Goal: Complete application form: Complete application form

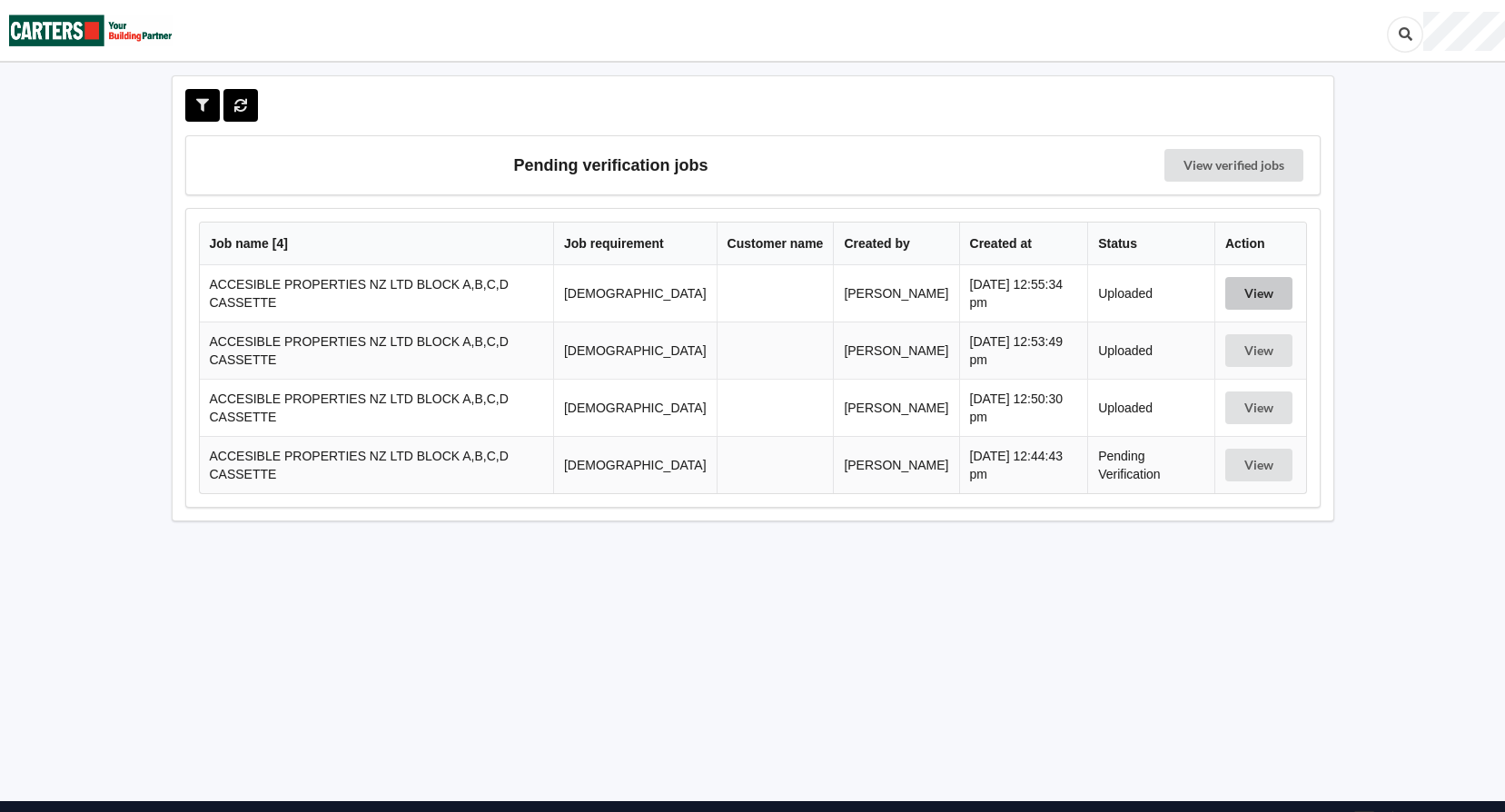
click at [1266, 296] on button "View" at bounding box center [1259, 293] width 67 height 33
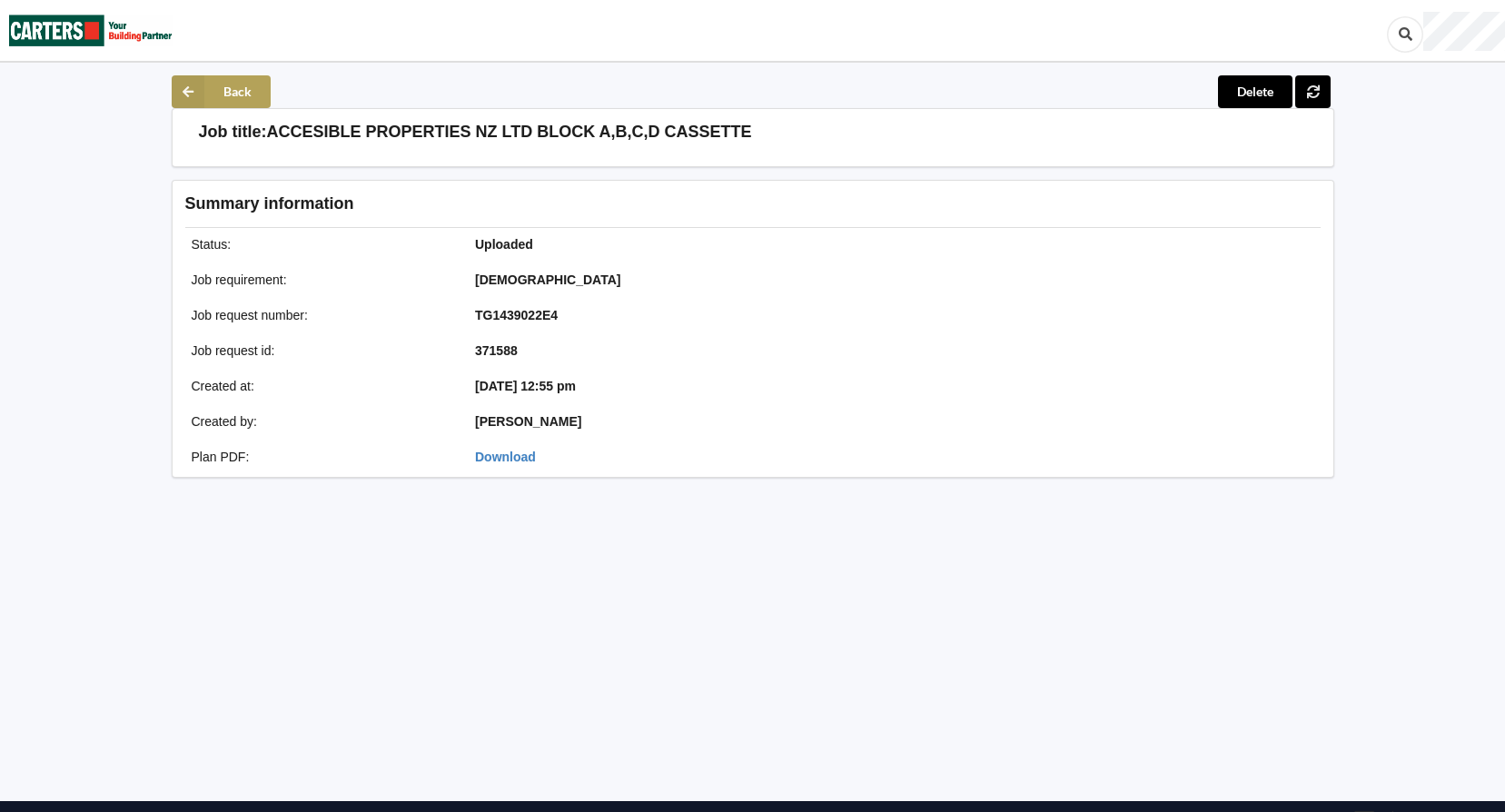
click at [183, 86] on icon at bounding box center [188, 92] width 33 height 33
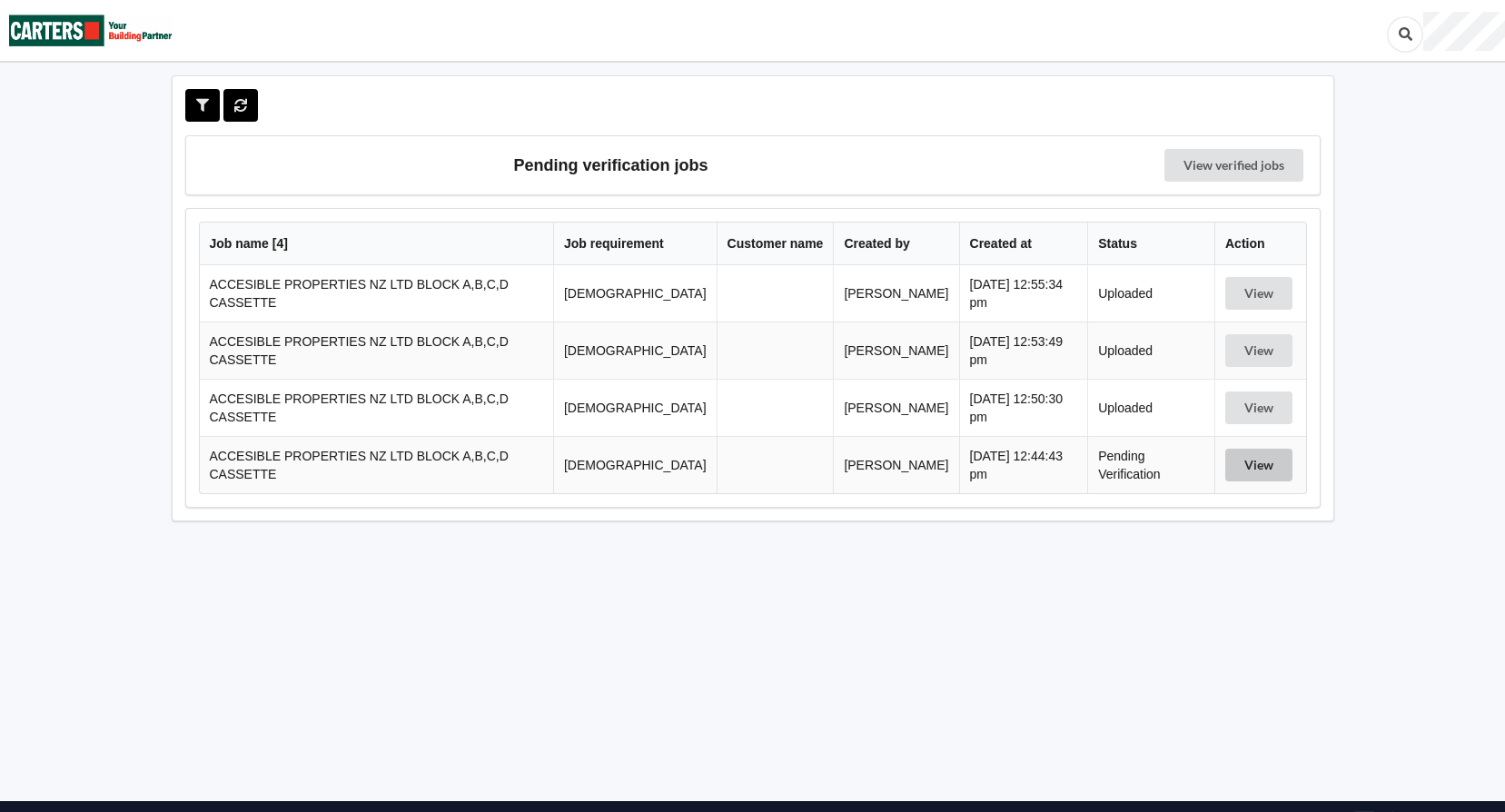
click at [1256, 466] on button "View" at bounding box center [1259, 465] width 67 height 33
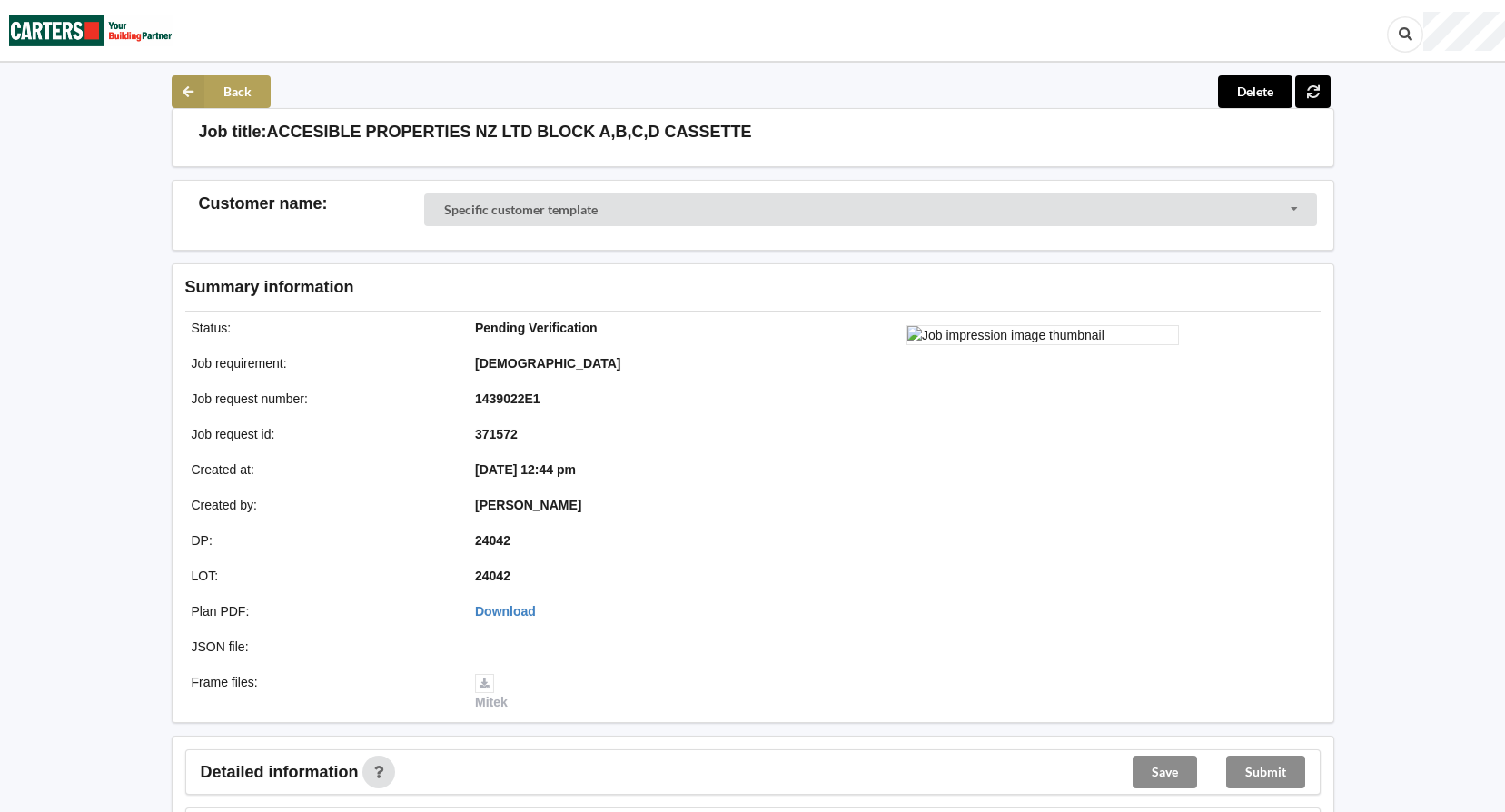
click at [188, 88] on icon at bounding box center [188, 92] width 33 height 33
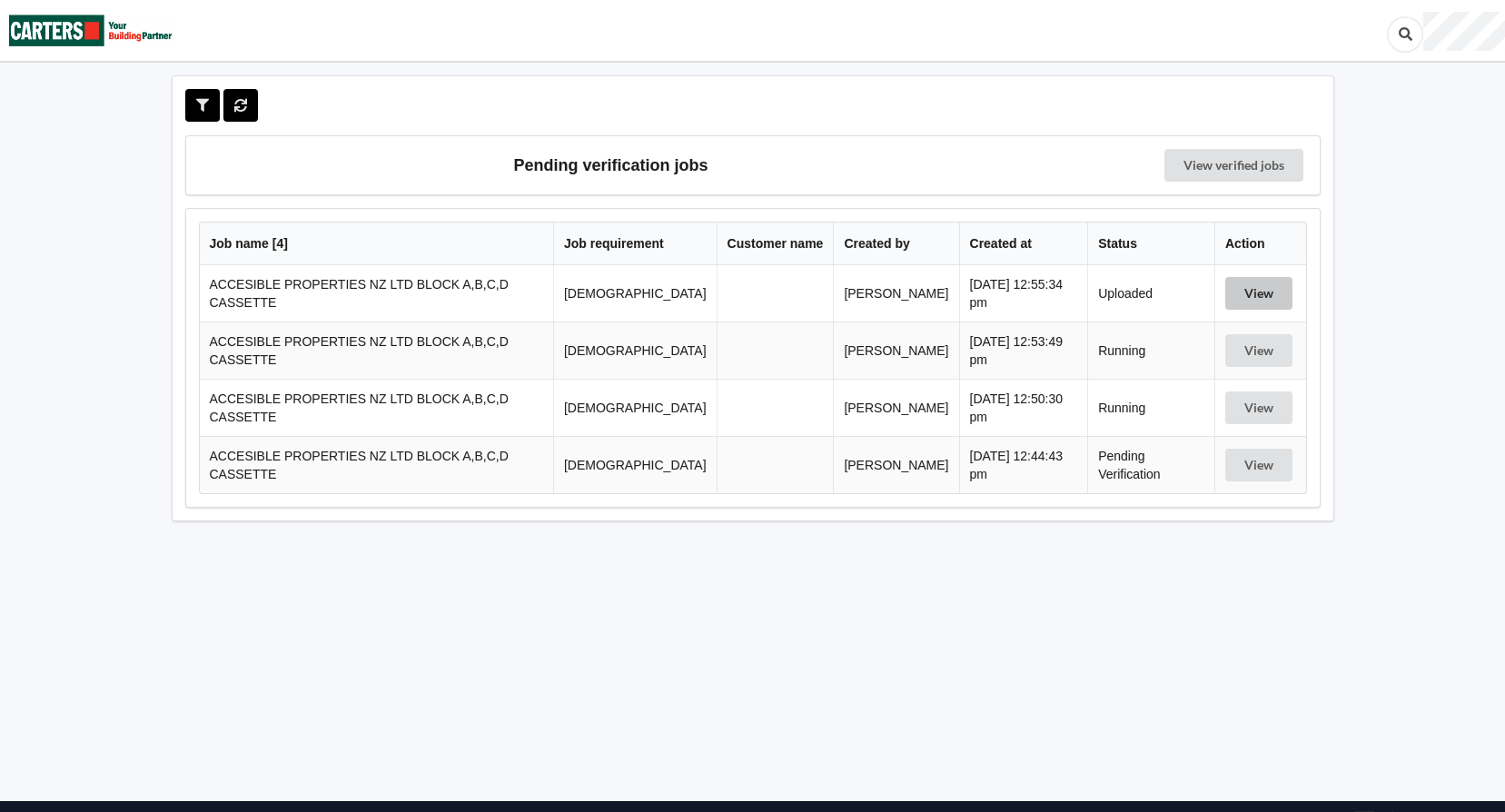
click at [1265, 289] on button "View" at bounding box center [1259, 293] width 67 height 33
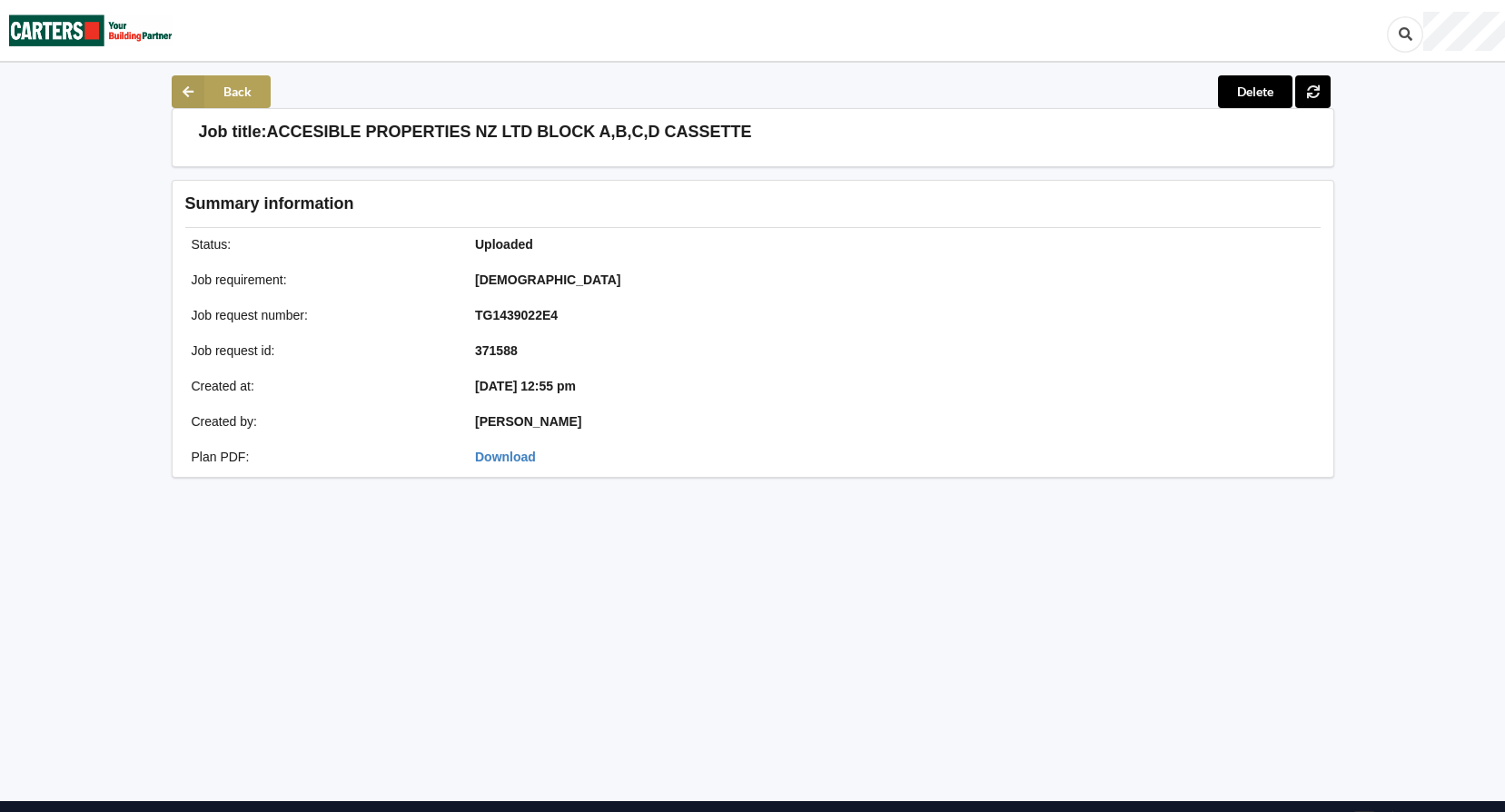
click at [194, 91] on icon at bounding box center [188, 92] width 33 height 33
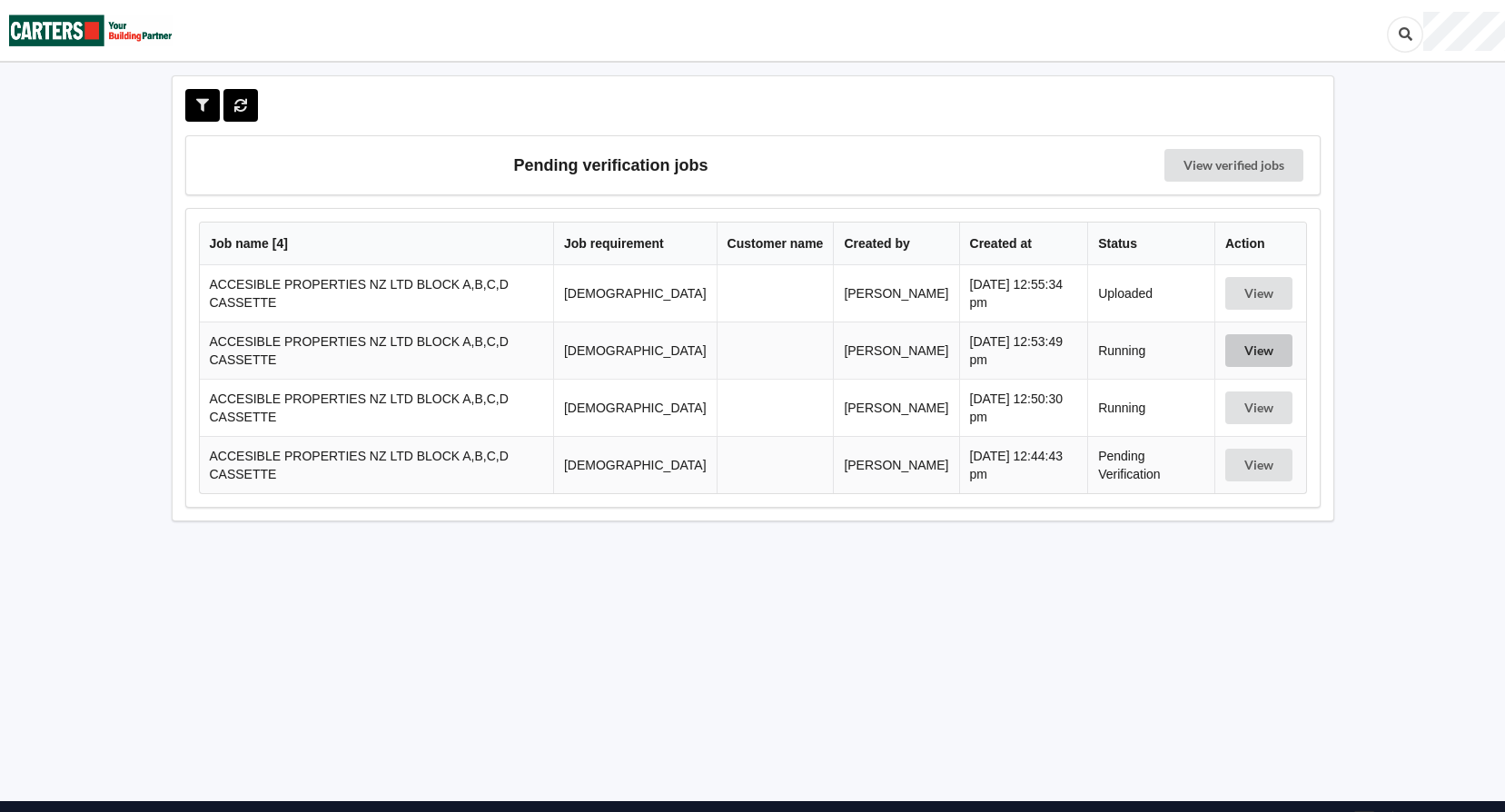
click at [1264, 354] on button "View" at bounding box center [1259, 351] width 67 height 33
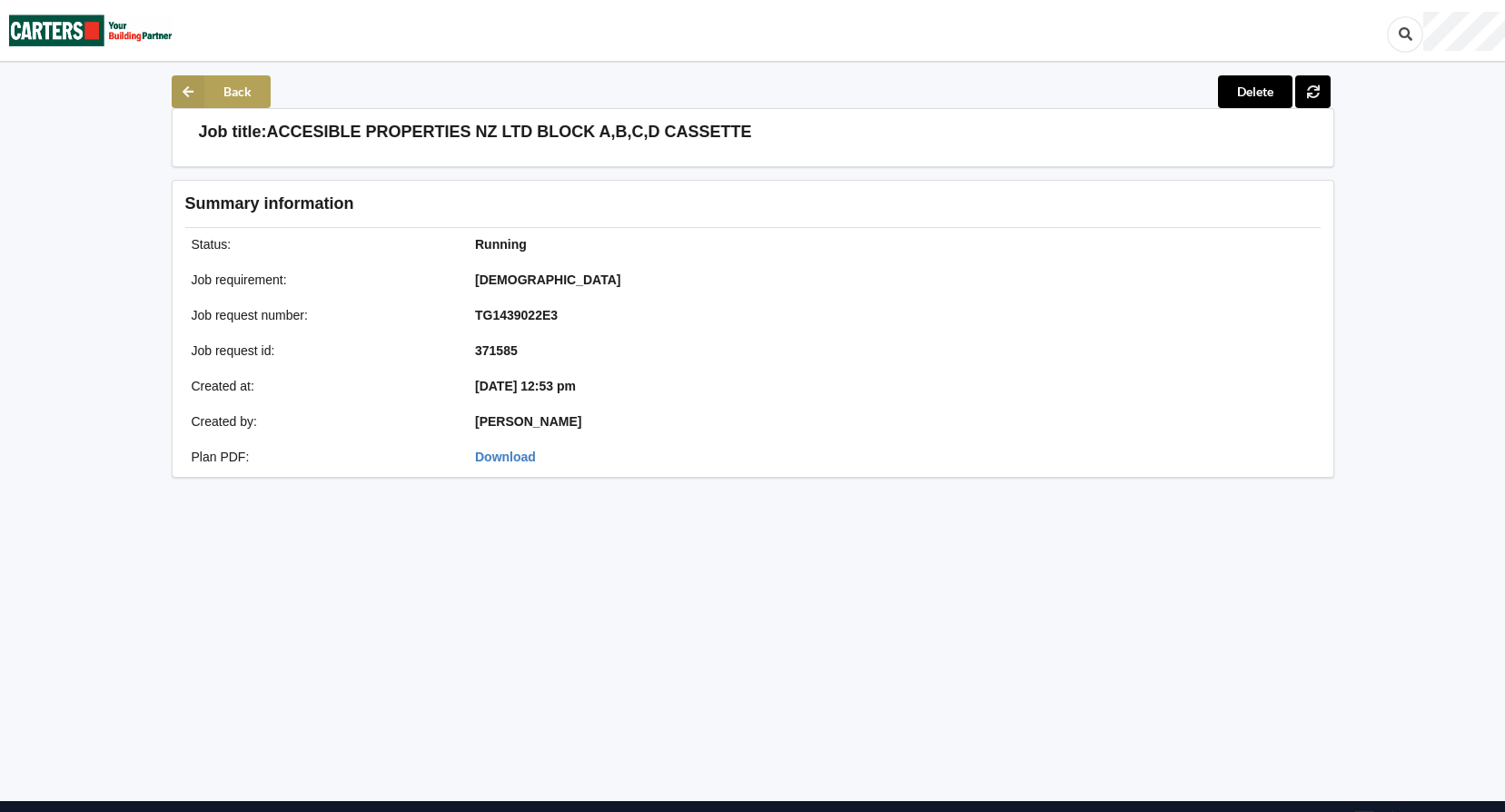
click at [217, 94] on button "Back" at bounding box center [221, 92] width 99 height 33
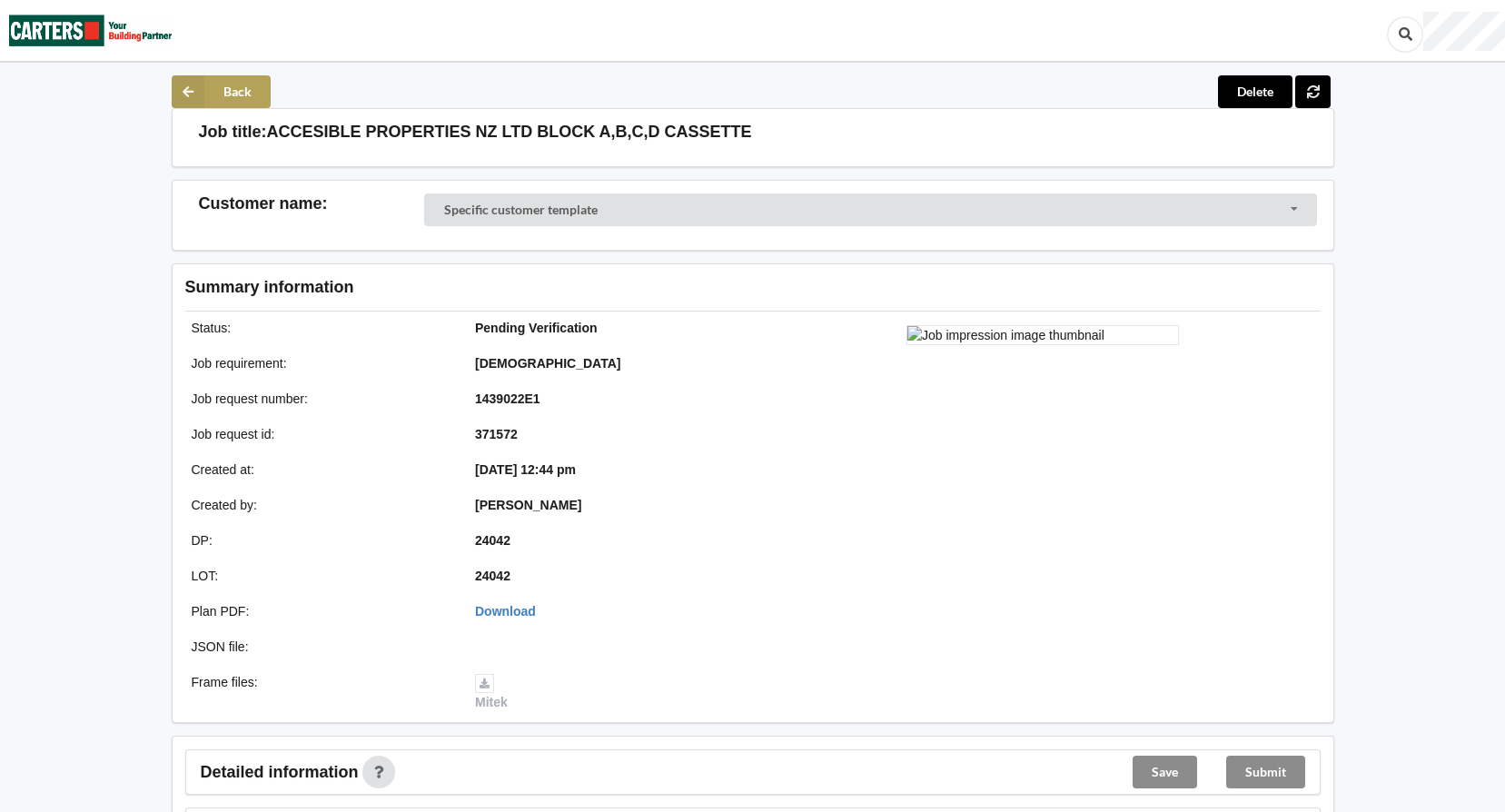
click at [200, 86] on icon at bounding box center [188, 92] width 33 height 33
click at [186, 86] on icon at bounding box center [188, 92] width 33 height 33
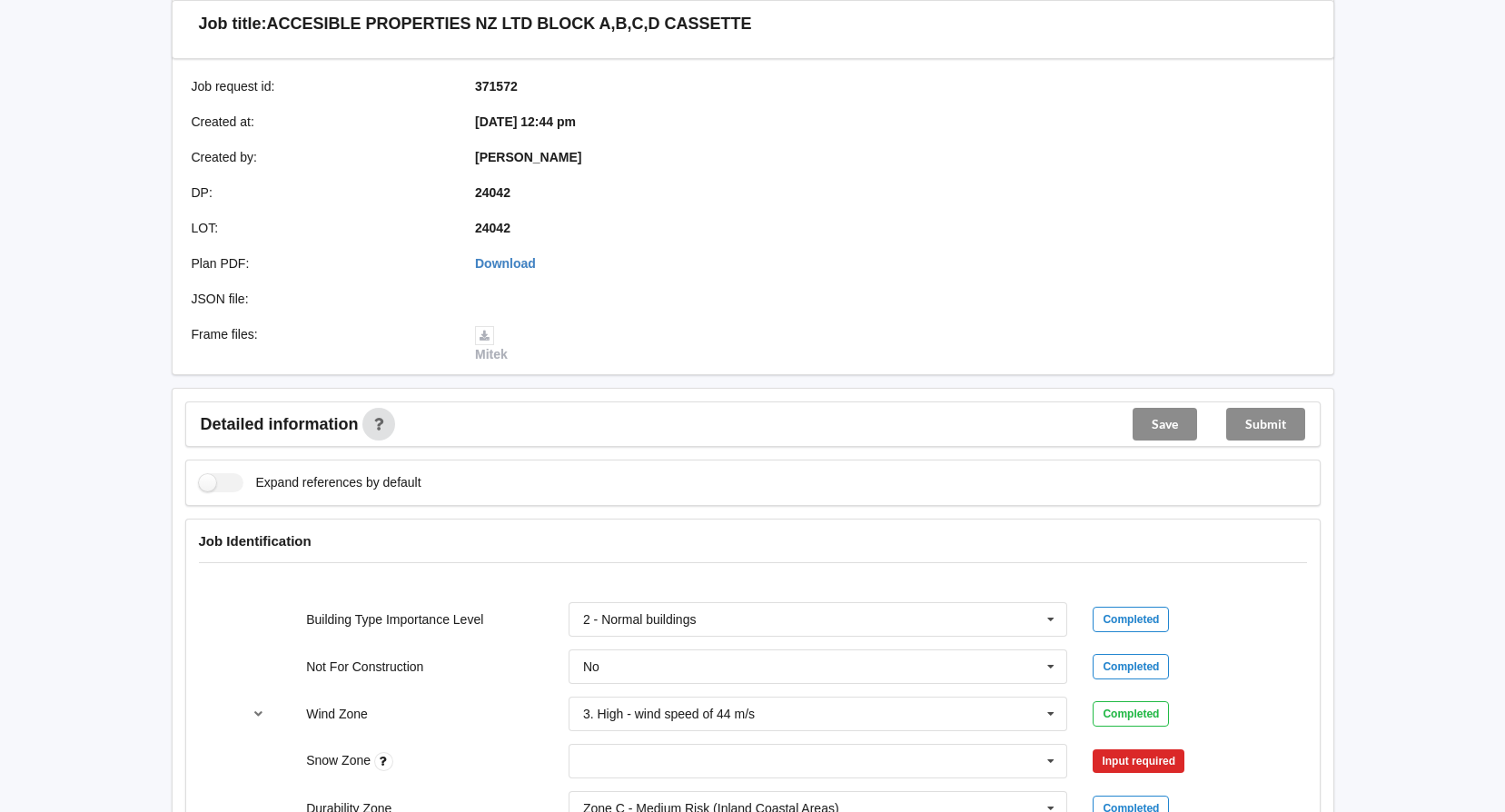
scroll to position [545, 0]
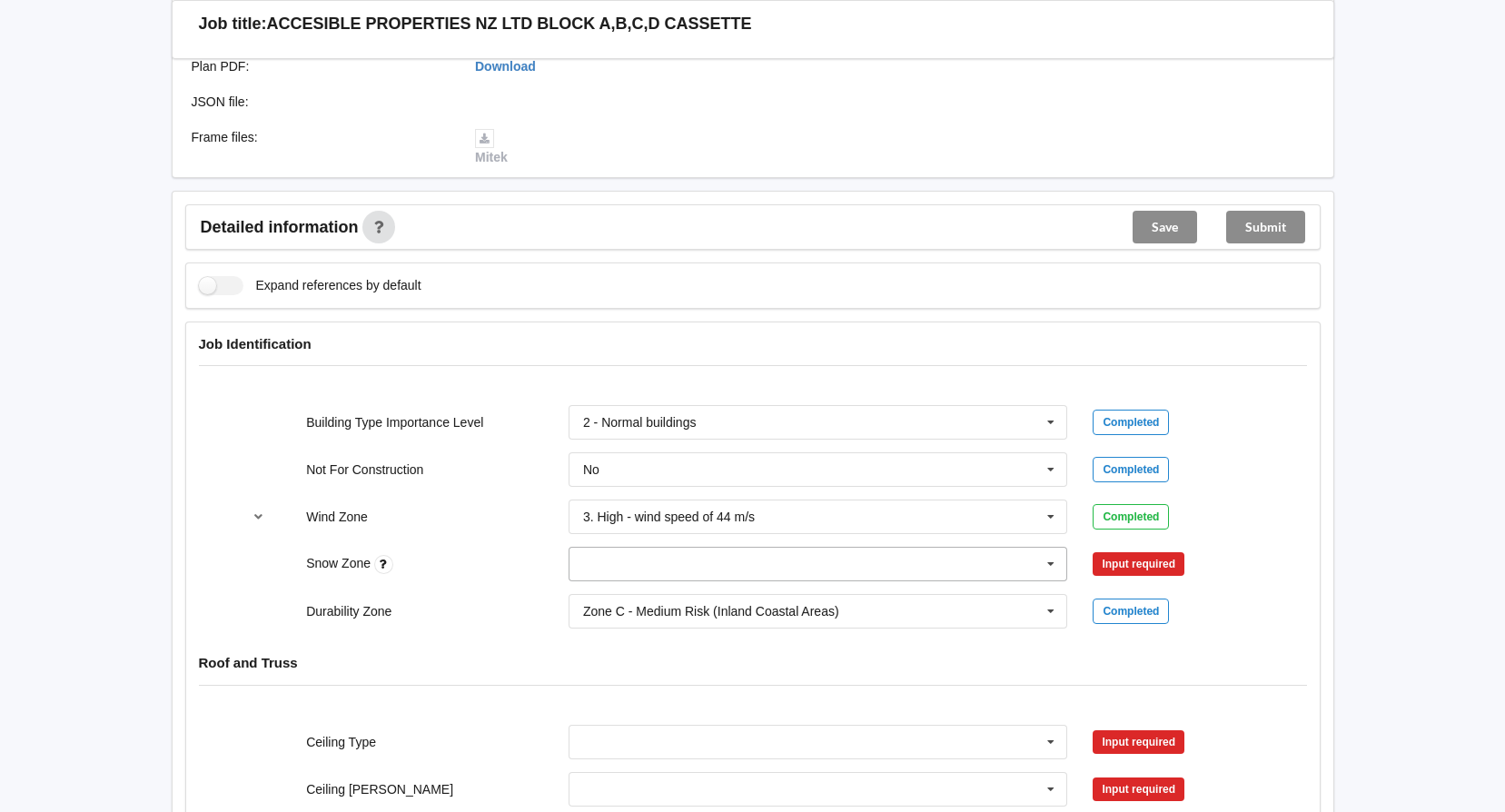
click at [1054, 561] on icon at bounding box center [1051, 564] width 27 height 34
click at [609, 586] on div "N0" at bounding box center [818, 597] width 498 height 34
click at [1135, 564] on button "Confirm input" at bounding box center [1147, 564] width 108 height 30
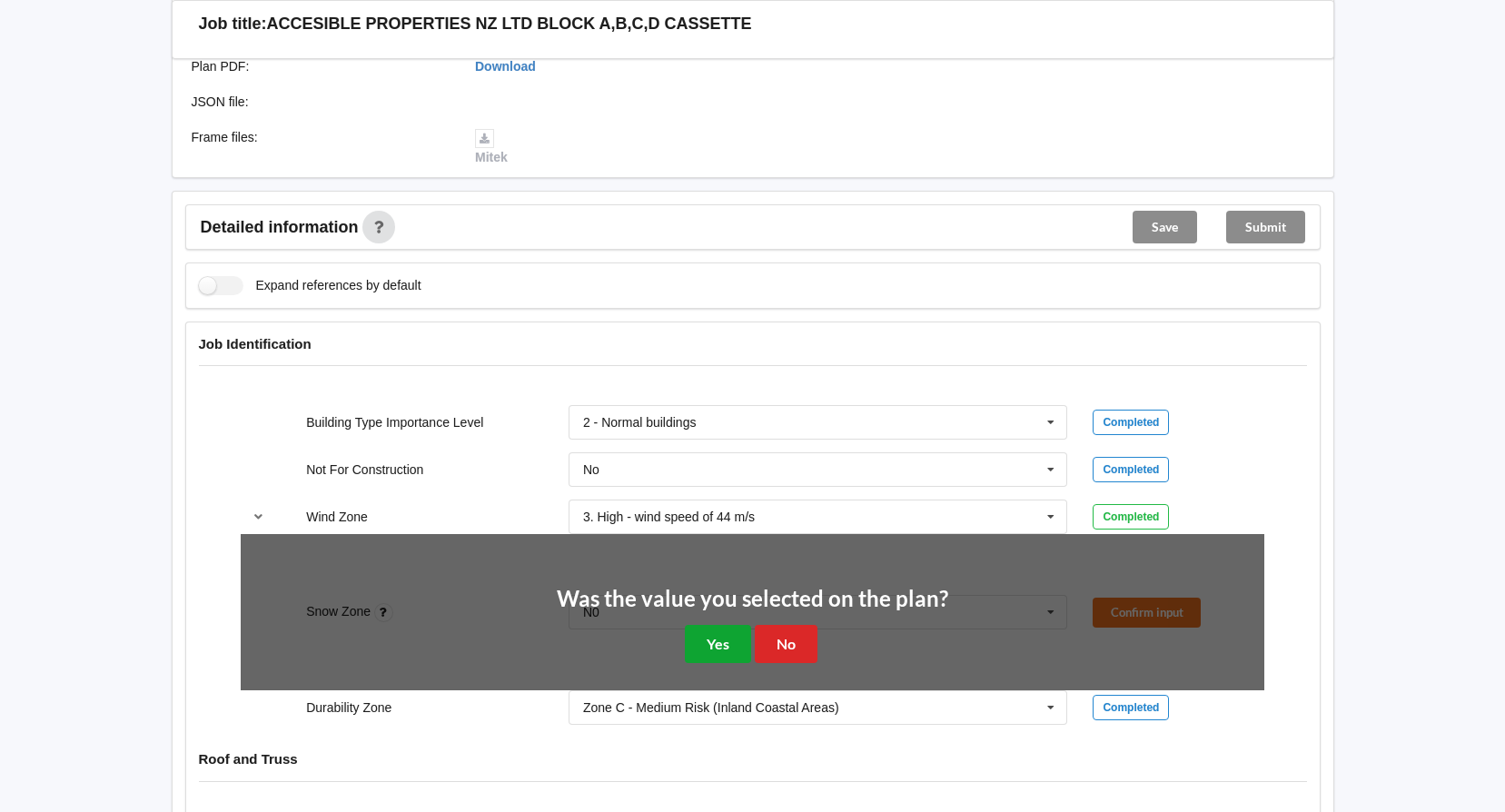
click at [718, 638] on button "Yes" at bounding box center [718, 644] width 66 height 37
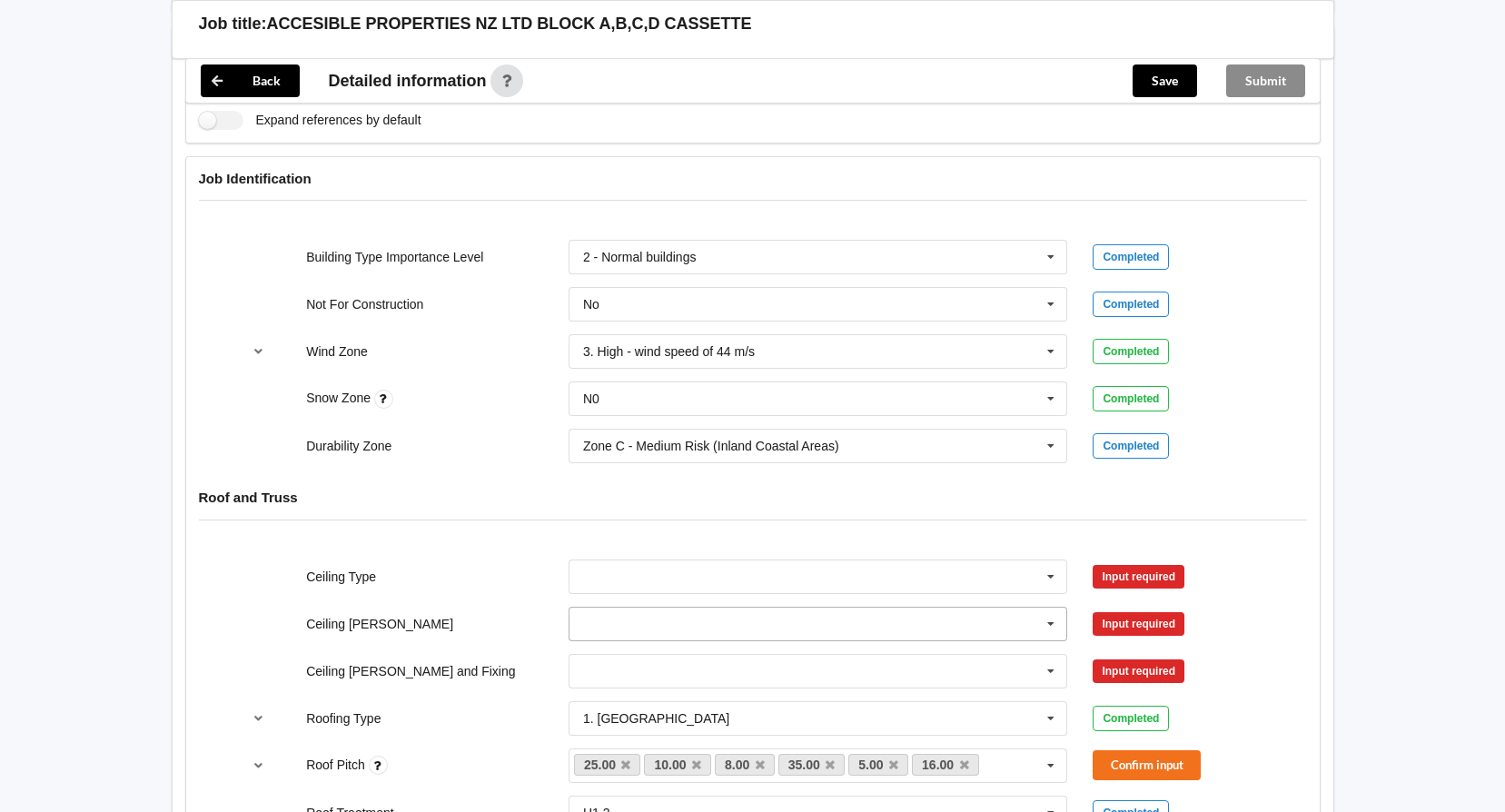
scroll to position [726, 0]
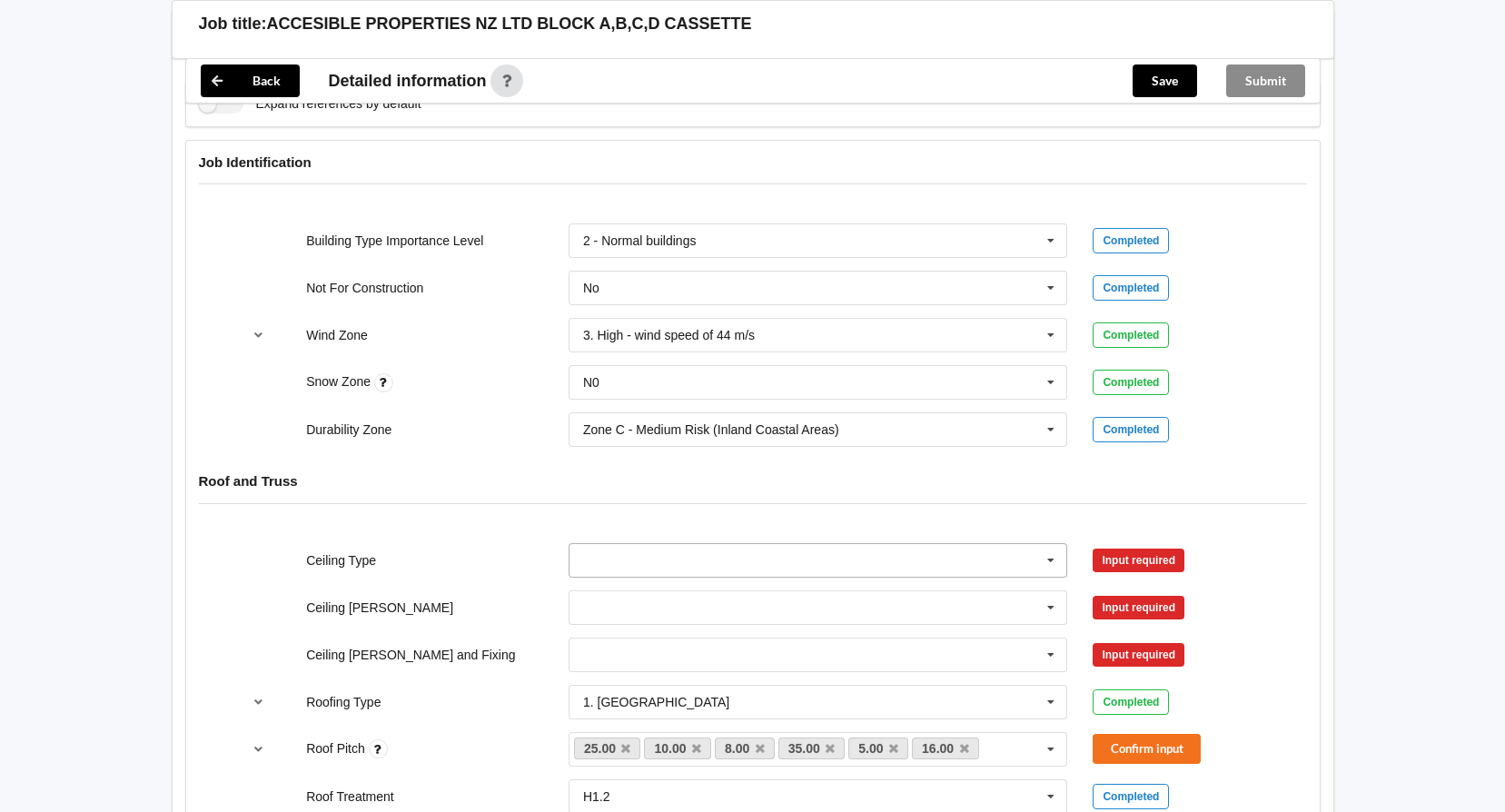
click at [1049, 560] on icon at bounding box center [1051, 561] width 27 height 34
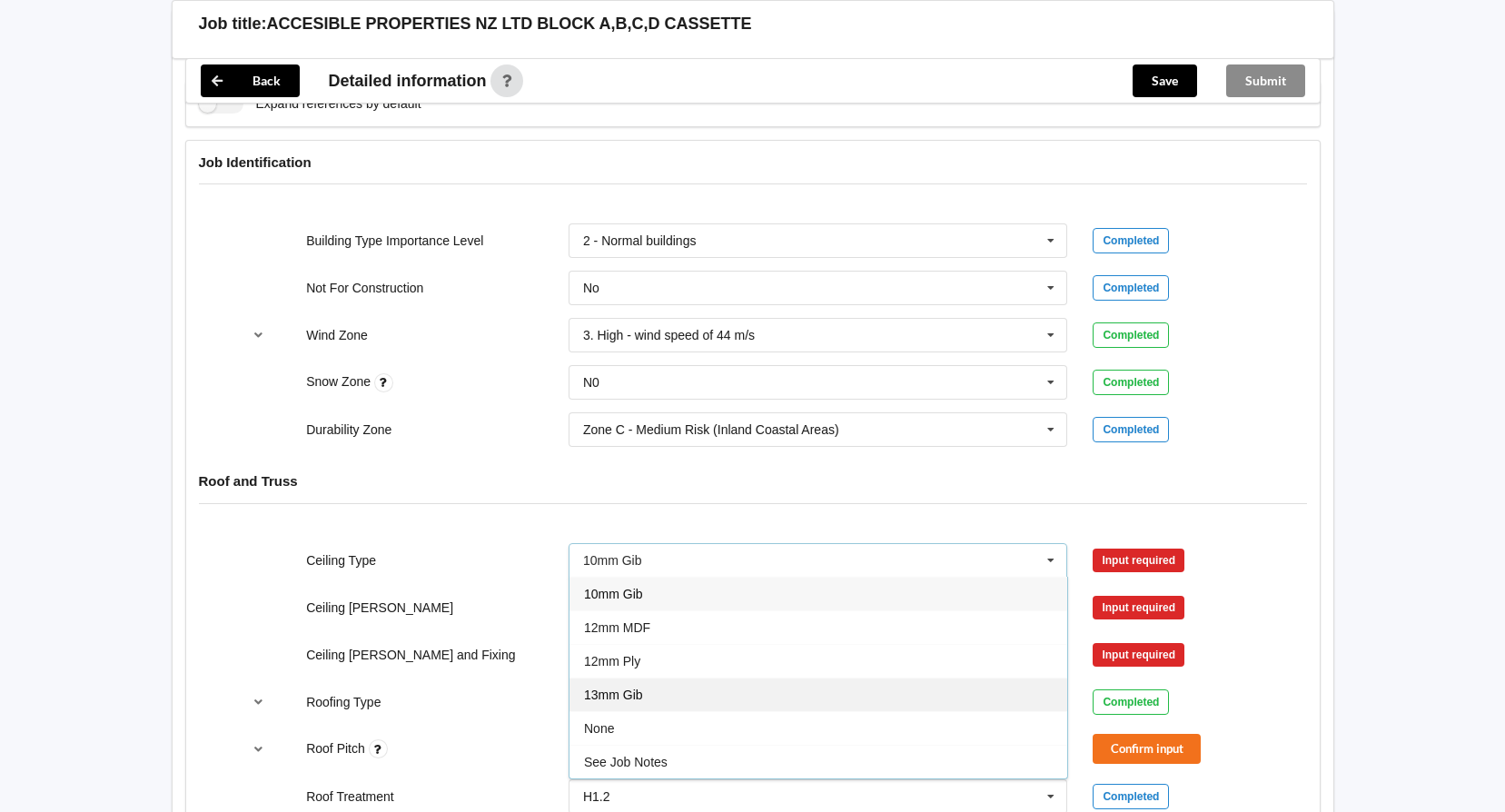
click at [628, 691] on span "13mm Gib" at bounding box center [614, 694] width 59 height 15
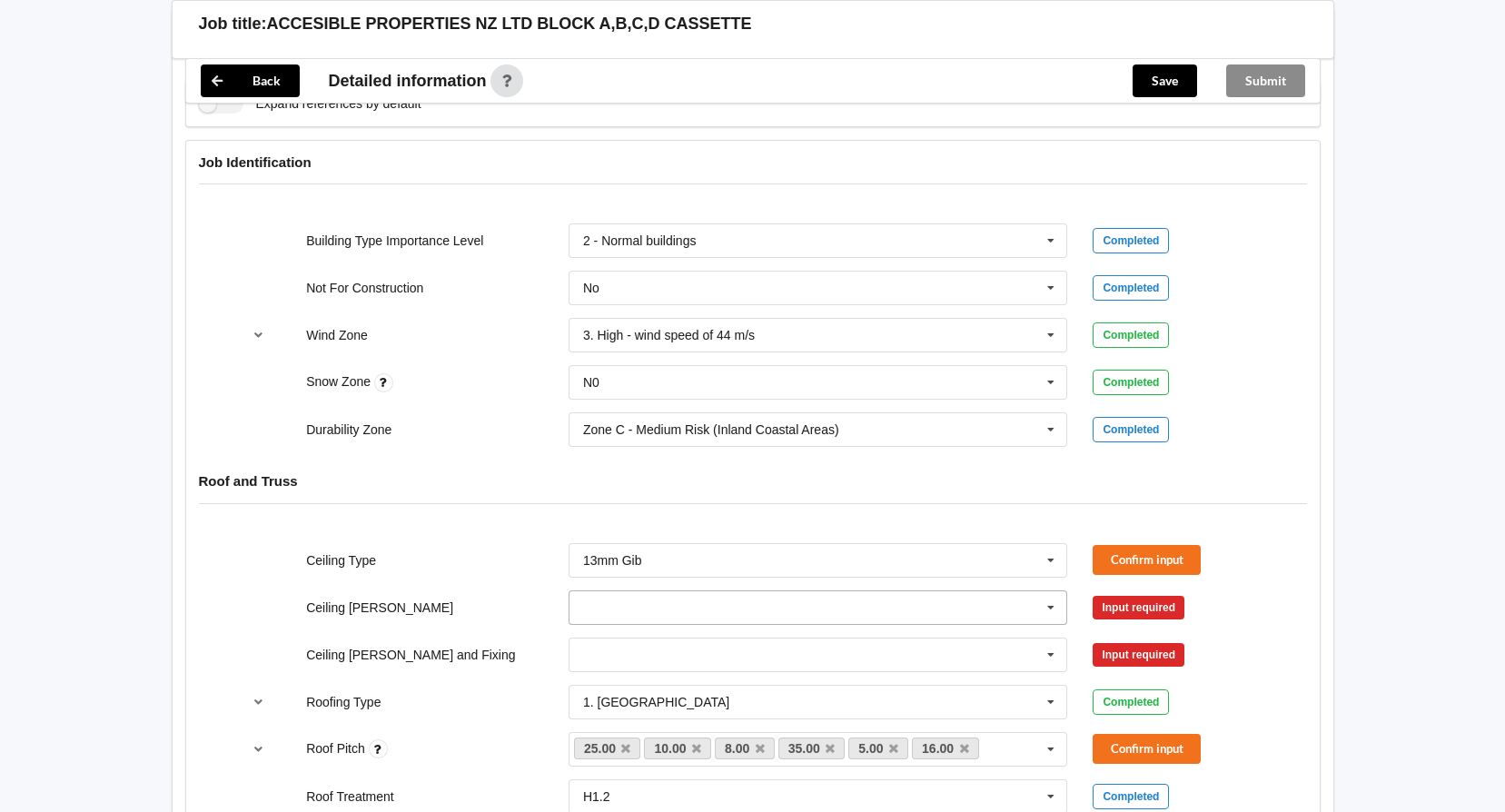
click at [1053, 605] on icon at bounding box center [1051, 608] width 27 height 34
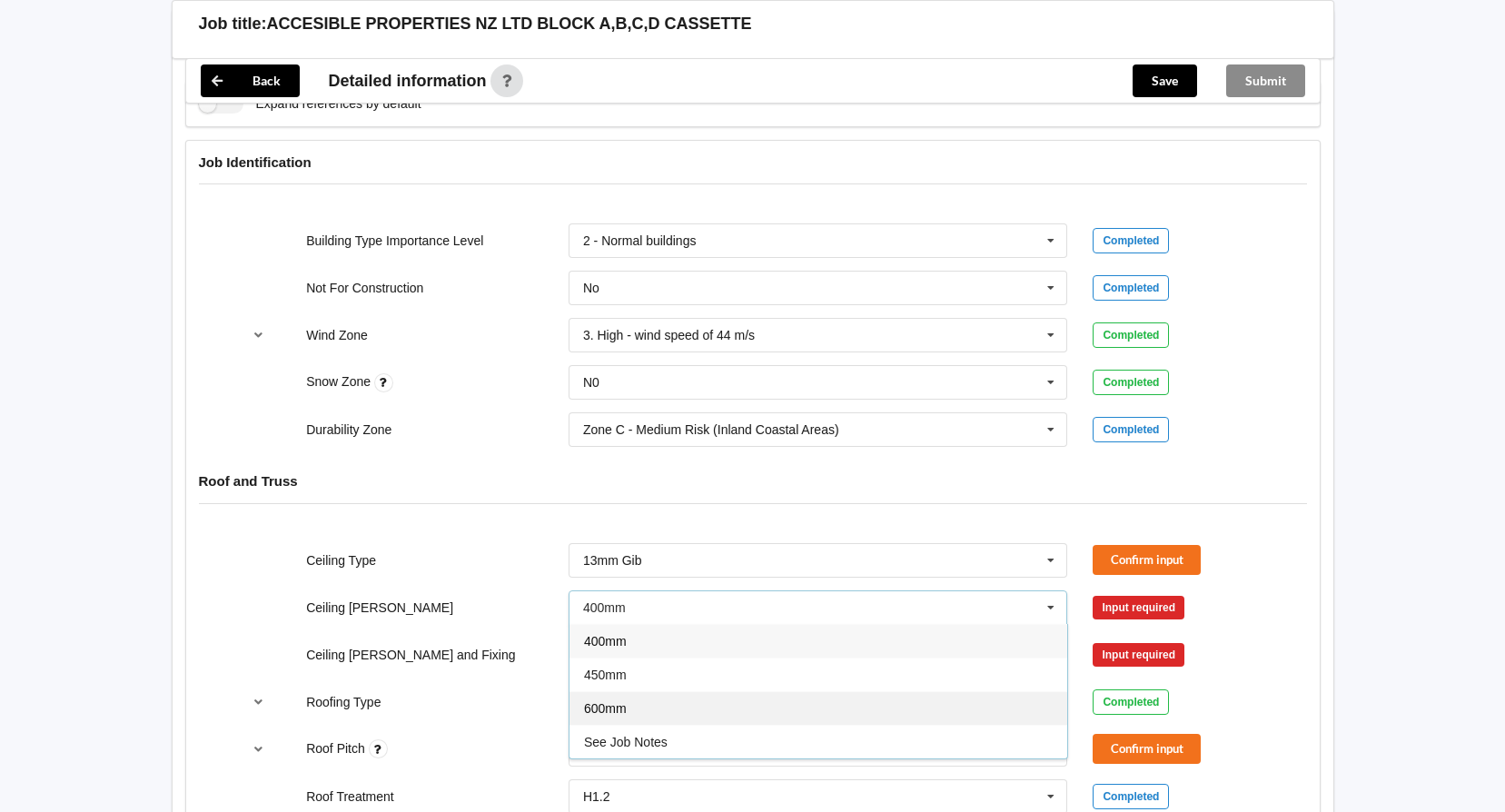
click at [617, 707] on span "600mm" at bounding box center [606, 708] width 43 height 15
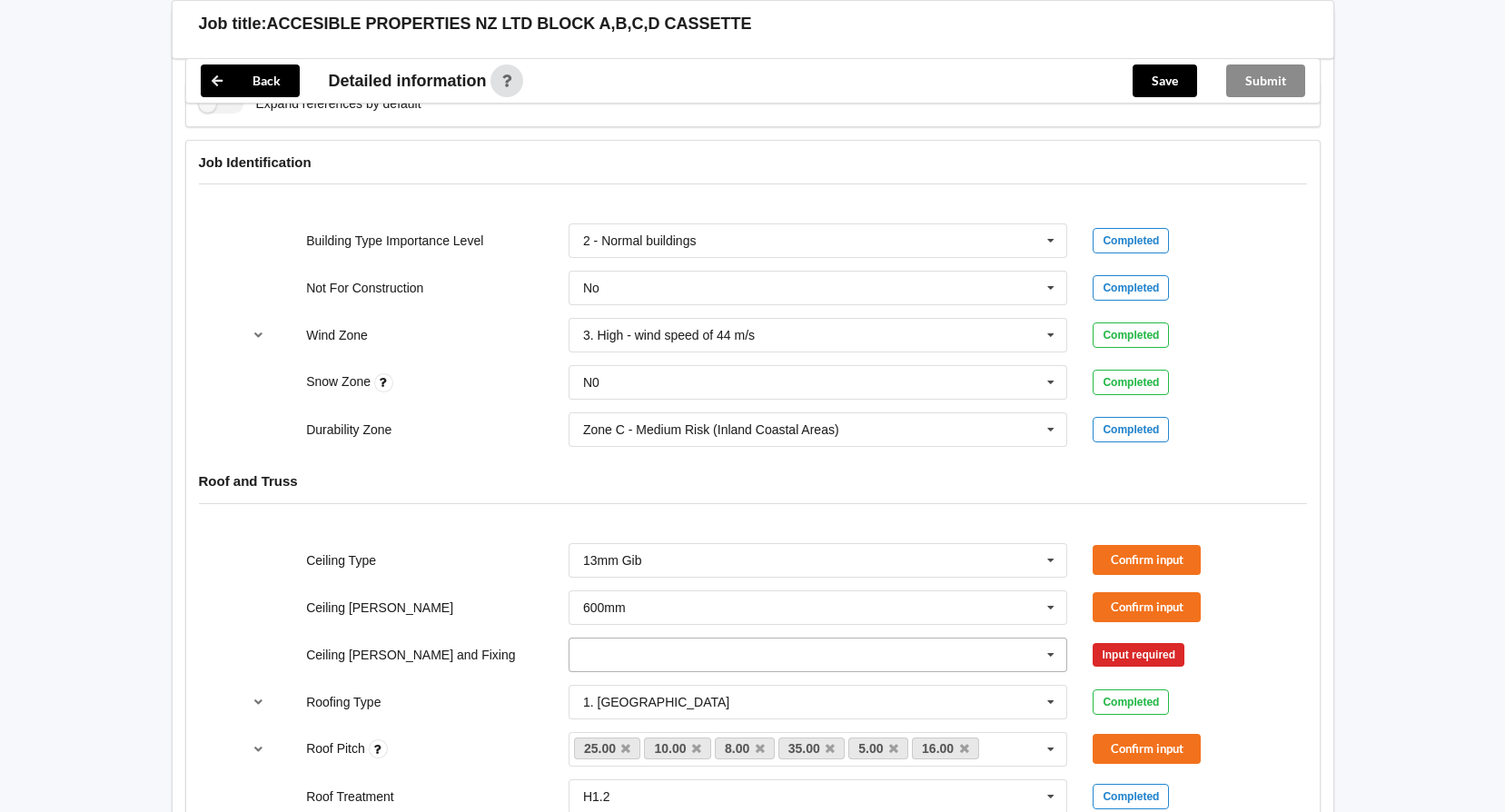
click at [1046, 652] on icon at bounding box center [1051, 655] width 27 height 34
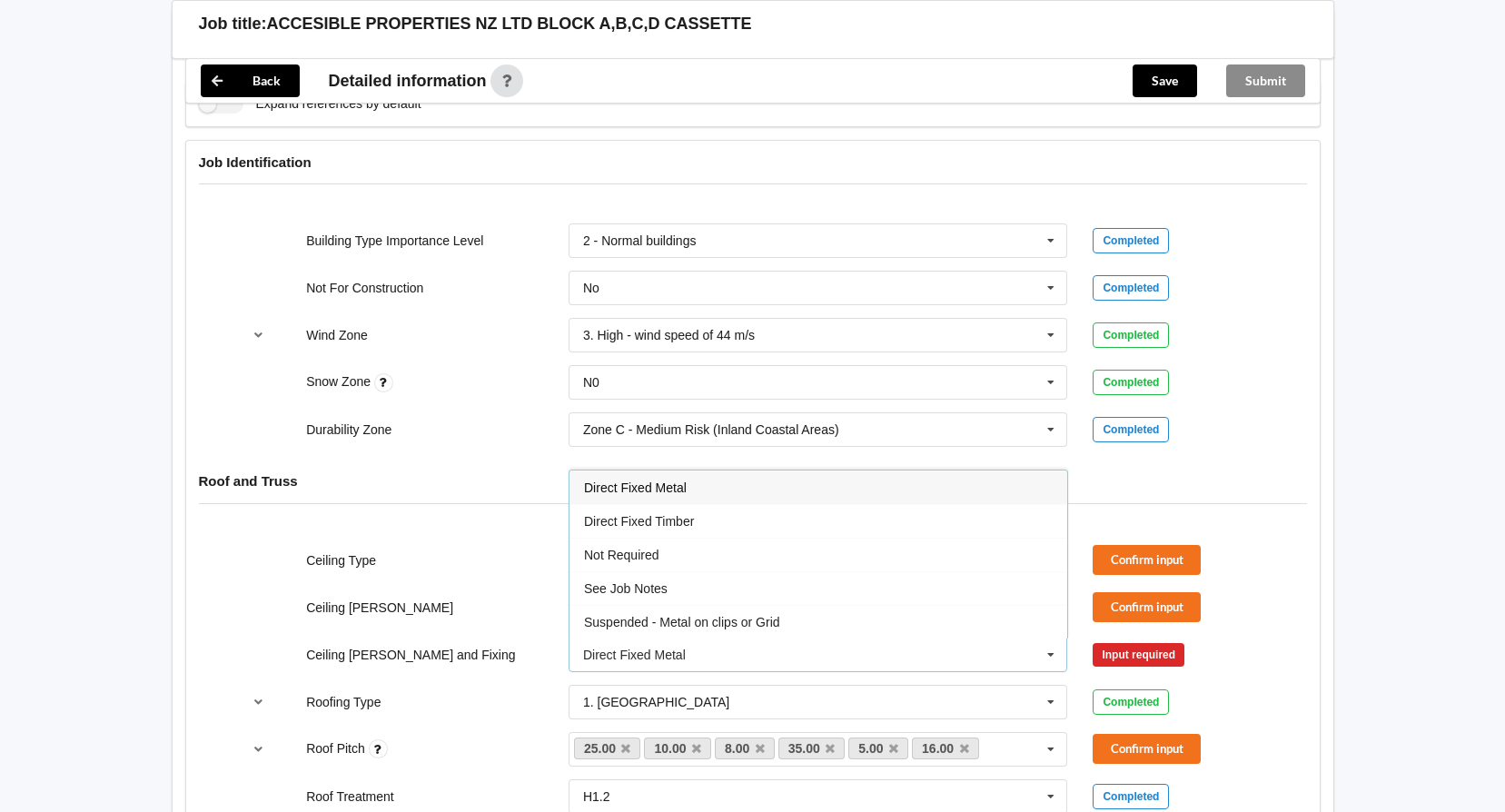
click at [673, 492] on span "Direct Fixed Metal" at bounding box center [635, 487] width 102 height 15
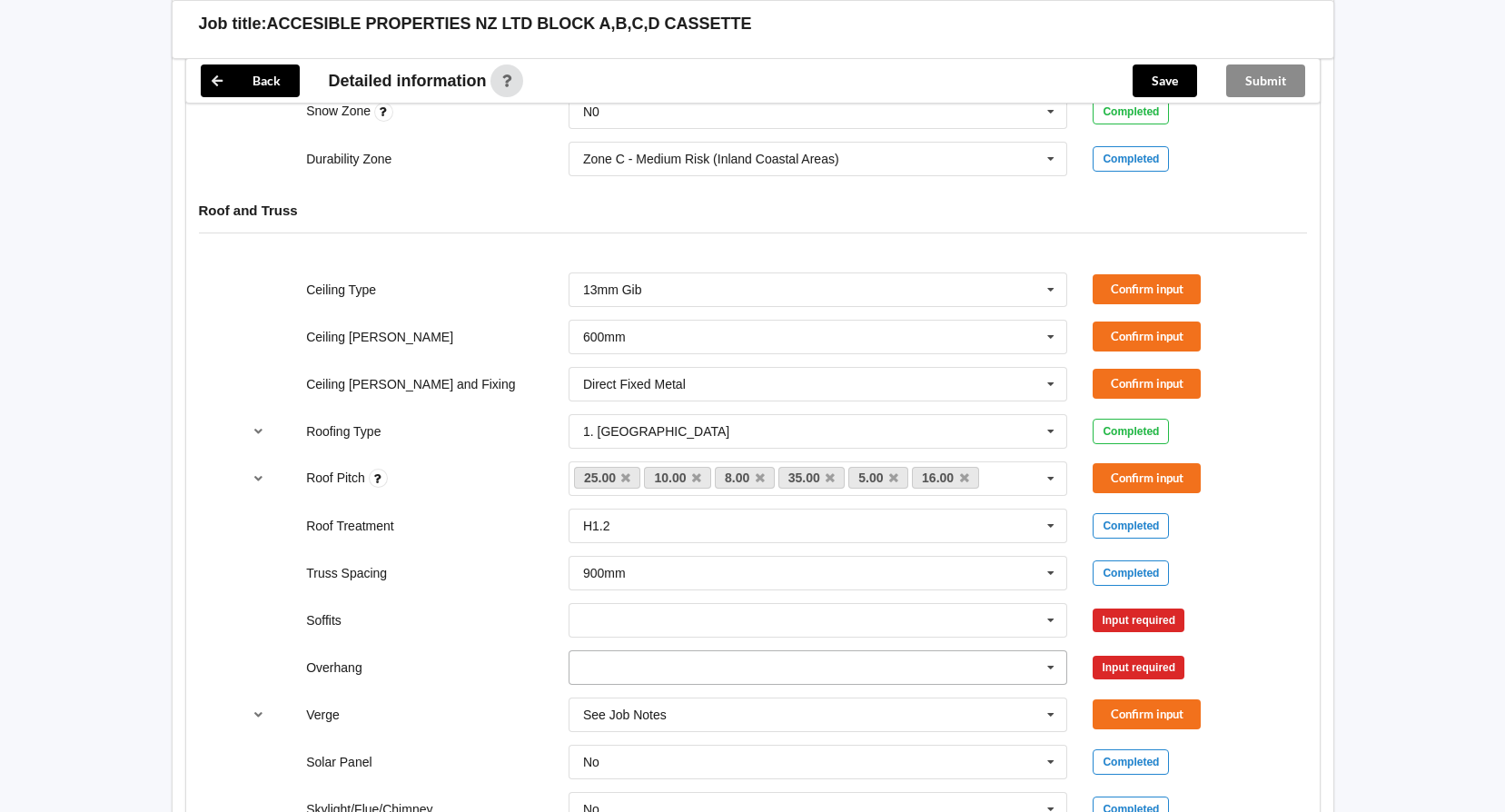
scroll to position [999, 0]
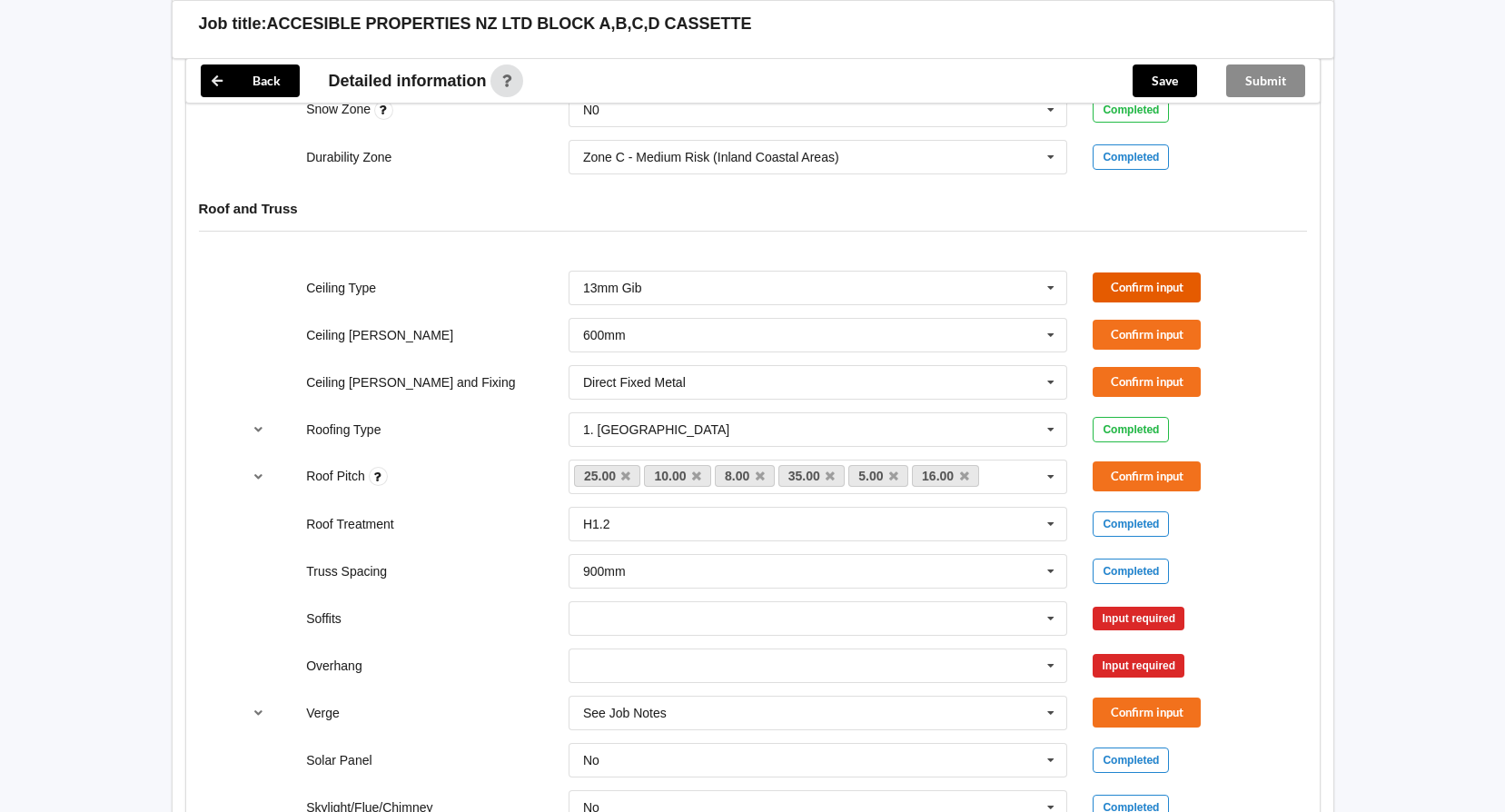
click at [1126, 282] on button "Confirm input" at bounding box center [1147, 287] width 108 height 30
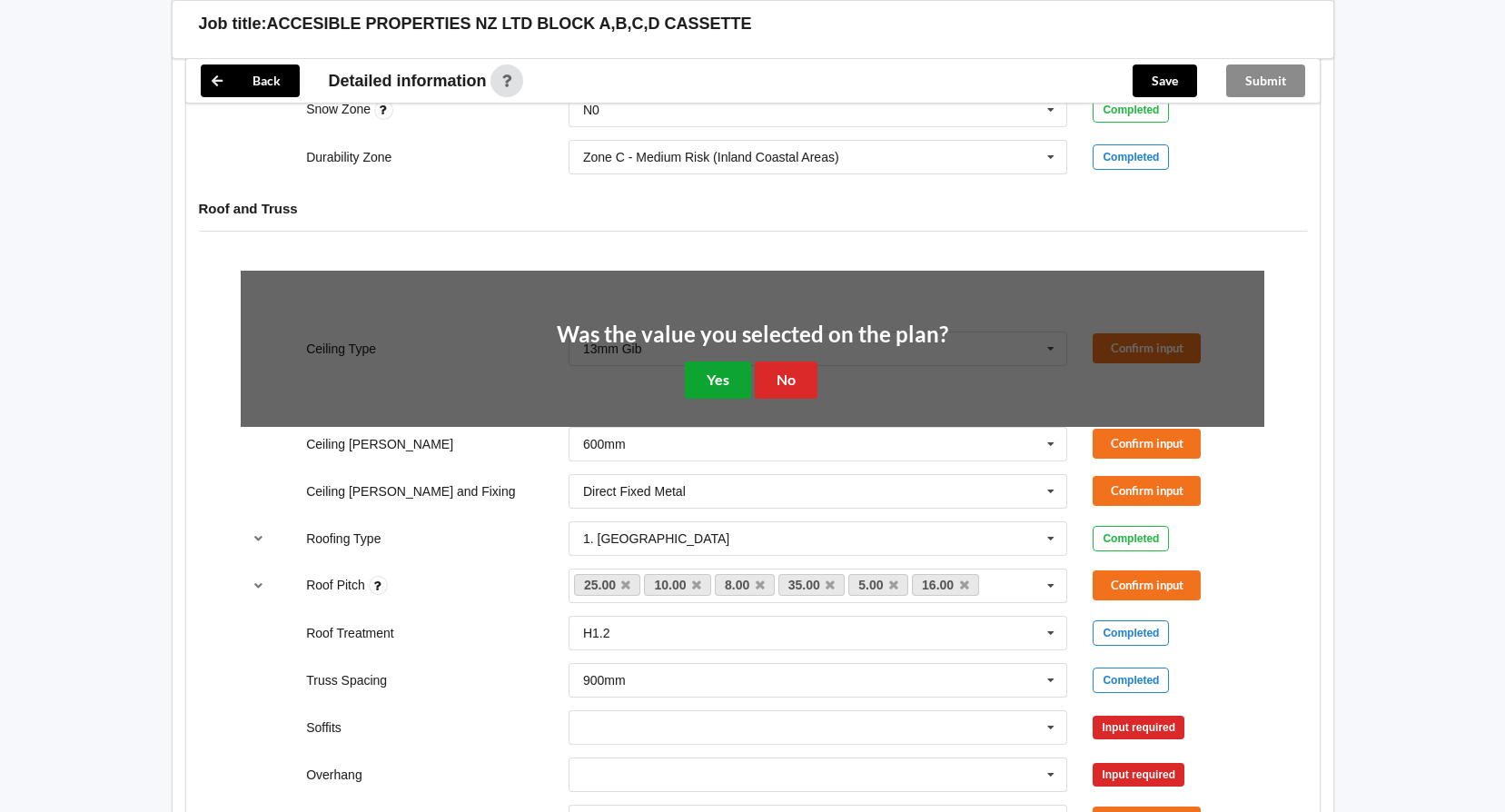
click at [724, 377] on button "Yes" at bounding box center [718, 380] width 66 height 37
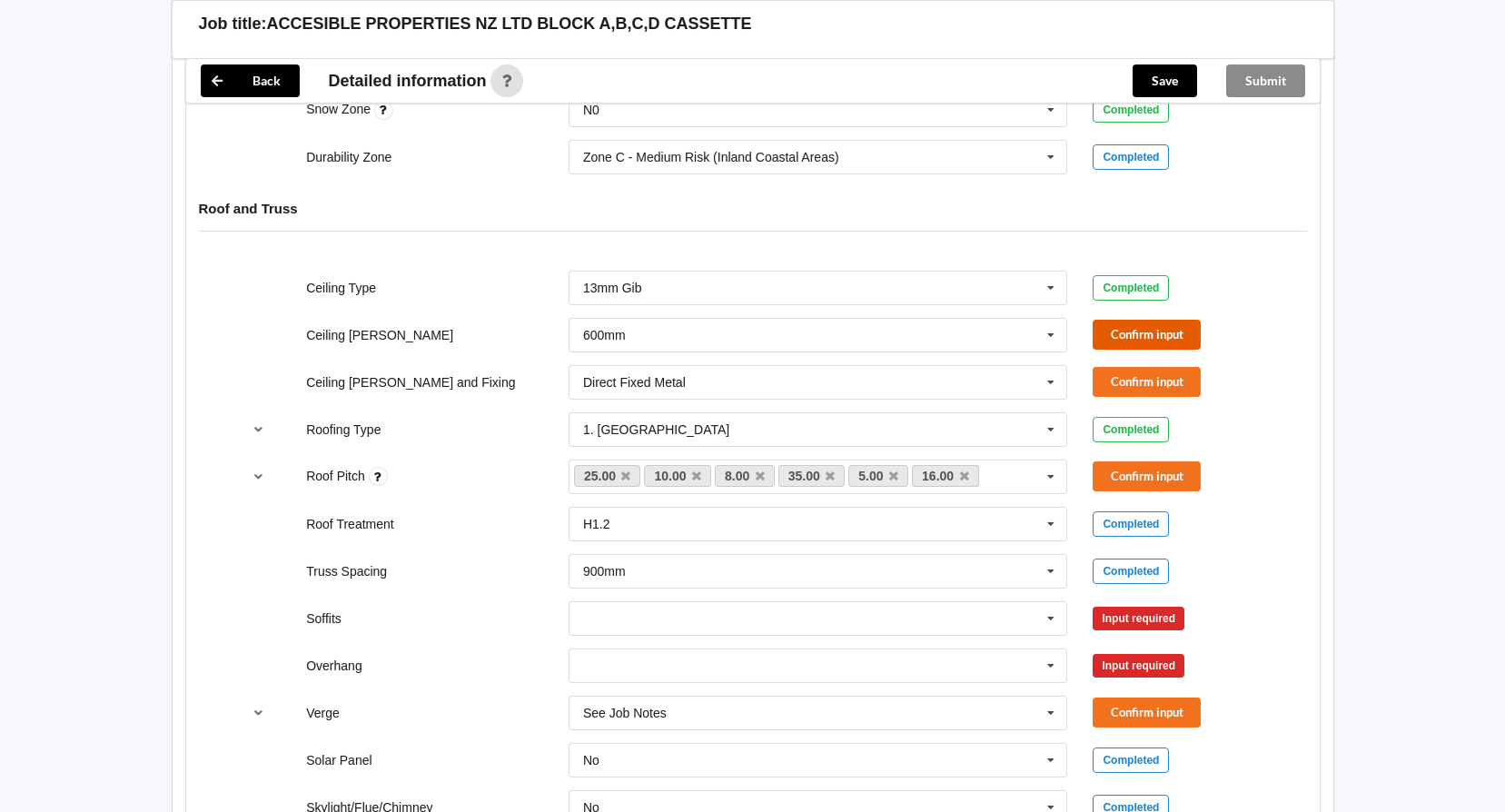
click at [1127, 330] on button "Confirm input" at bounding box center [1147, 334] width 108 height 30
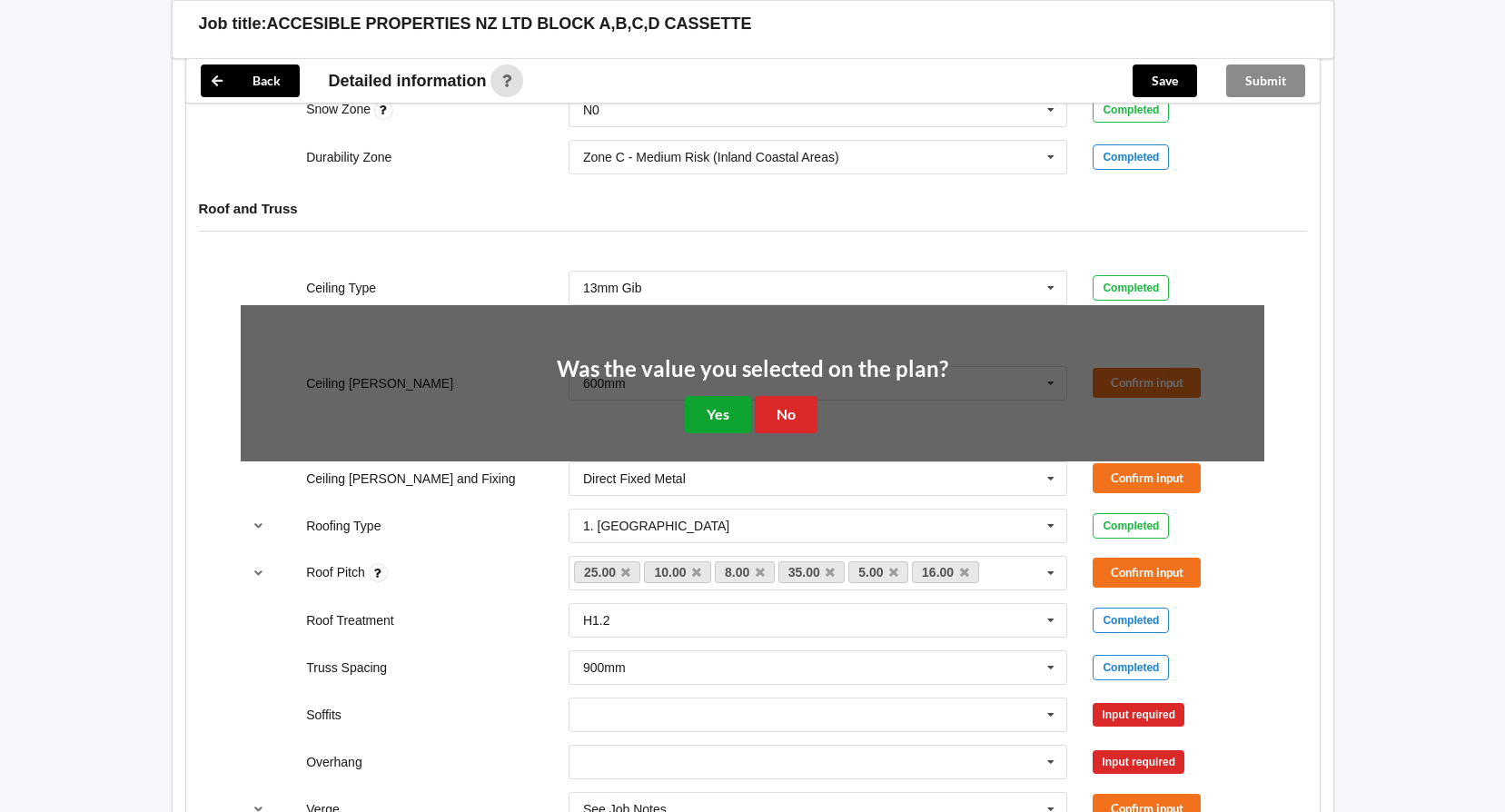
click at [721, 421] on button "Yes" at bounding box center [718, 415] width 66 height 37
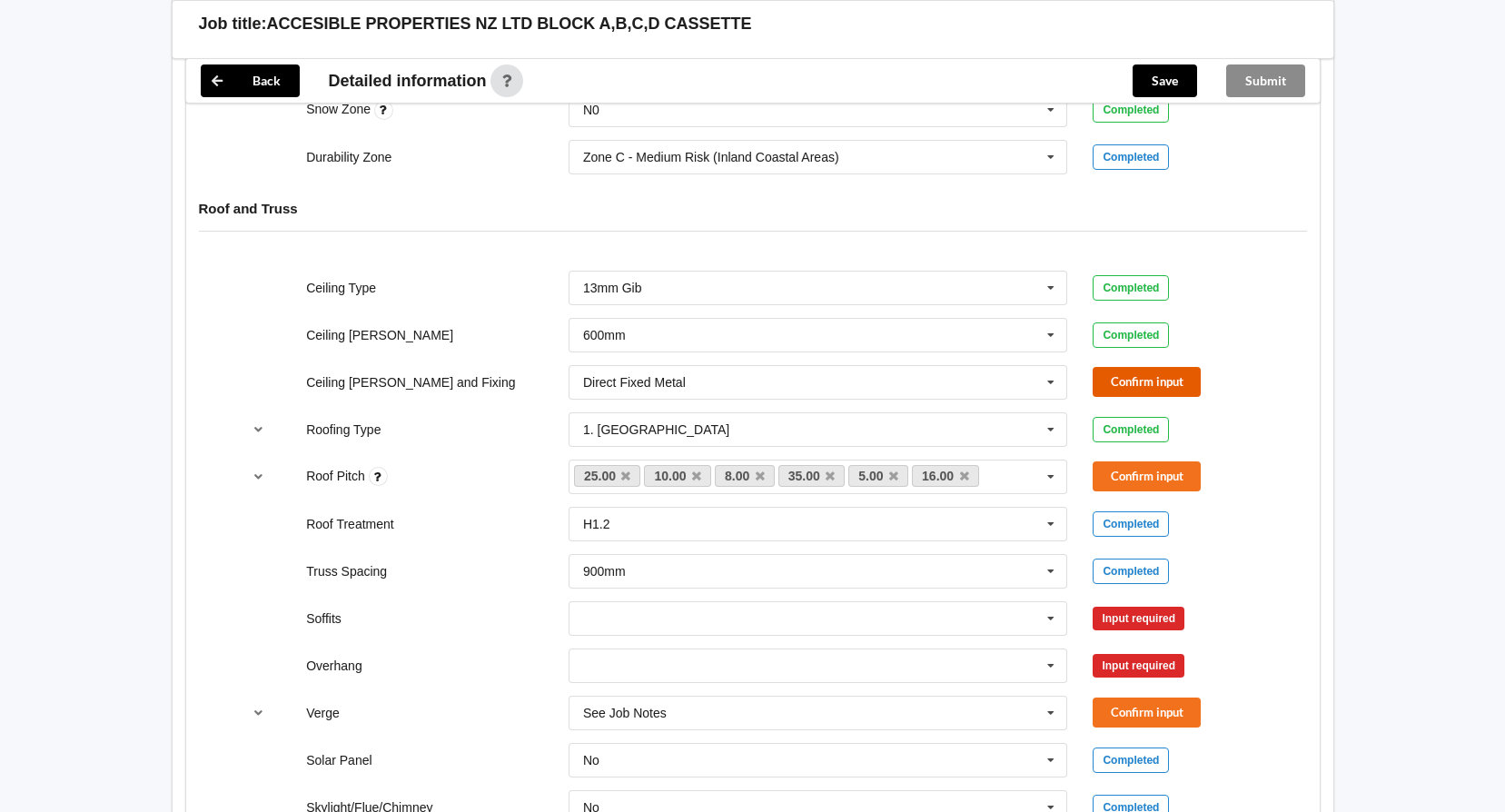
click at [1134, 373] on button "Confirm input" at bounding box center [1147, 382] width 108 height 30
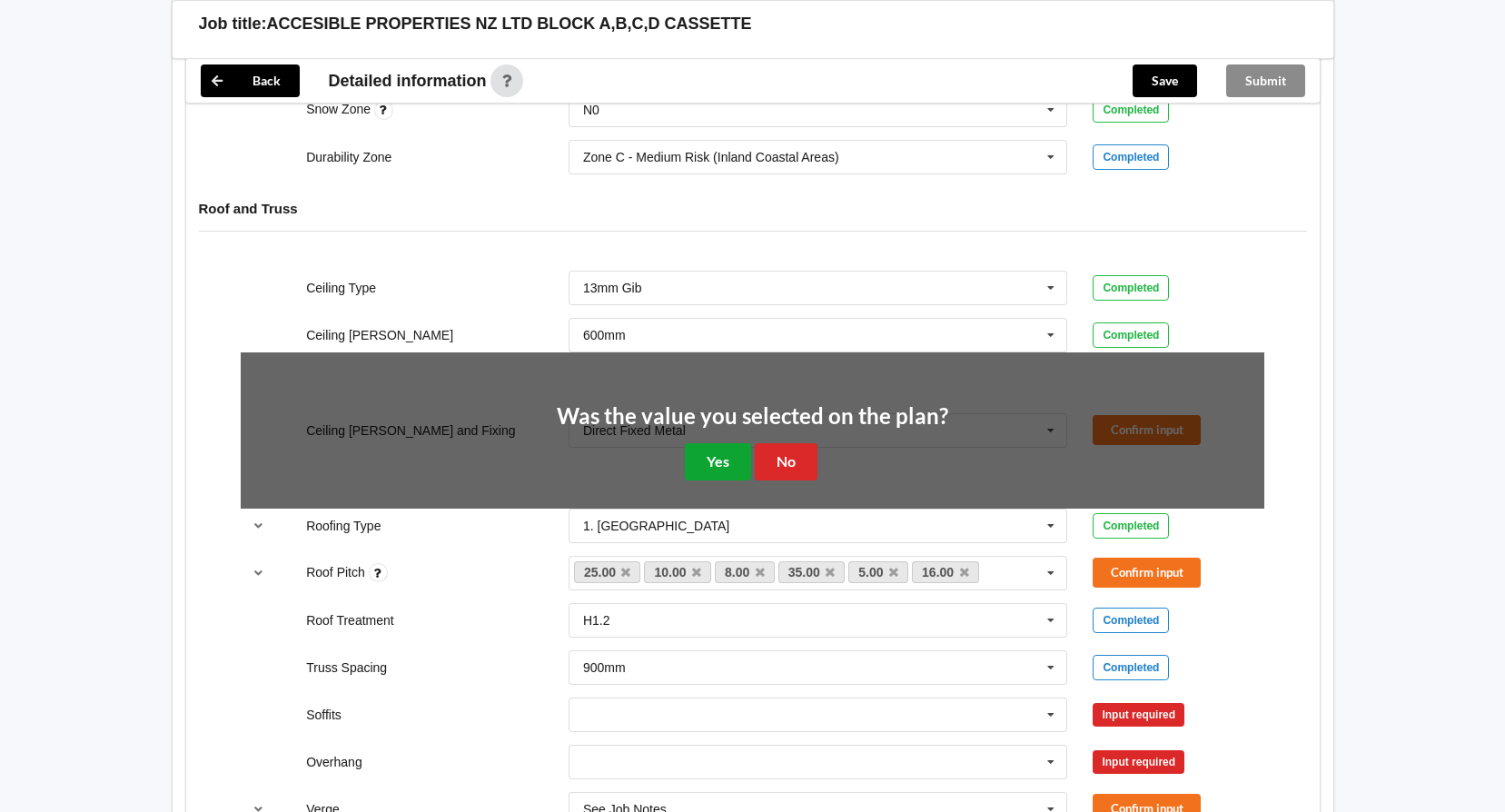
click at [721, 460] on button "Yes" at bounding box center [718, 461] width 66 height 37
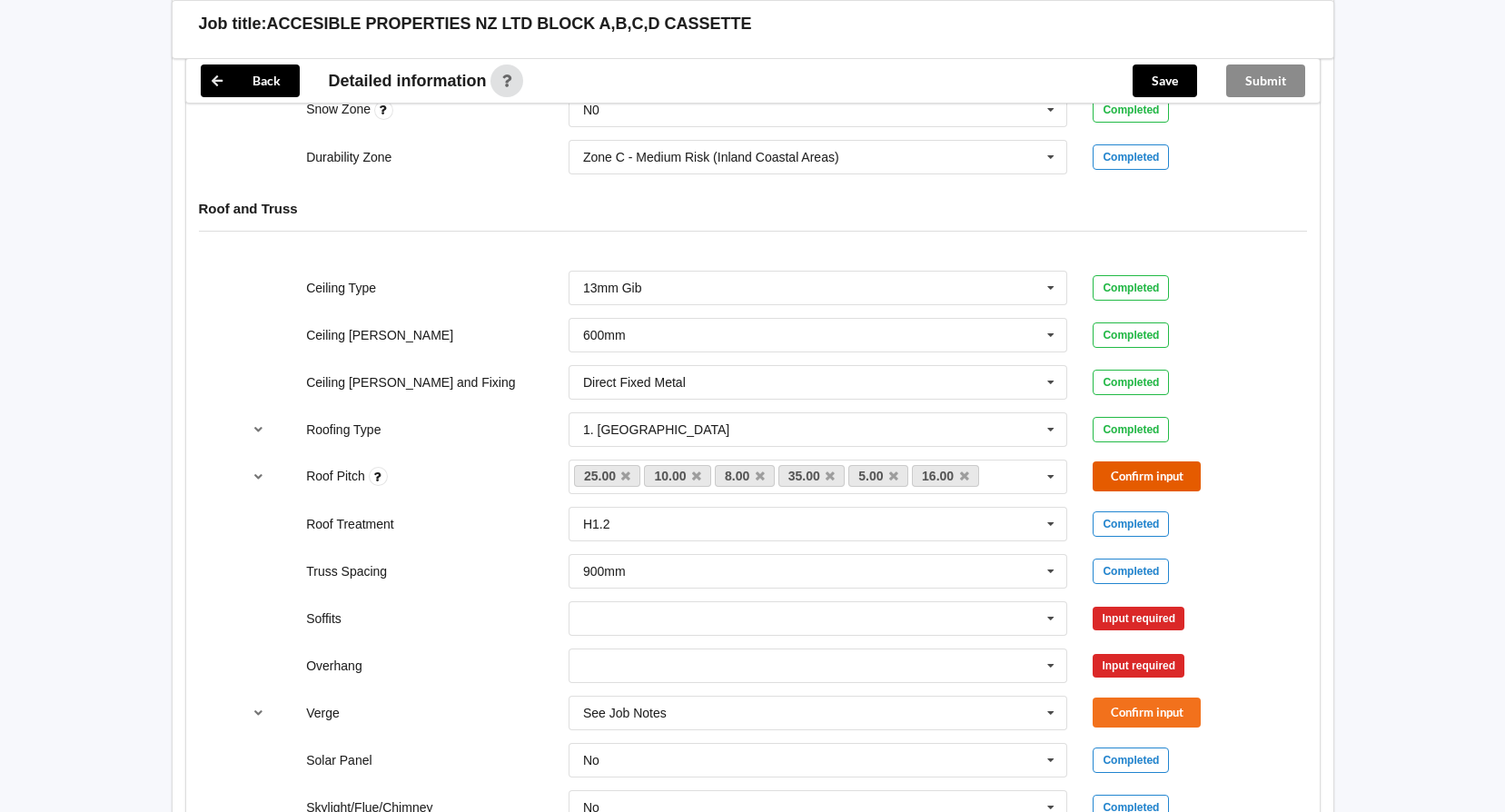
click at [1145, 474] on button "Confirm input" at bounding box center [1147, 476] width 108 height 30
click at [1051, 616] on icon at bounding box center [1051, 618] width 27 height 34
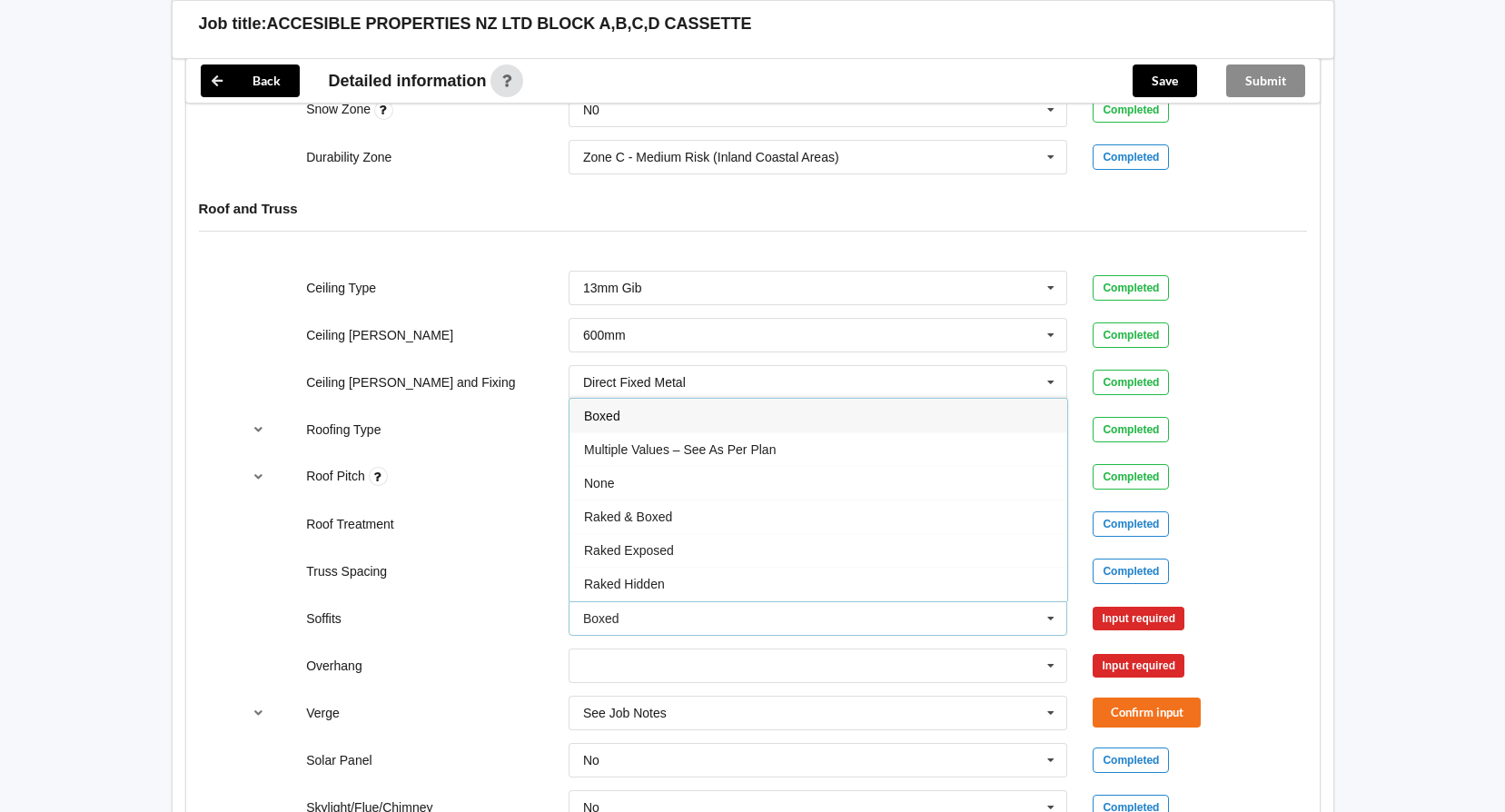
click at [610, 423] on span "Boxed" at bounding box center [602, 416] width 36 height 15
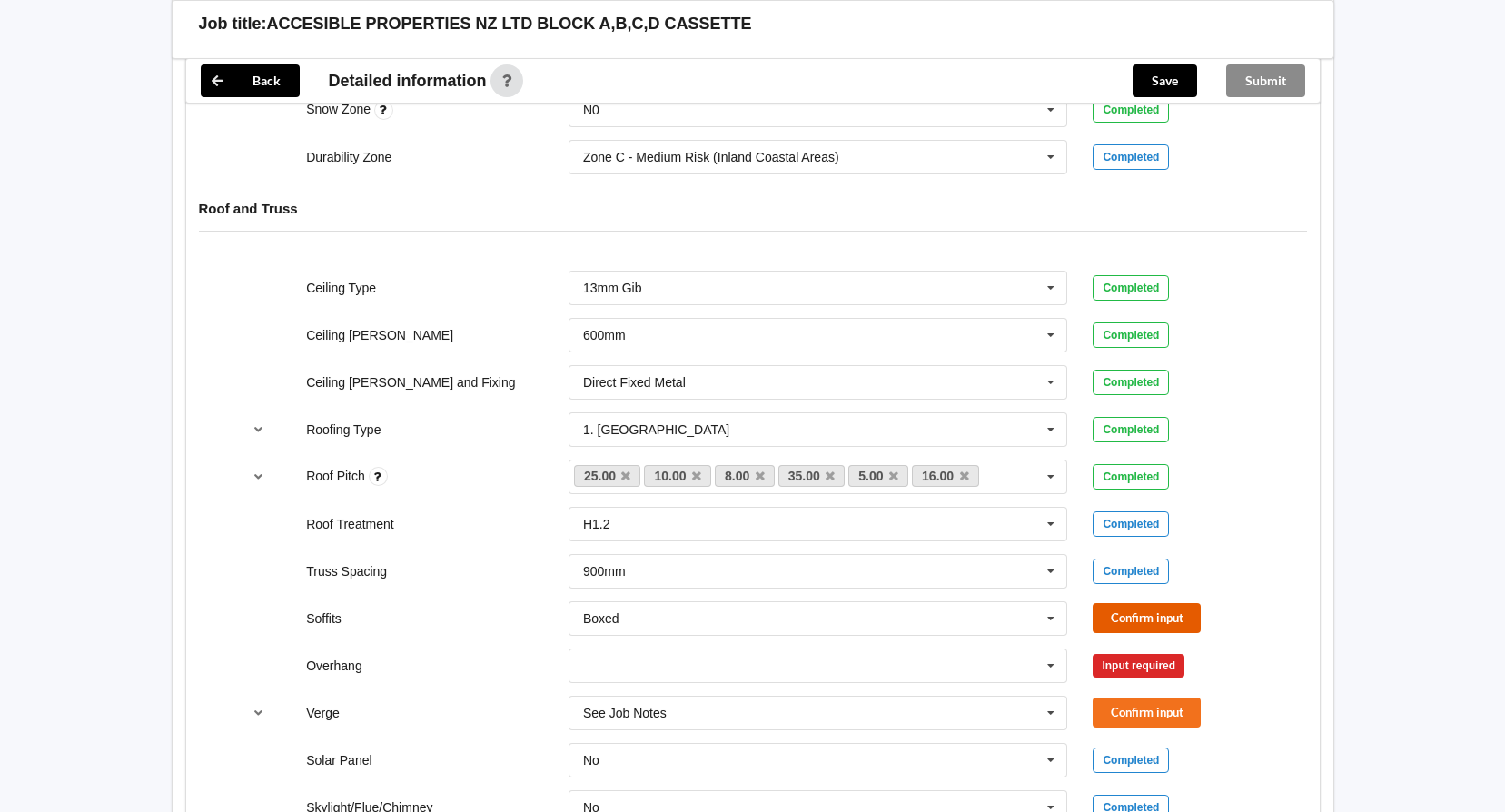
click at [1142, 622] on button "Confirm input" at bounding box center [1147, 617] width 108 height 30
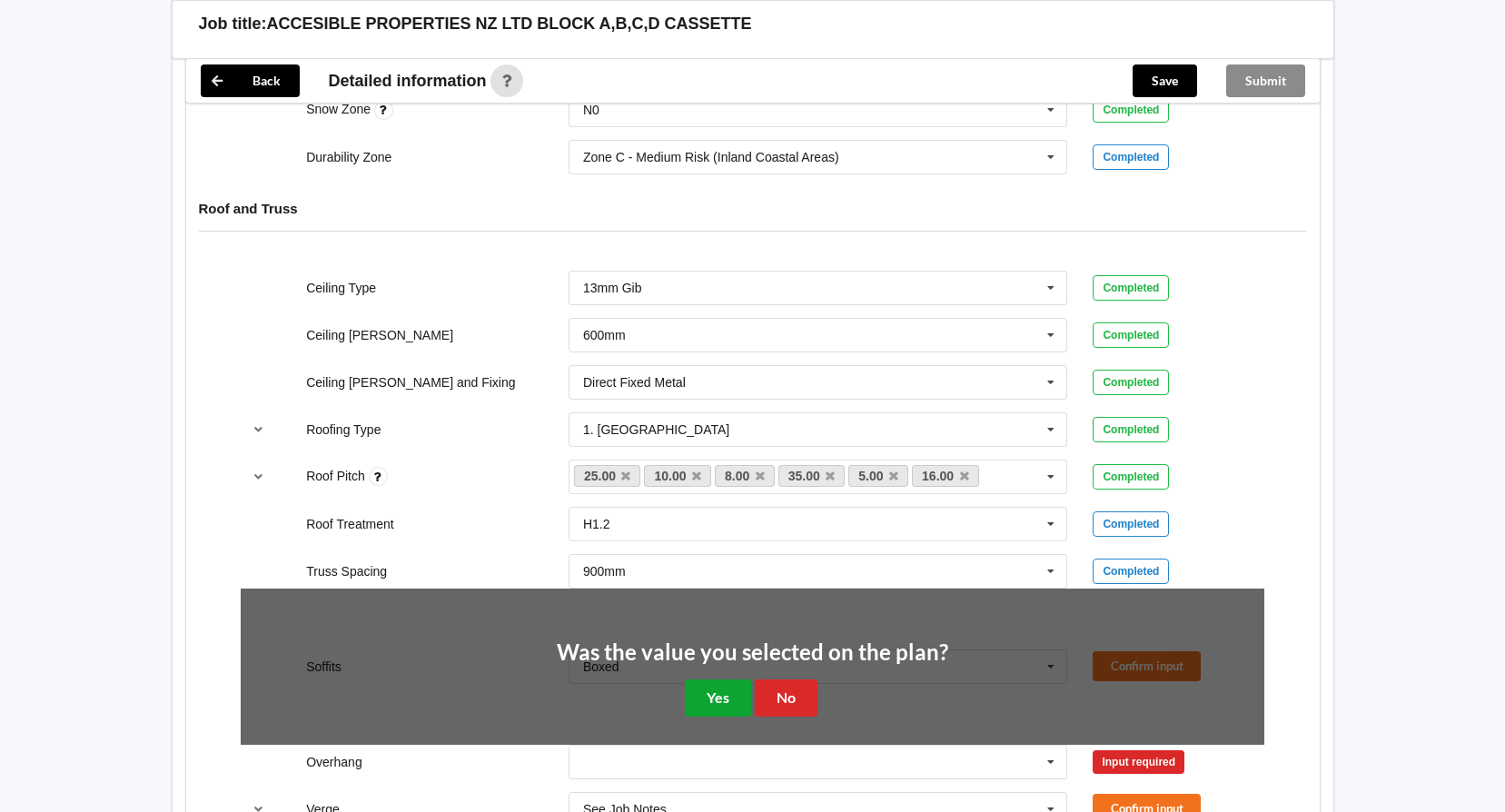
click at [712, 684] on button "Yes" at bounding box center [718, 698] width 66 height 37
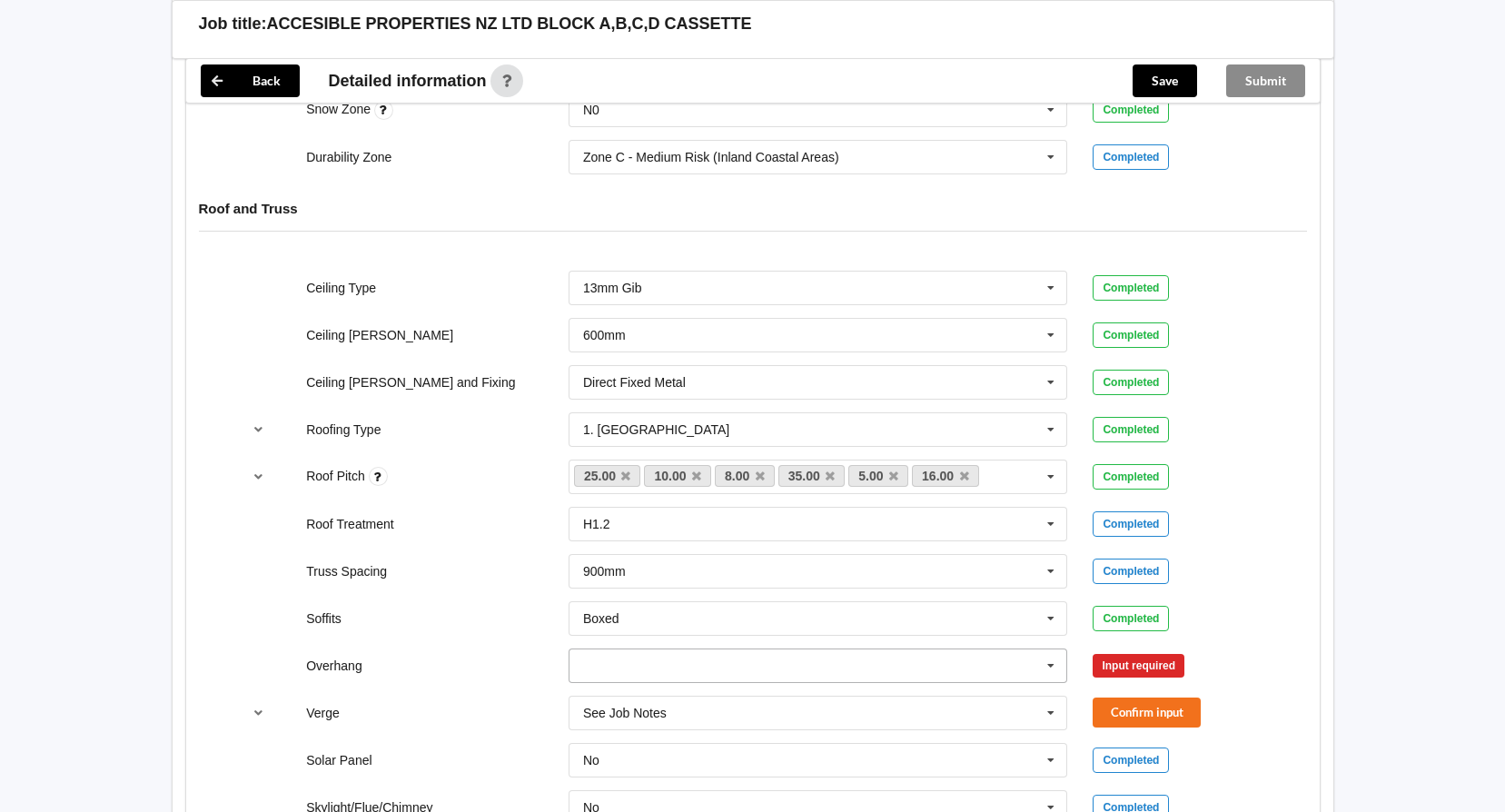
click at [1048, 665] on icon at bounding box center [1051, 666] width 27 height 34
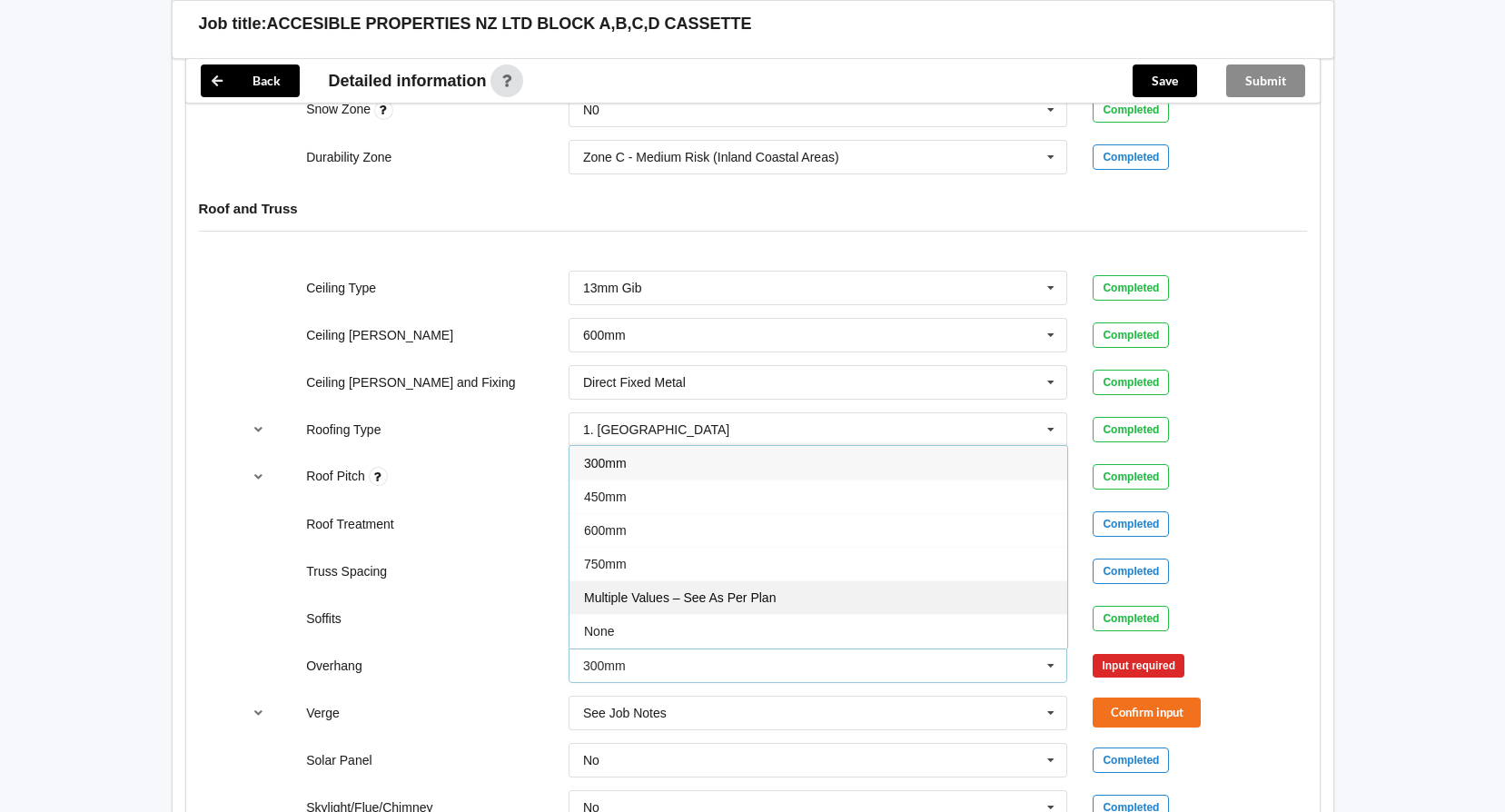
click at [680, 589] on div "Multiple Values – See As Per Plan" at bounding box center [818, 597] width 498 height 34
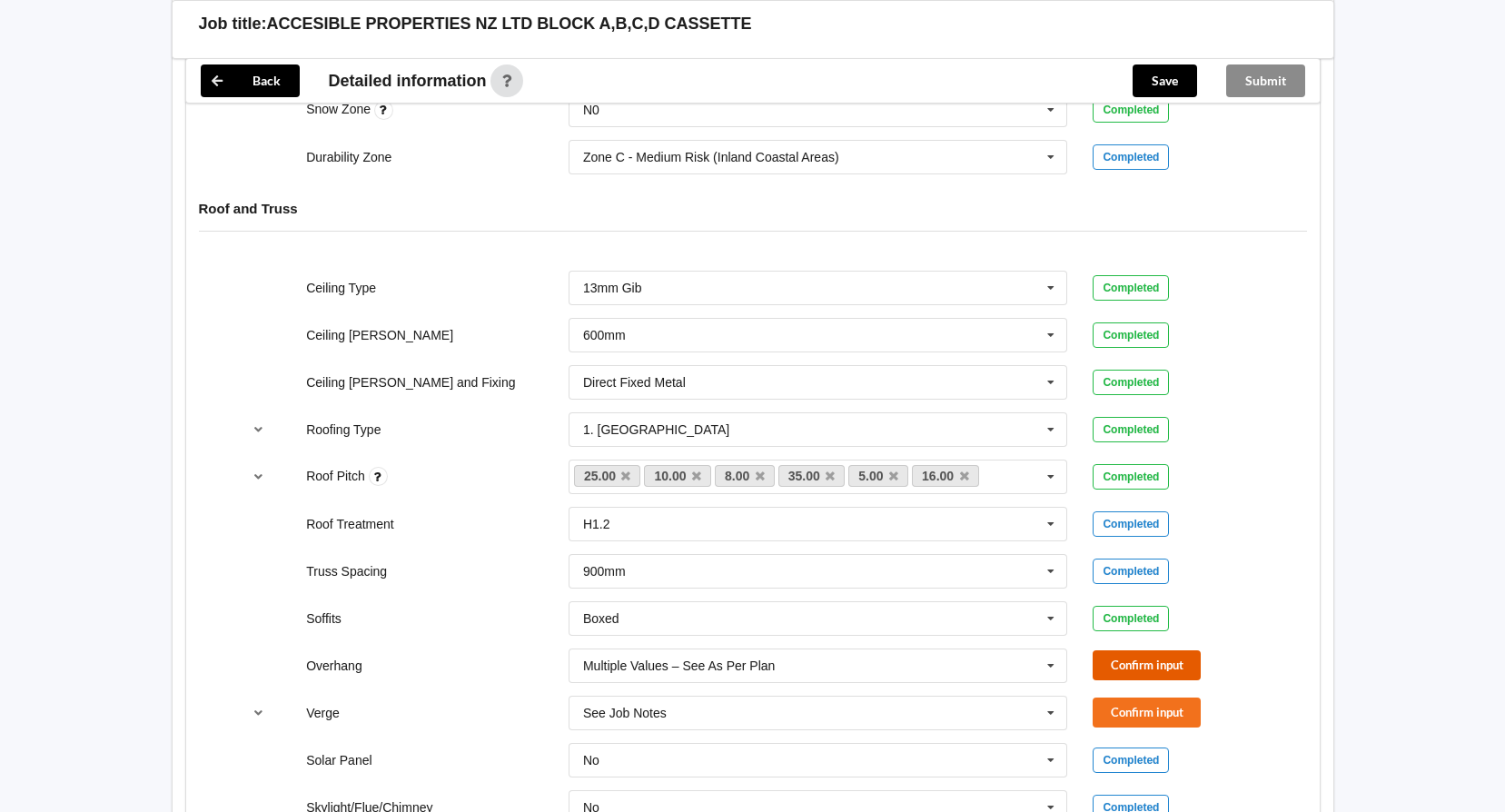
click at [1127, 668] on button "Confirm input" at bounding box center [1147, 665] width 108 height 30
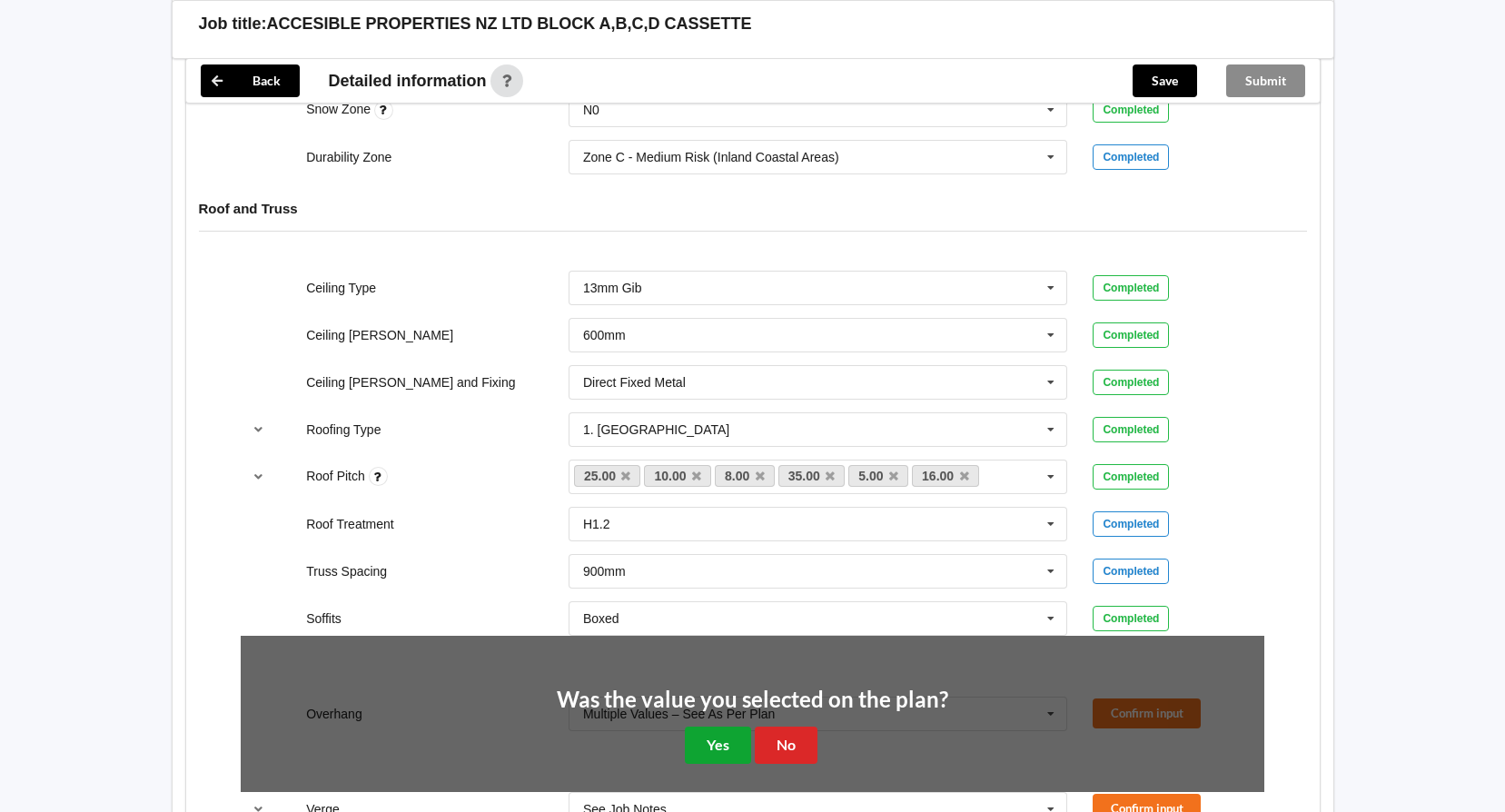
click at [703, 737] on button "Yes" at bounding box center [718, 745] width 66 height 37
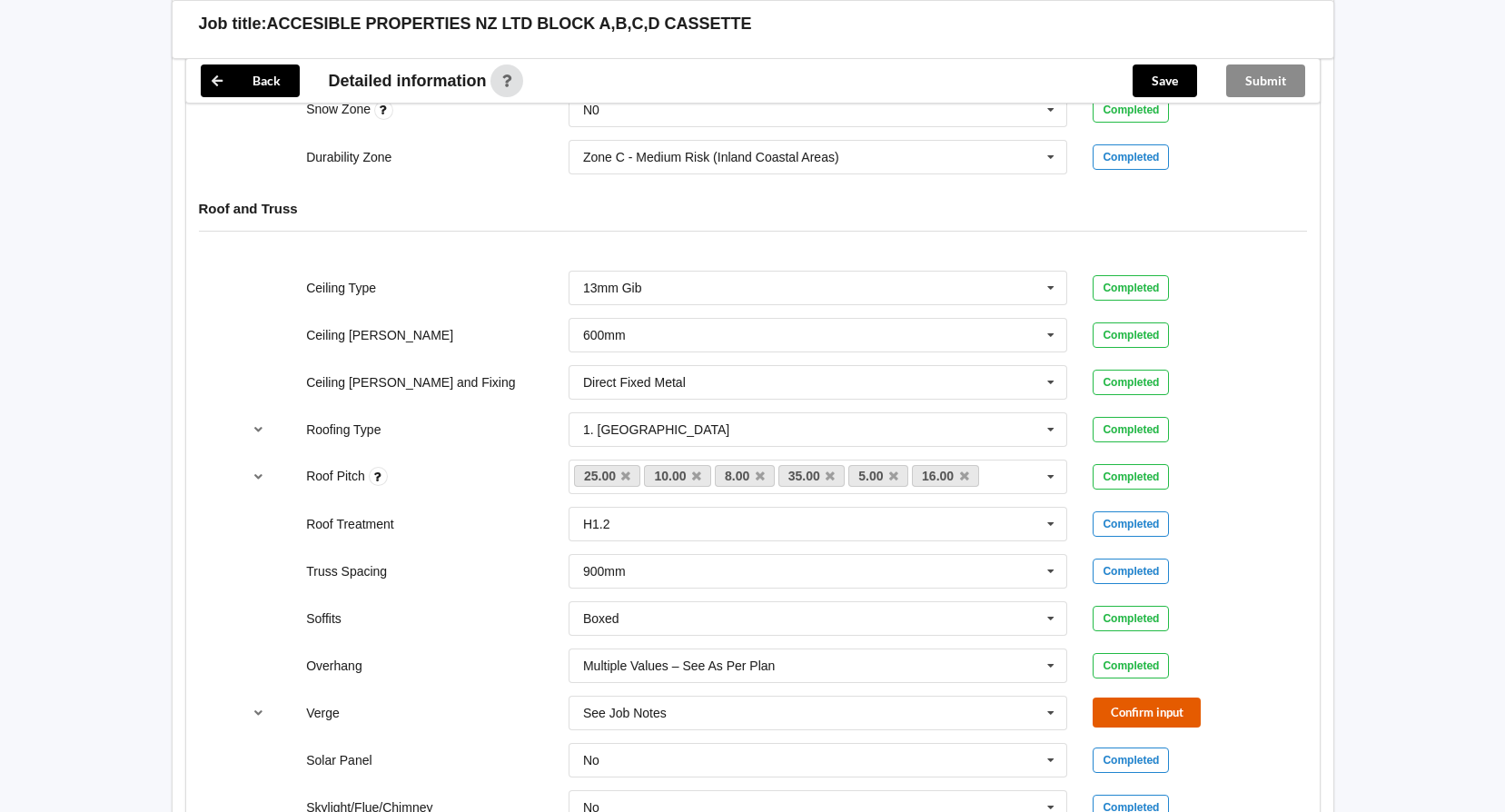
click at [1131, 710] on button "Confirm input" at bounding box center [1147, 712] width 108 height 30
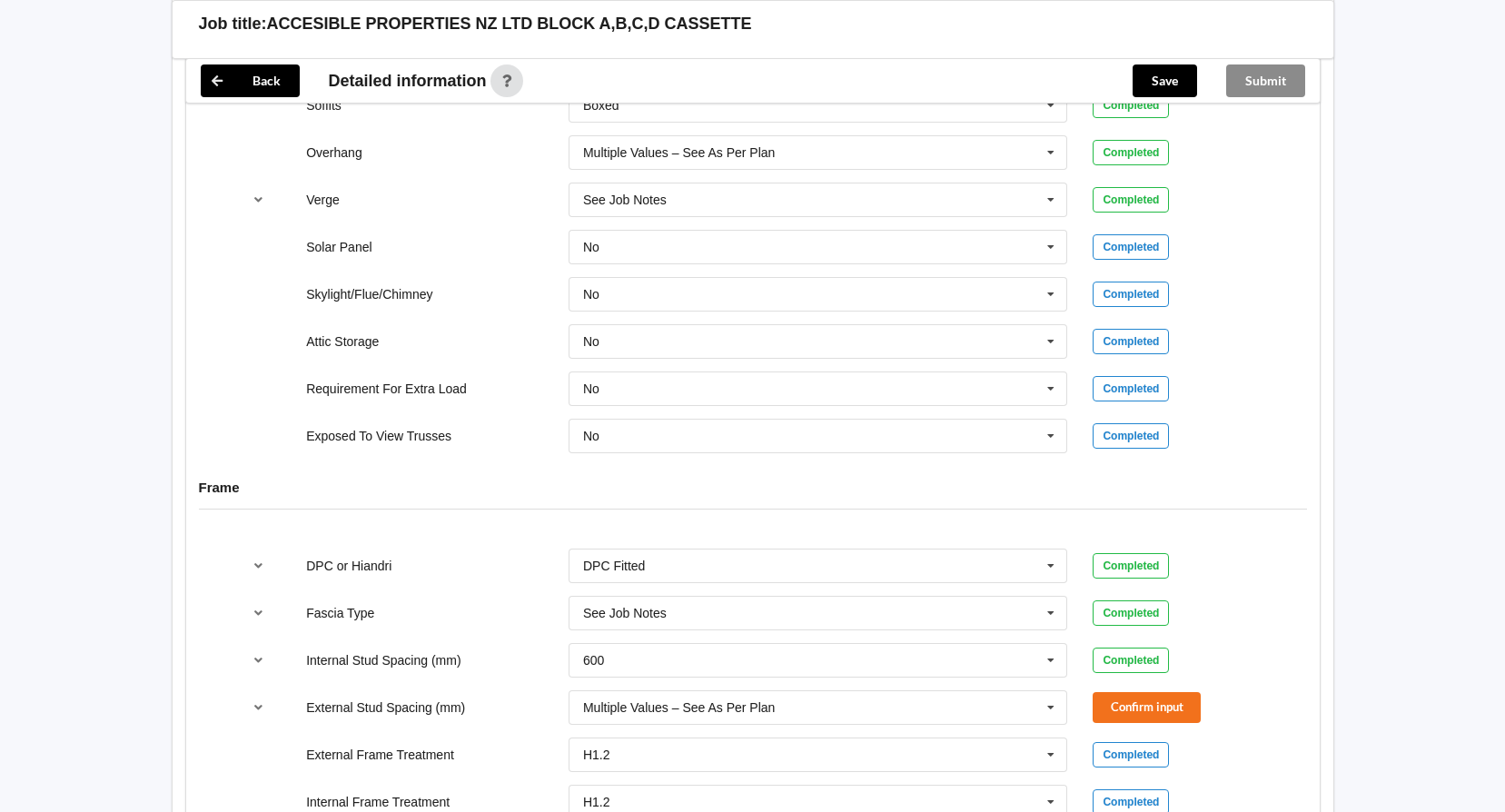
scroll to position [1543, 0]
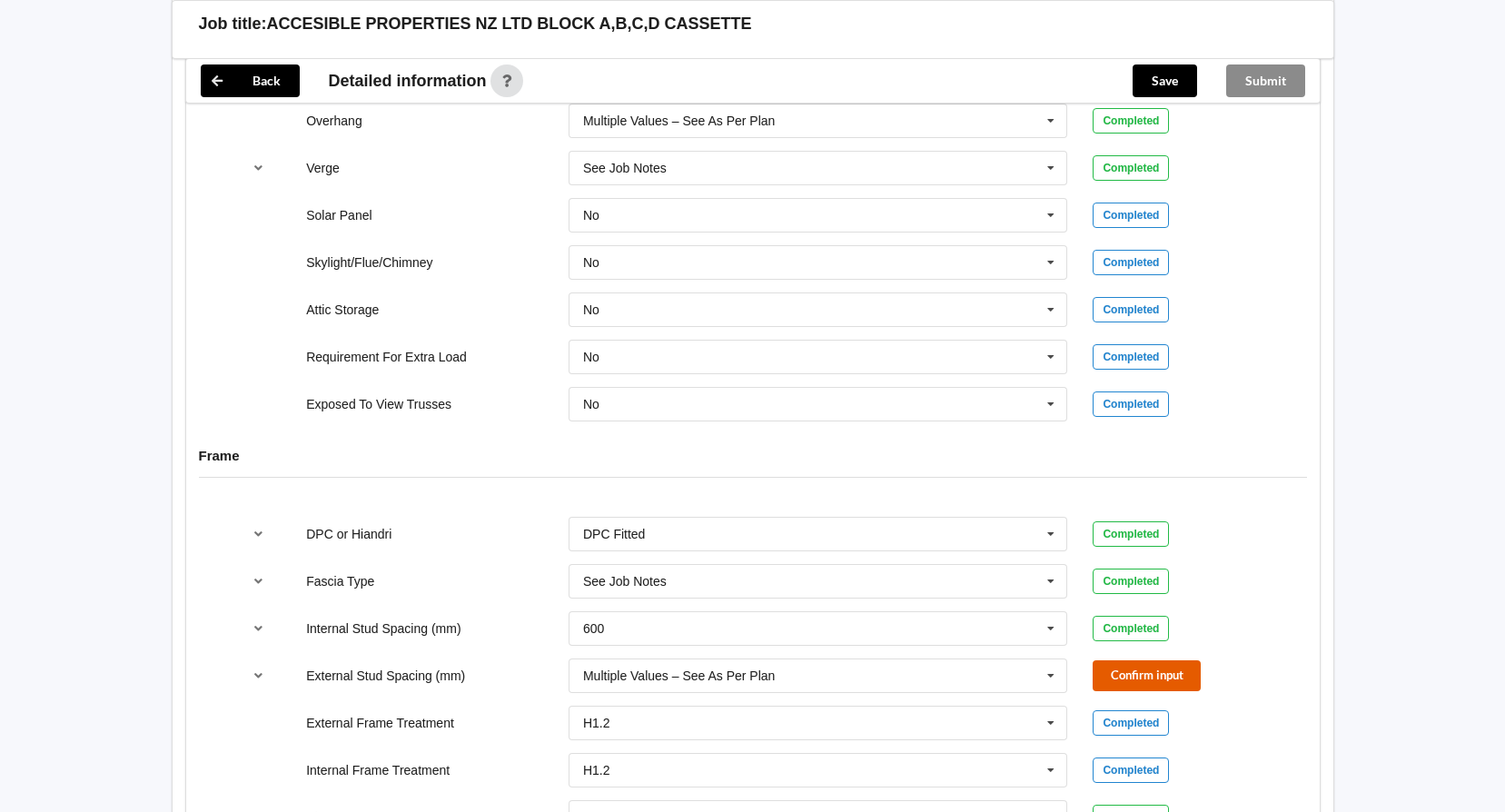
click at [1133, 681] on button "Confirm input" at bounding box center [1147, 675] width 108 height 30
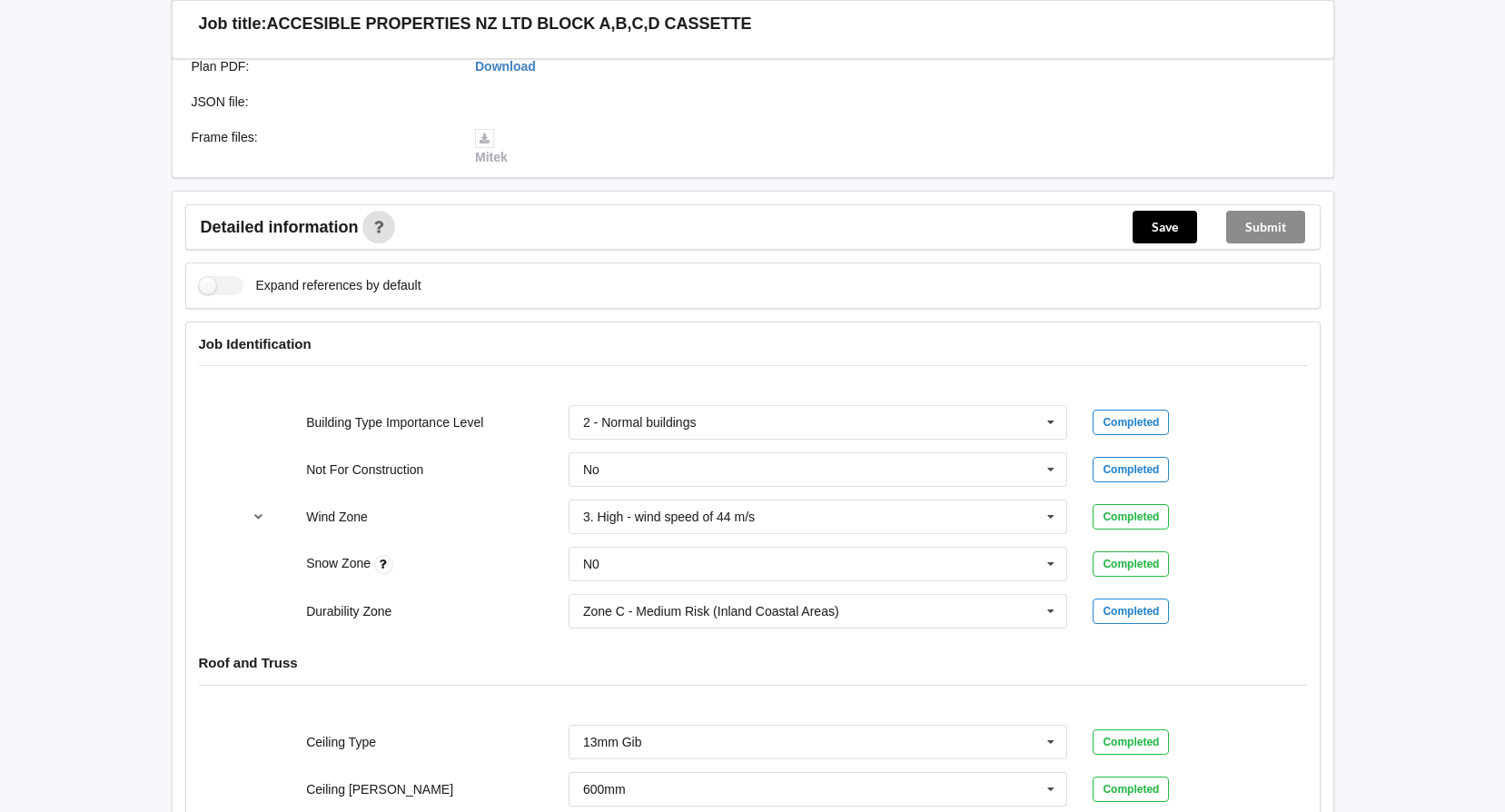
scroll to position [91, 0]
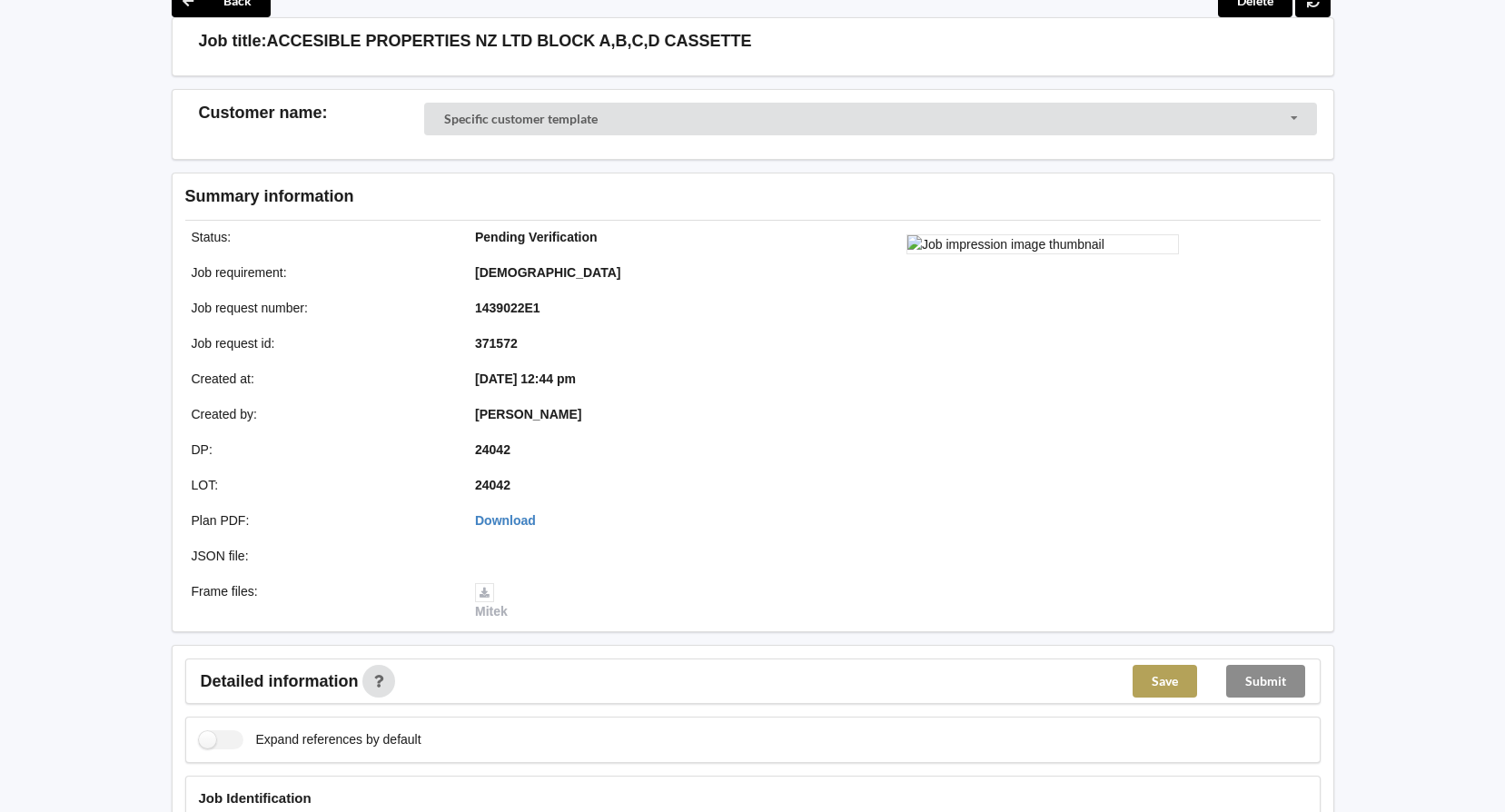
click at [1168, 685] on button "Save" at bounding box center [1165, 682] width 64 height 33
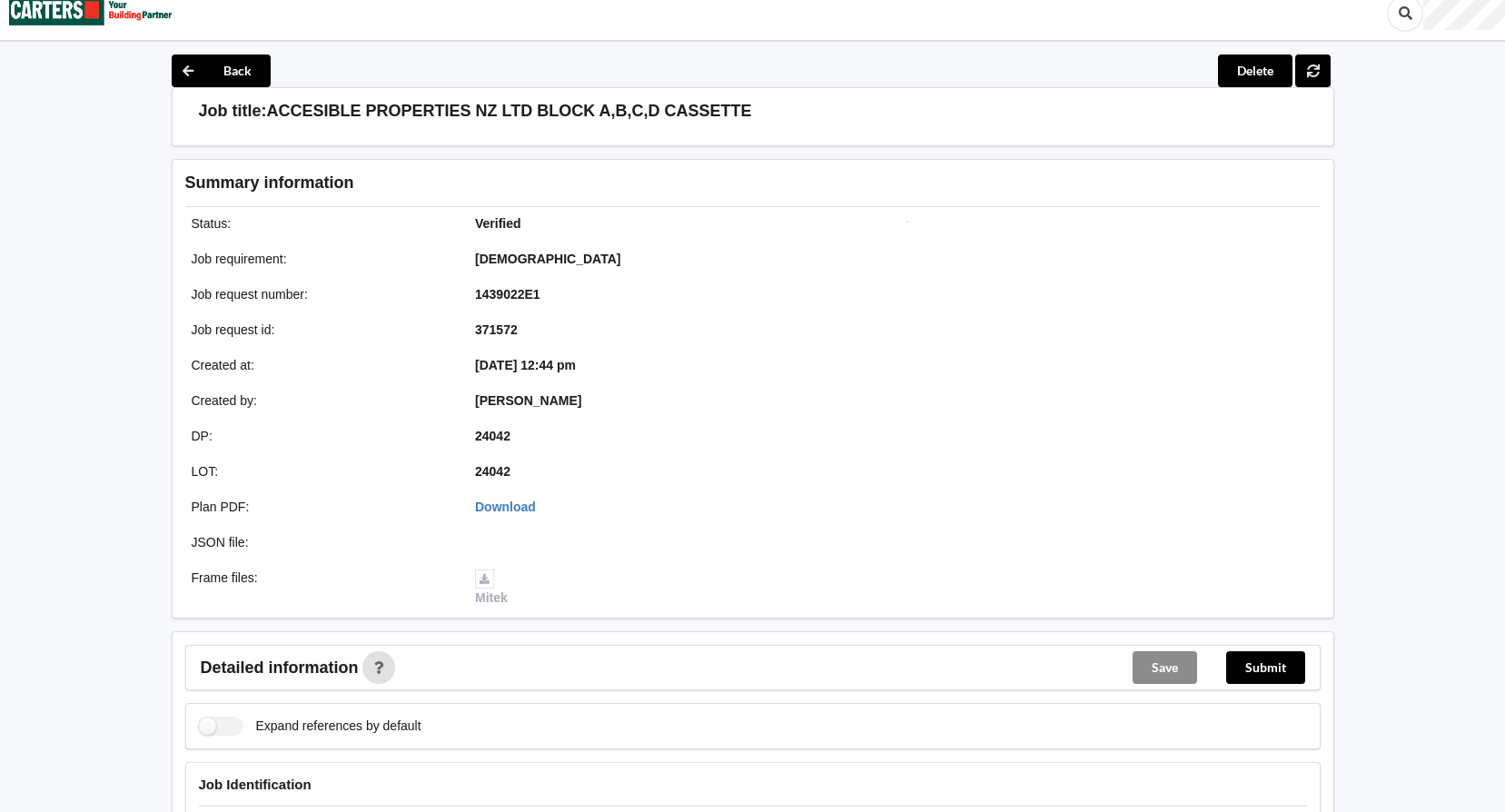
scroll to position [0, 0]
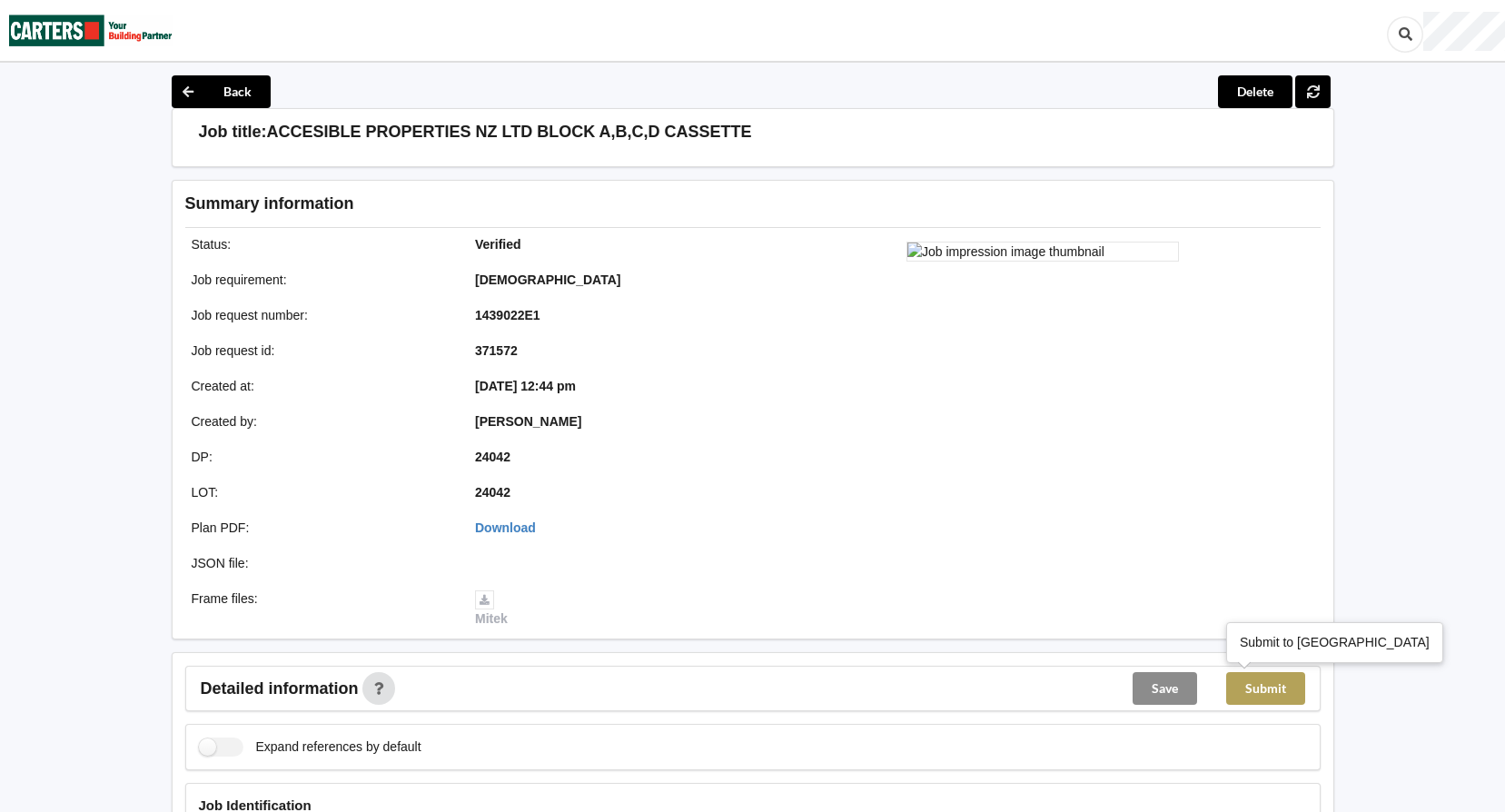
click at [1280, 685] on button "Submit" at bounding box center [1265, 688] width 79 height 33
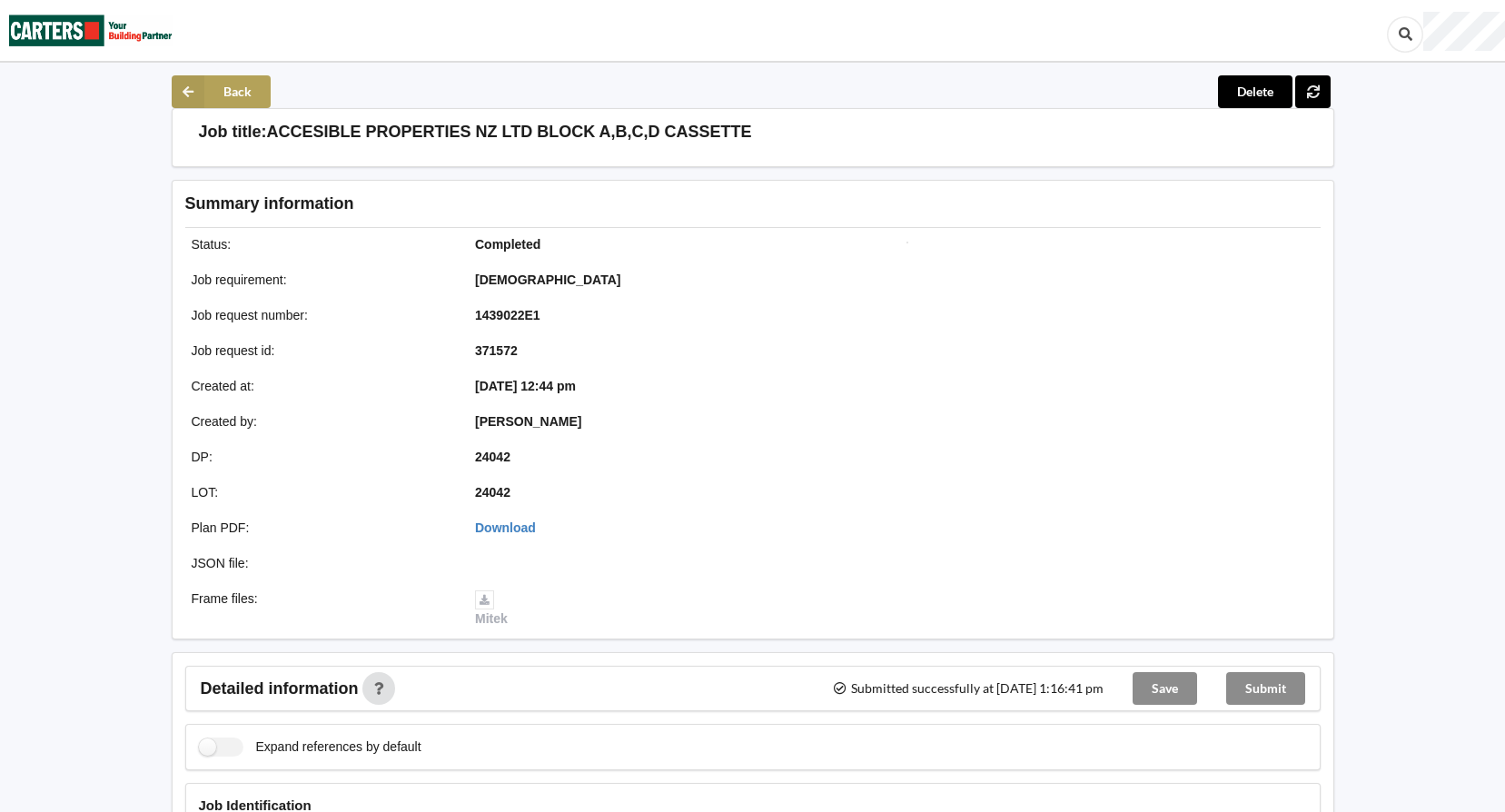
click at [208, 99] on button "Back" at bounding box center [221, 92] width 99 height 33
click at [199, 89] on icon at bounding box center [188, 92] width 33 height 33
click at [182, 92] on icon at bounding box center [188, 92] width 33 height 33
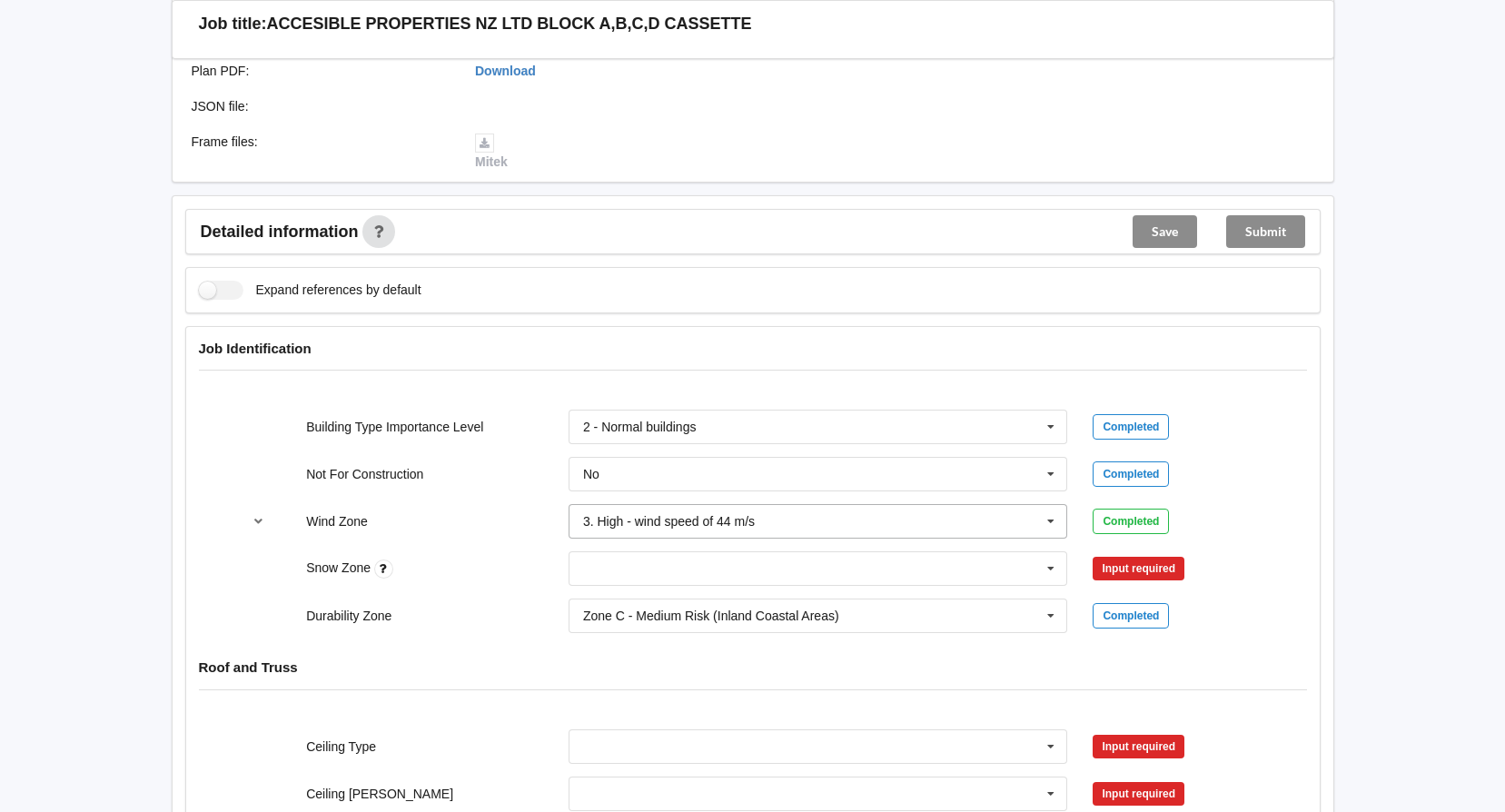
scroll to position [545, 0]
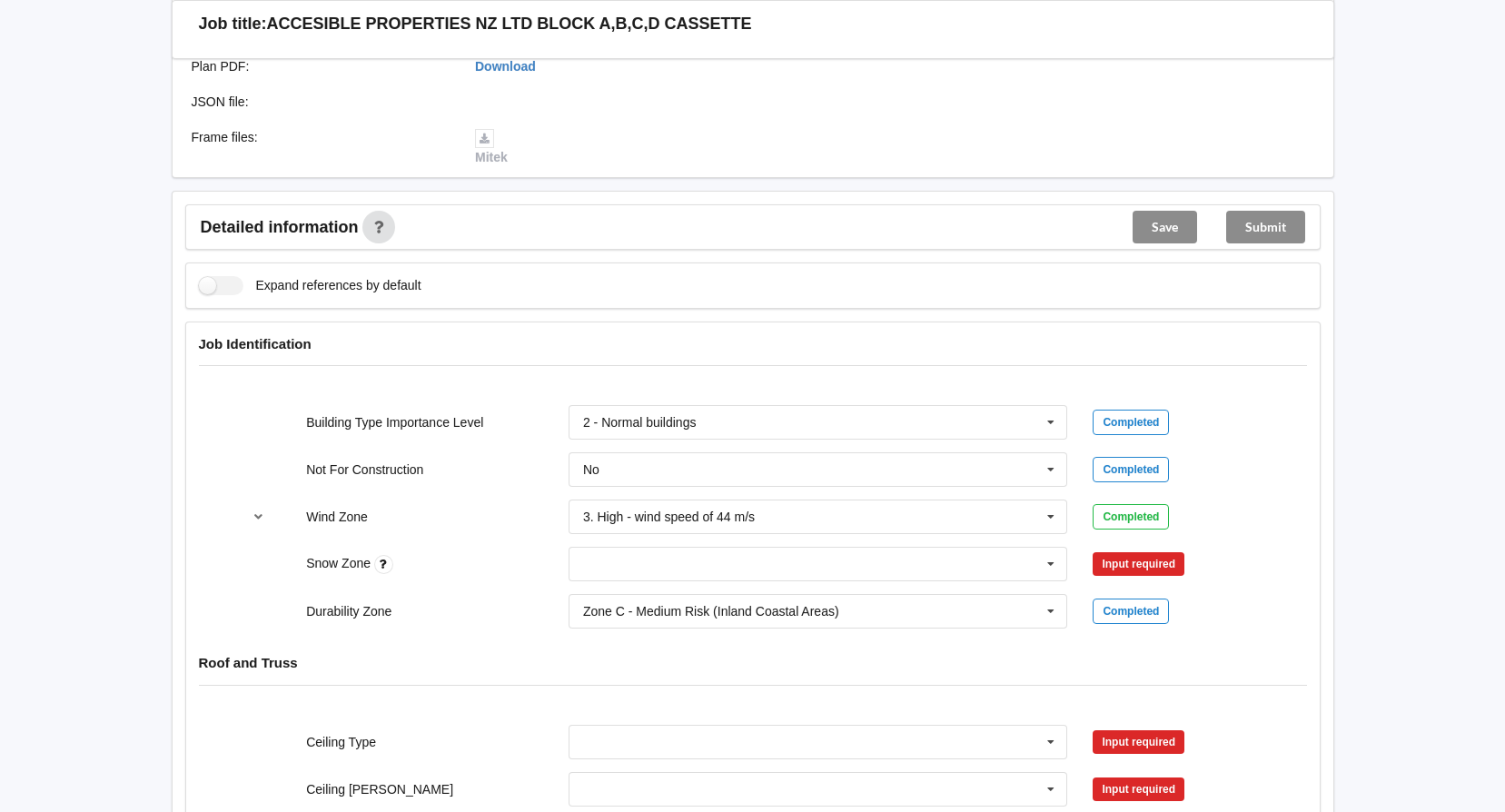
click at [1108, 572] on div "Input required" at bounding box center [1139, 564] width 92 height 23
click at [1050, 563] on icon at bounding box center [1051, 564] width 27 height 34
click at [600, 595] on div "N0" at bounding box center [818, 597] width 498 height 34
click at [1139, 562] on button "Confirm input" at bounding box center [1147, 564] width 108 height 30
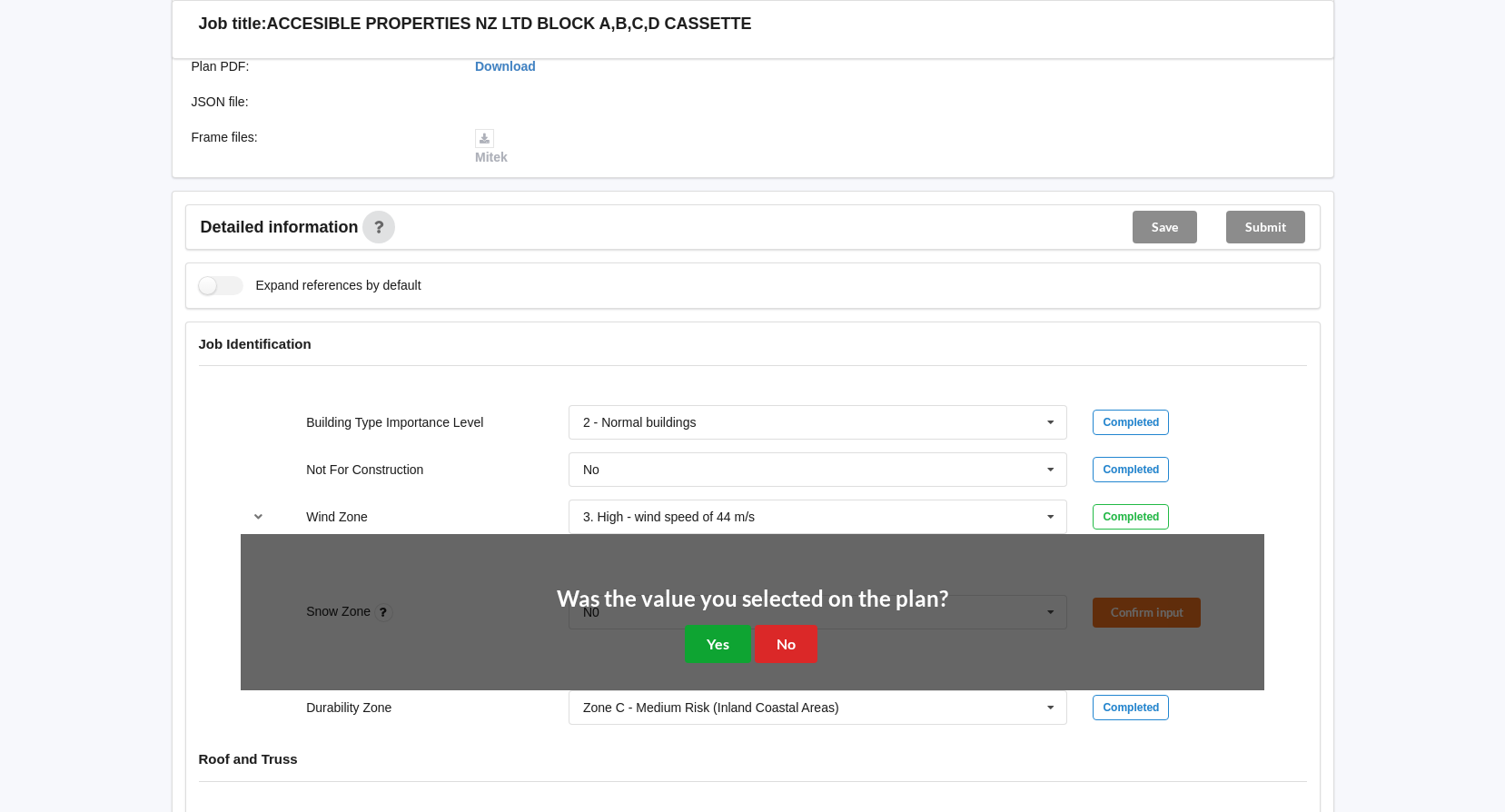
click at [734, 647] on button "Yes" at bounding box center [718, 644] width 66 height 37
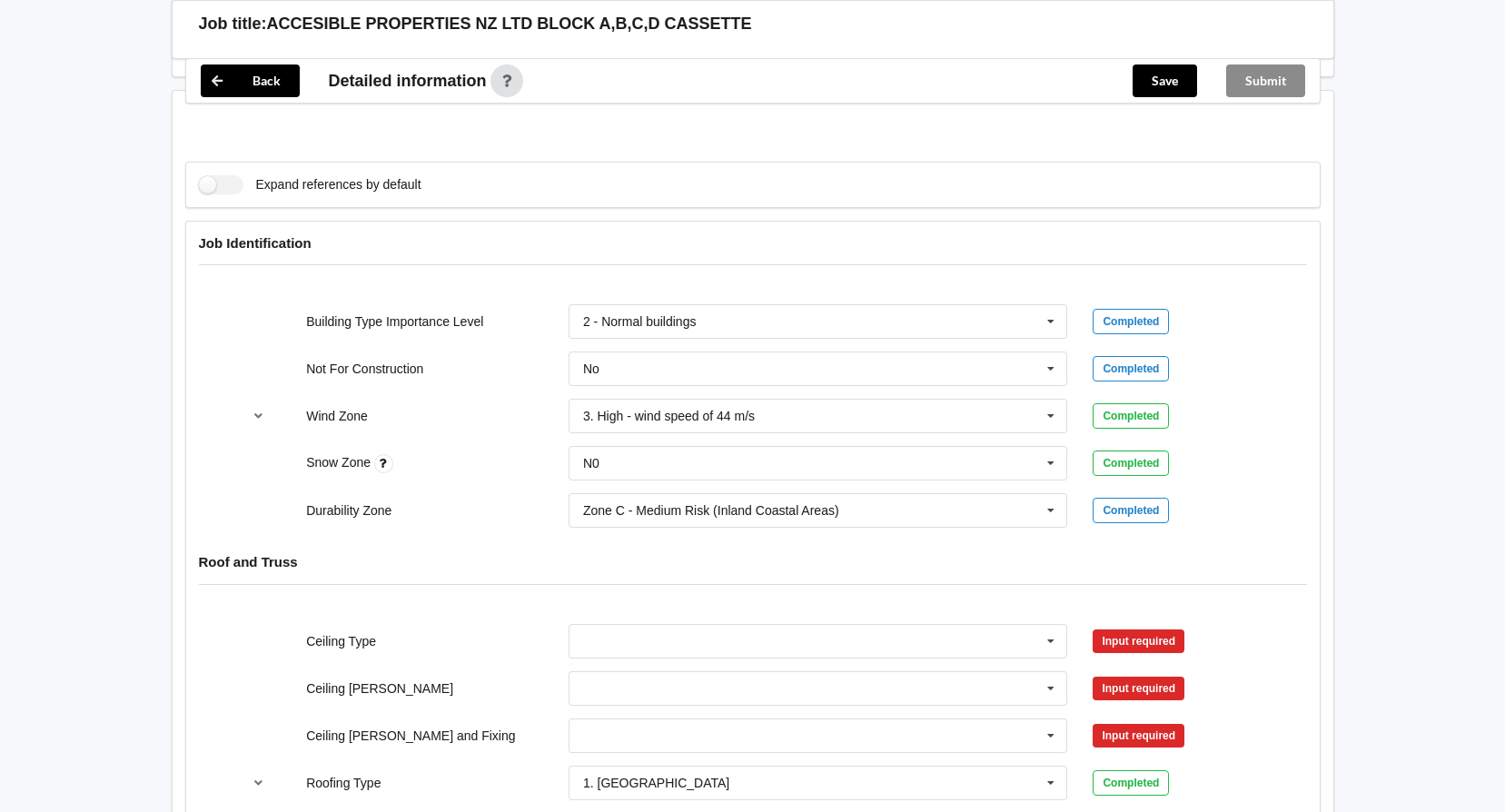
scroll to position [817, 0]
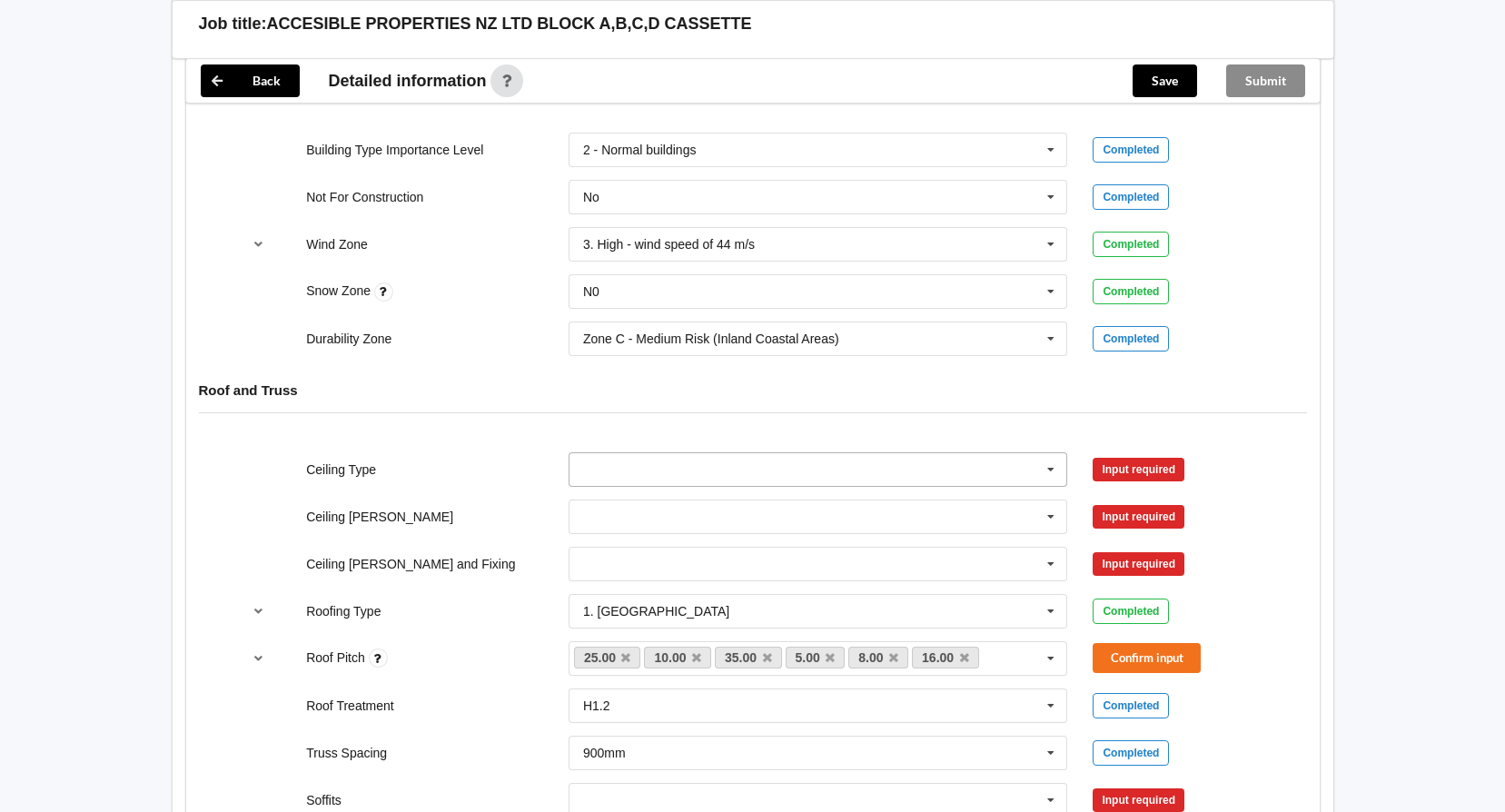
click at [1054, 465] on icon at bounding box center [1051, 469] width 27 height 34
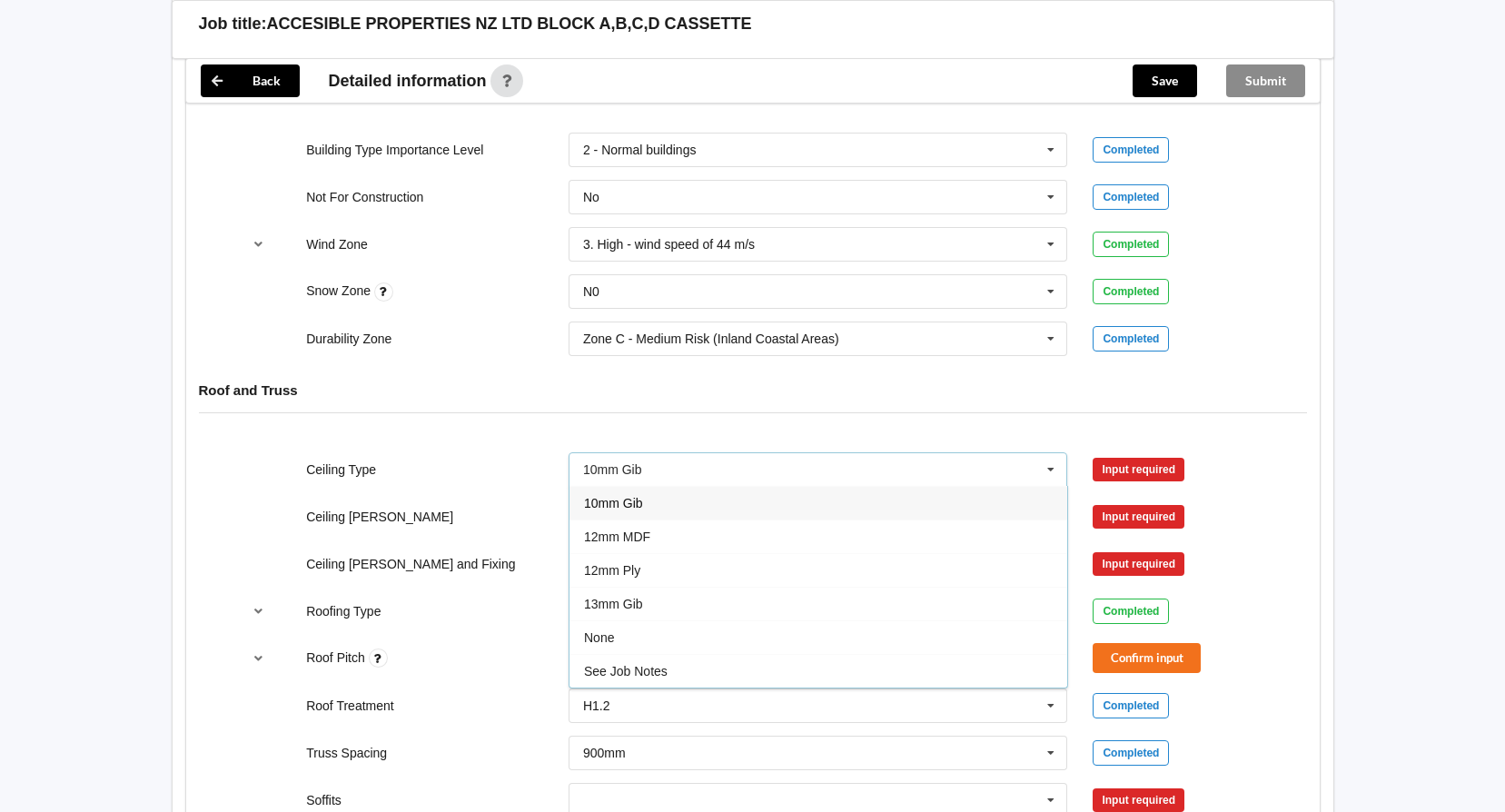
click at [625, 600] on span "13mm Gib" at bounding box center [614, 604] width 59 height 15
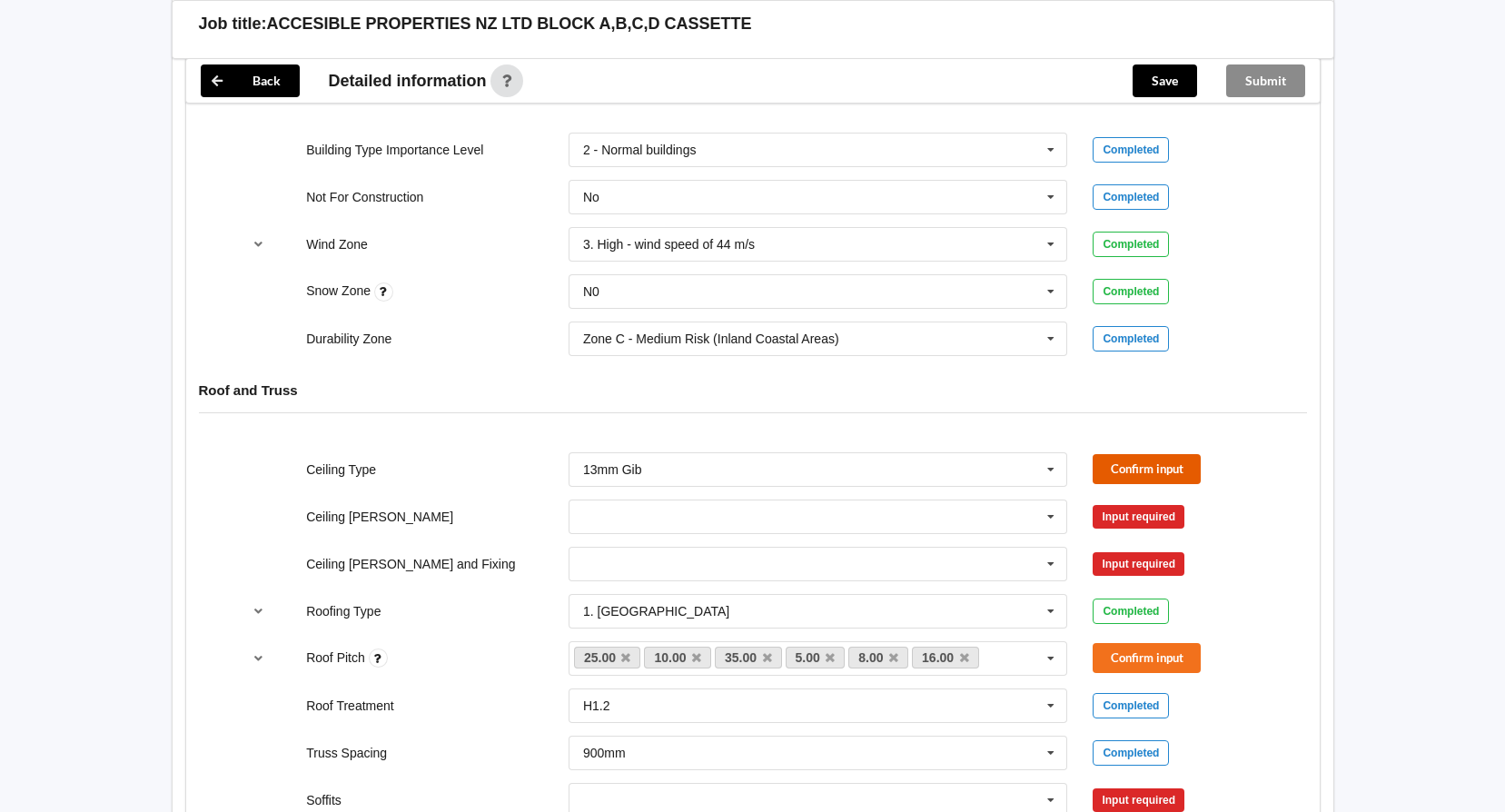
click at [1112, 464] on button "Confirm input" at bounding box center [1147, 468] width 108 height 30
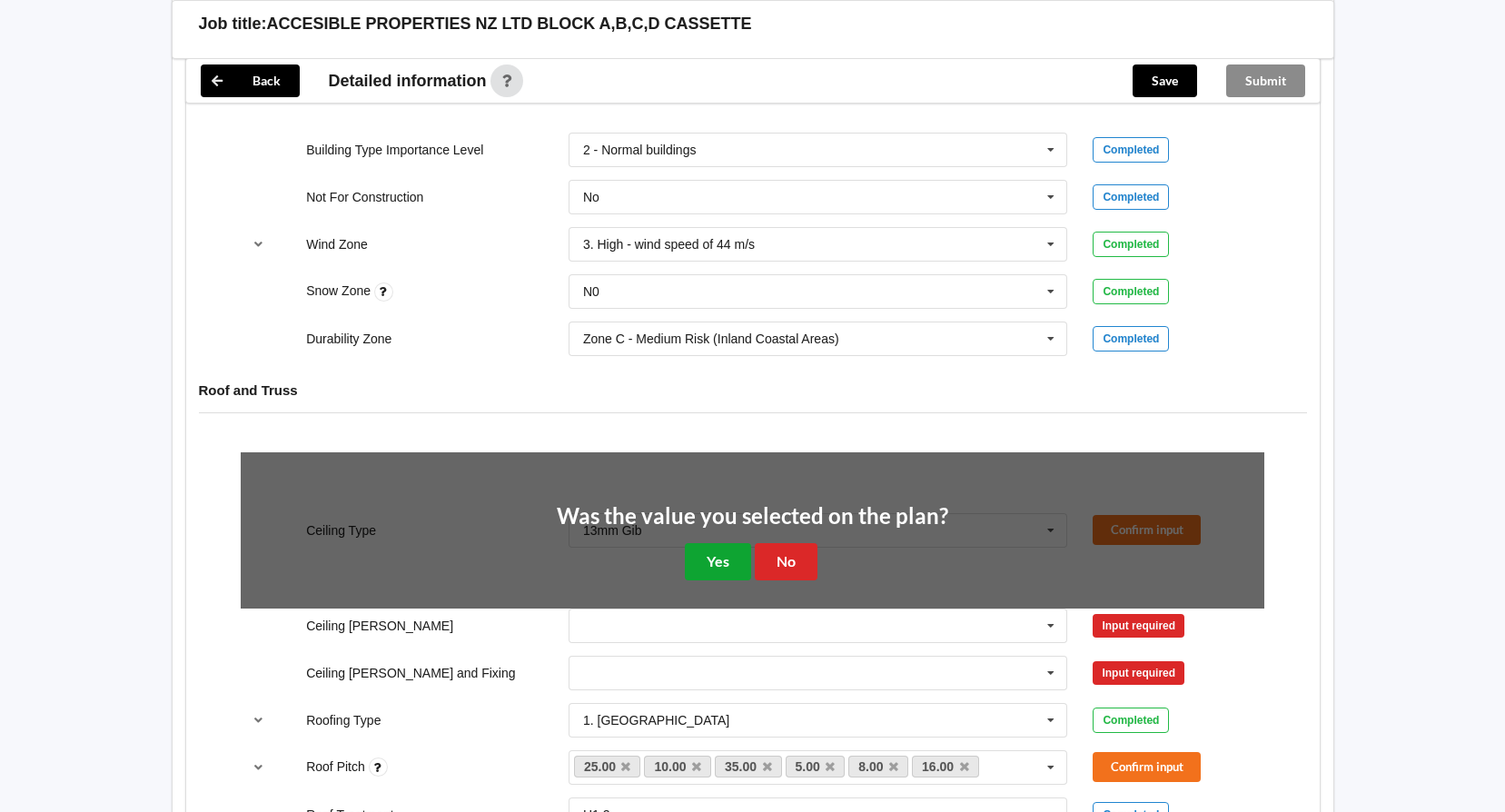
click at [733, 571] on button "Yes" at bounding box center [718, 562] width 66 height 37
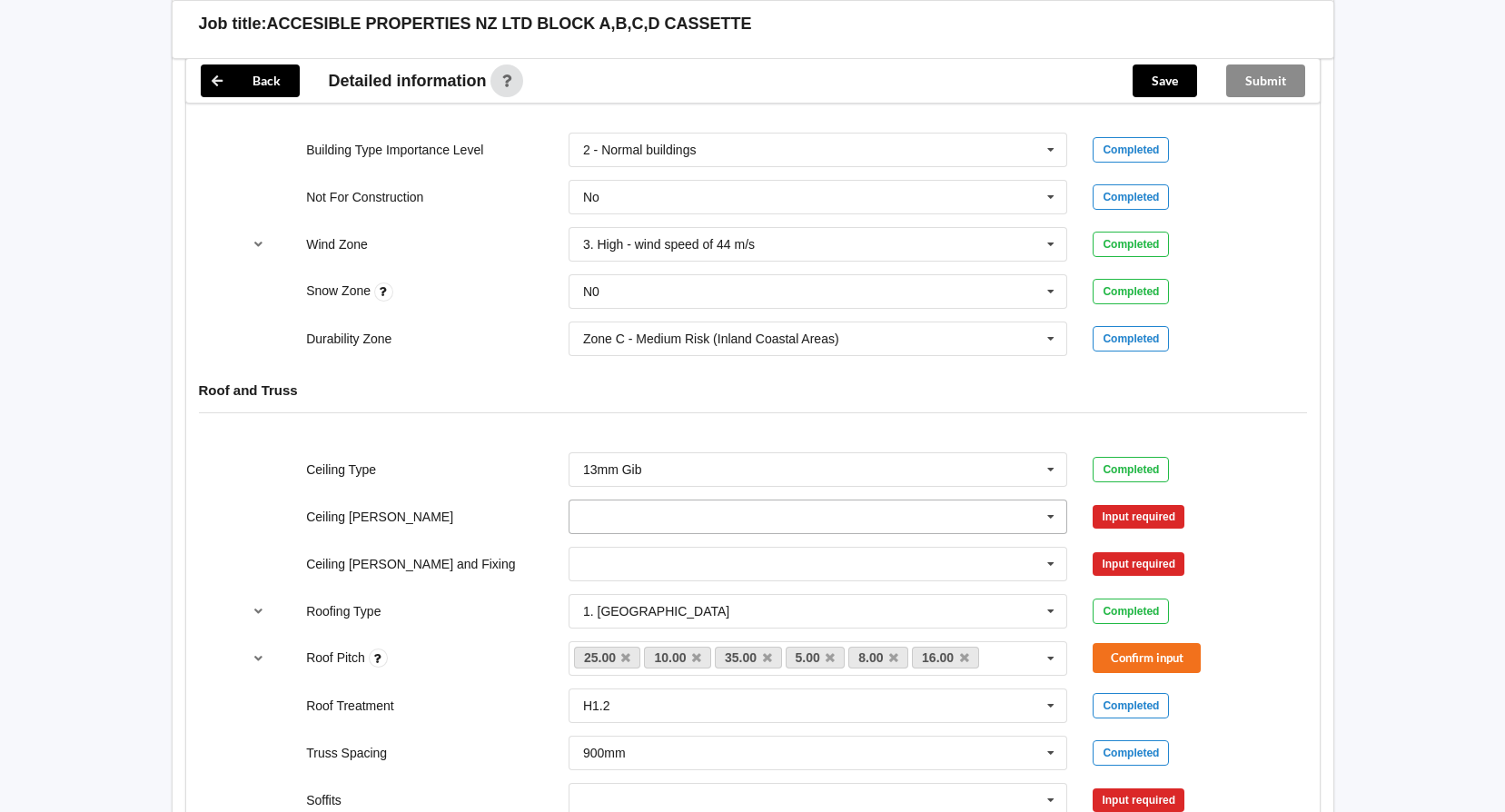
click at [1054, 515] on icon at bounding box center [1051, 517] width 27 height 34
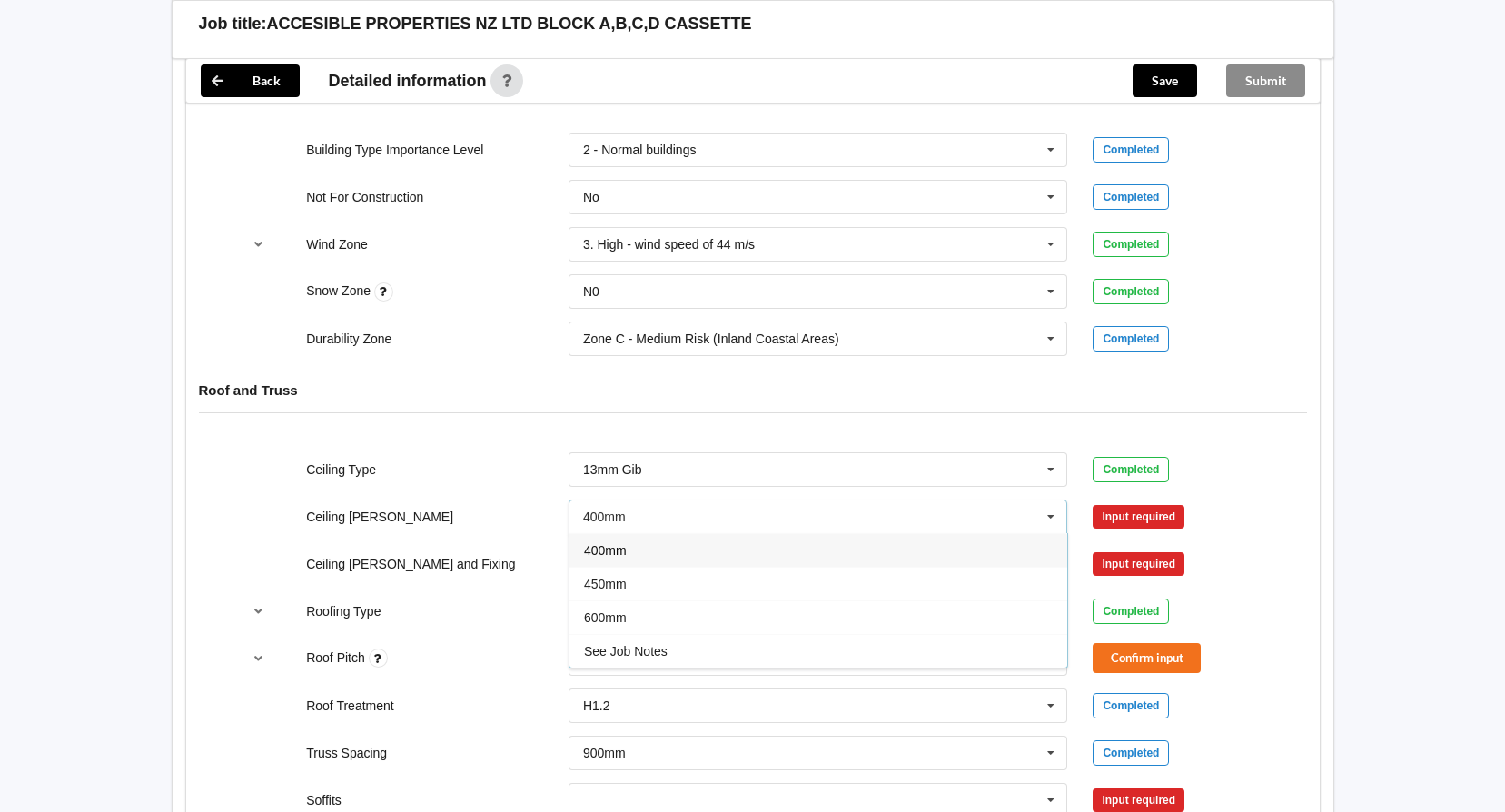
click at [613, 610] on span "600mm" at bounding box center [606, 617] width 43 height 15
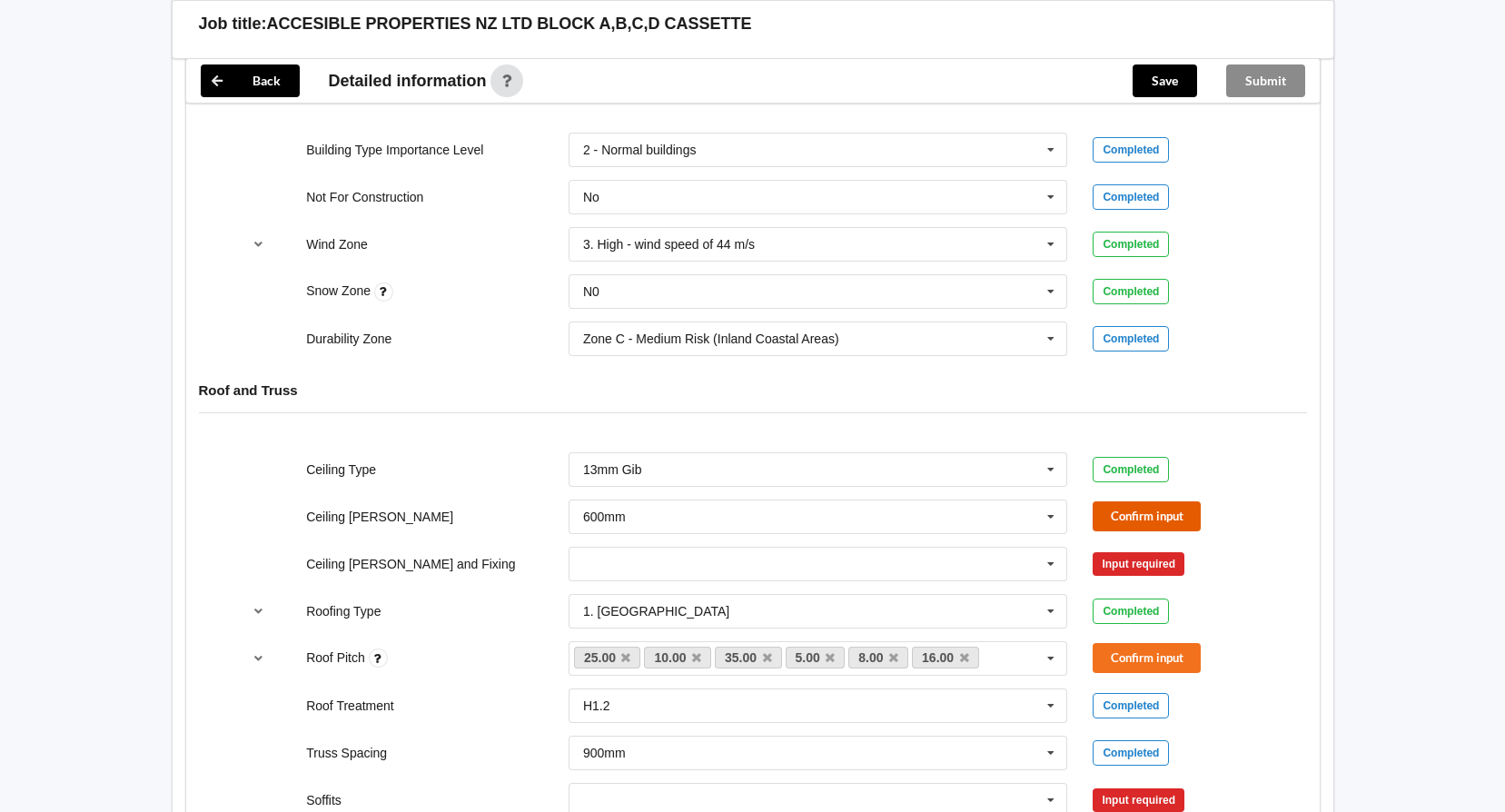
click at [1158, 514] on button "Confirm input" at bounding box center [1147, 516] width 108 height 30
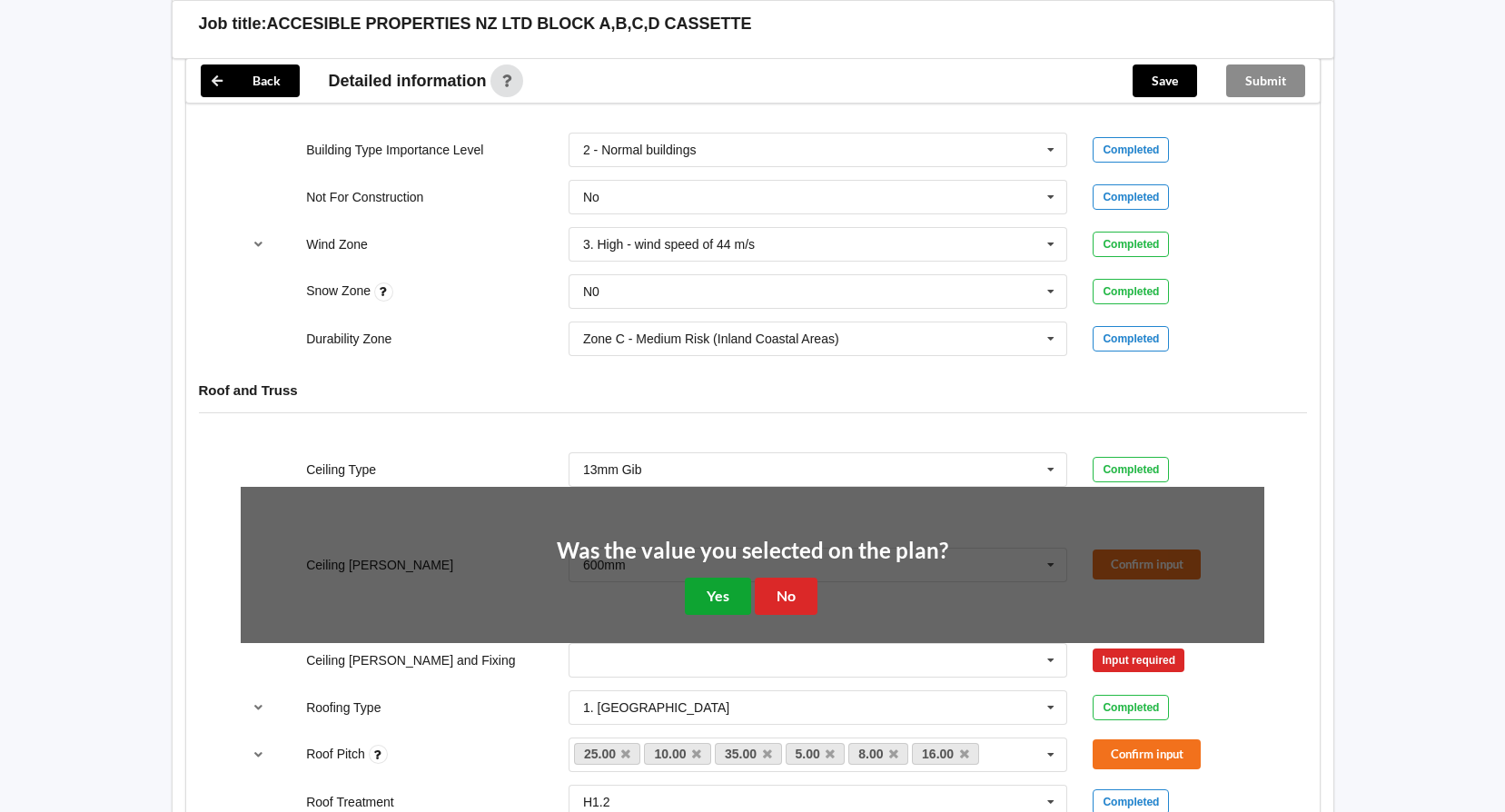
click at [736, 598] on button "Yes" at bounding box center [718, 596] width 66 height 37
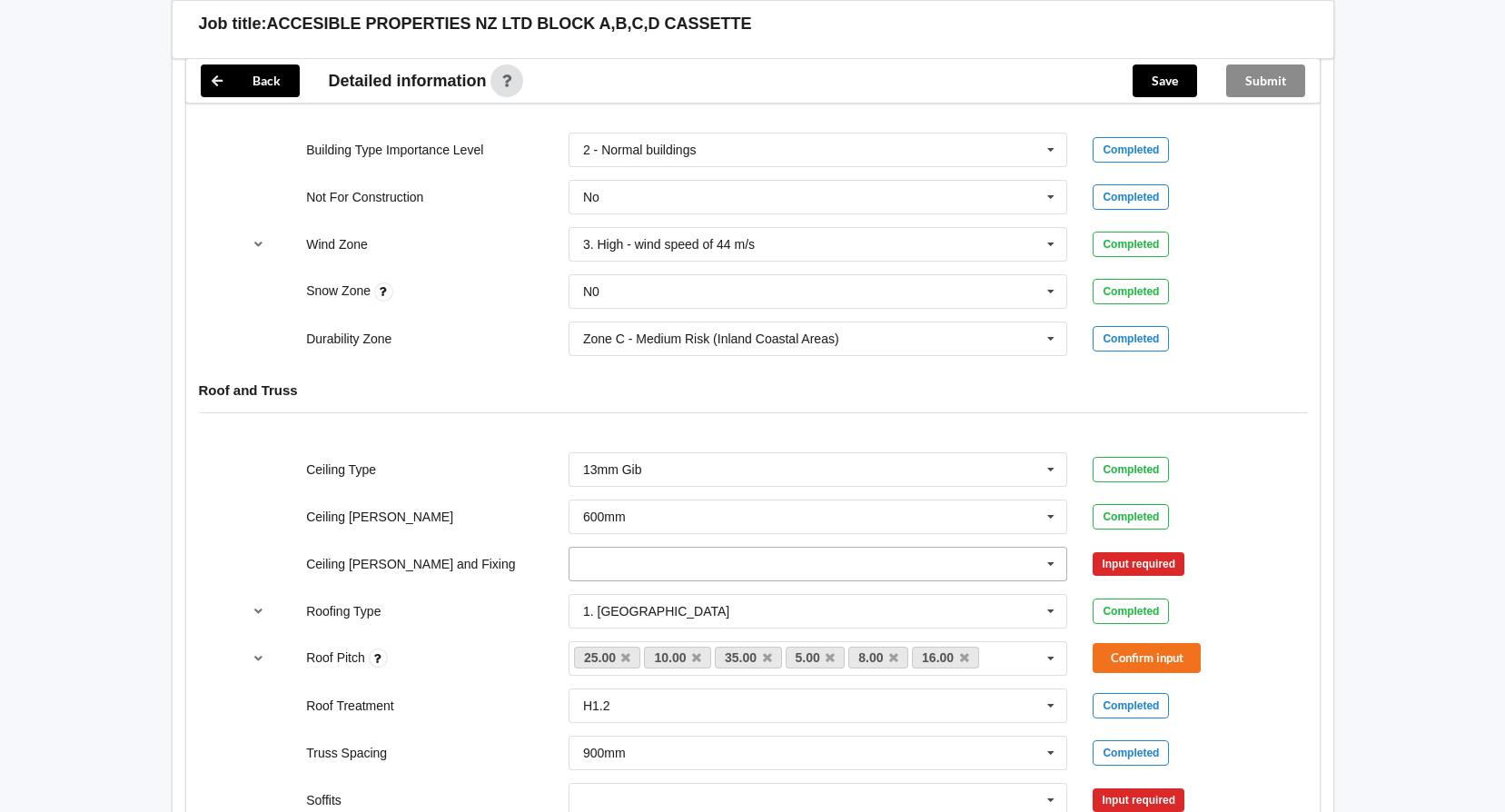
click at [1051, 565] on icon at bounding box center [1051, 564] width 27 height 34
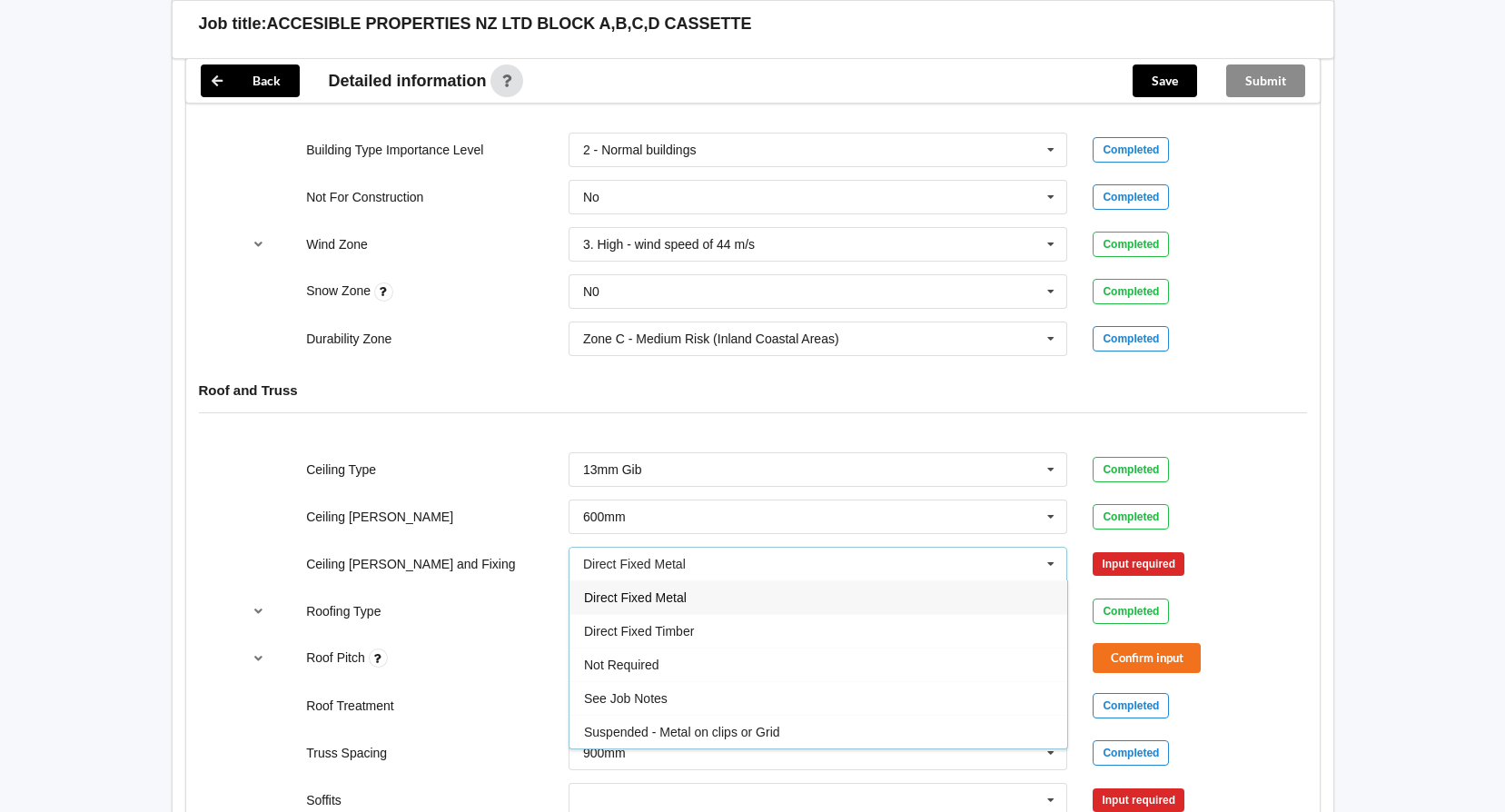
click at [658, 598] on span "Direct Fixed Metal" at bounding box center [635, 597] width 102 height 15
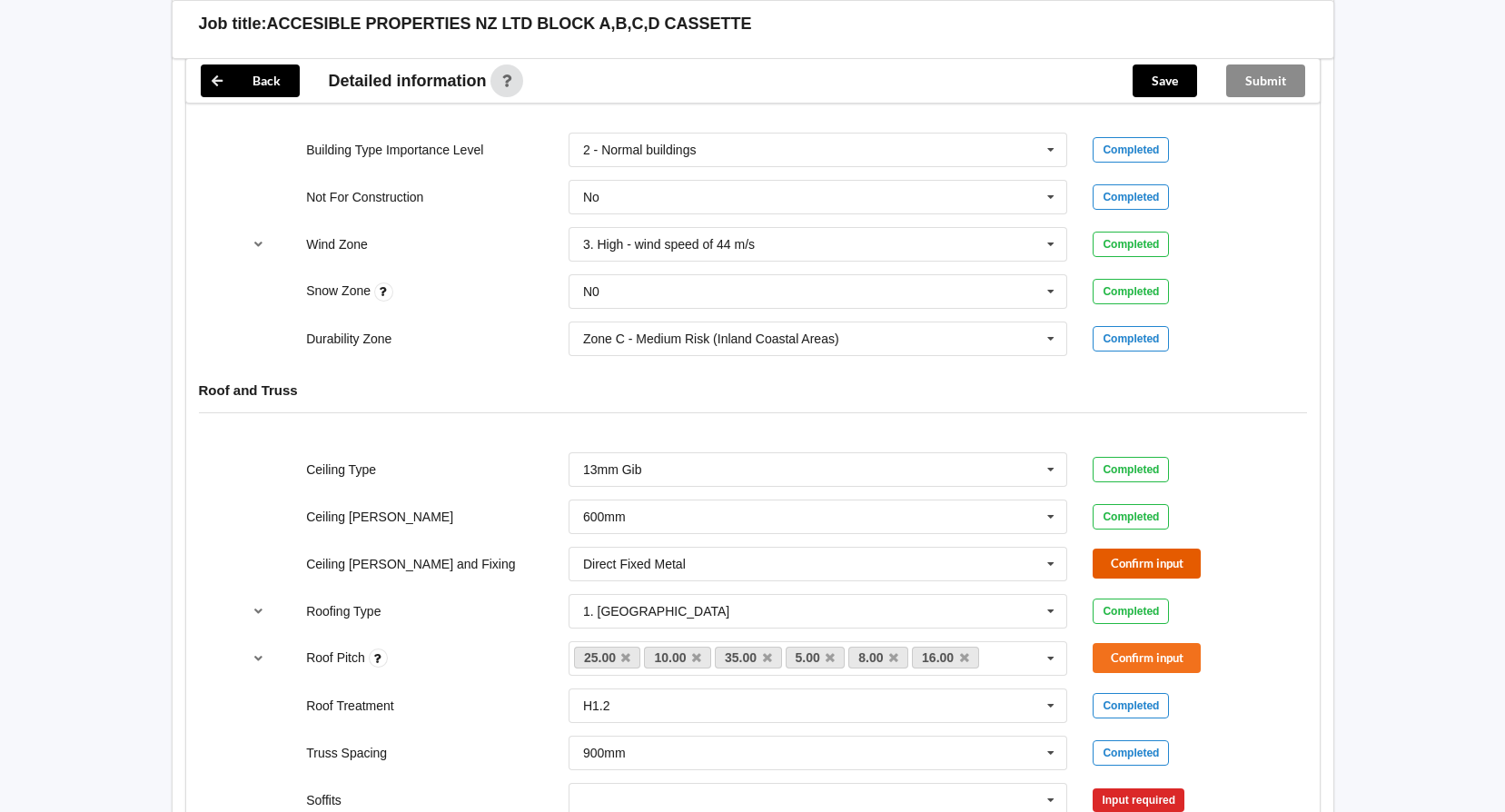
click at [1118, 559] on button "Confirm input" at bounding box center [1147, 563] width 108 height 30
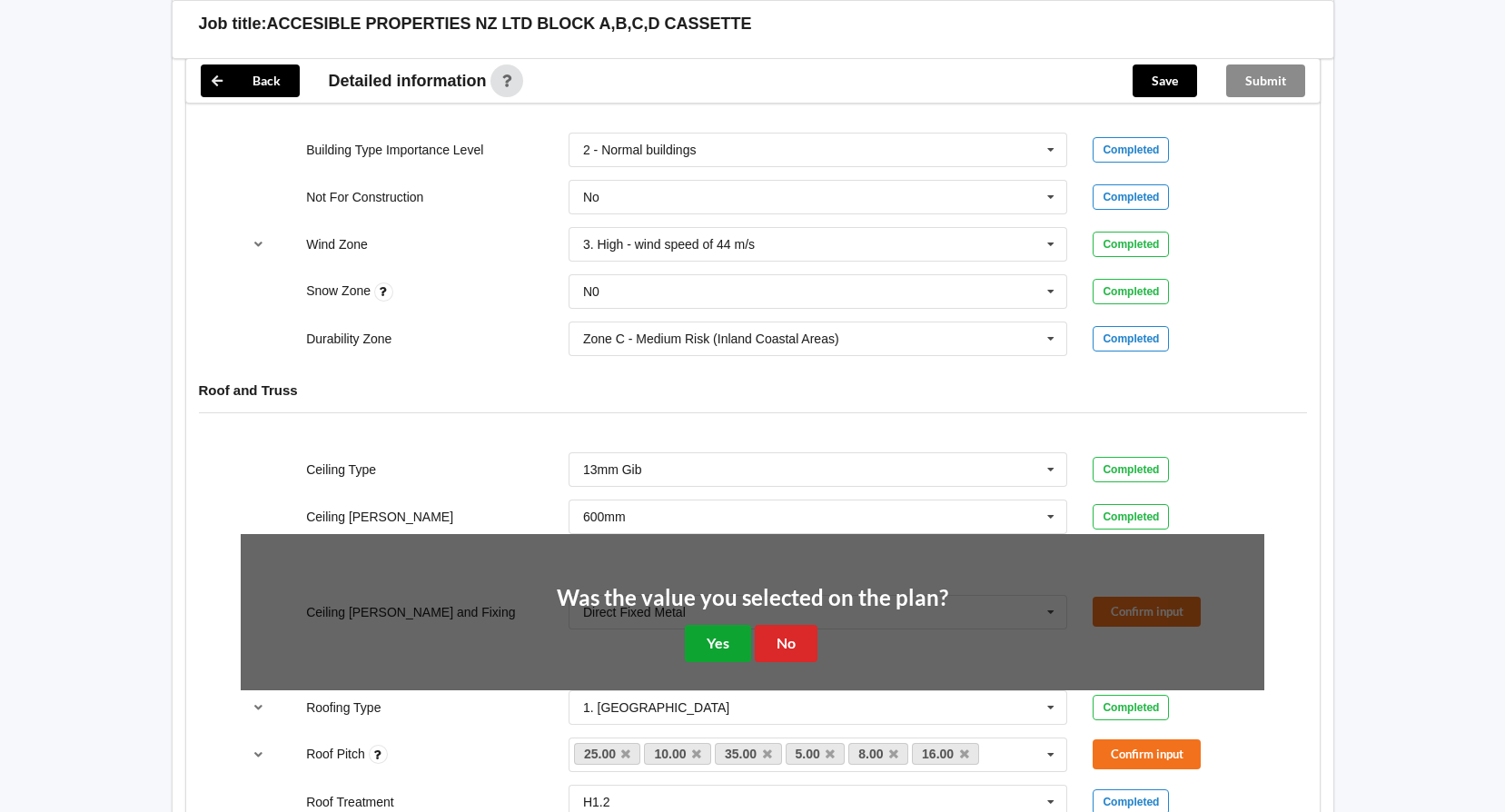
click at [714, 644] on button "Yes" at bounding box center [718, 644] width 66 height 37
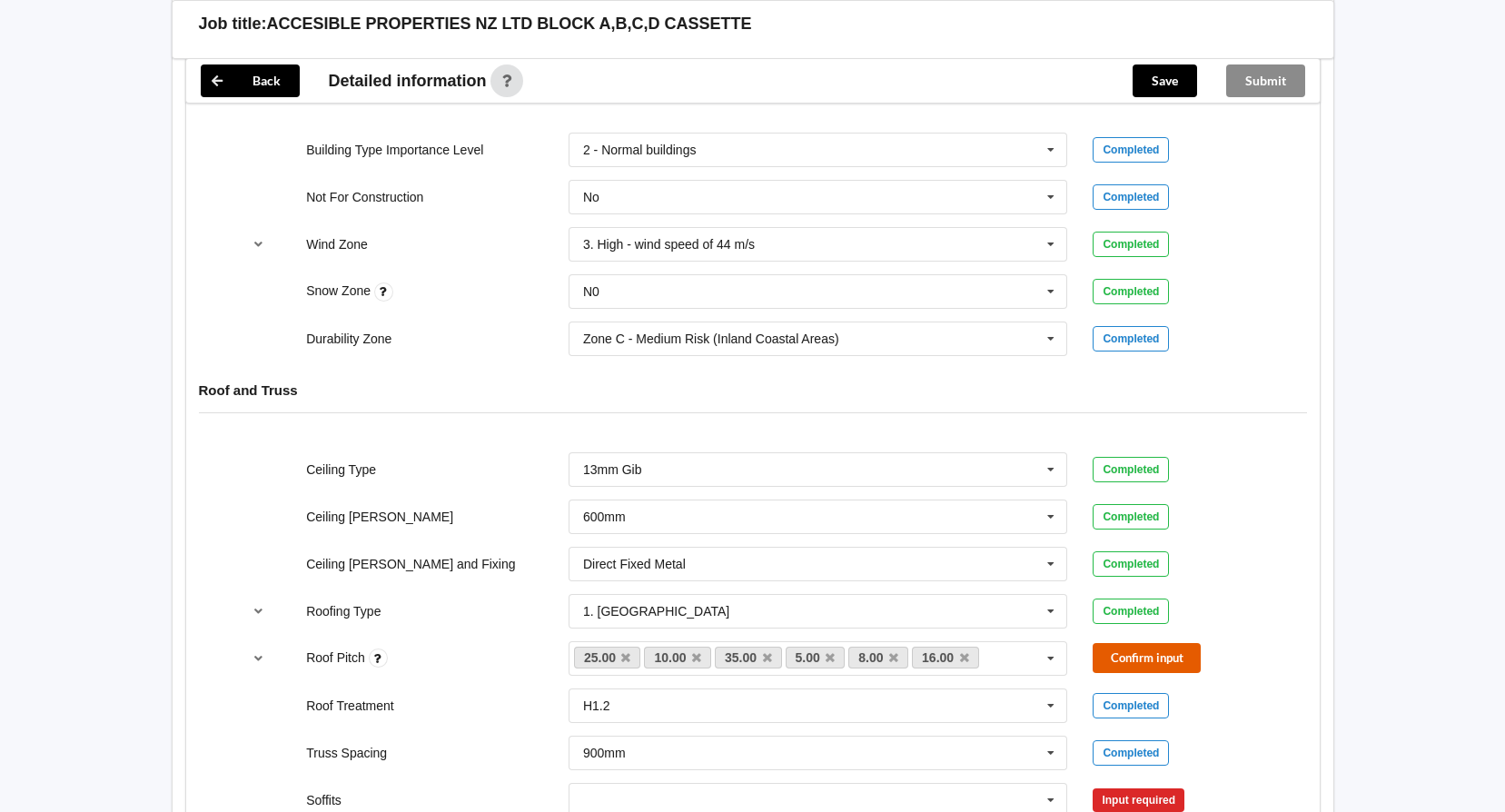
click at [1127, 653] on button "Confirm input" at bounding box center [1147, 657] width 108 height 30
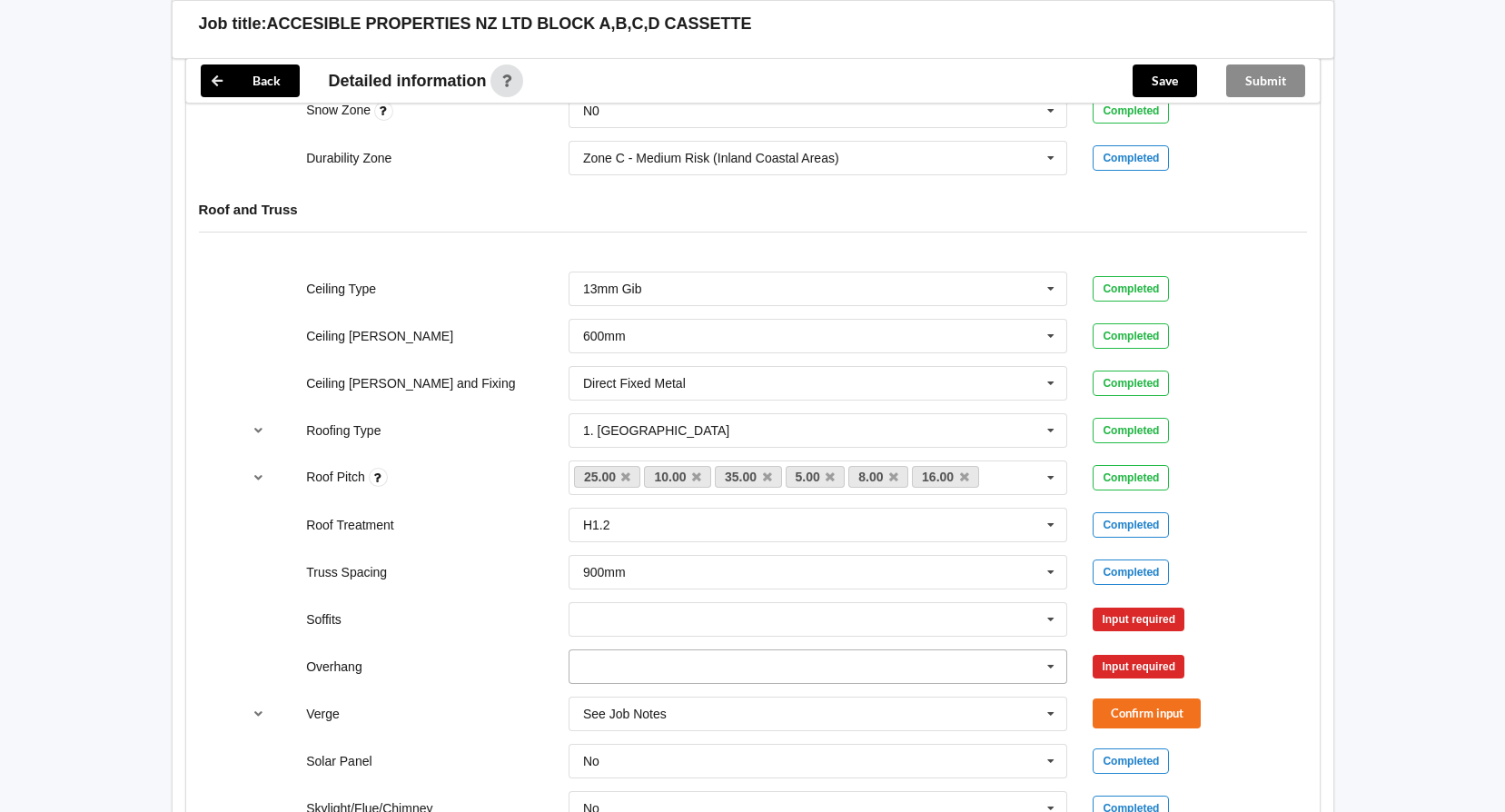
scroll to position [999, 0]
click at [1049, 616] on icon at bounding box center [1051, 618] width 27 height 34
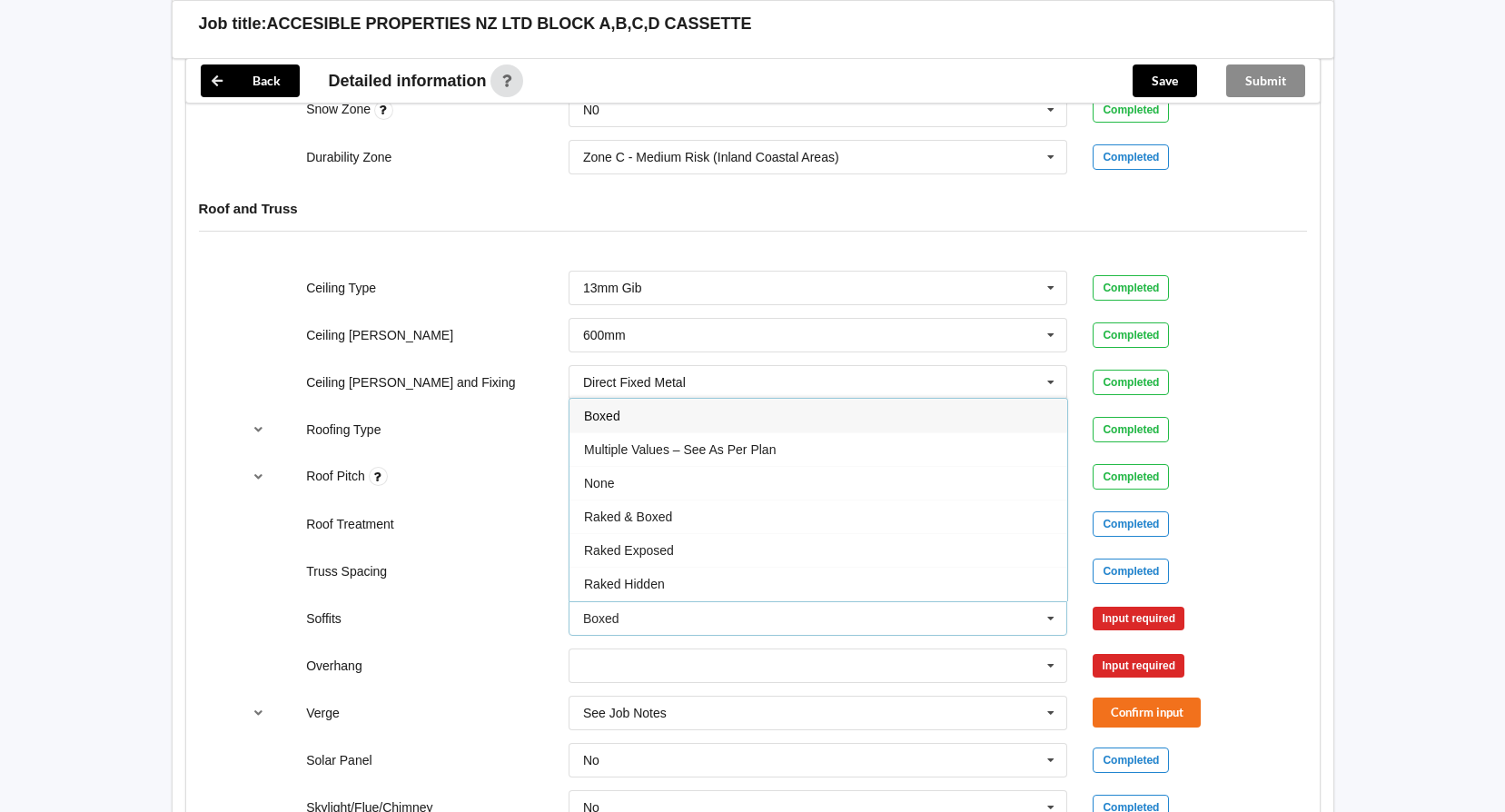
click at [607, 420] on span "Boxed" at bounding box center [602, 416] width 36 height 15
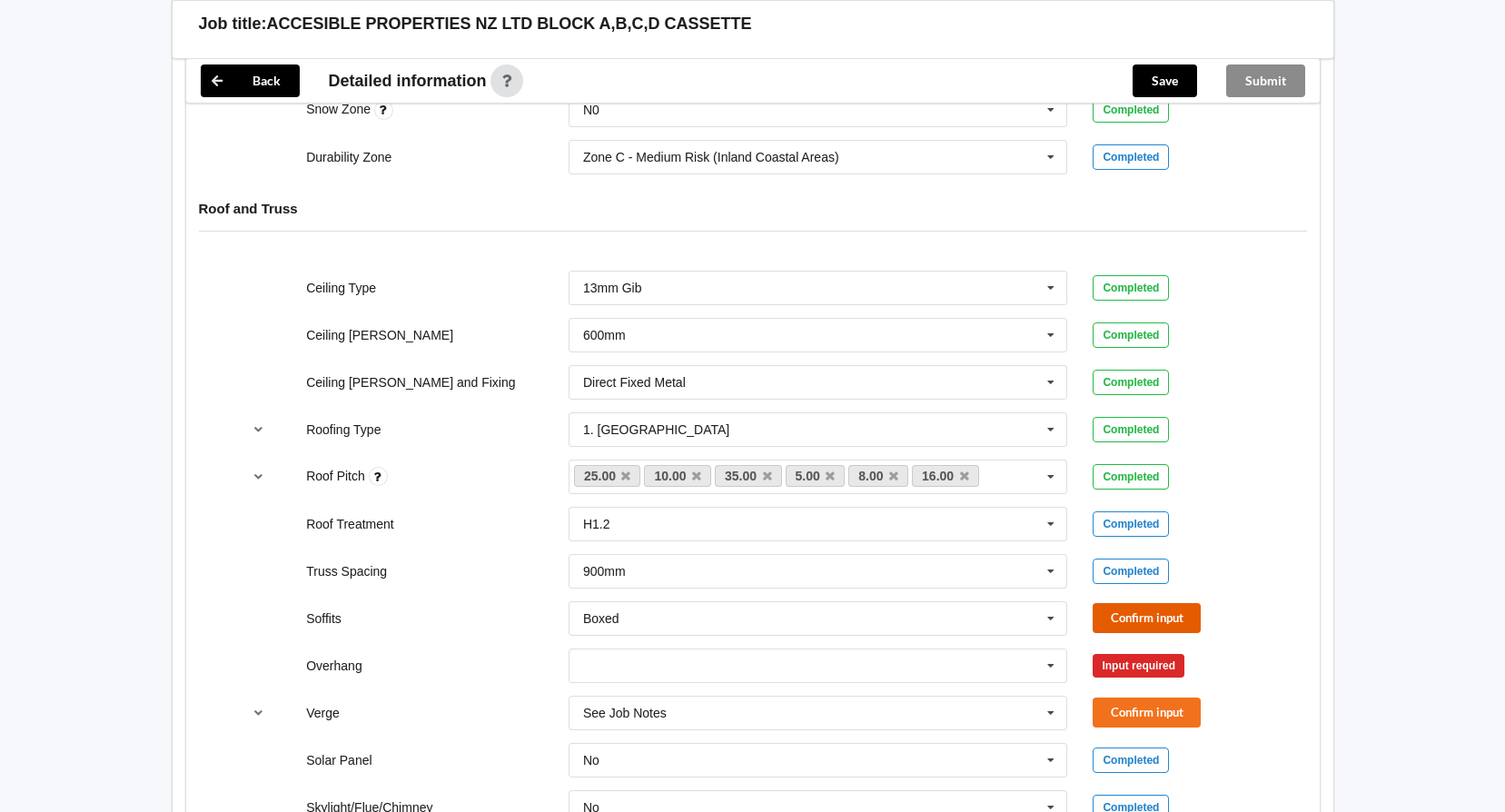
click at [1125, 605] on button "Confirm input" at bounding box center [1147, 617] width 108 height 30
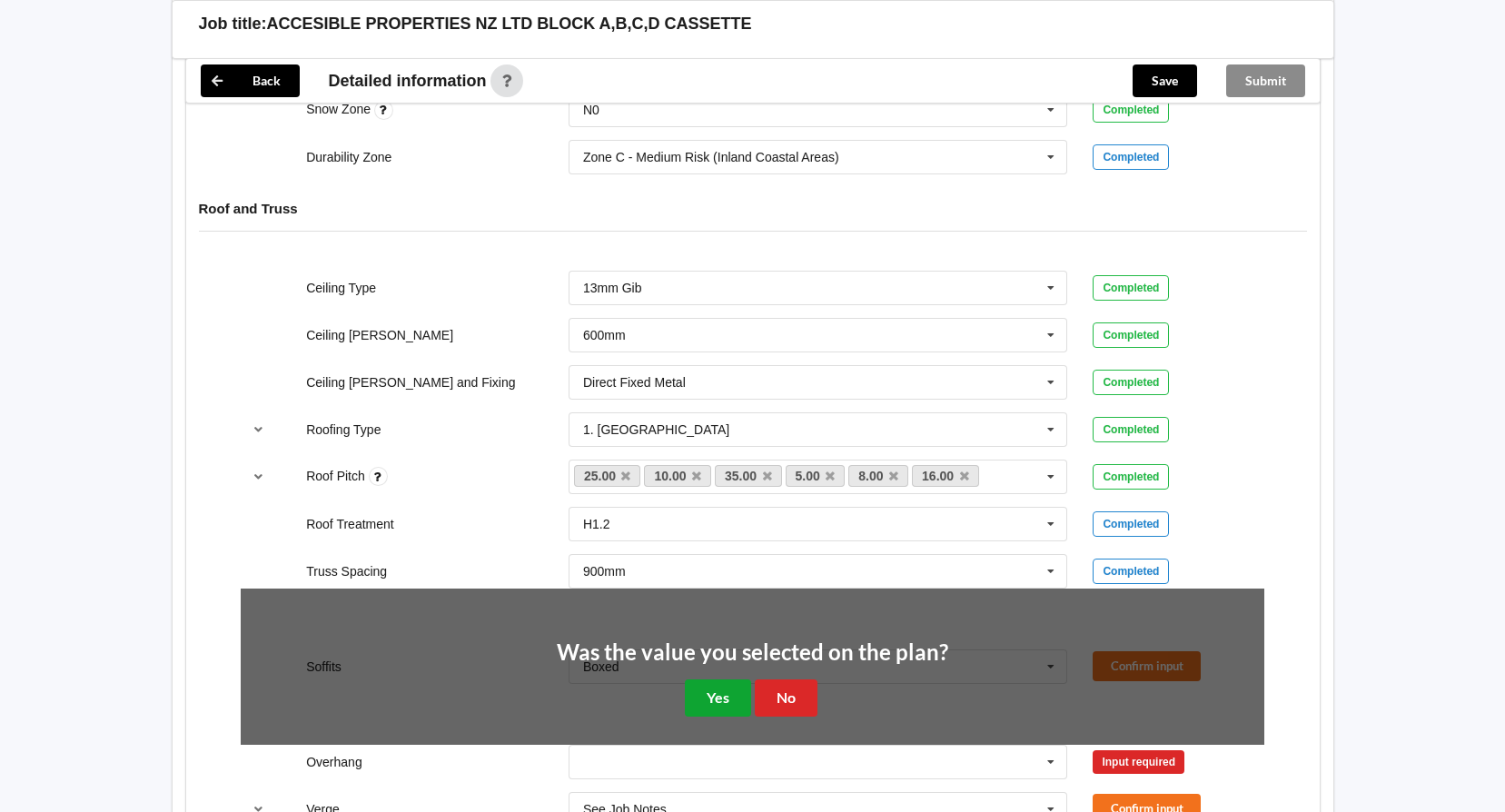
click at [734, 684] on button "Yes" at bounding box center [718, 698] width 66 height 37
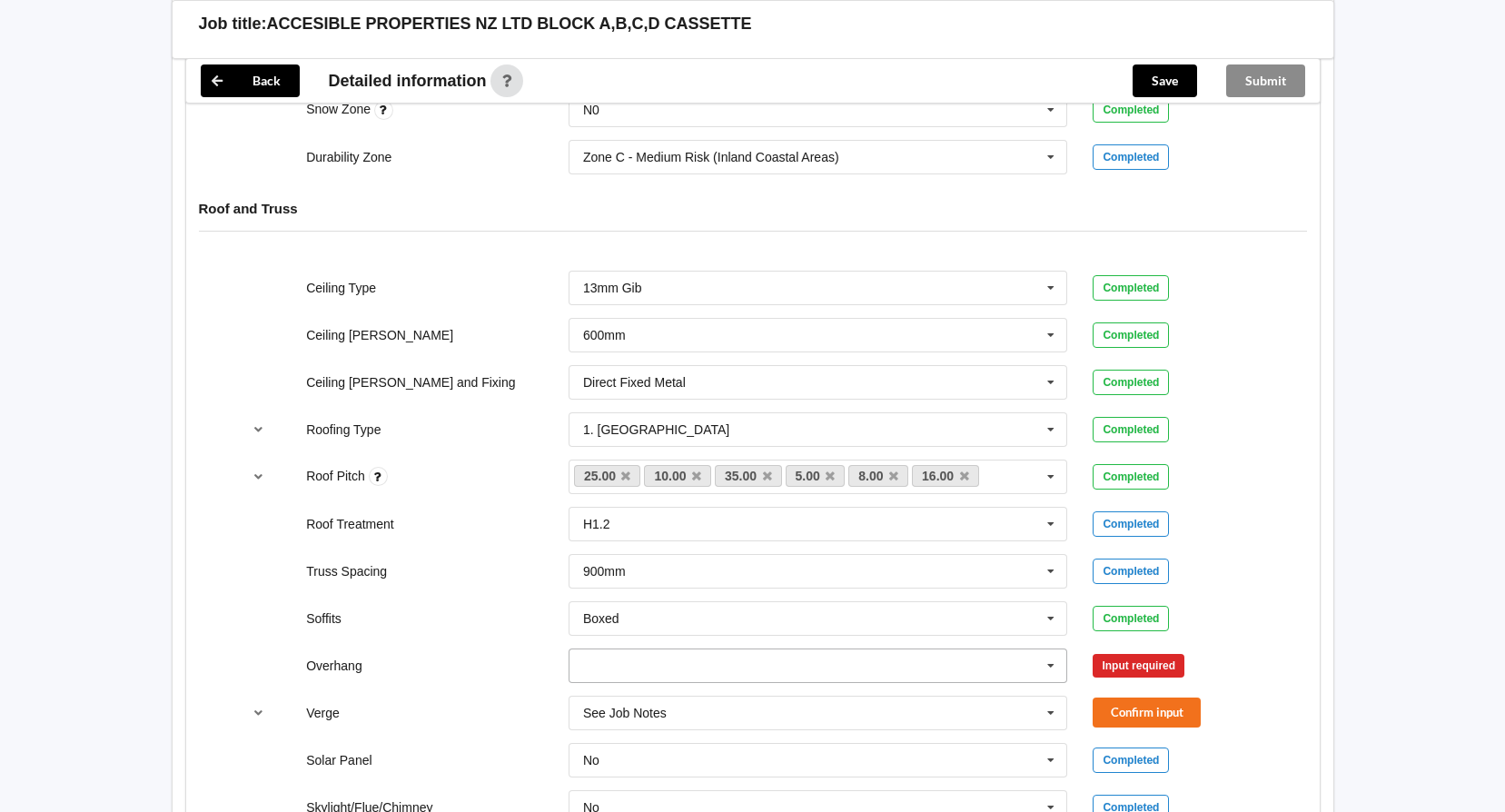
click at [1050, 666] on icon at bounding box center [1051, 666] width 27 height 34
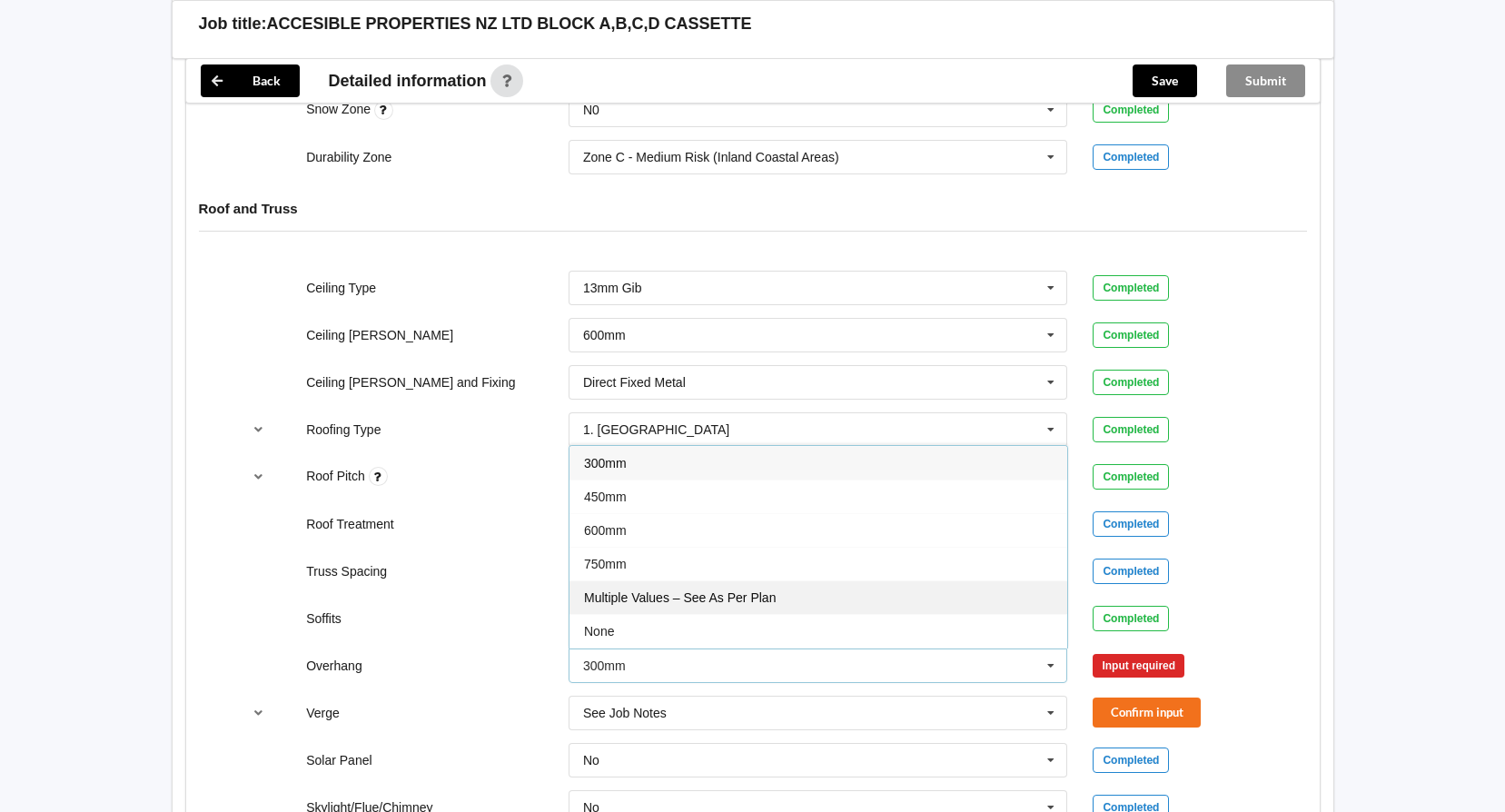
click at [718, 602] on span "Multiple Values – See As Per Plan" at bounding box center [680, 597] width 192 height 15
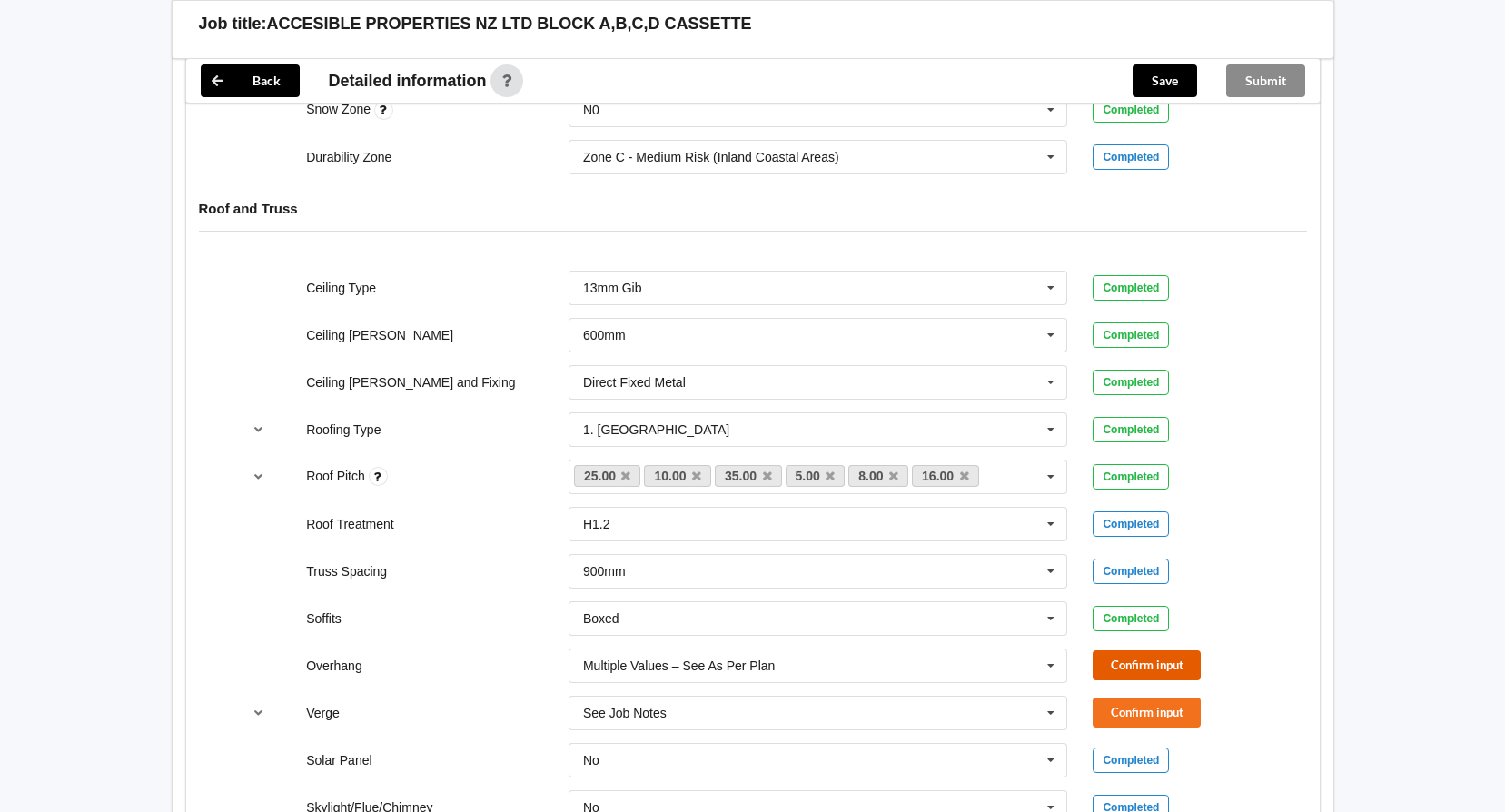
click at [1143, 662] on button "Confirm input" at bounding box center [1147, 665] width 108 height 30
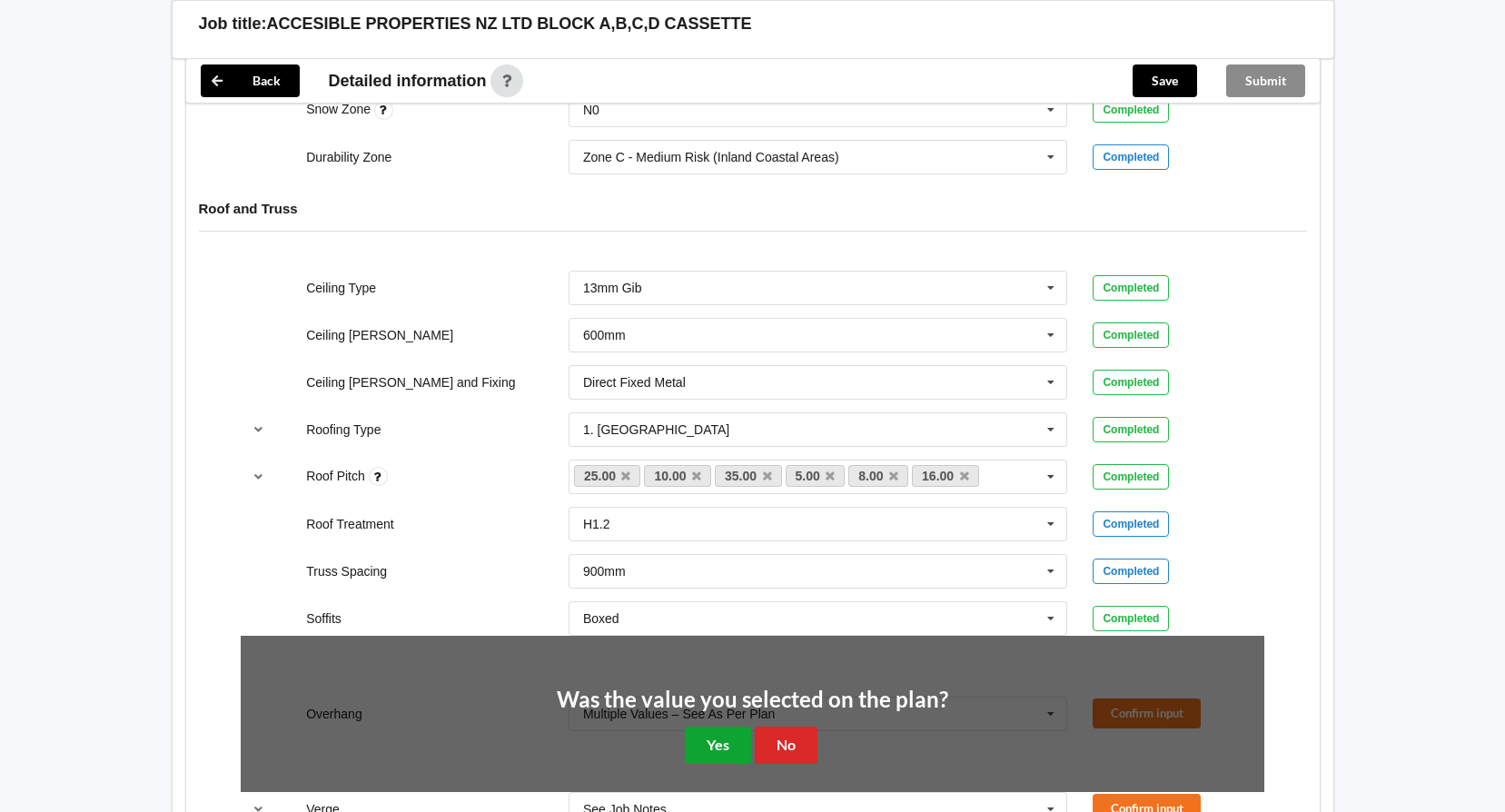
click at [733, 737] on button "Yes" at bounding box center [718, 745] width 66 height 37
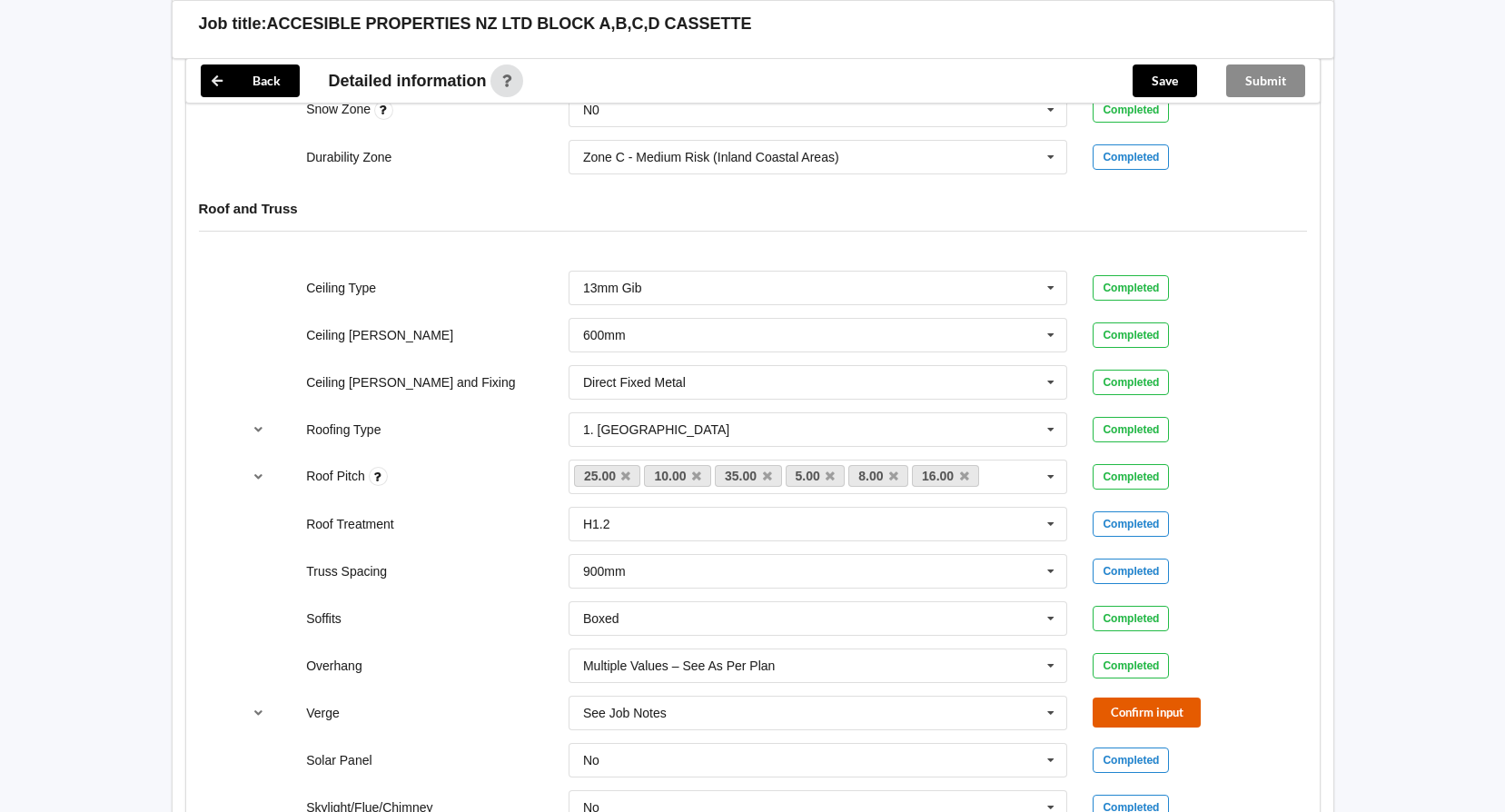
click at [1142, 707] on button "Confirm input" at bounding box center [1147, 712] width 108 height 30
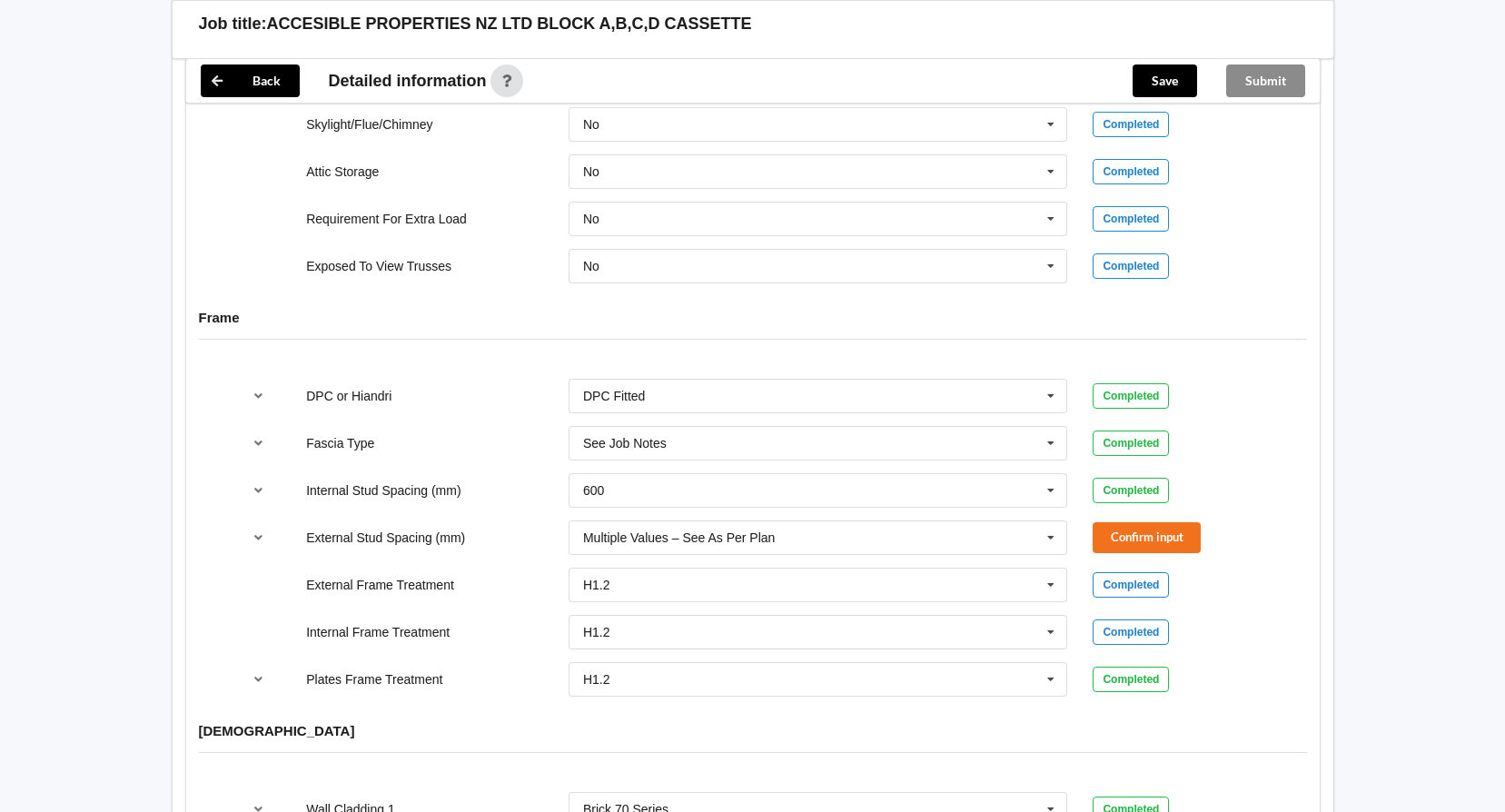
scroll to position [1725, 0]
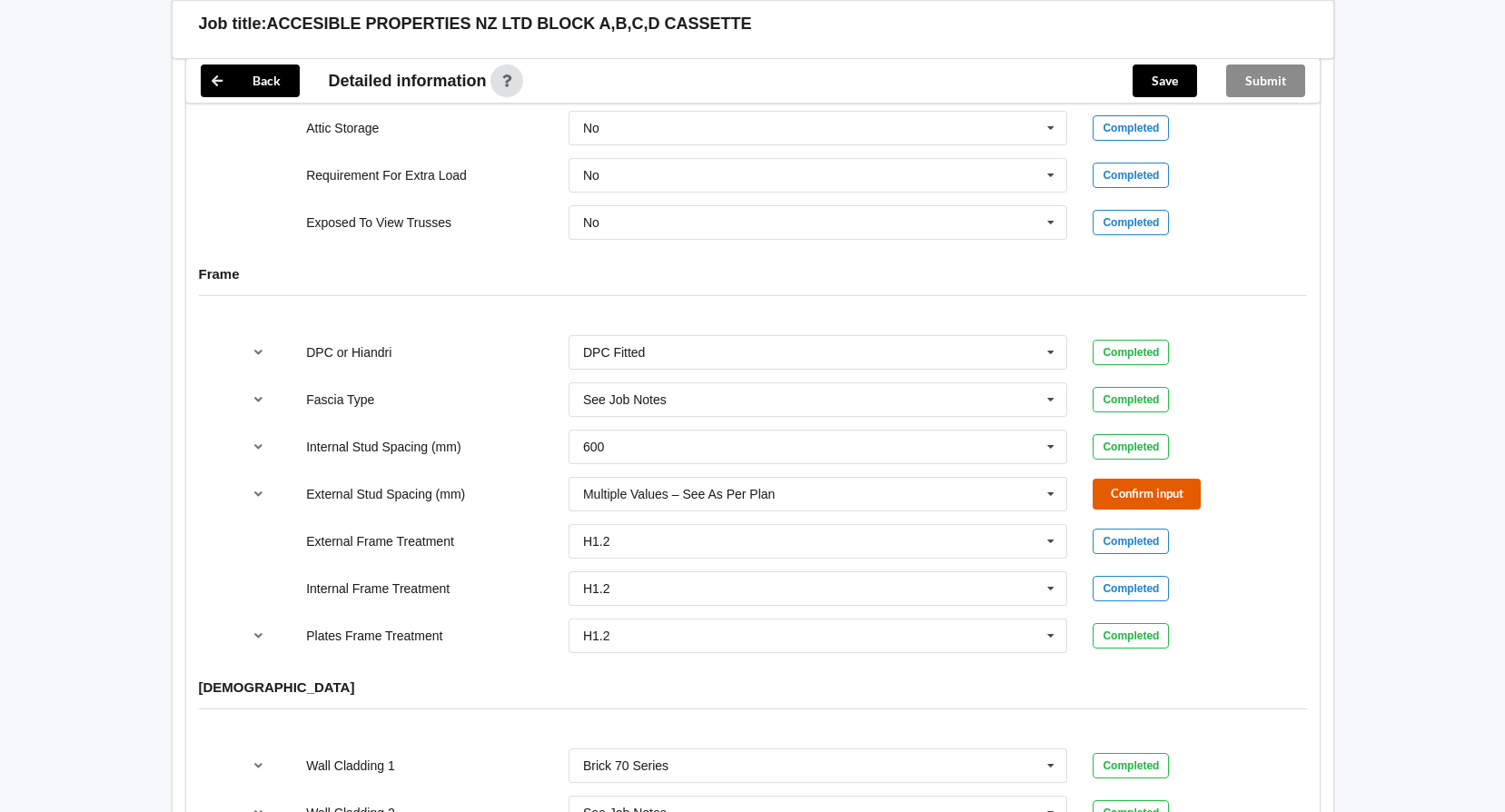
drag, startPoint x: 1125, startPoint y: 497, endPoint x: 1081, endPoint y: 521, distance: 50.1
click at [1125, 497] on button "Confirm input" at bounding box center [1147, 493] width 108 height 30
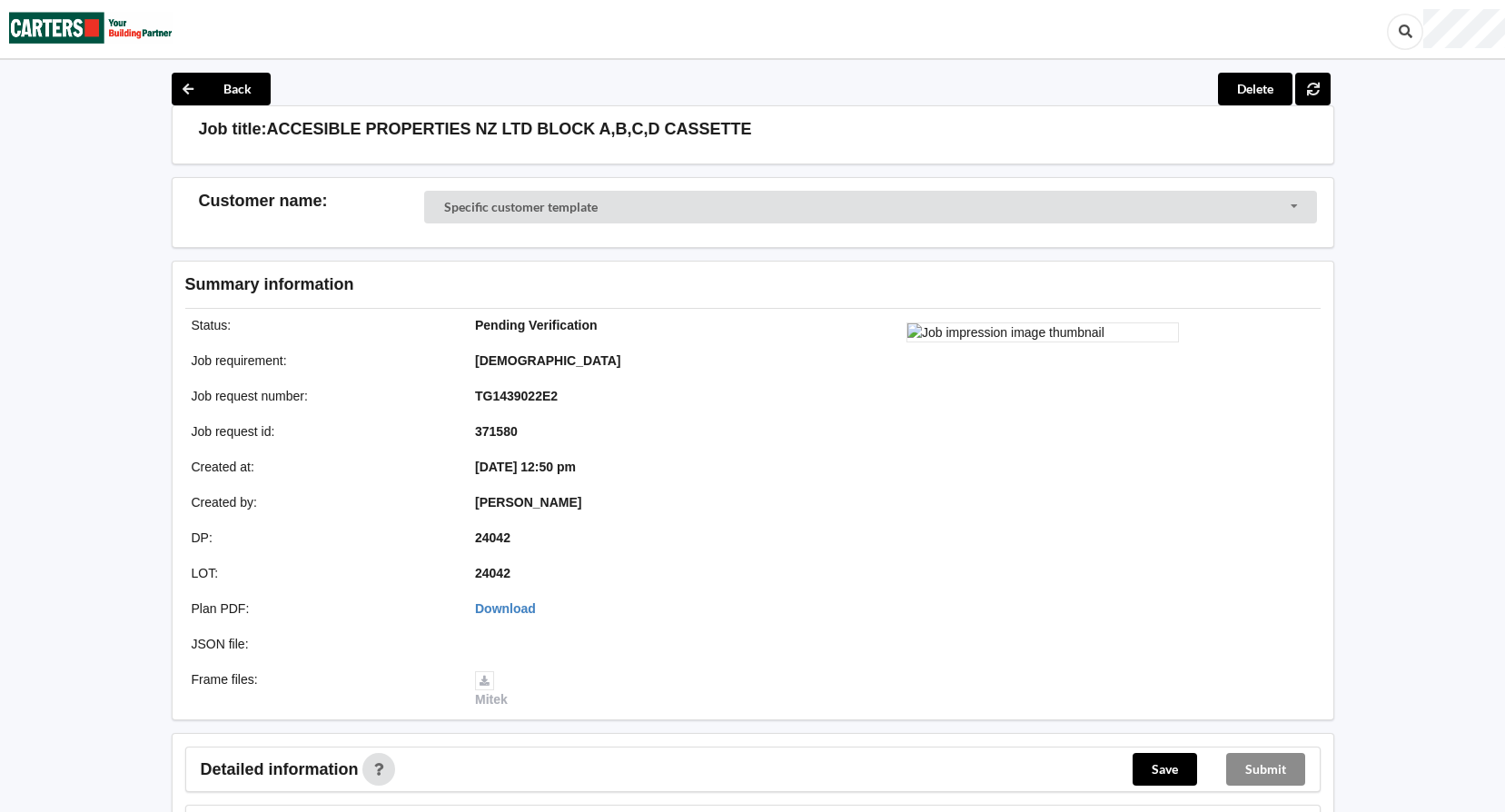
scroll to position [0, 0]
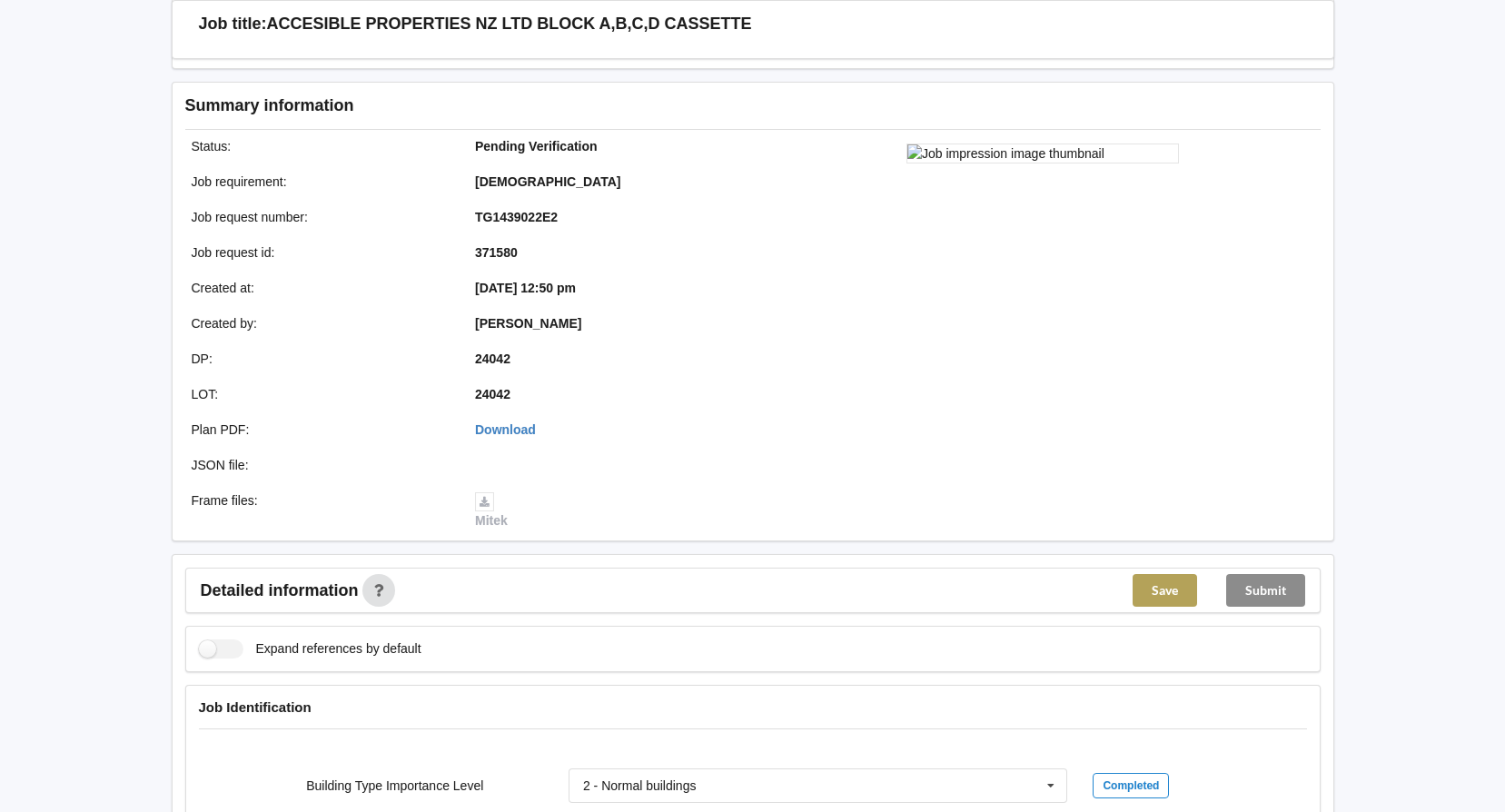
click at [1168, 581] on button "Save" at bounding box center [1165, 590] width 64 height 33
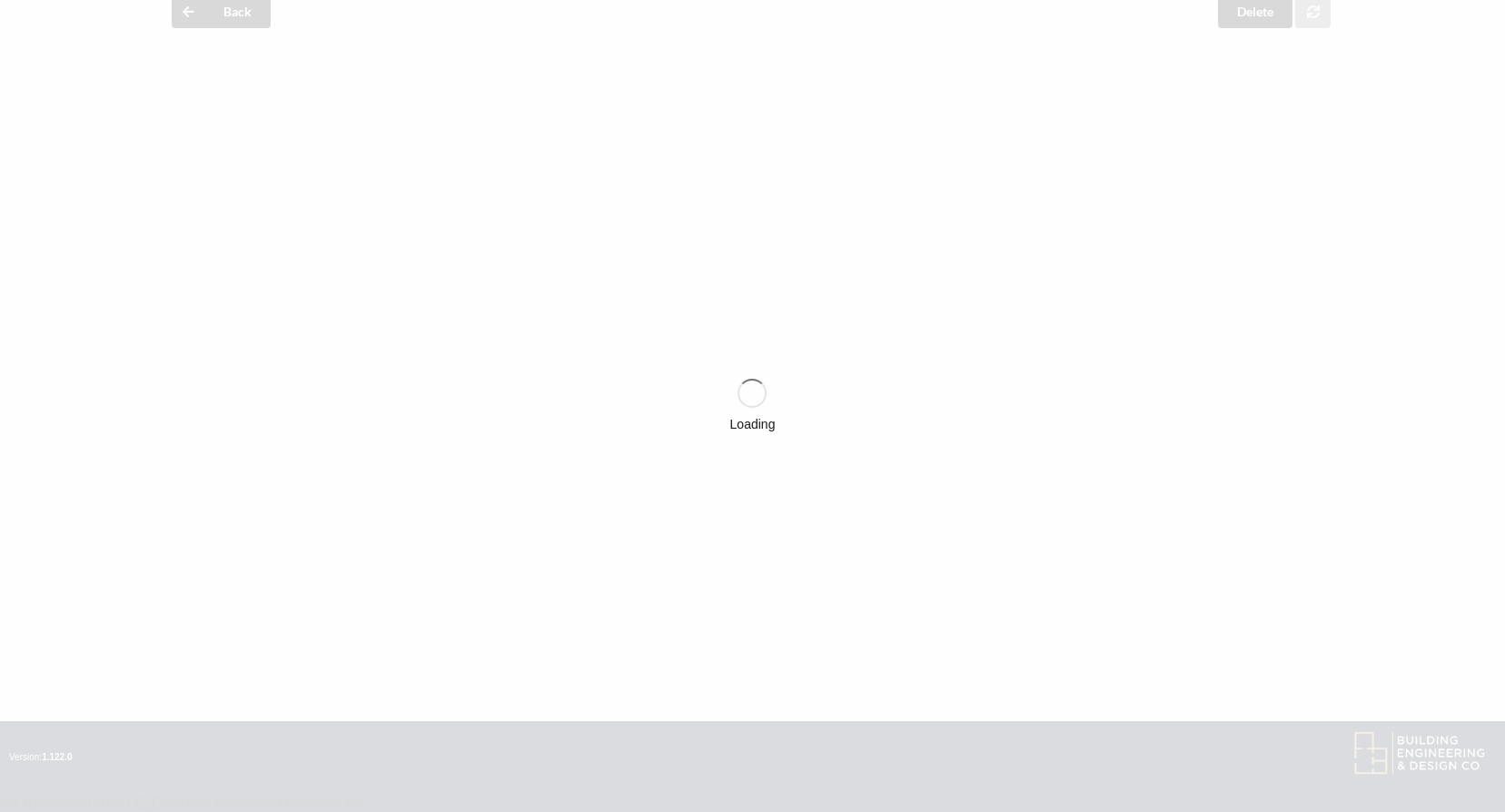
scroll to position [182, 0]
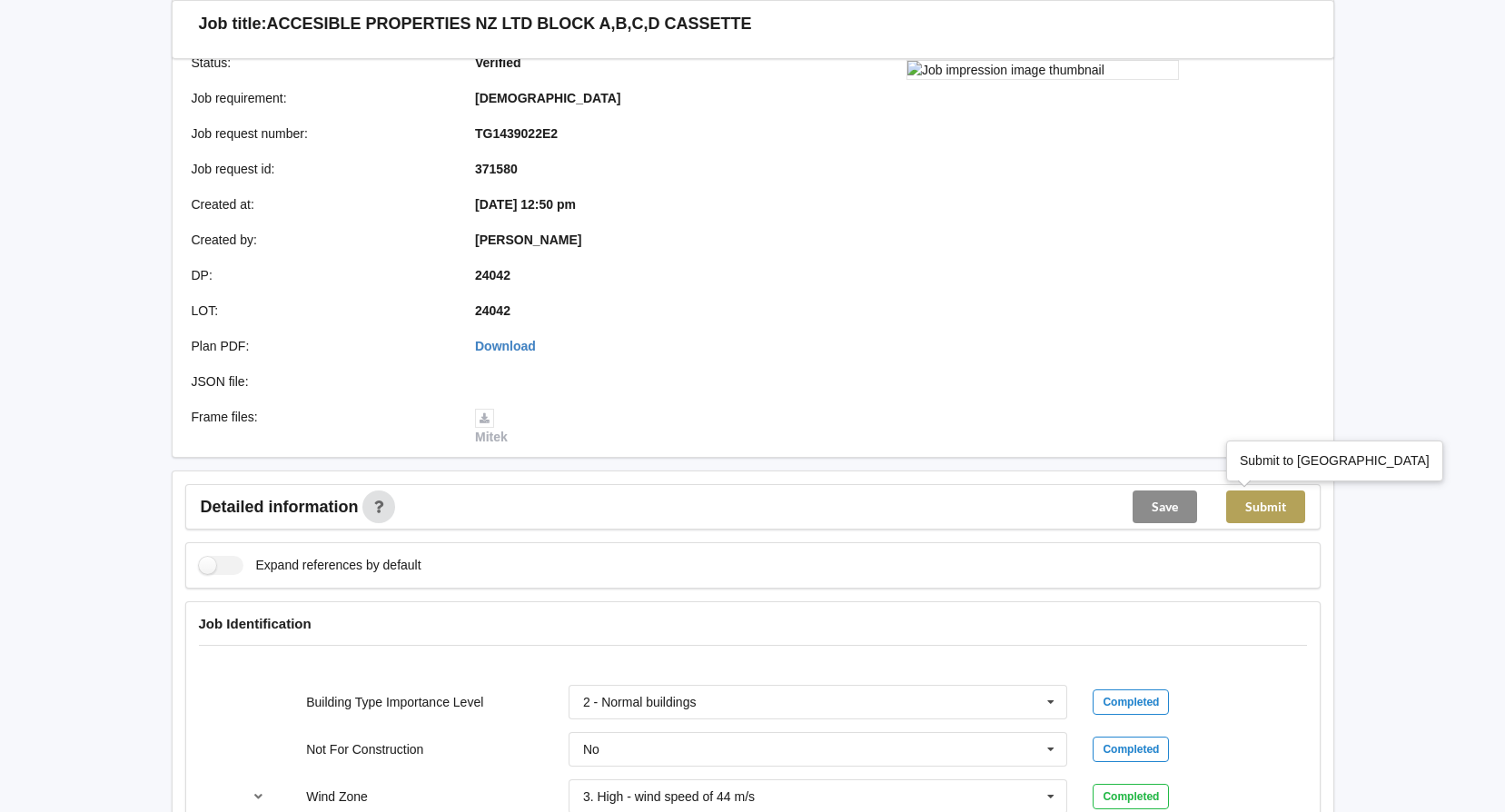
click at [1269, 503] on button "Submit" at bounding box center [1265, 507] width 79 height 33
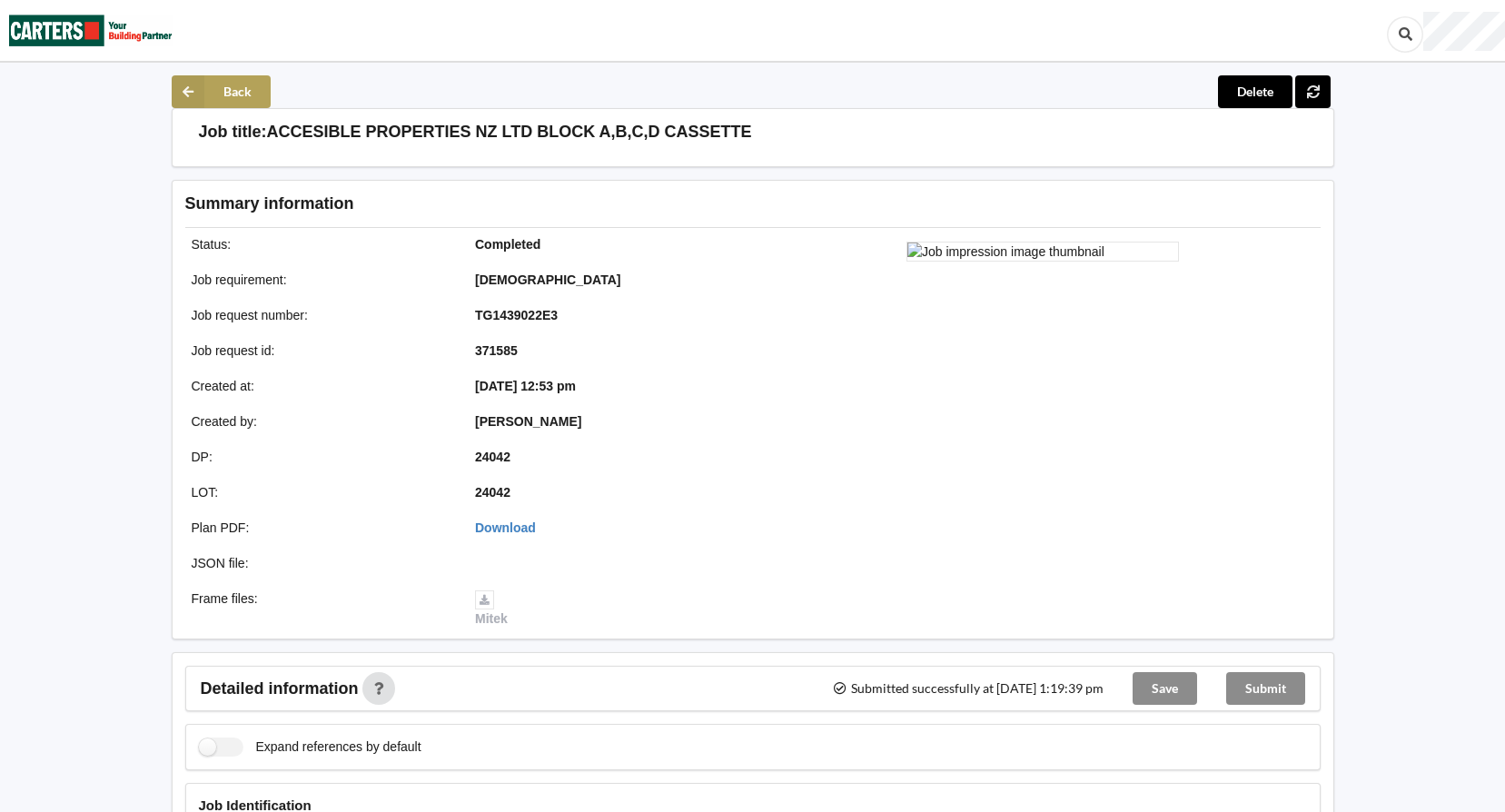
click at [197, 88] on icon at bounding box center [188, 92] width 33 height 33
click at [189, 87] on icon at bounding box center [188, 92] width 33 height 33
click at [242, 95] on button "Back" at bounding box center [221, 92] width 99 height 33
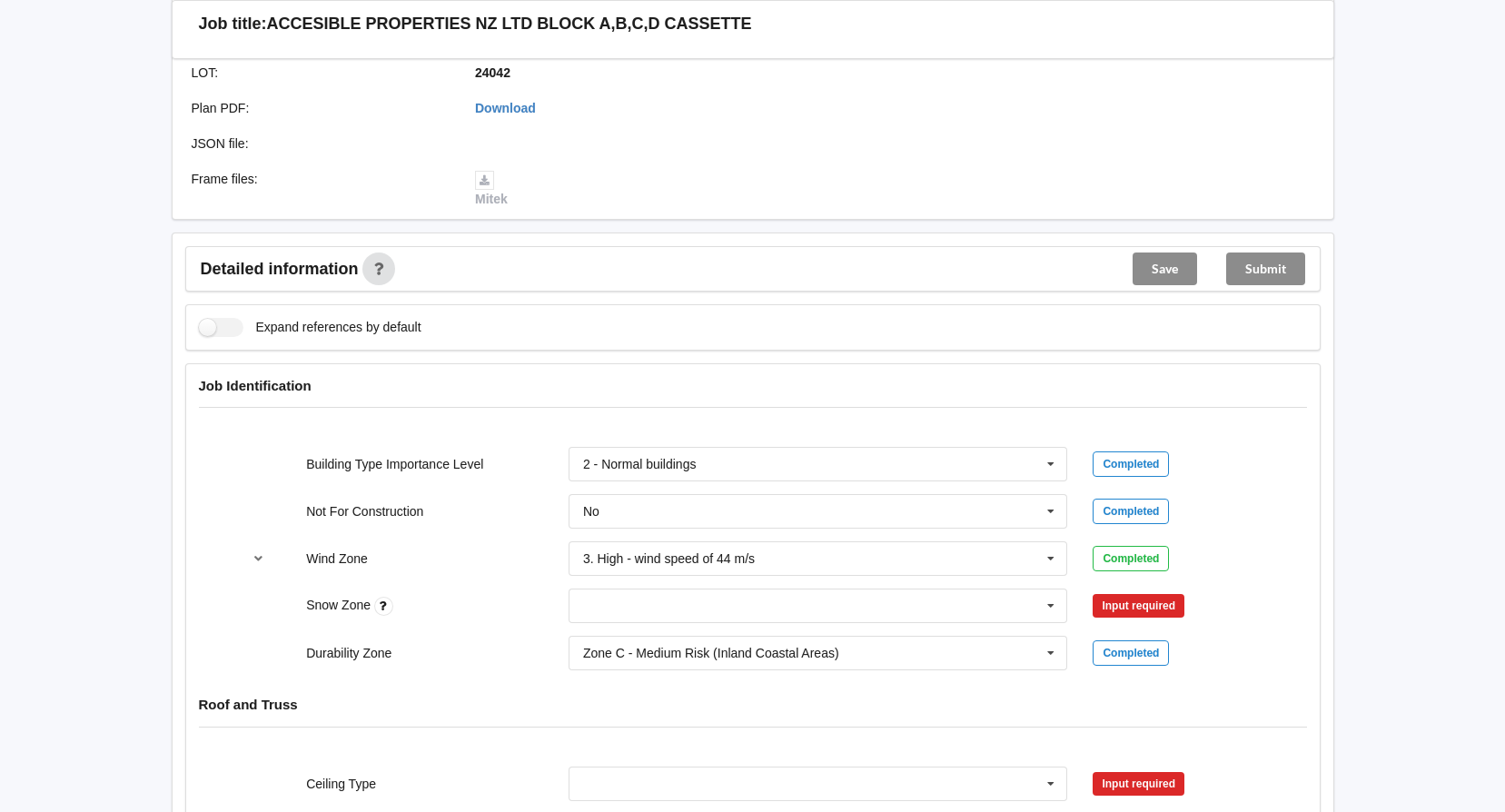
scroll to position [545, 0]
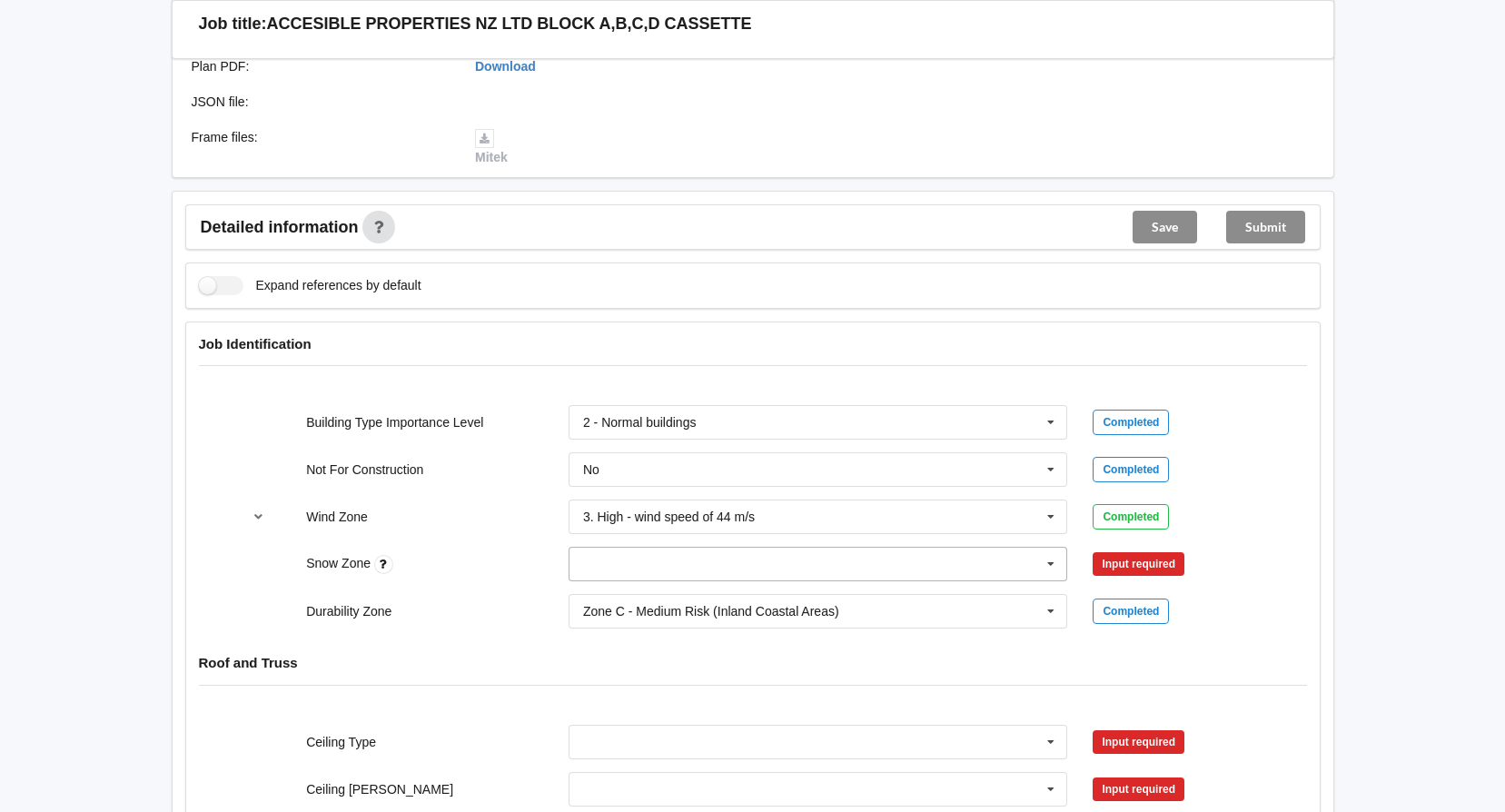
click at [1052, 565] on icon at bounding box center [1051, 564] width 27 height 34
drag, startPoint x: 596, startPoint y: 602, endPoint x: 658, endPoint y: 599, distance: 62.1
click at [596, 603] on span "N0" at bounding box center [592, 597] width 17 height 15
click at [1140, 561] on button "Confirm input" at bounding box center [1147, 564] width 108 height 30
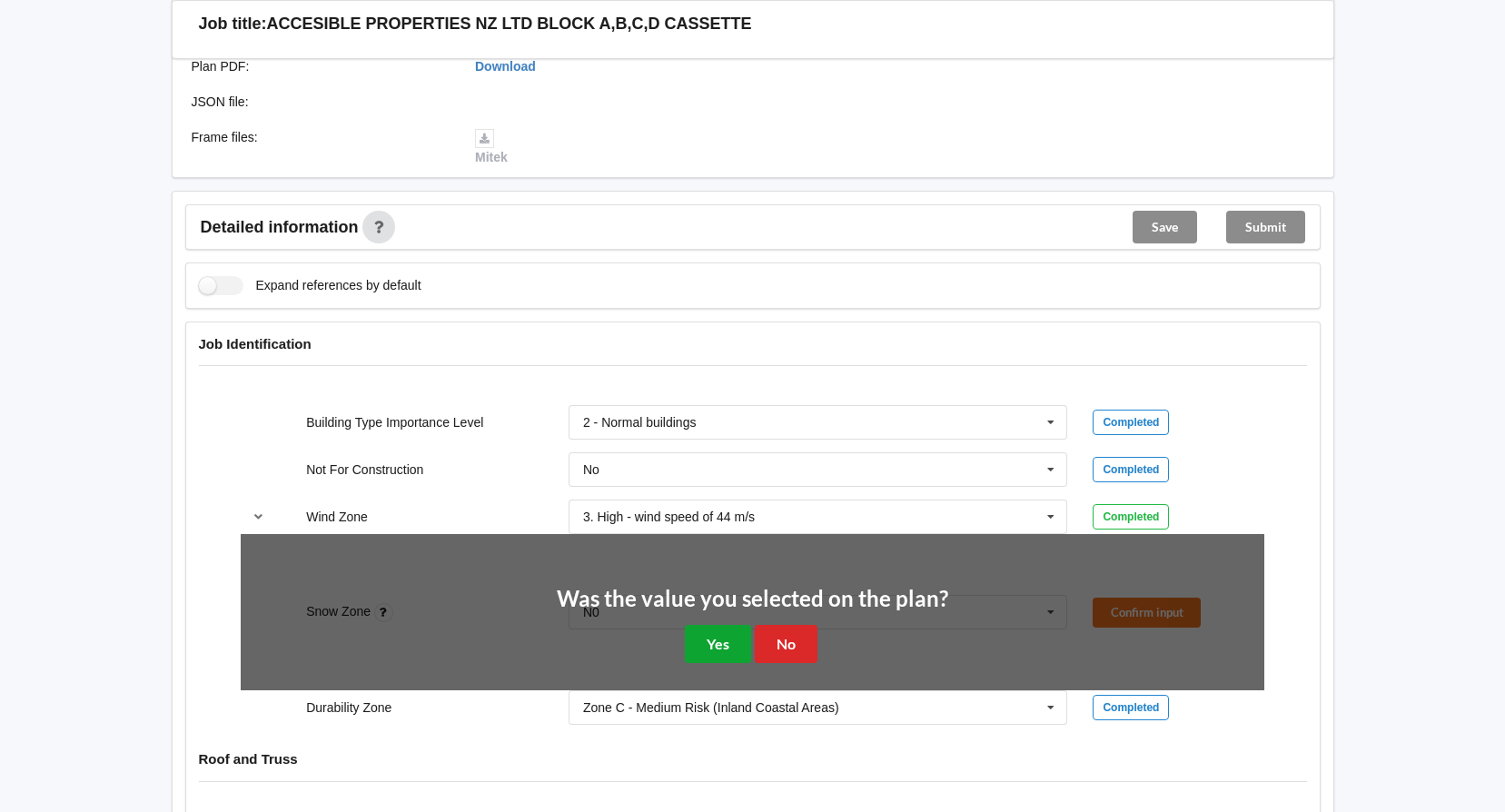
click at [711, 637] on button "Yes" at bounding box center [718, 644] width 66 height 37
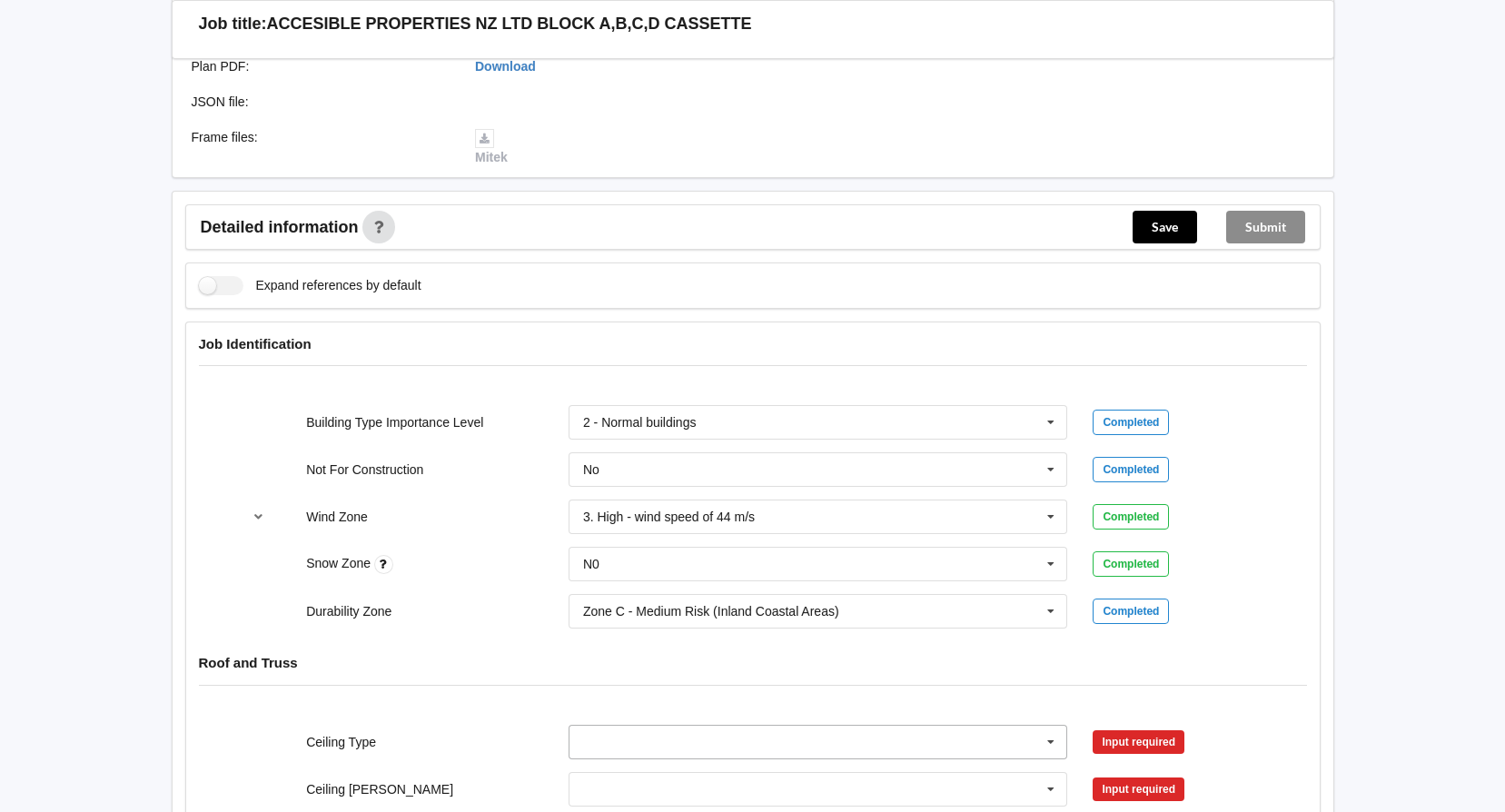
click at [1054, 744] on icon at bounding box center [1051, 742] width 27 height 34
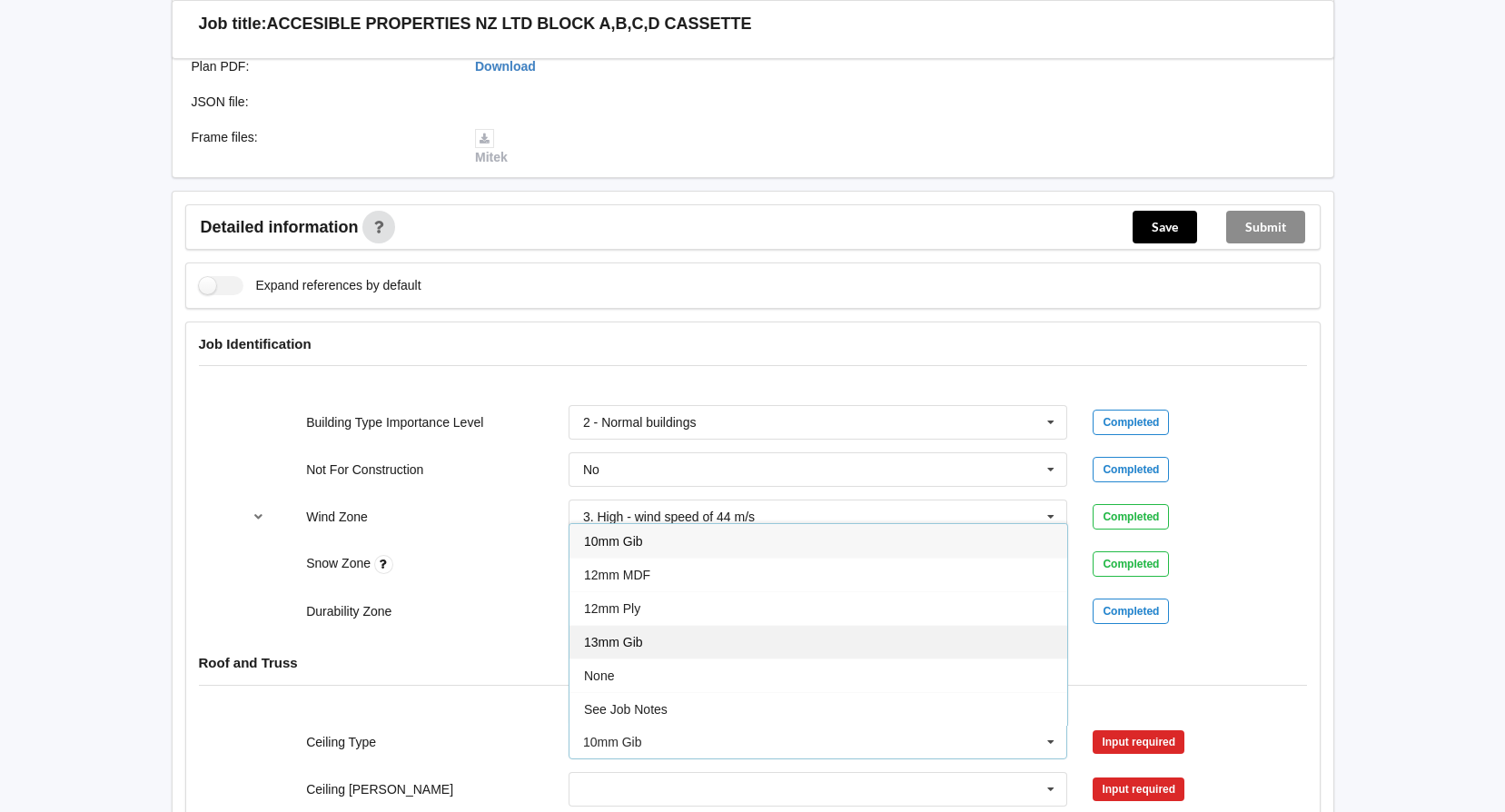
click at [631, 645] on span "13mm Gib" at bounding box center [614, 642] width 59 height 15
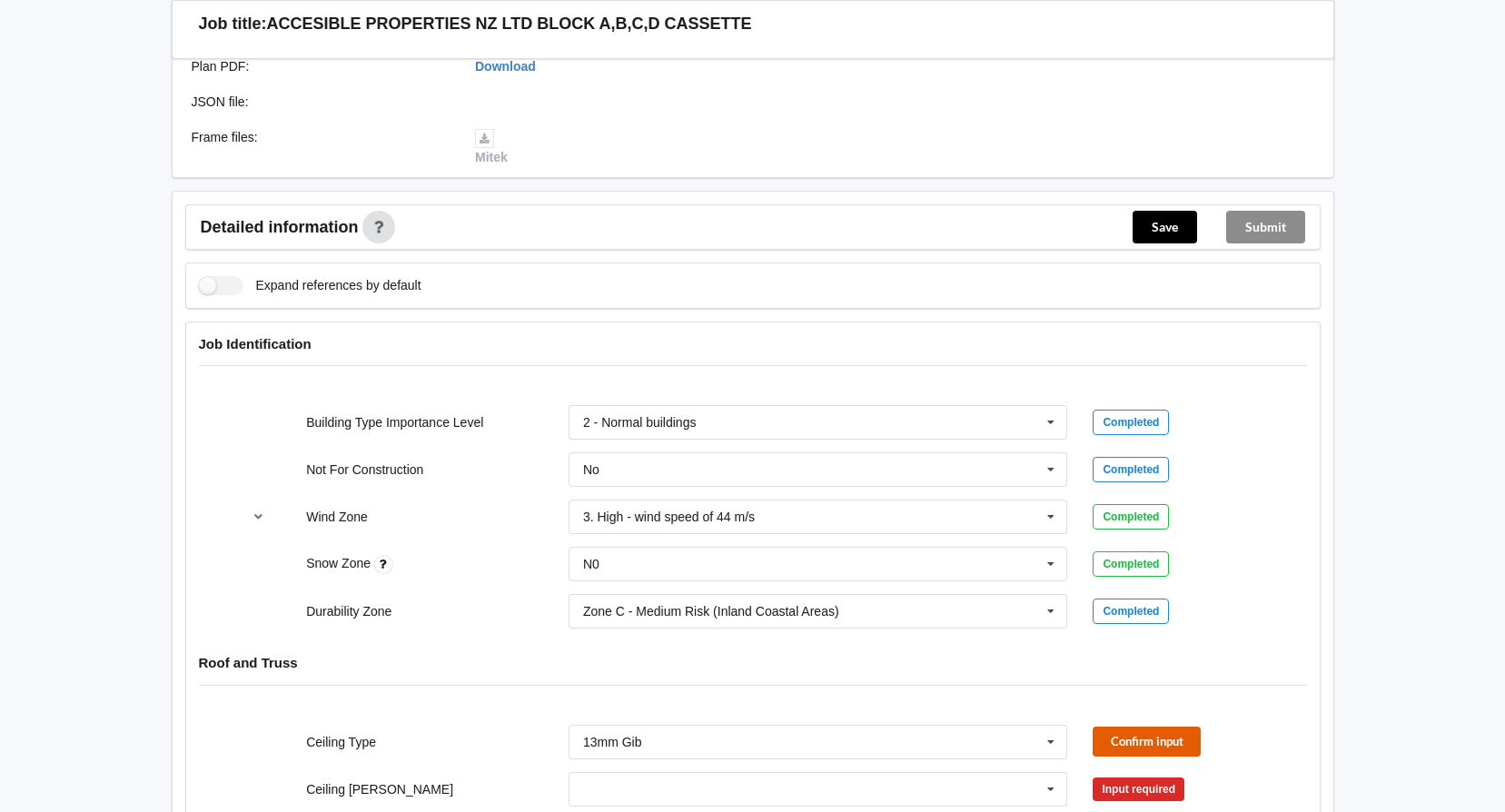
click at [1132, 744] on button "Confirm input" at bounding box center [1147, 741] width 108 height 30
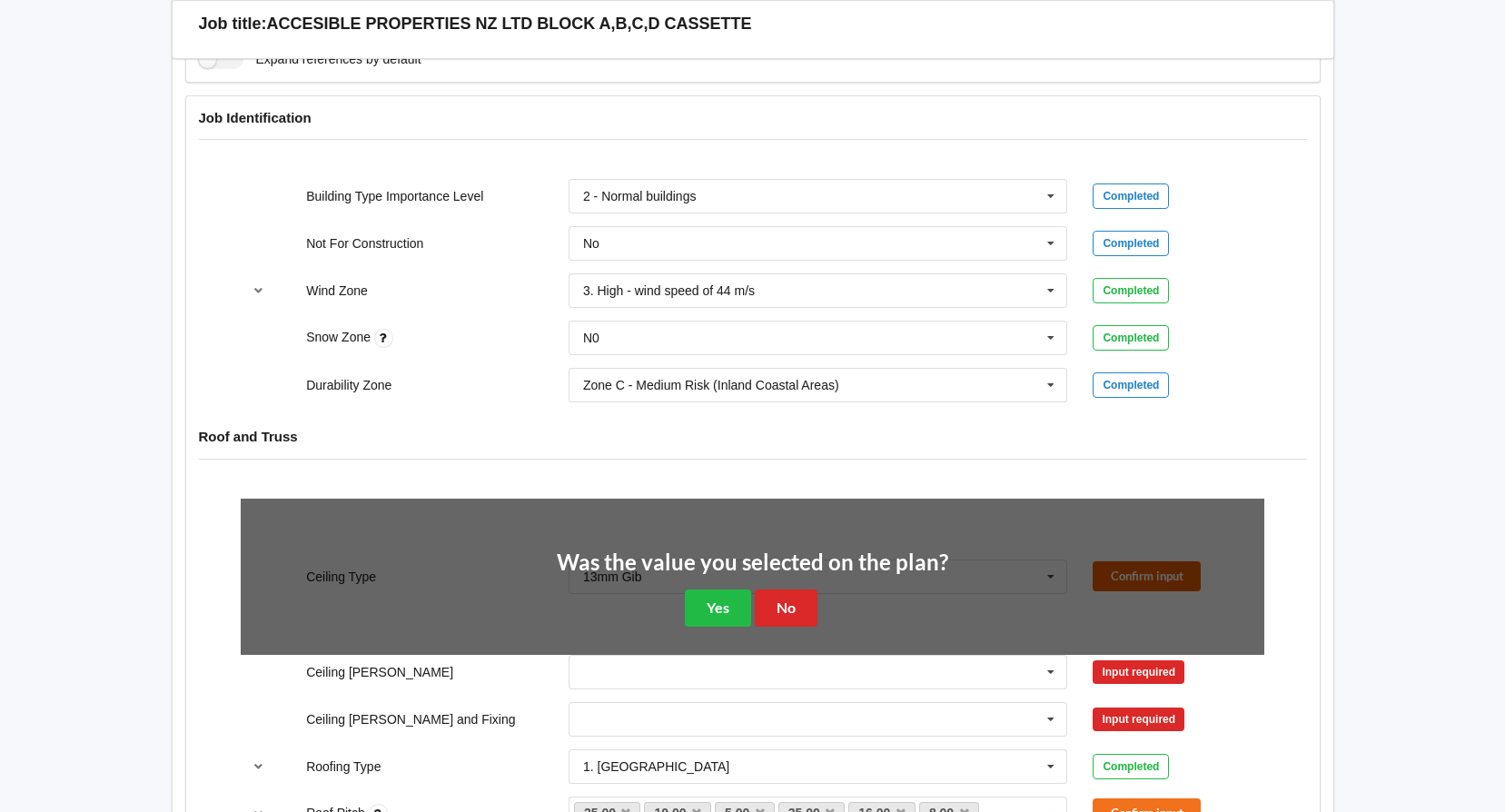
scroll to position [817, 0]
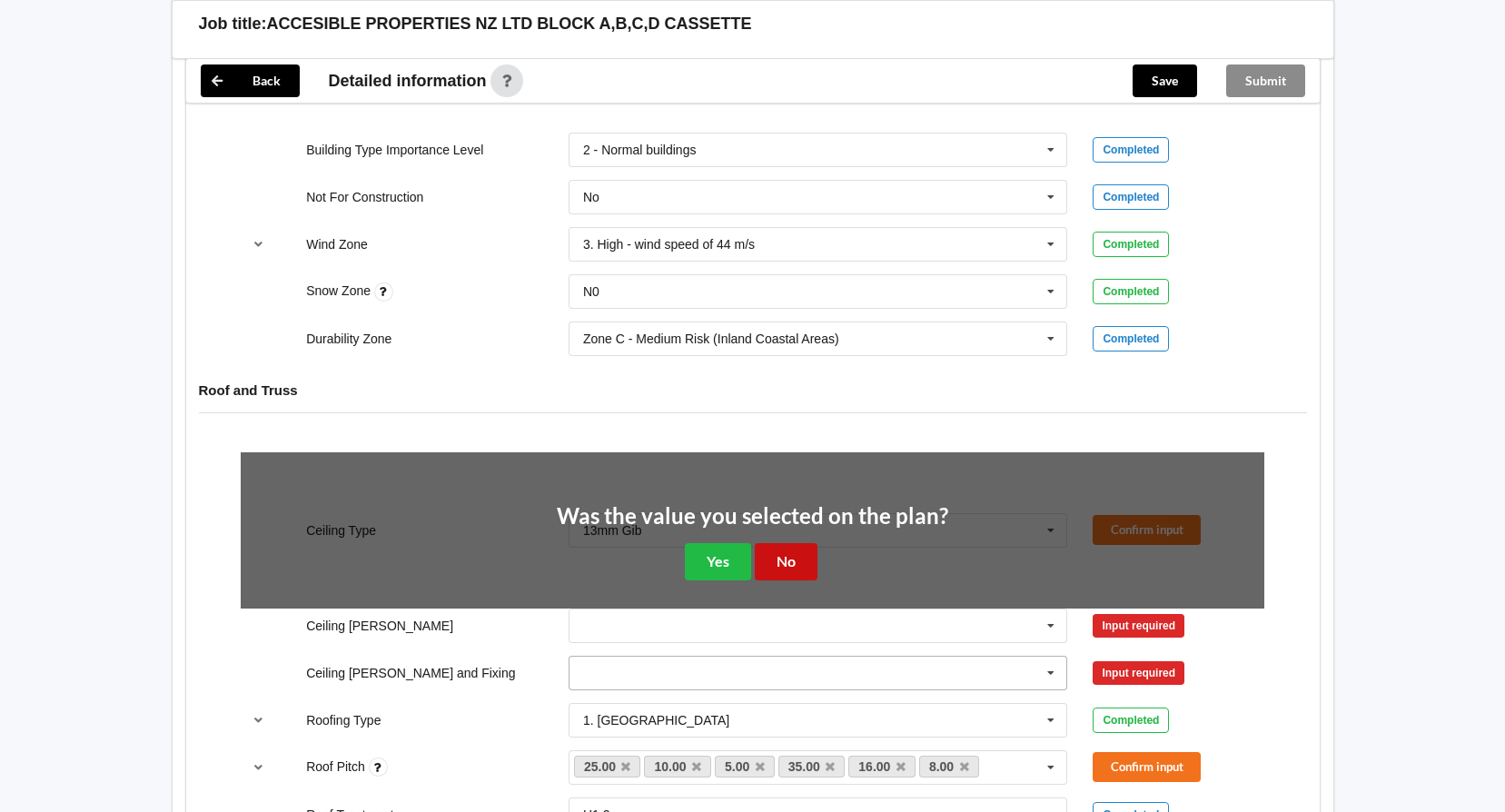
click at [755, 555] on button "No" at bounding box center [786, 562] width 62 height 37
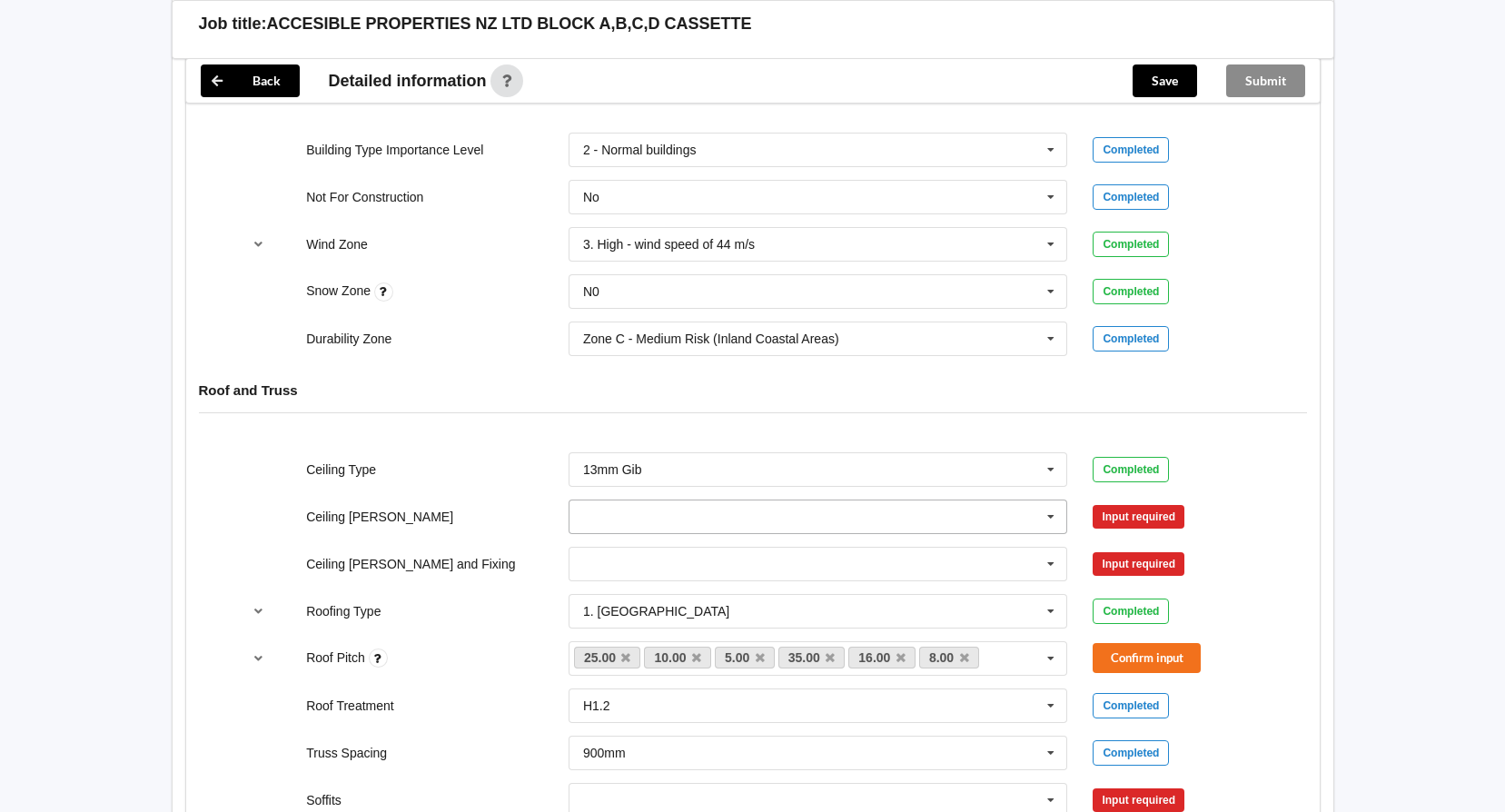
click at [1046, 518] on icon at bounding box center [1051, 517] width 27 height 34
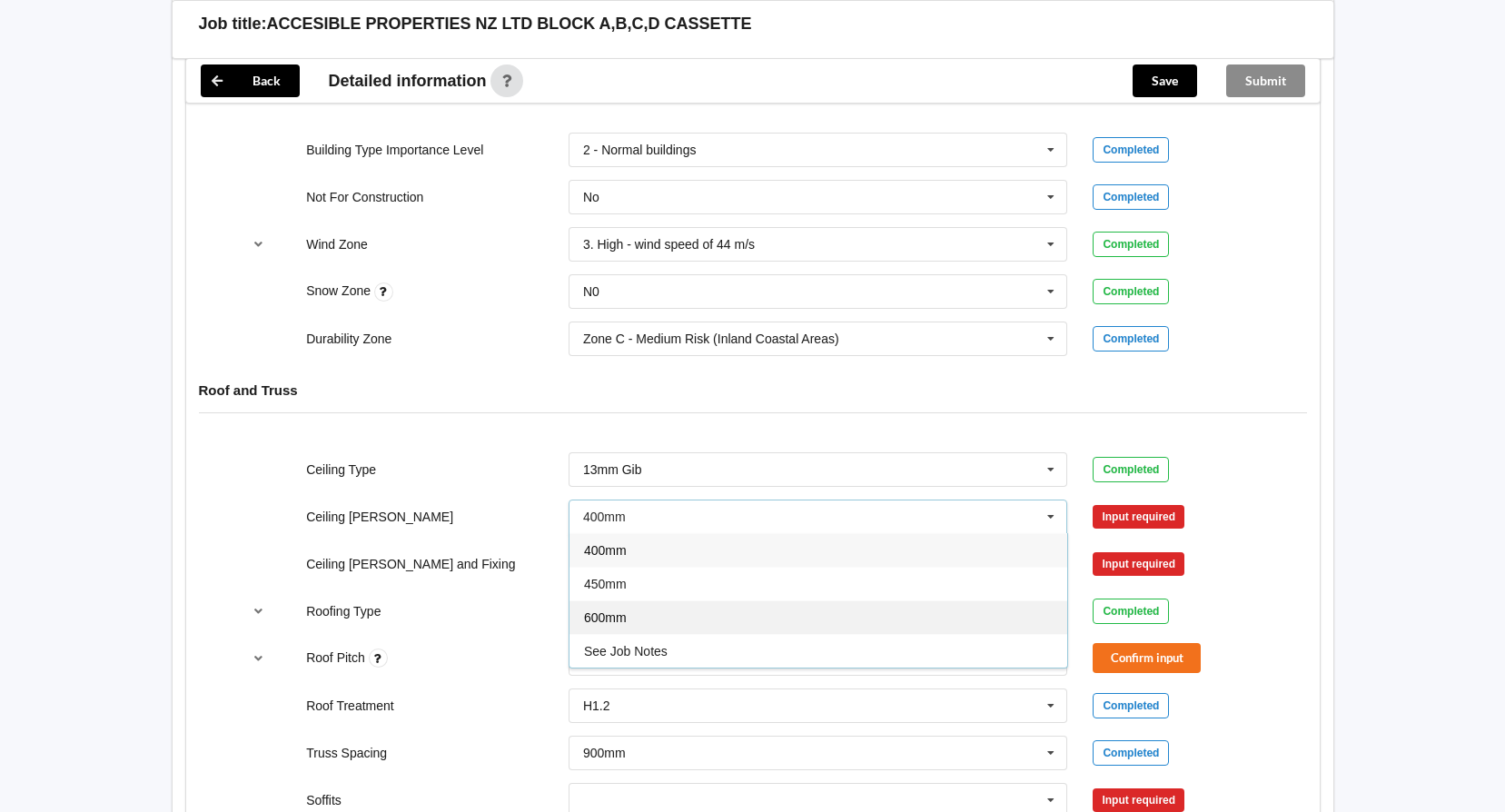
click at [616, 607] on div "600mm" at bounding box center [818, 616] width 498 height 34
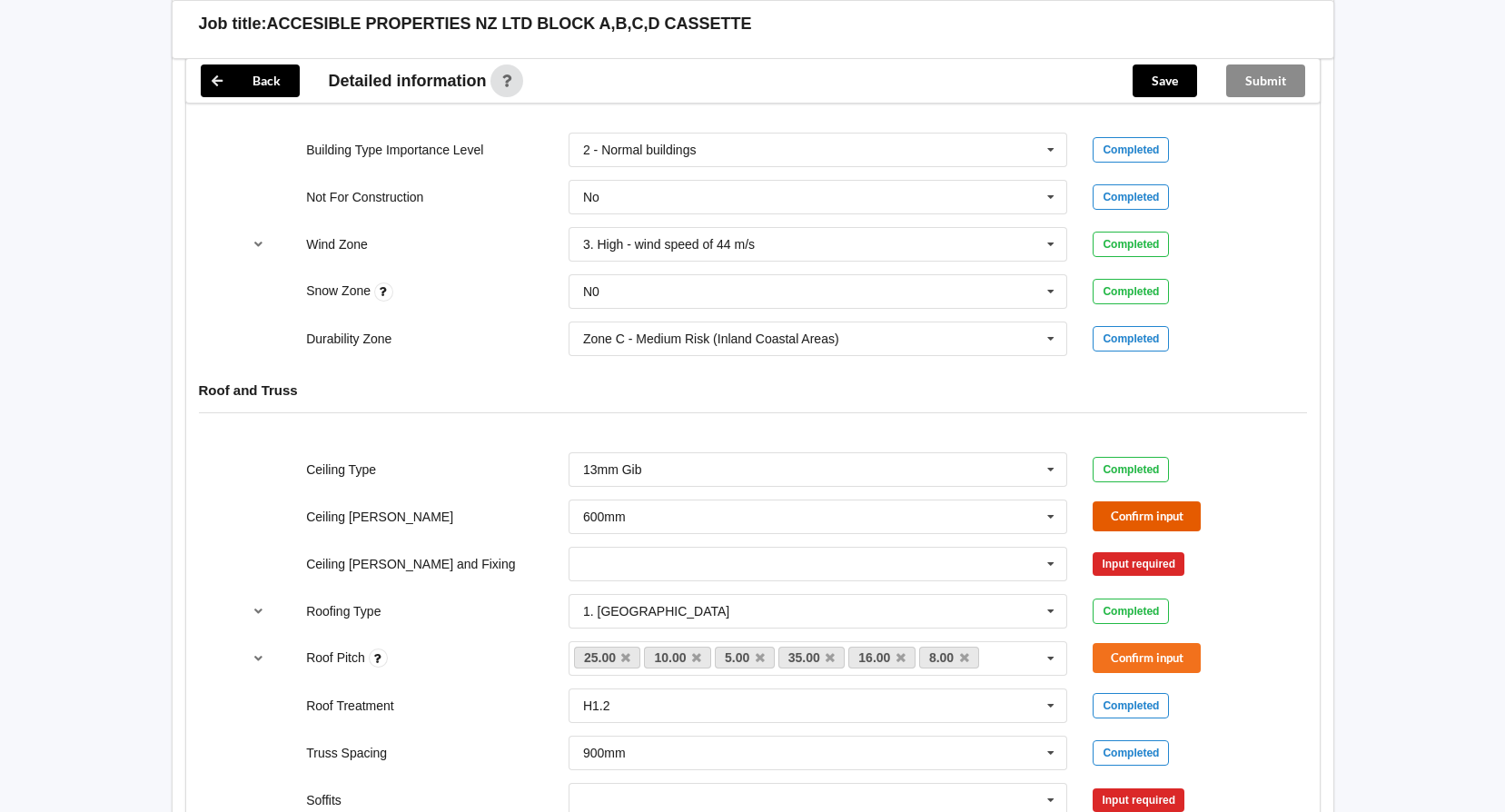
click at [1149, 506] on button "Confirm input" at bounding box center [1147, 516] width 108 height 30
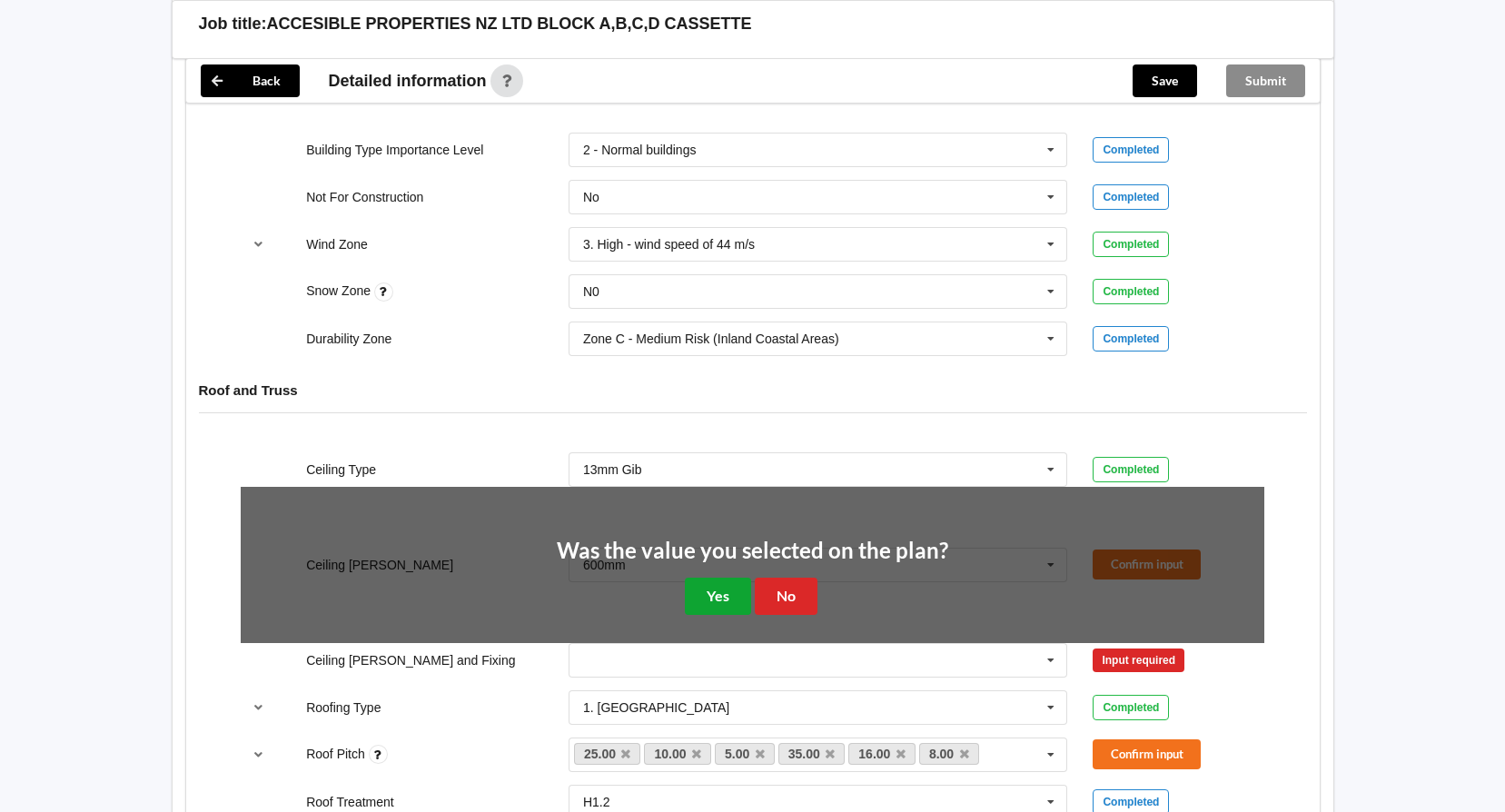
click at [724, 586] on button "Yes" at bounding box center [718, 596] width 66 height 37
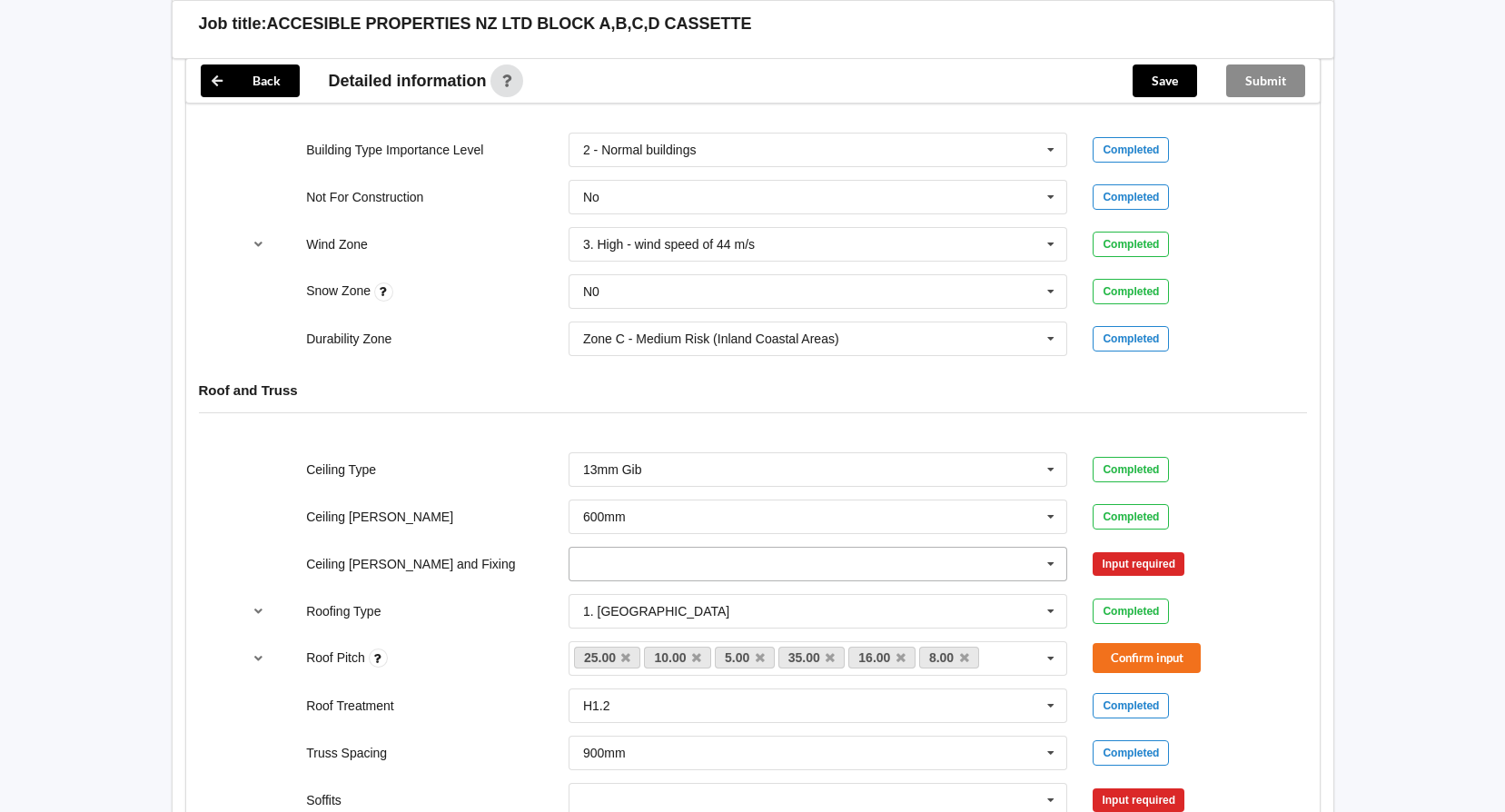
click at [1055, 562] on icon at bounding box center [1051, 564] width 27 height 34
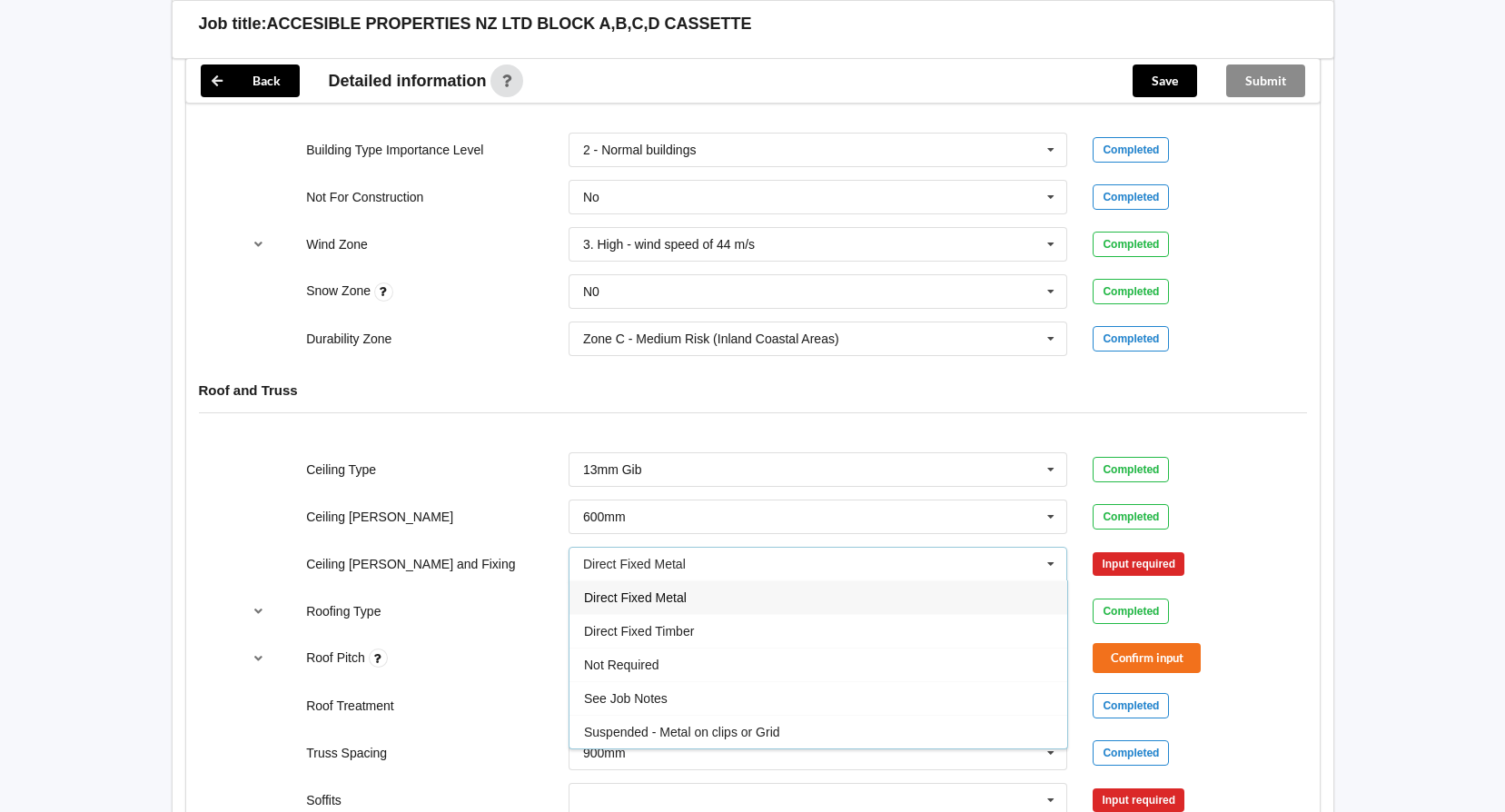
click at [679, 600] on span "Direct Fixed Metal" at bounding box center [635, 597] width 102 height 15
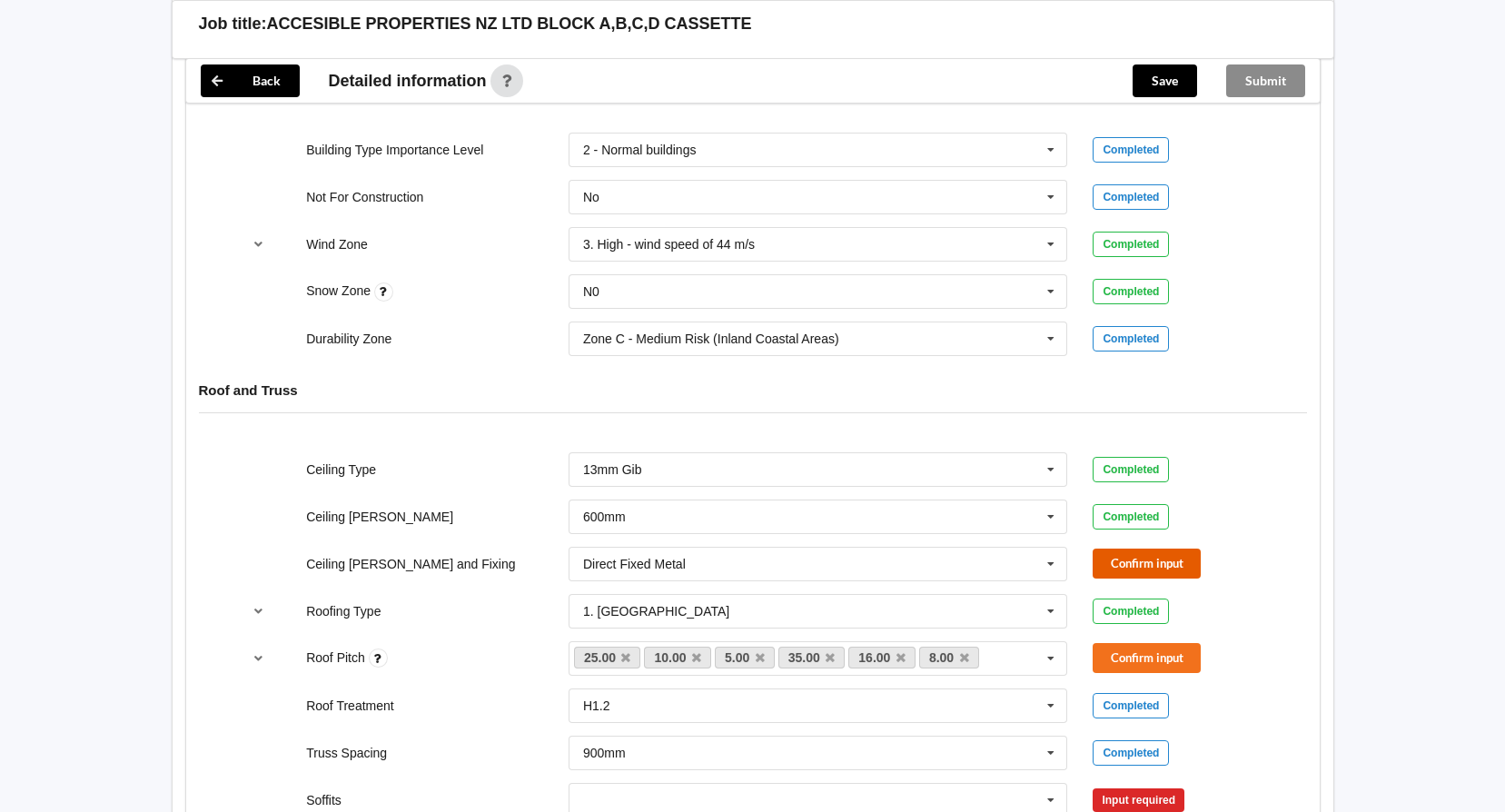
click at [1108, 559] on button "Confirm input" at bounding box center [1147, 563] width 108 height 30
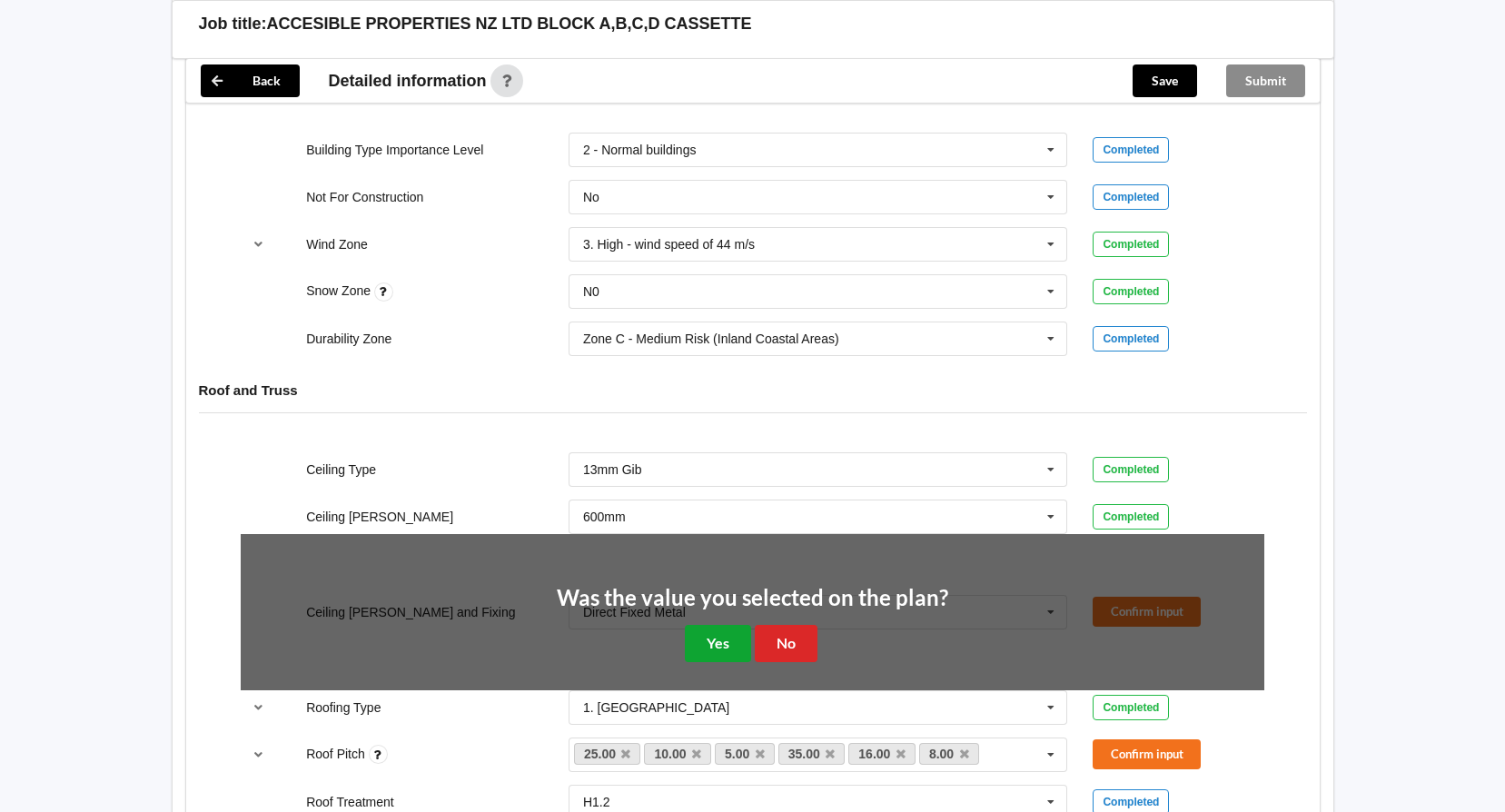
click at [705, 650] on button "Yes" at bounding box center [718, 644] width 66 height 37
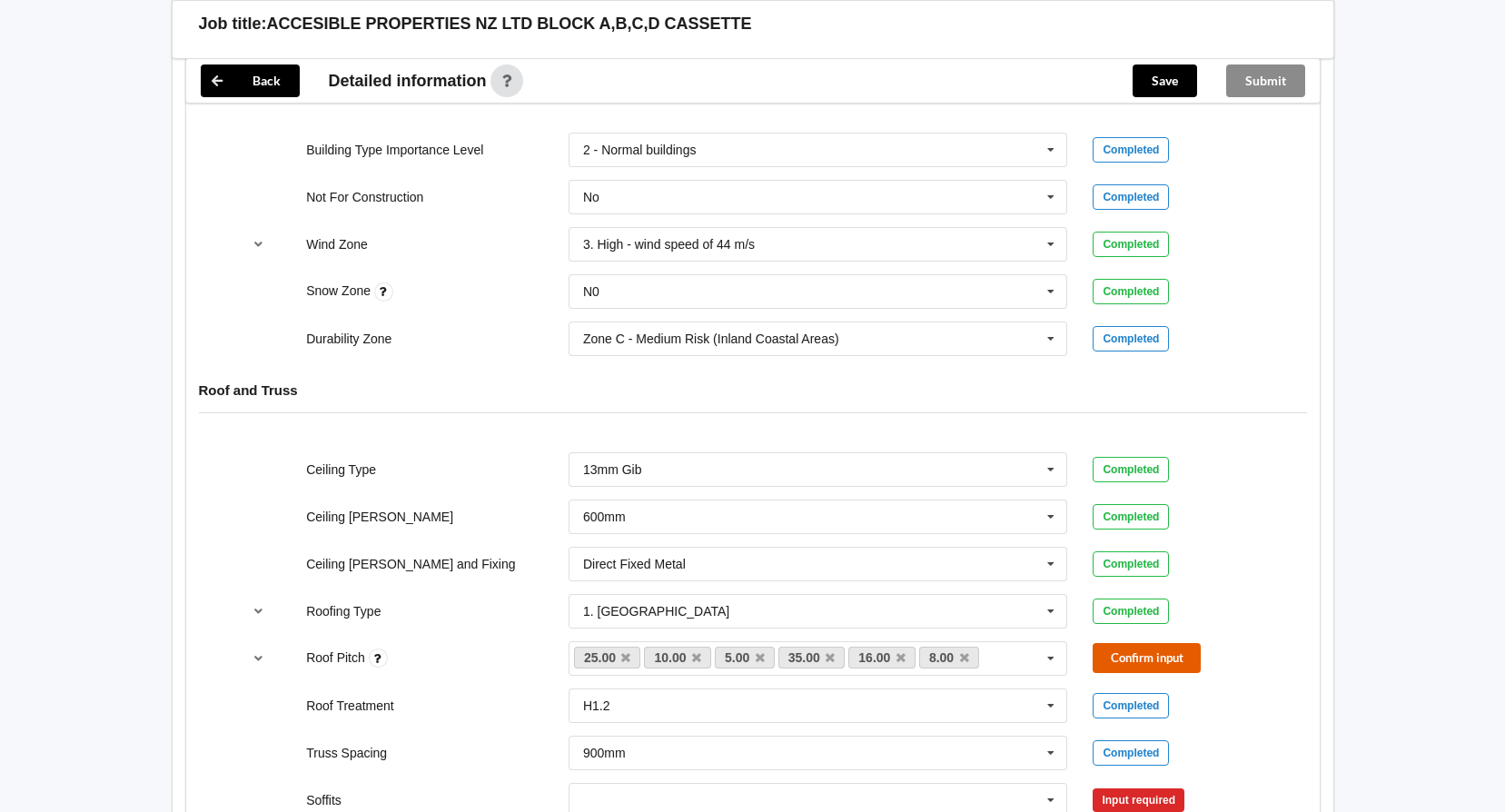
click at [1139, 653] on button "Confirm input" at bounding box center [1147, 657] width 108 height 30
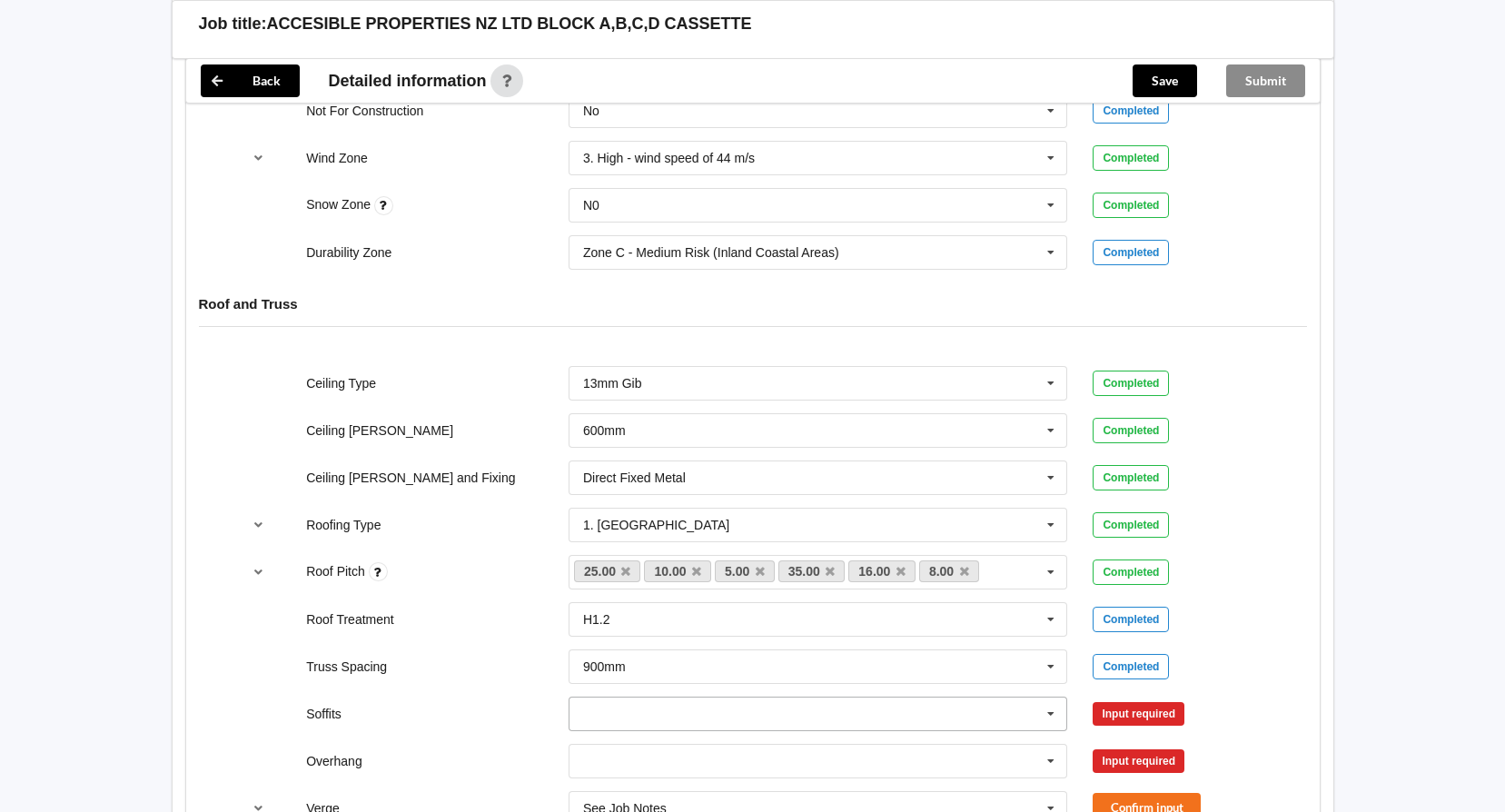
scroll to position [999, 0]
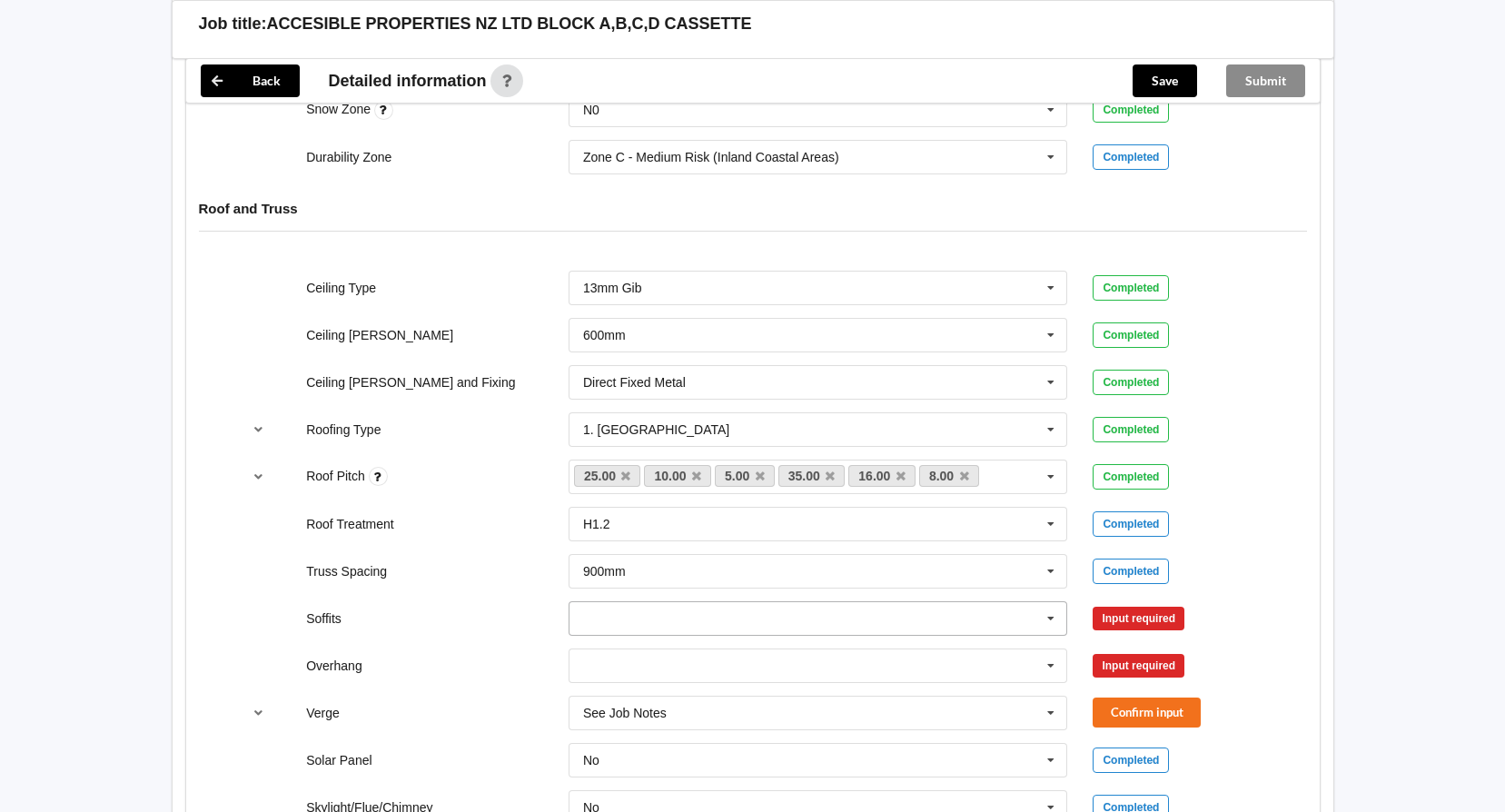
click at [1047, 615] on icon at bounding box center [1051, 618] width 27 height 34
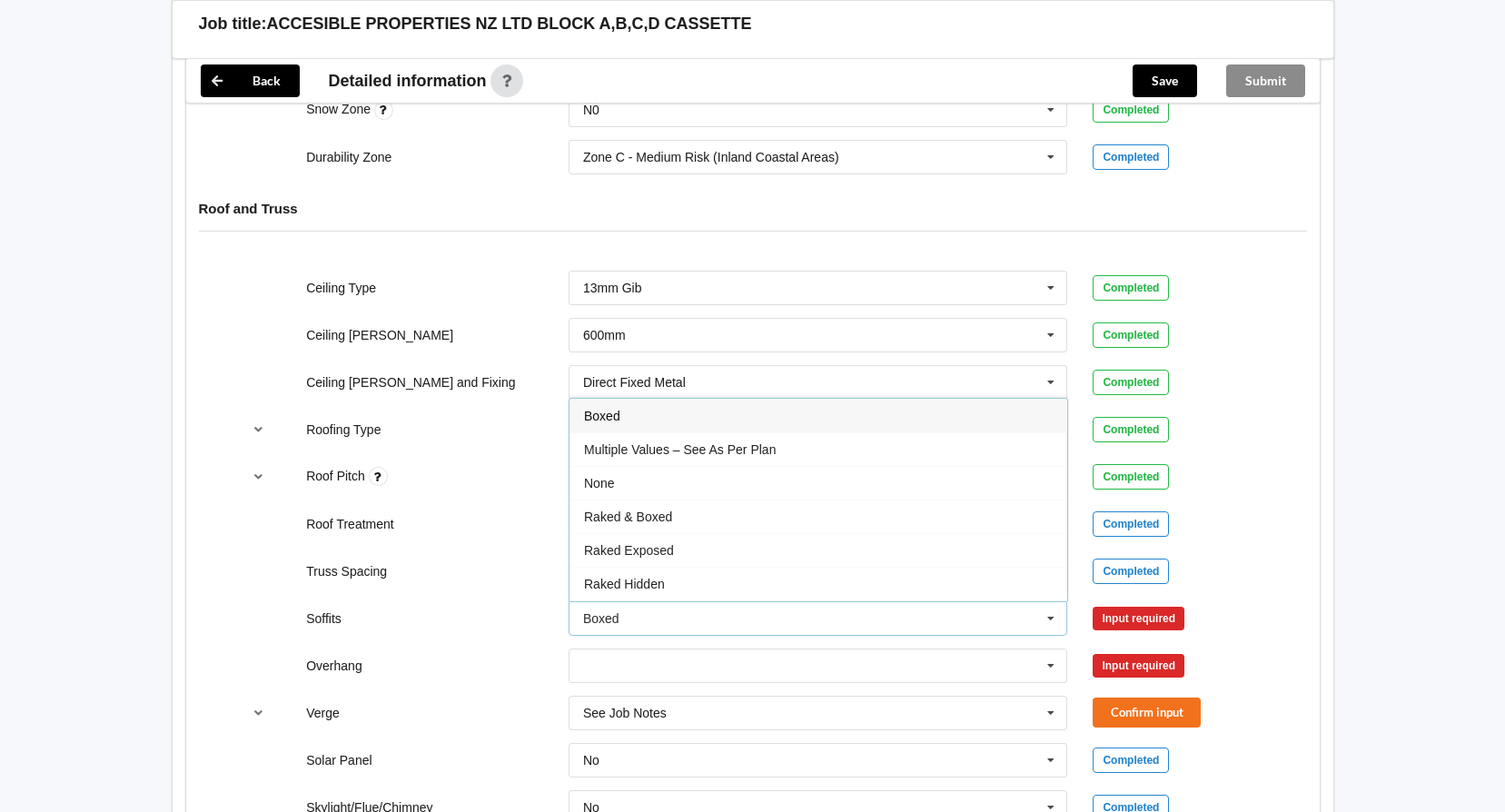
click at [610, 411] on span "Boxed" at bounding box center [602, 416] width 36 height 15
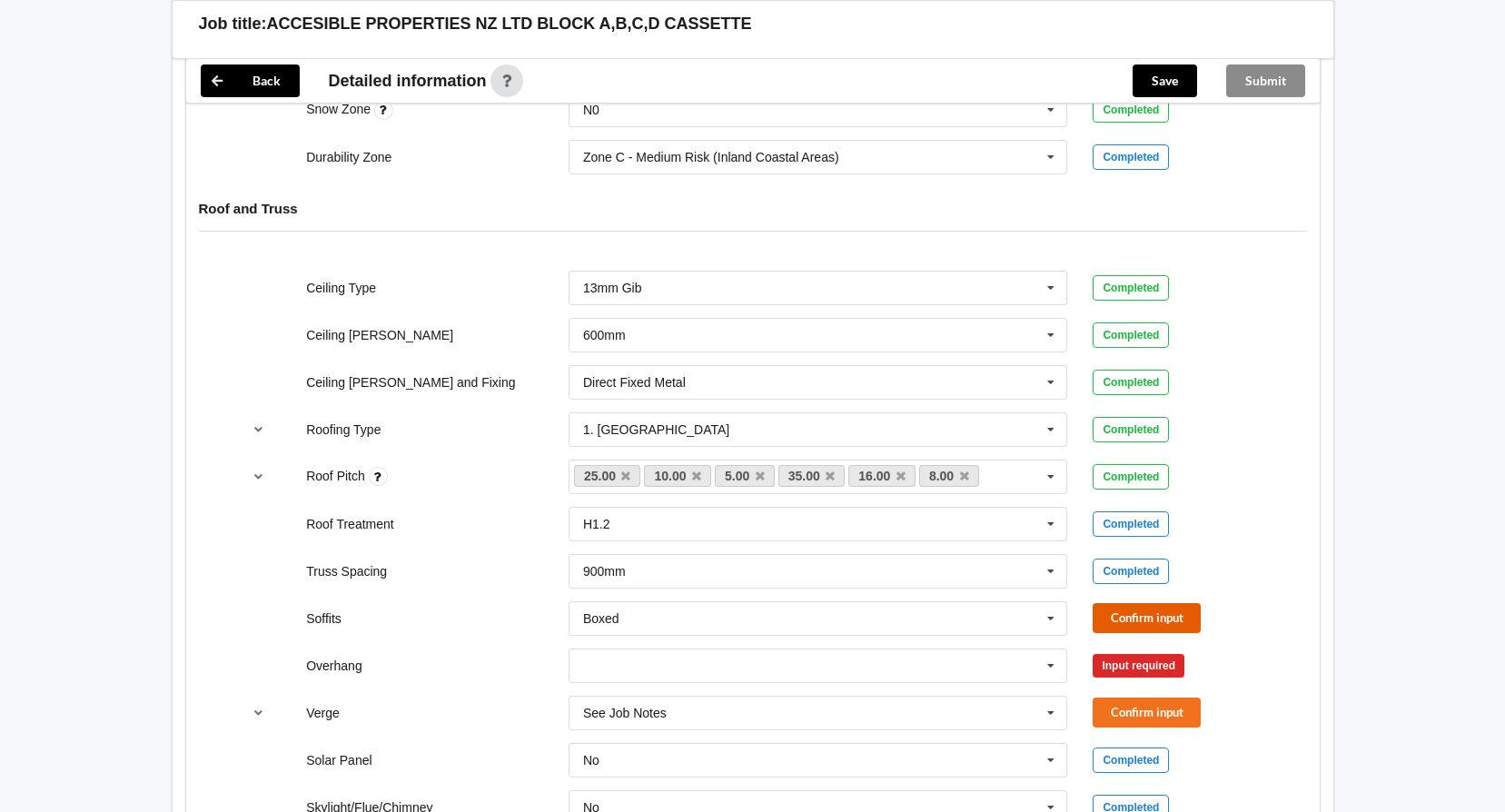
click at [1112, 612] on button "Confirm input" at bounding box center [1147, 617] width 108 height 30
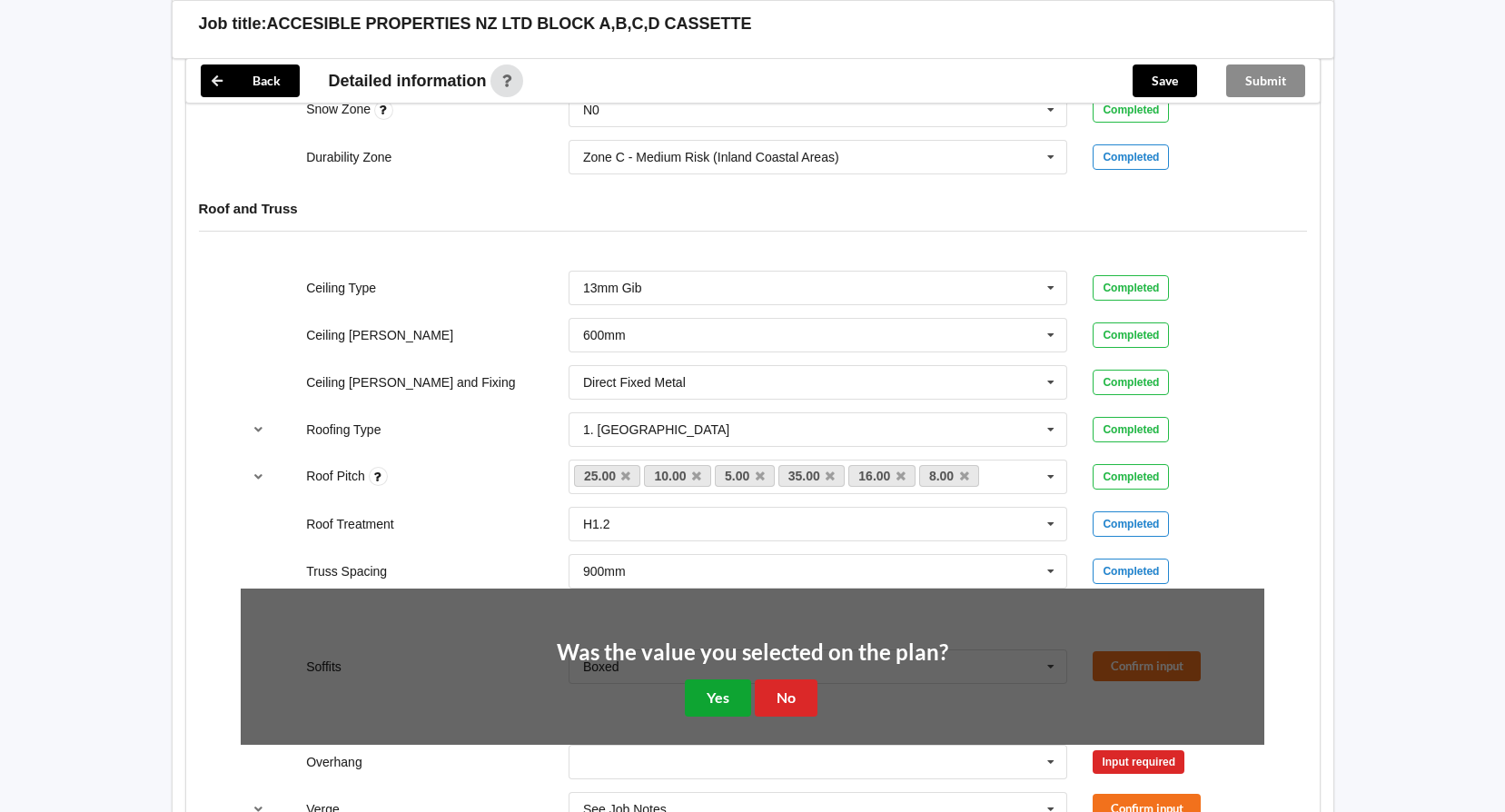
click at [735, 686] on button "Yes" at bounding box center [718, 698] width 66 height 37
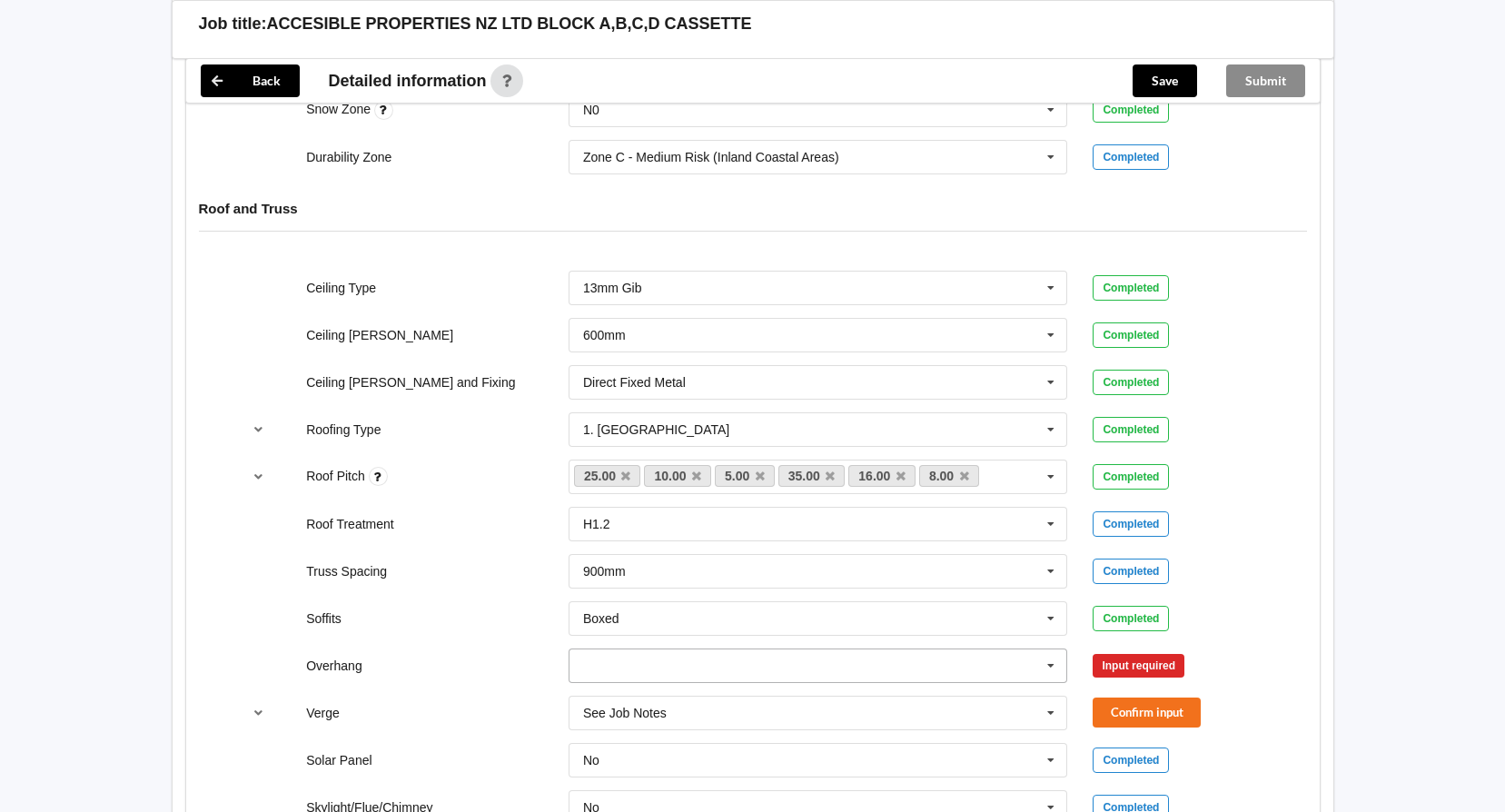
click at [1044, 667] on icon at bounding box center [1051, 666] width 27 height 34
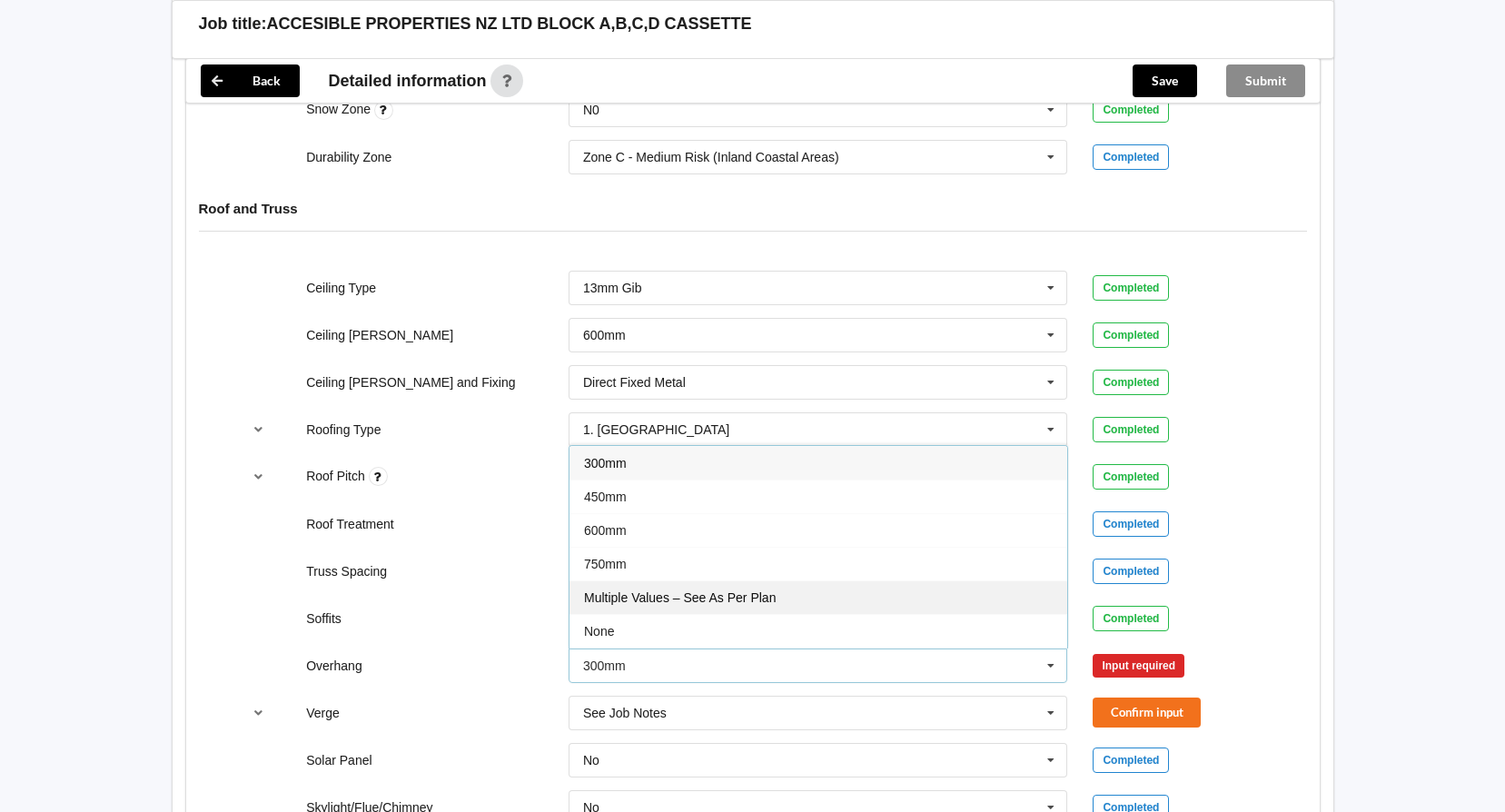
click at [666, 597] on span "Multiple Values – See As Per Plan" at bounding box center [680, 597] width 192 height 15
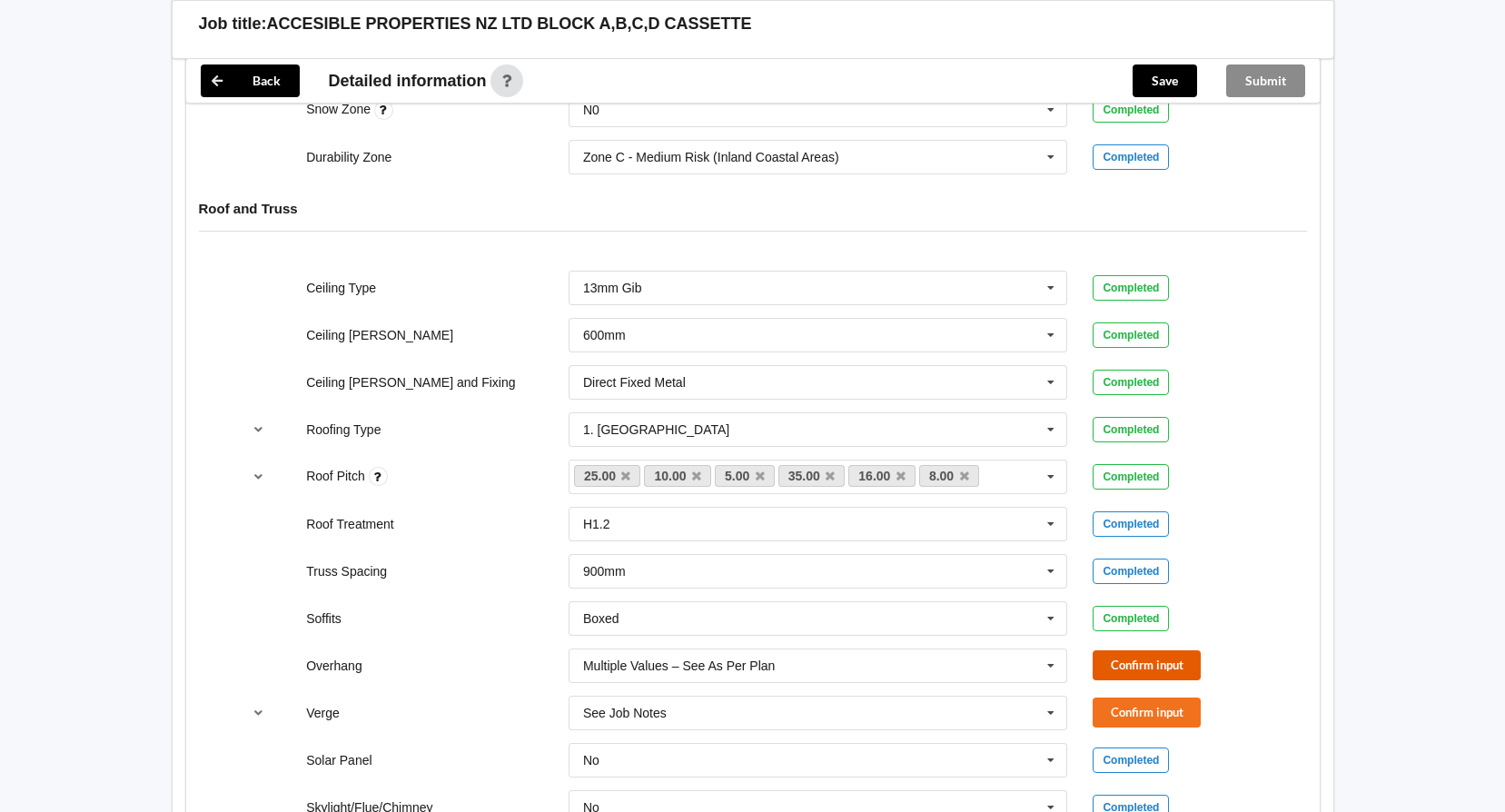
click at [1130, 667] on button "Confirm input" at bounding box center [1147, 665] width 108 height 30
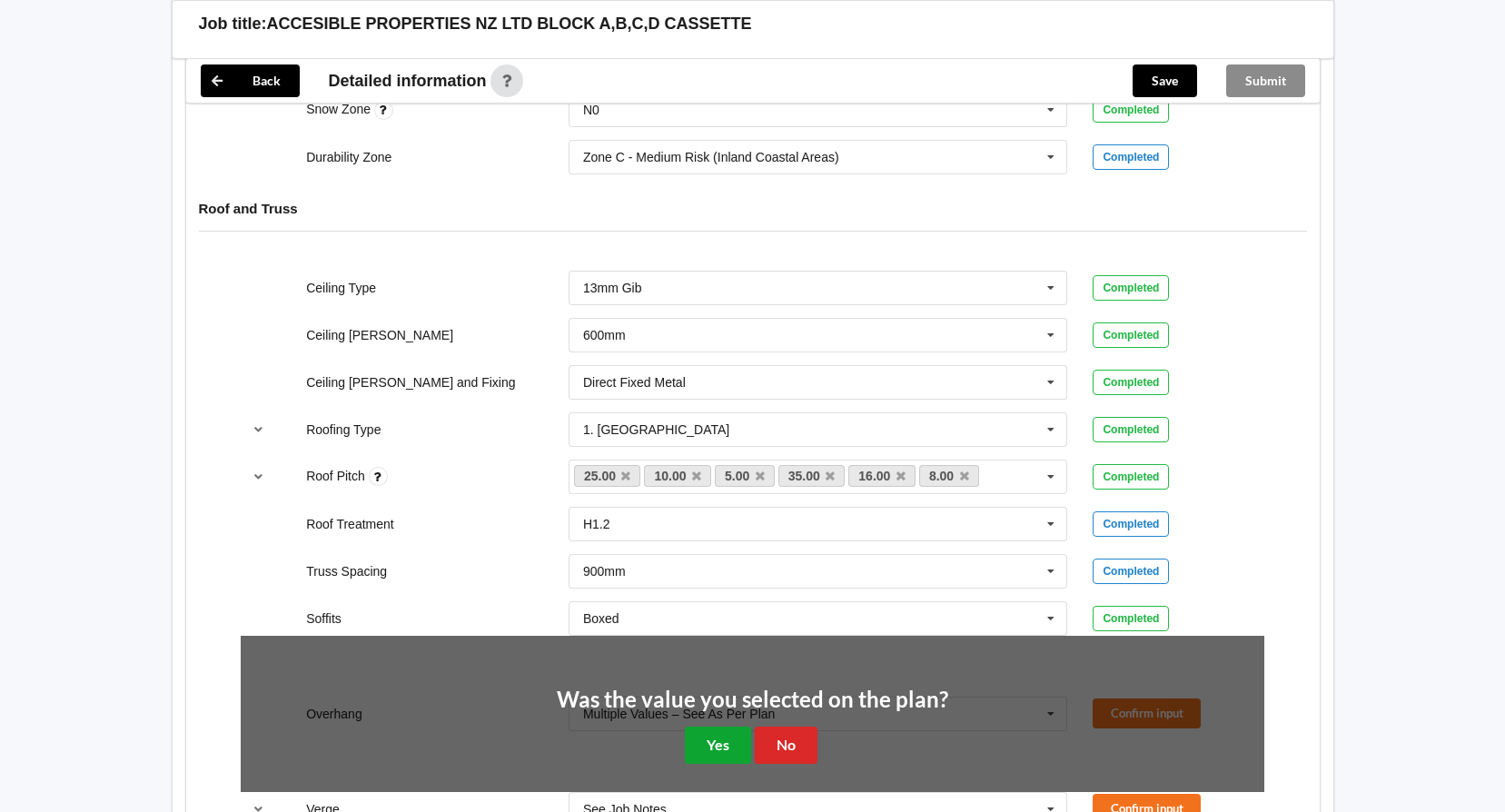
click at [709, 739] on button "Yes" at bounding box center [718, 745] width 66 height 37
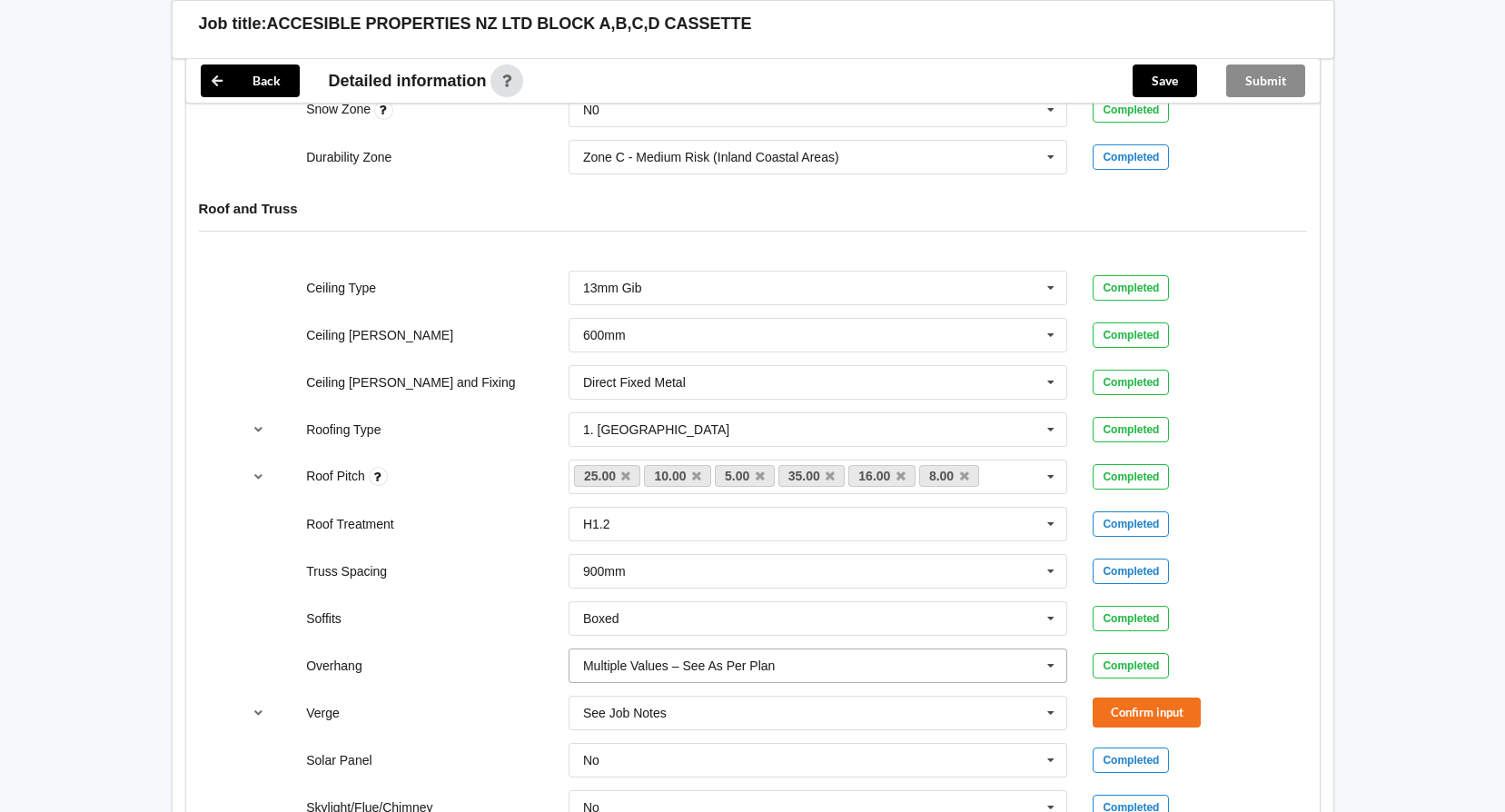
scroll to position [1089, 0]
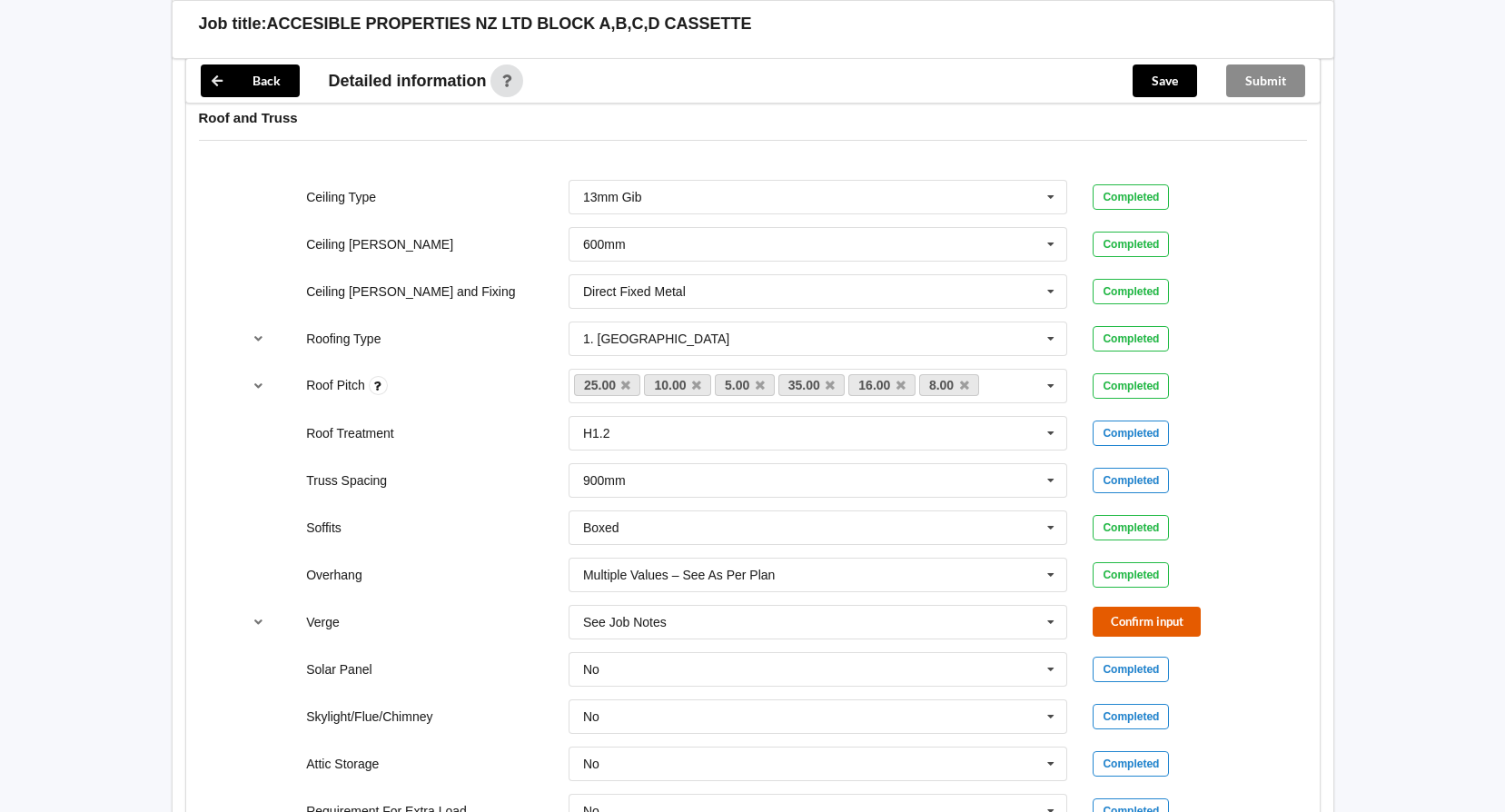
click at [1132, 620] on button "Confirm input" at bounding box center [1147, 621] width 108 height 30
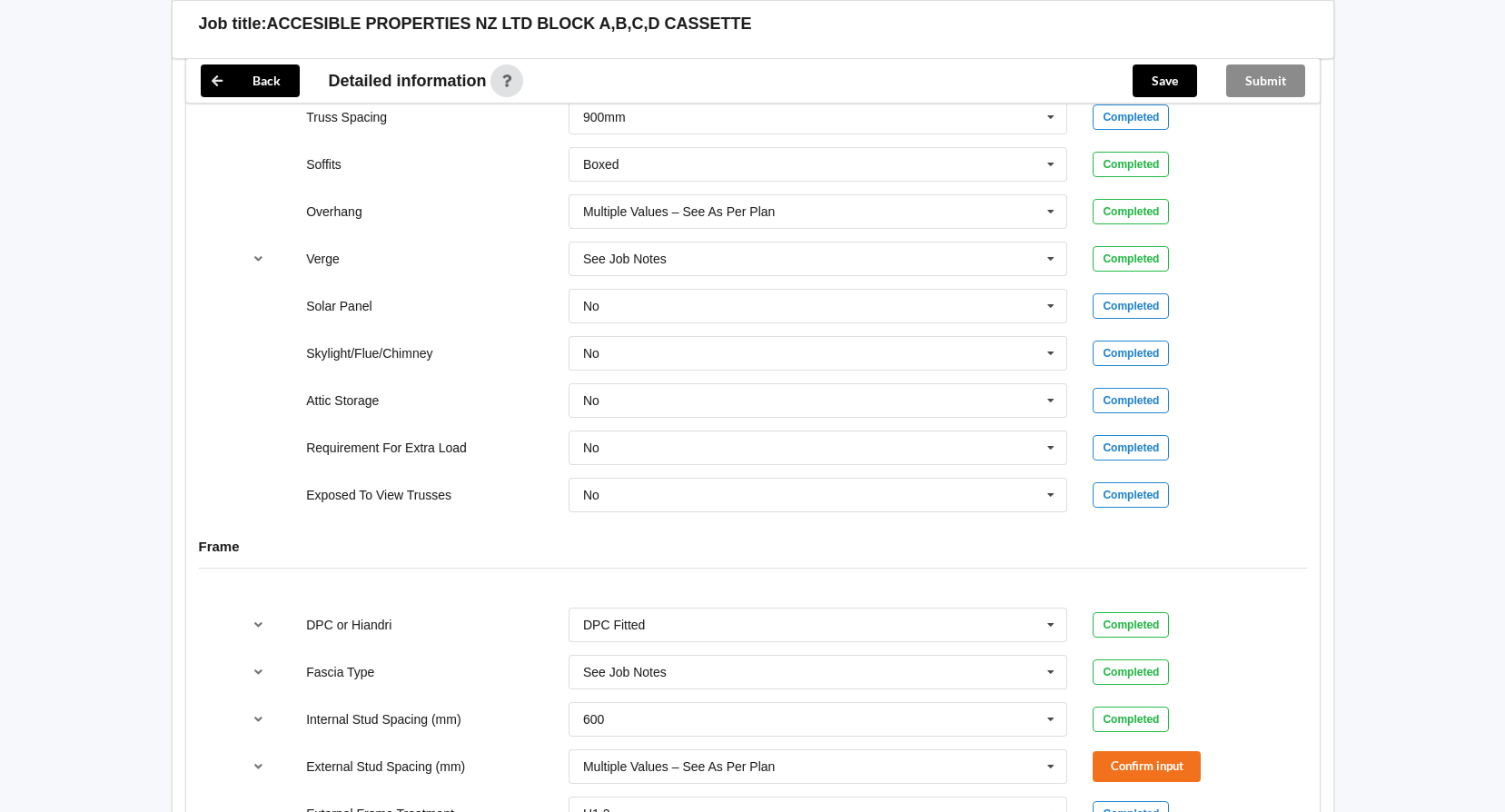
scroll to position [1543, 0]
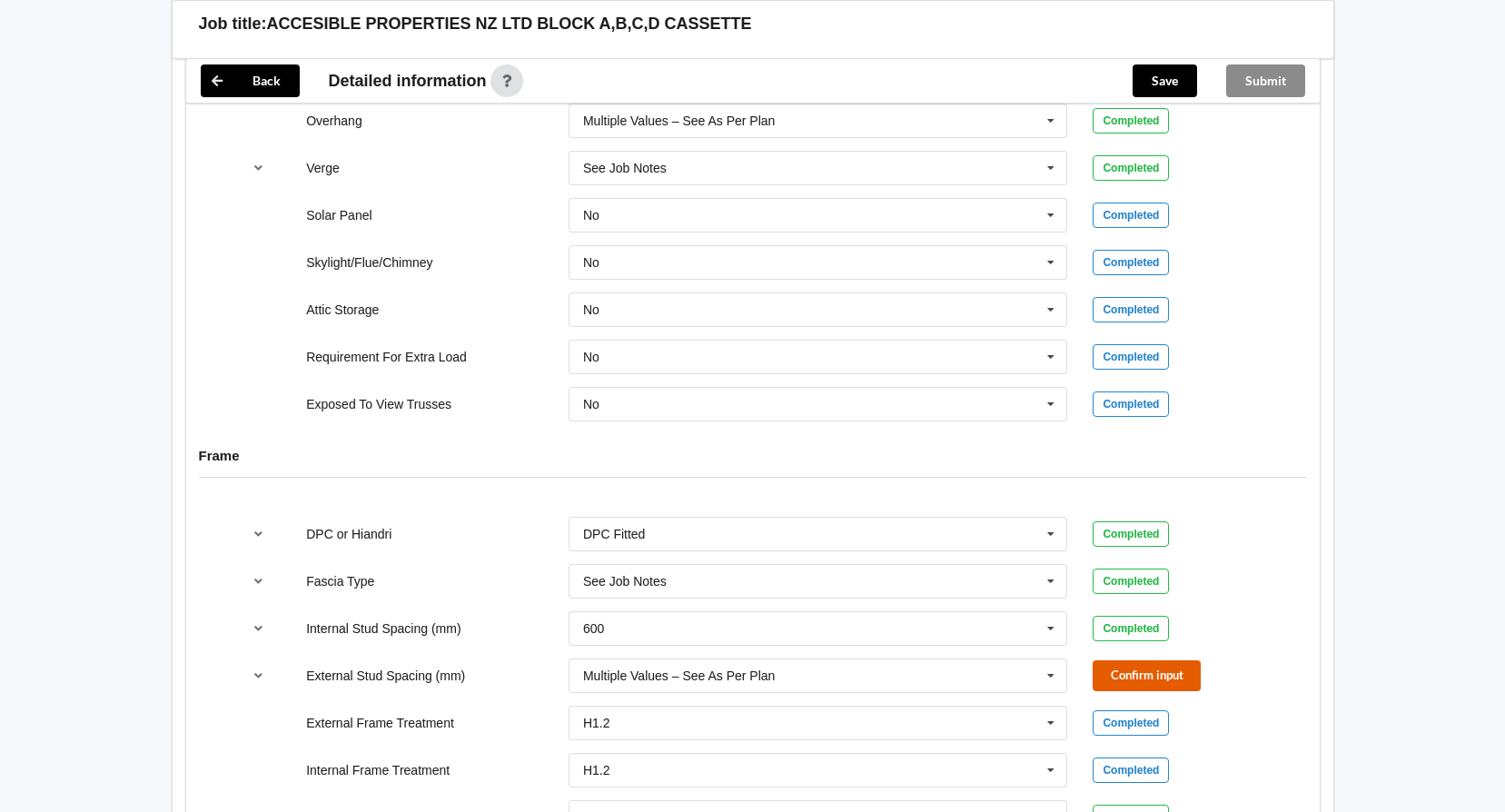
click at [1120, 668] on button "Confirm input" at bounding box center [1147, 675] width 108 height 30
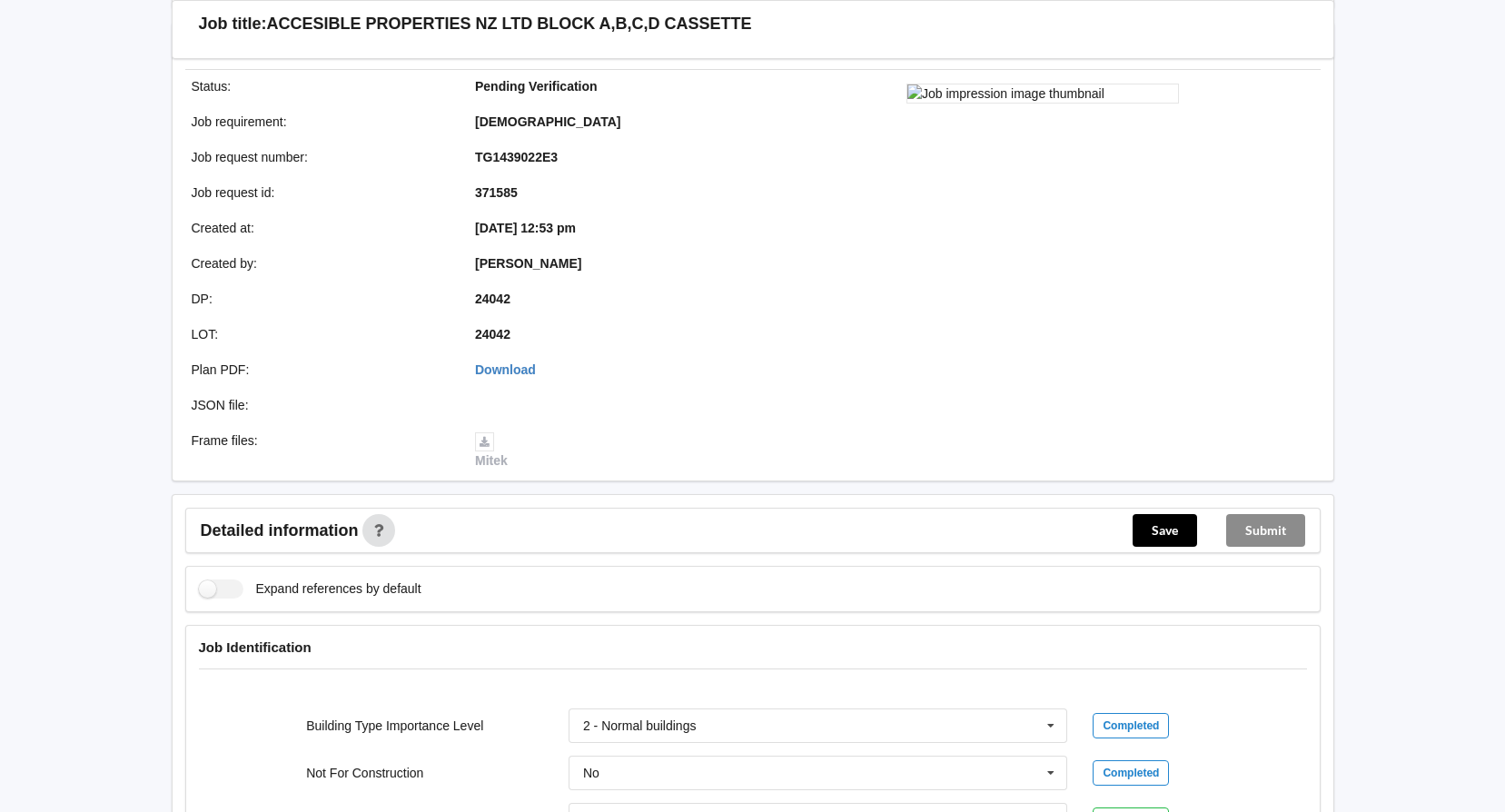
scroll to position [357, 0]
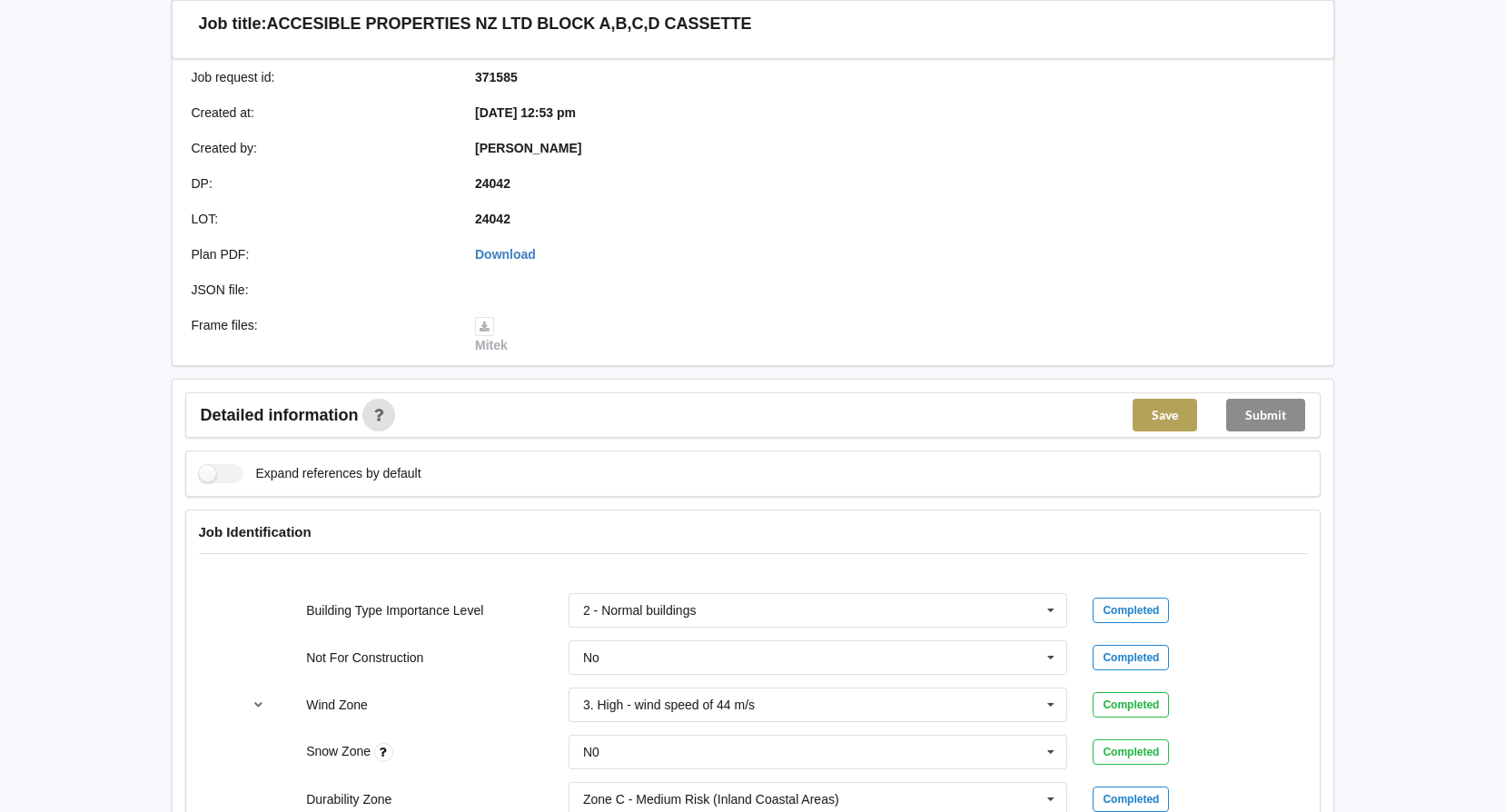
click at [1158, 418] on button "Save" at bounding box center [1165, 415] width 64 height 33
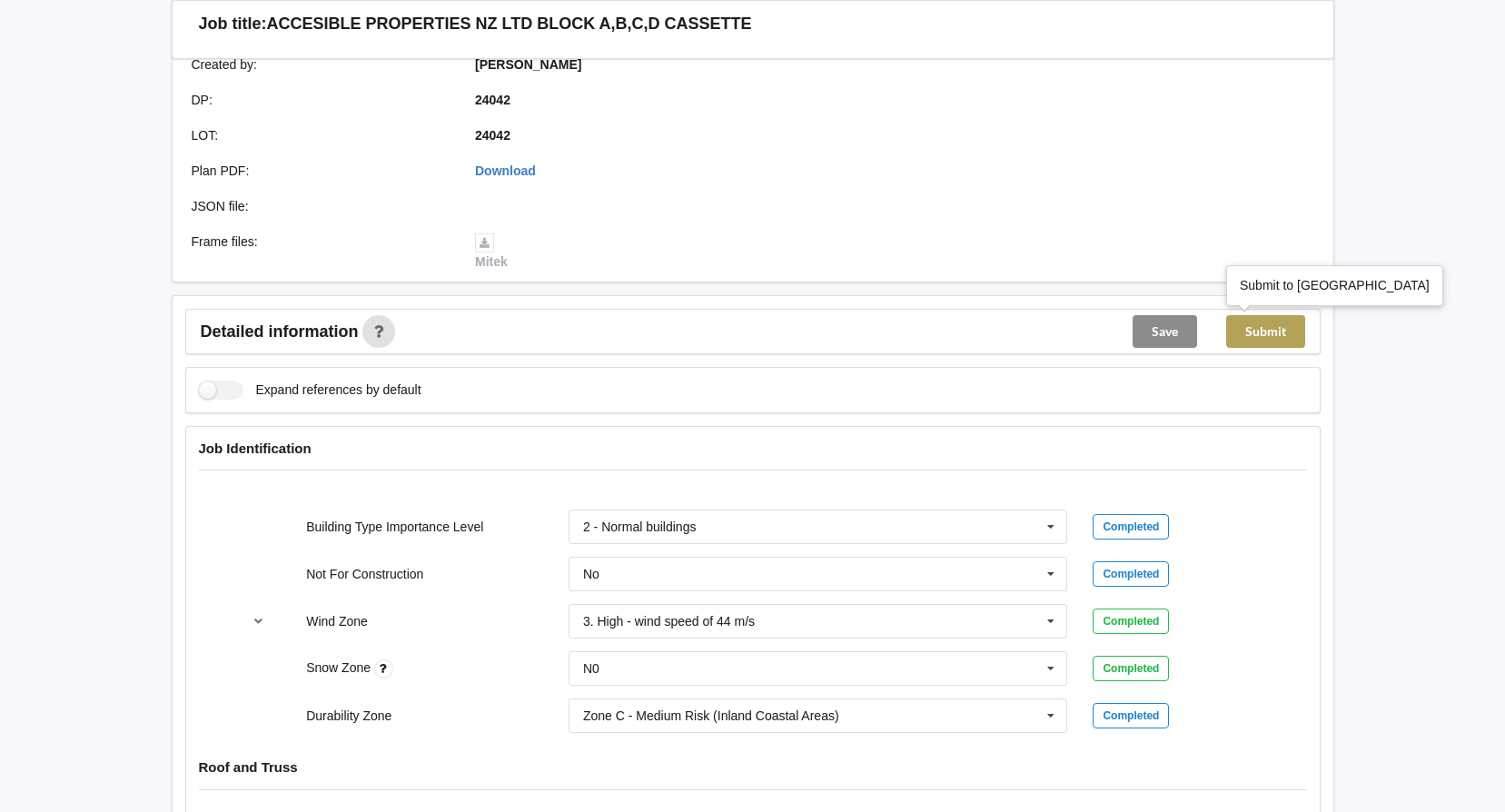
click at [1272, 331] on button "Submit" at bounding box center [1265, 332] width 79 height 33
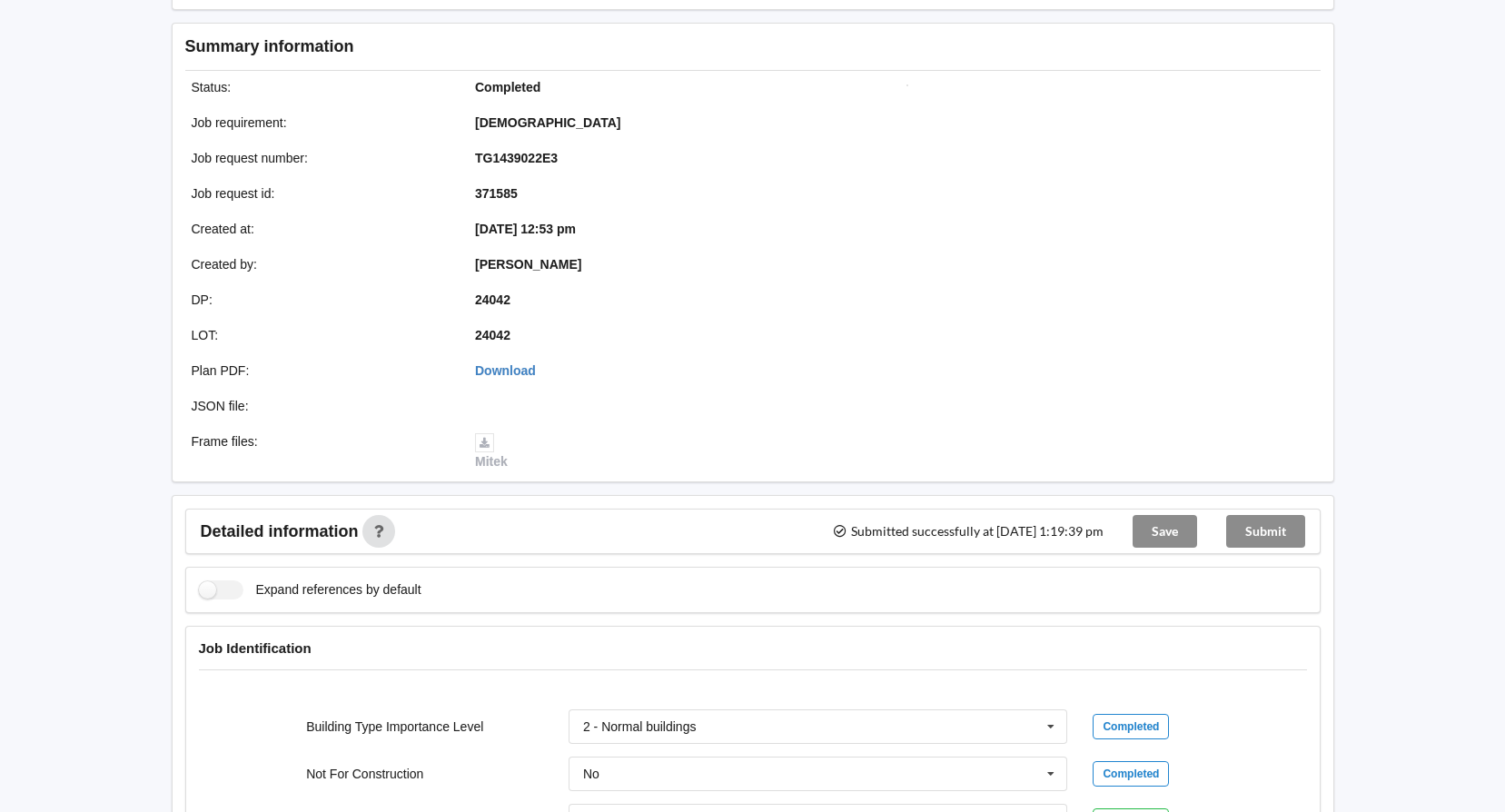
scroll to position [0, 0]
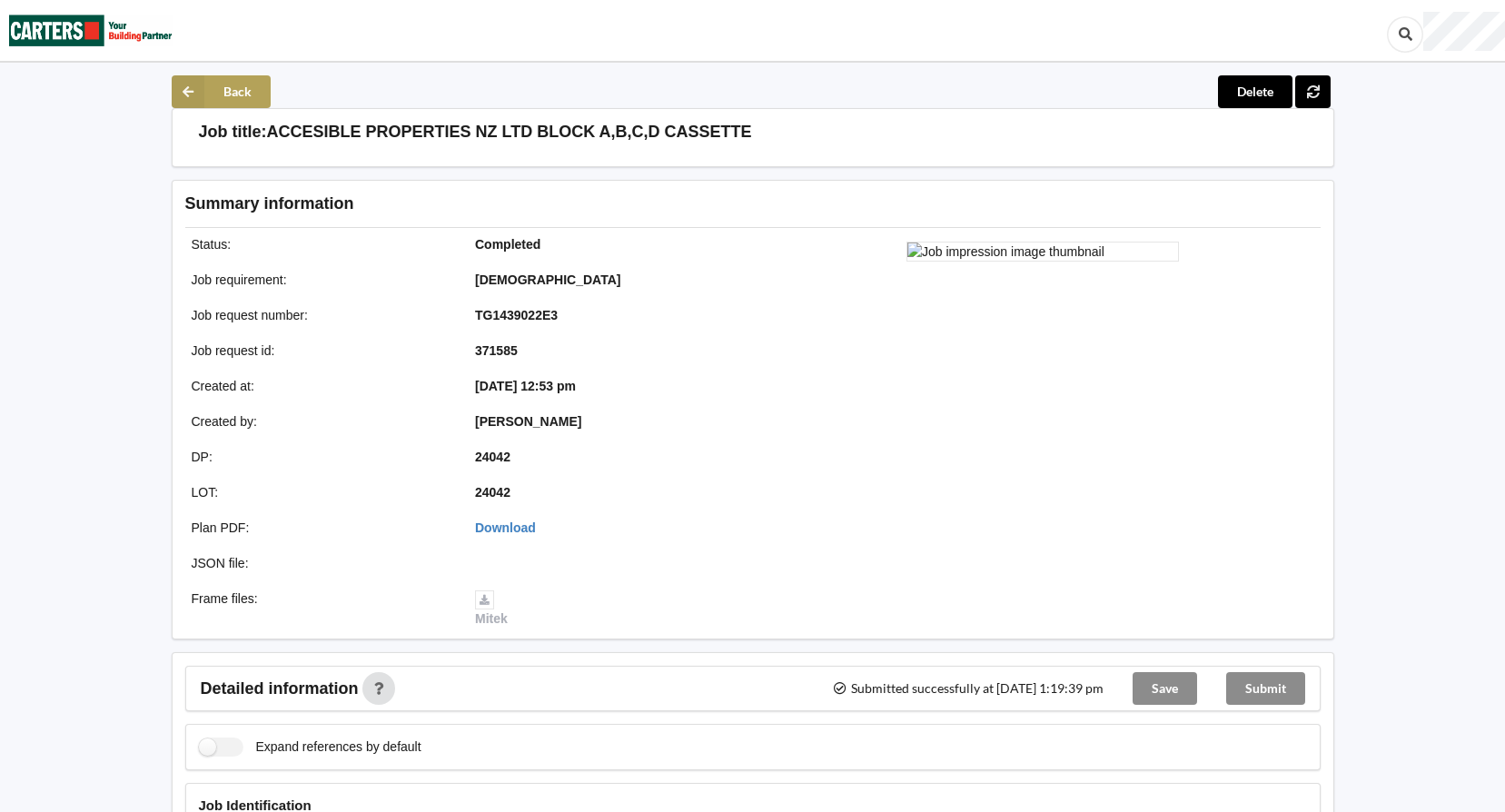
click at [213, 92] on button "Back" at bounding box center [221, 92] width 99 height 33
click at [191, 88] on icon at bounding box center [188, 92] width 33 height 33
click at [192, 84] on icon at bounding box center [188, 92] width 33 height 33
click at [236, 80] on button "Back" at bounding box center [221, 92] width 99 height 33
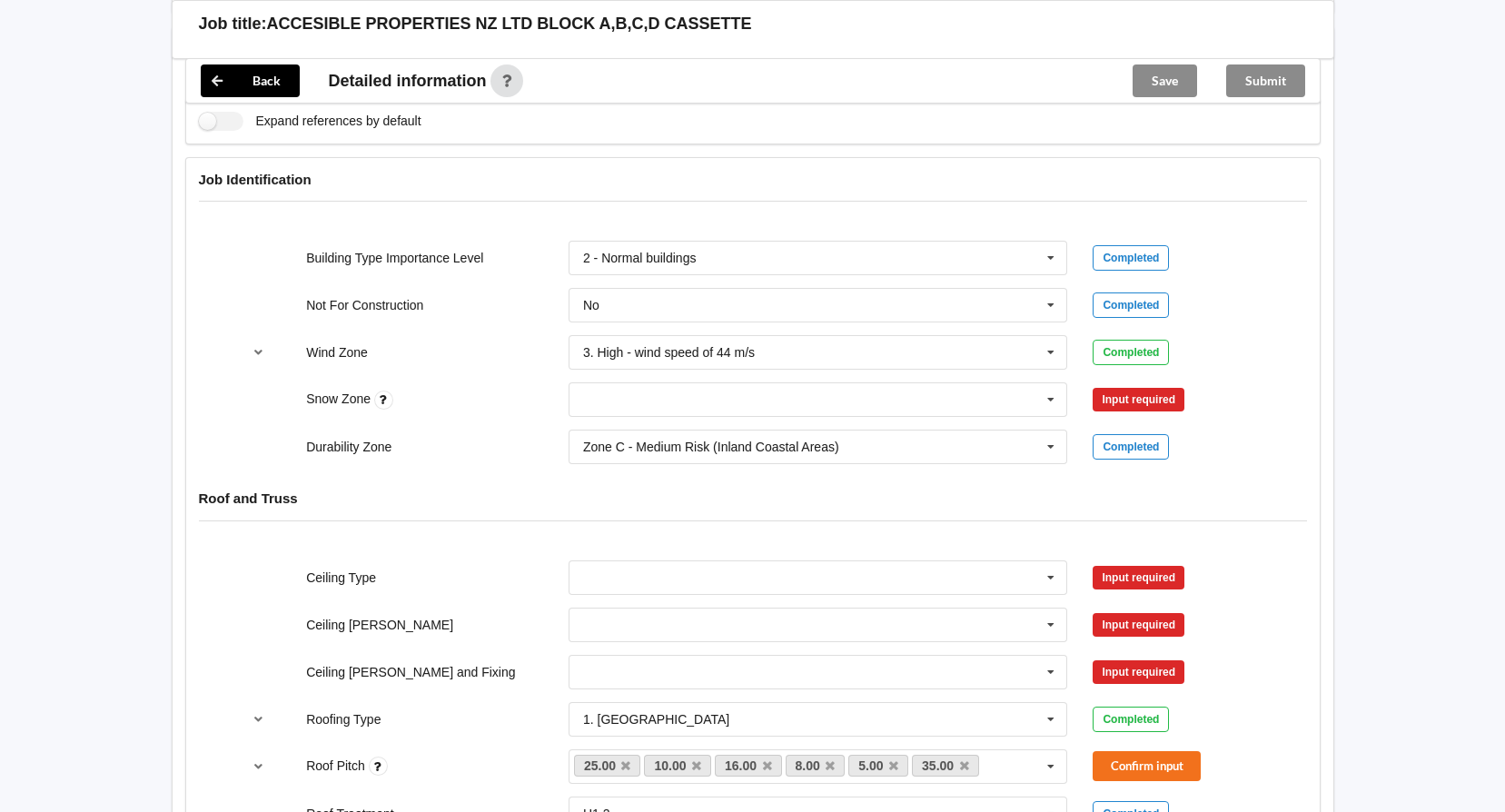
scroll to position [726, 0]
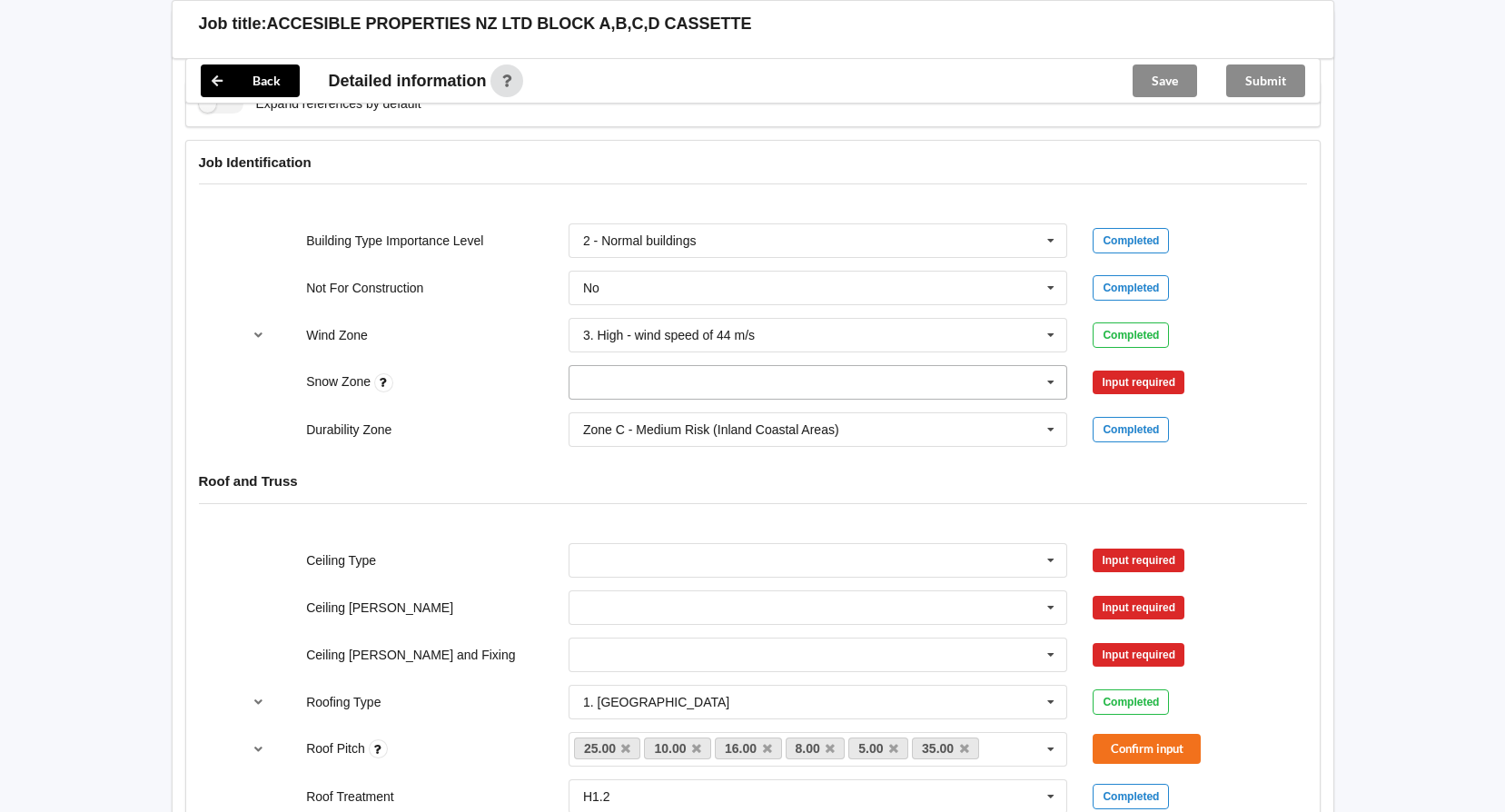
click at [1055, 377] on icon at bounding box center [1051, 383] width 27 height 34
click at [602, 416] on div "N0" at bounding box center [818, 415] width 498 height 34
click at [1131, 380] on button "Confirm input" at bounding box center [1147, 383] width 108 height 30
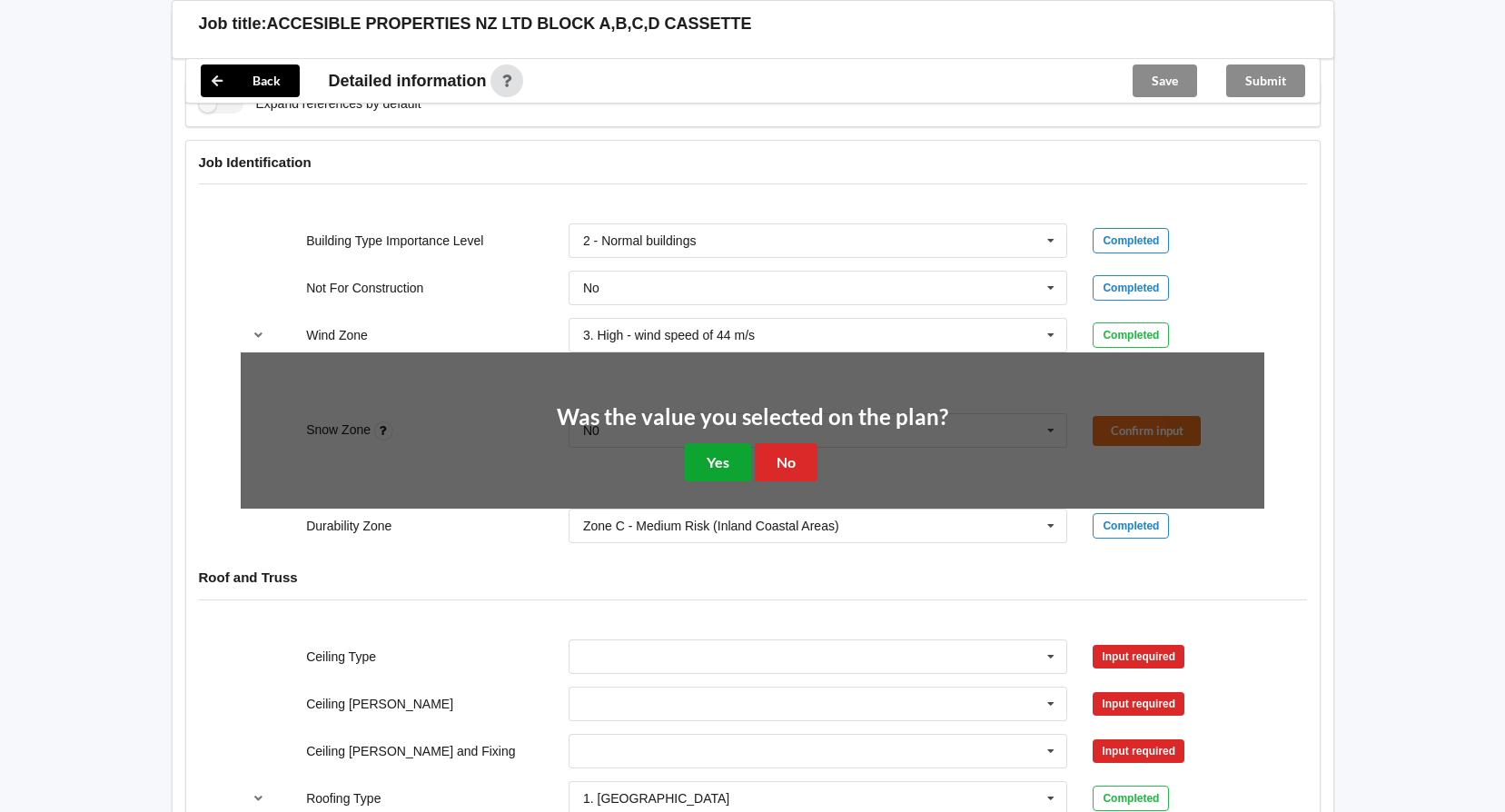
click at [731, 461] on button "Yes" at bounding box center [718, 461] width 66 height 37
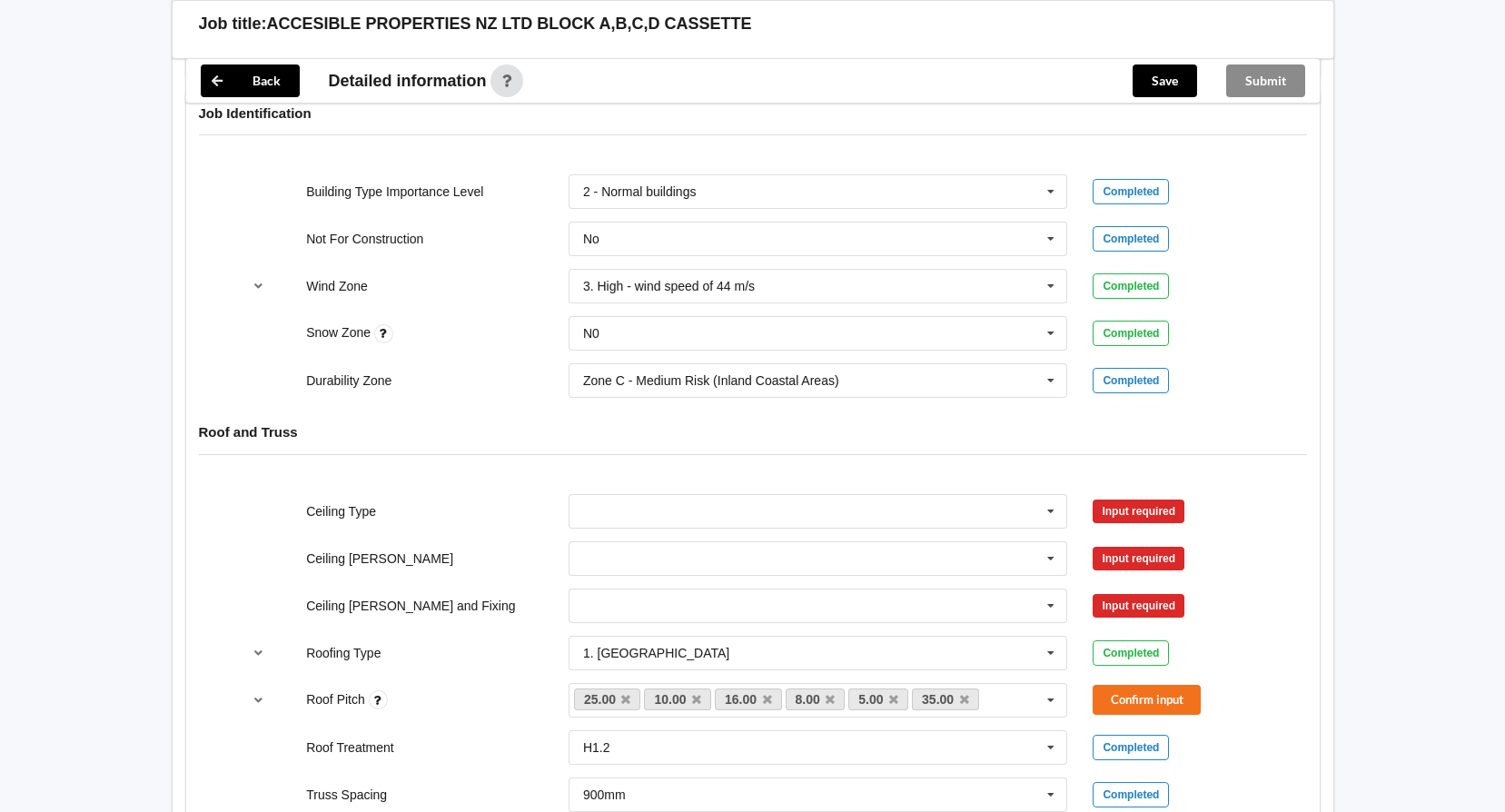
scroll to position [817, 0]
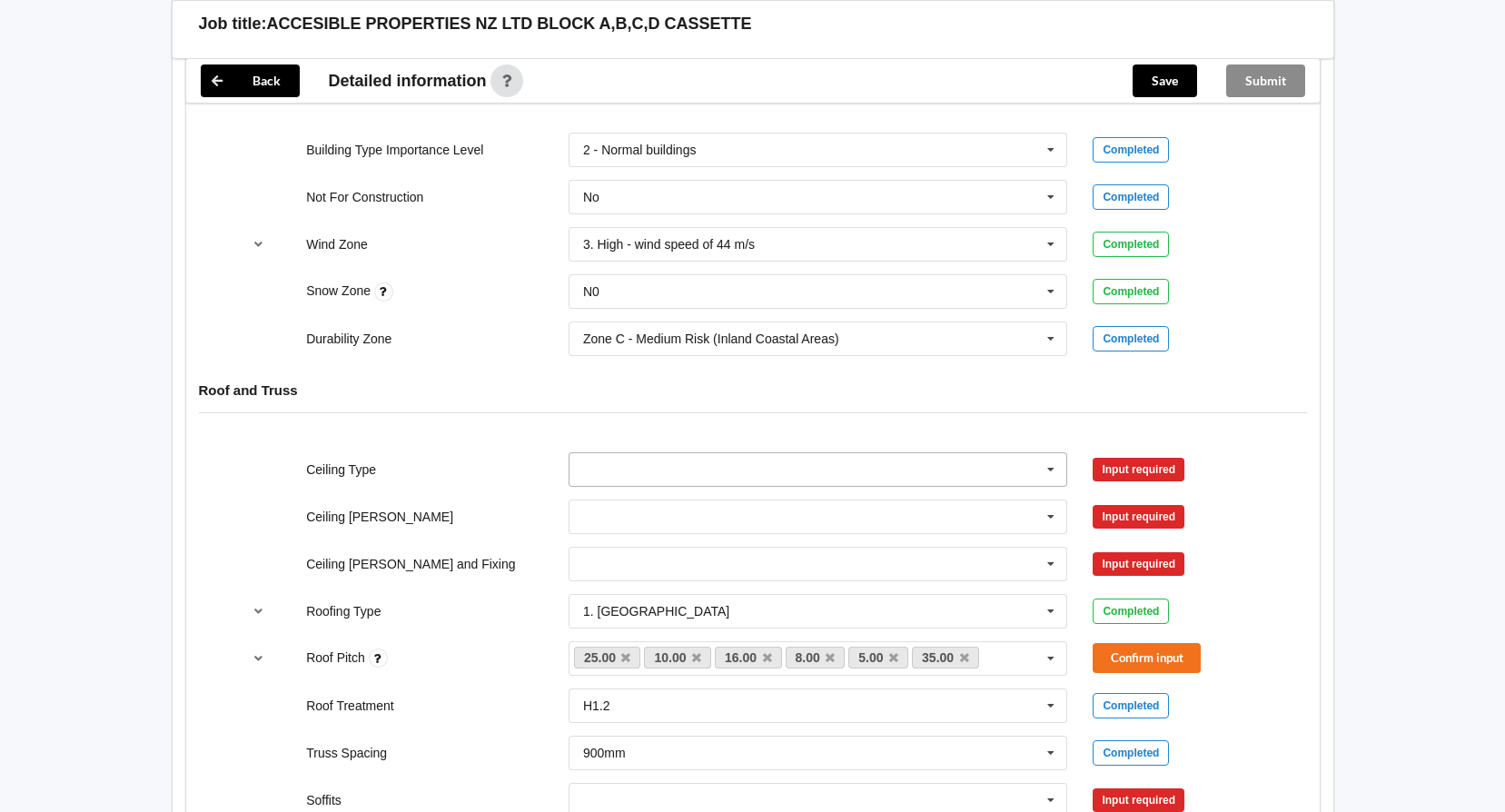
click at [1043, 471] on icon at bounding box center [1051, 469] width 27 height 34
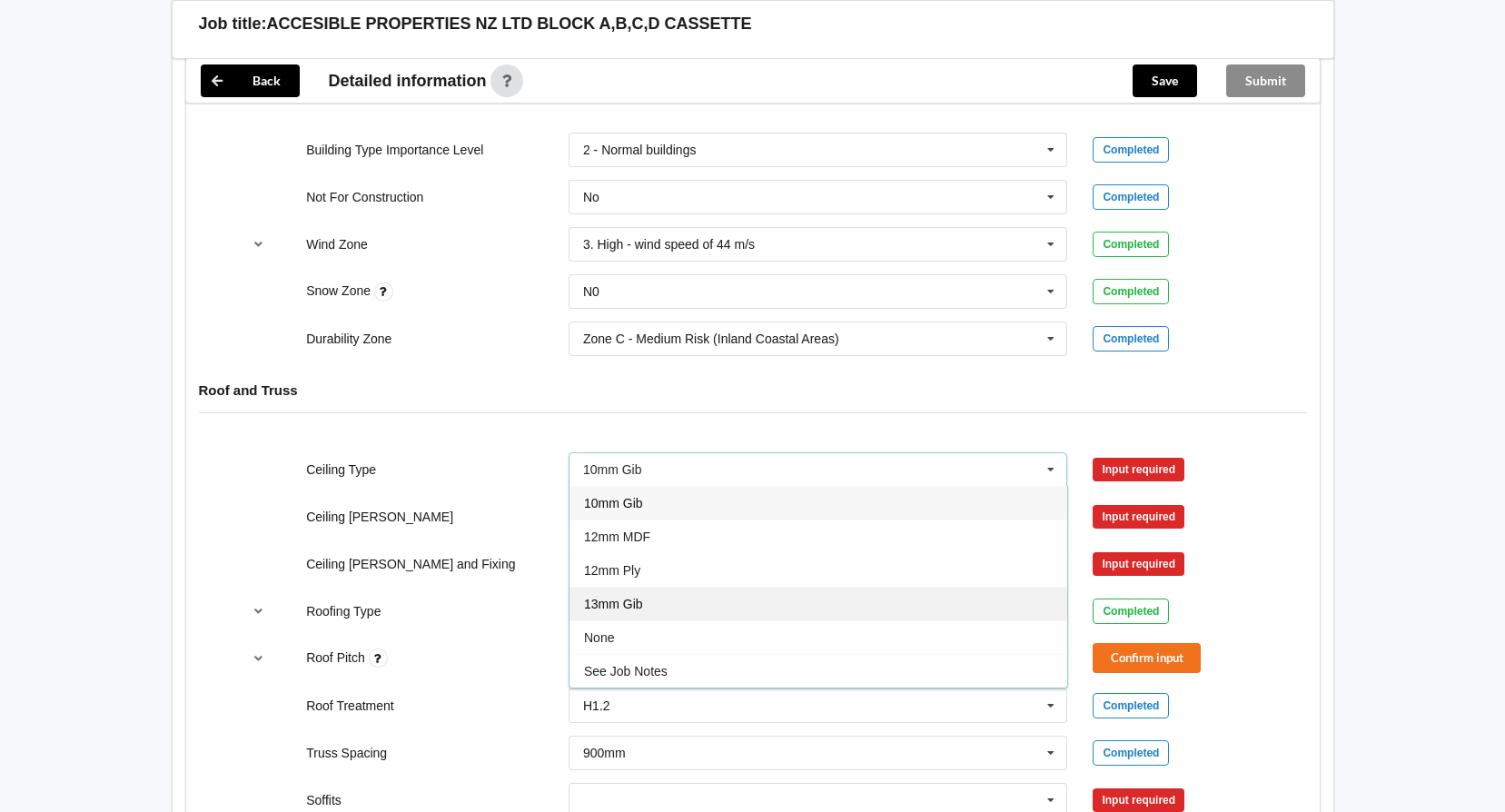
click at [634, 596] on div "13mm Gib" at bounding box center [818, 603] width 498 height 34
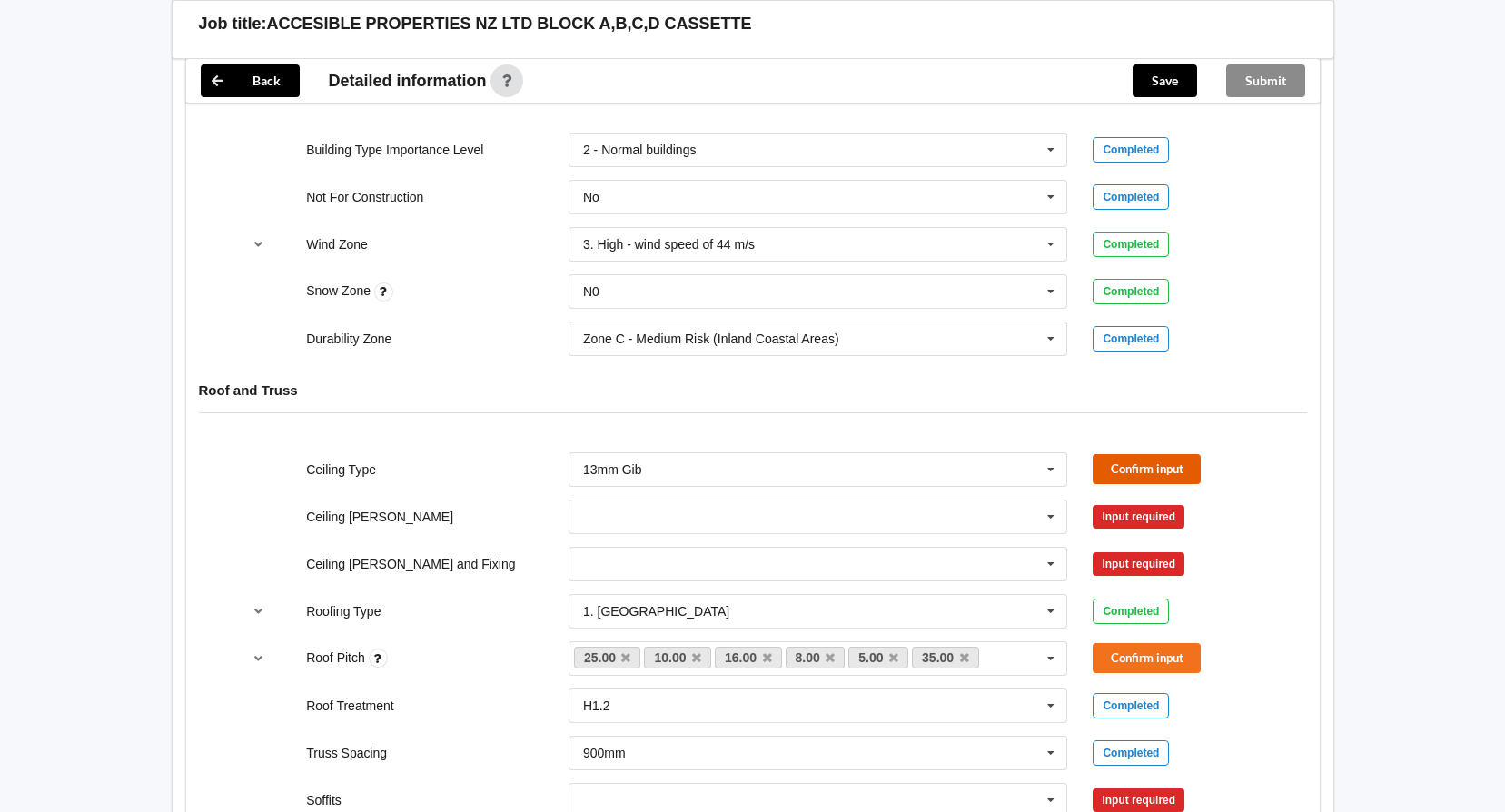
click at [1153, 459] on button "Confirm input" at bounding box center [1147, 468] width 108 height 30
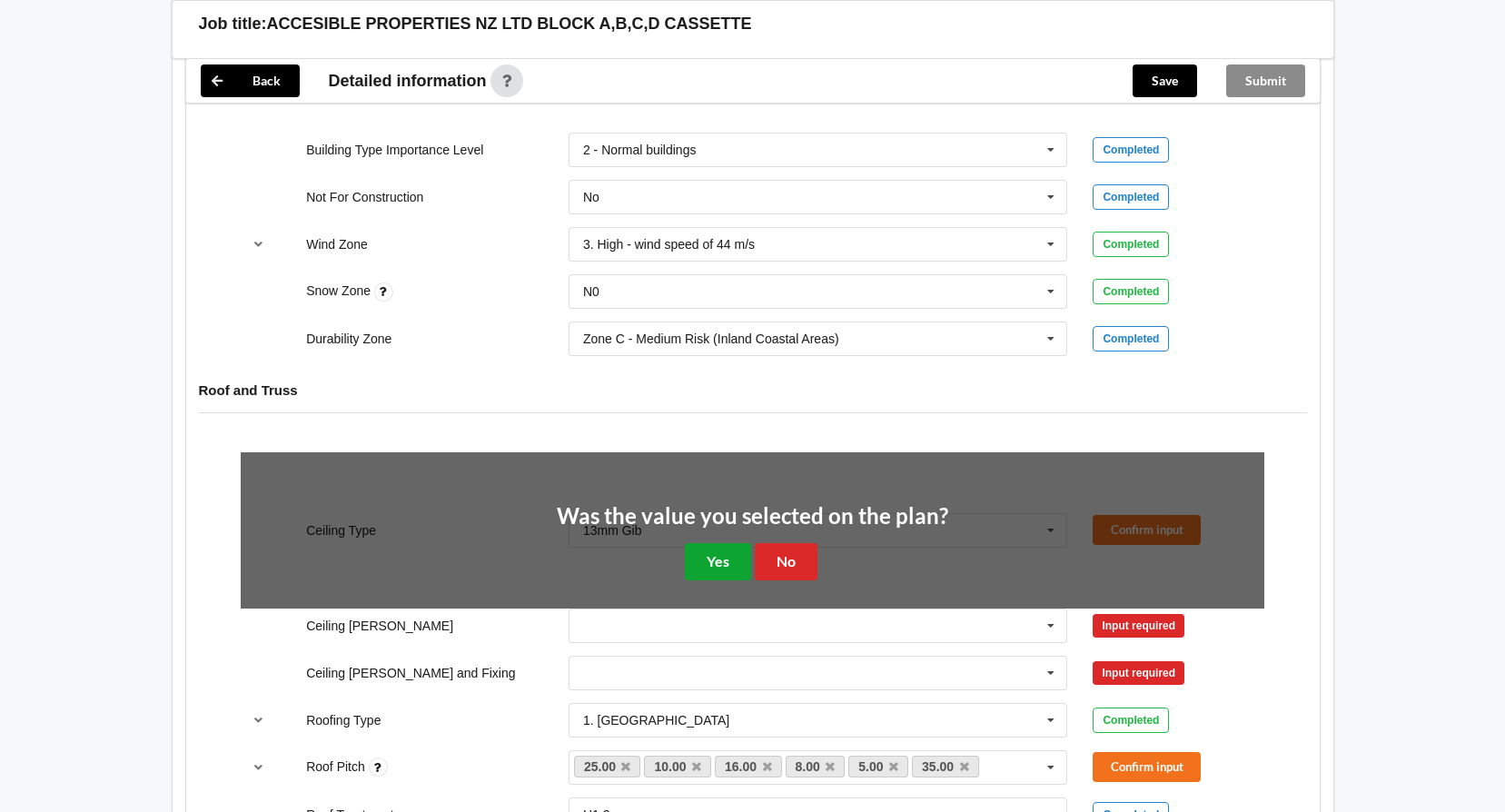
click at [701, 555] on button "Yes" at bounding box center [718, 562] width 66 height 37
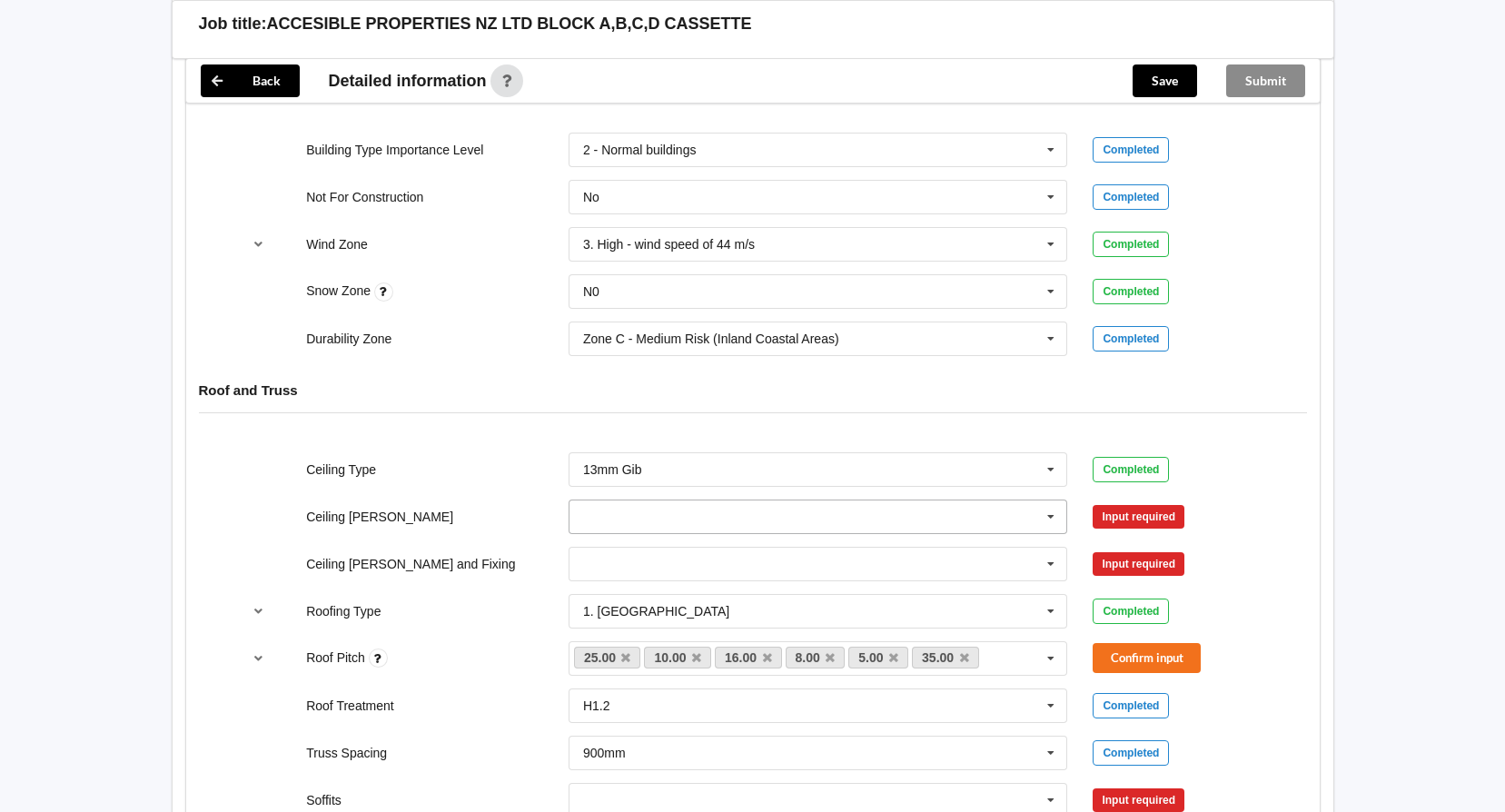
click at [1051, 519] on icon at bounding box center [1051, 517] width 27 height 34
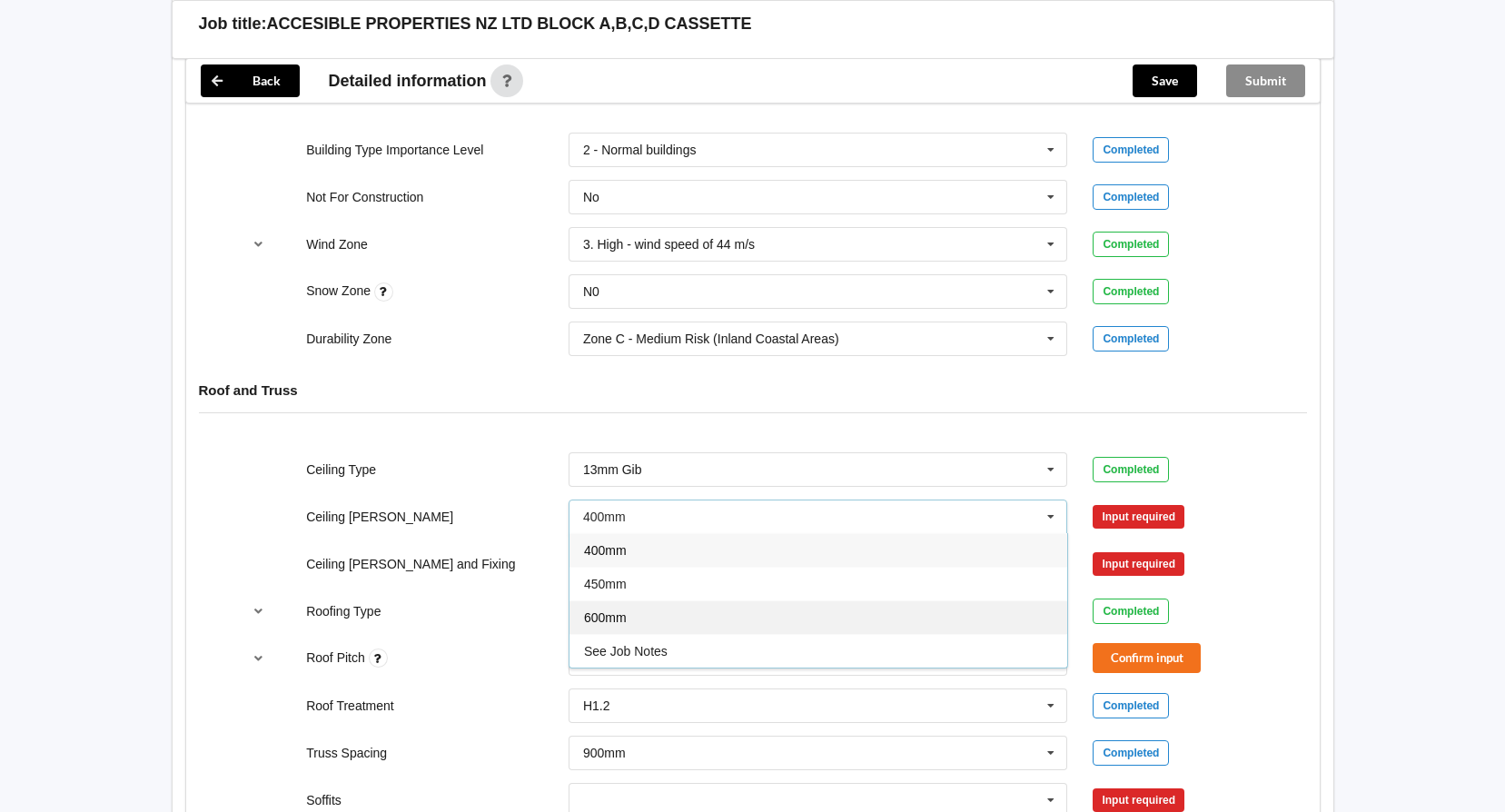
click at [612, 612] on span "600mm" at bounding box center [606, 617] width 43 height 15
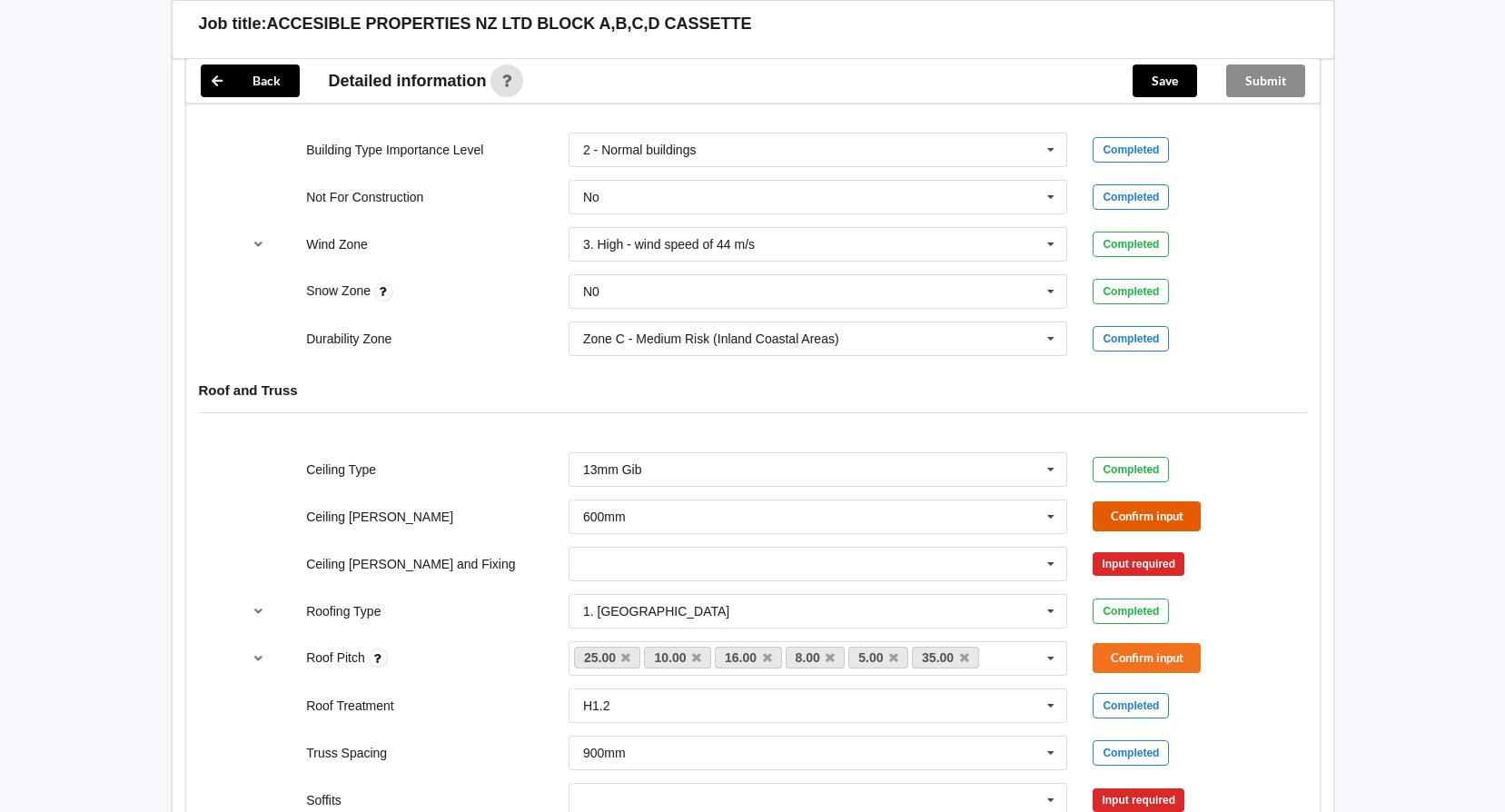
click at [1140, 505] on button "Confirm input" at bounding box center [1147, 516] width 108 height 30
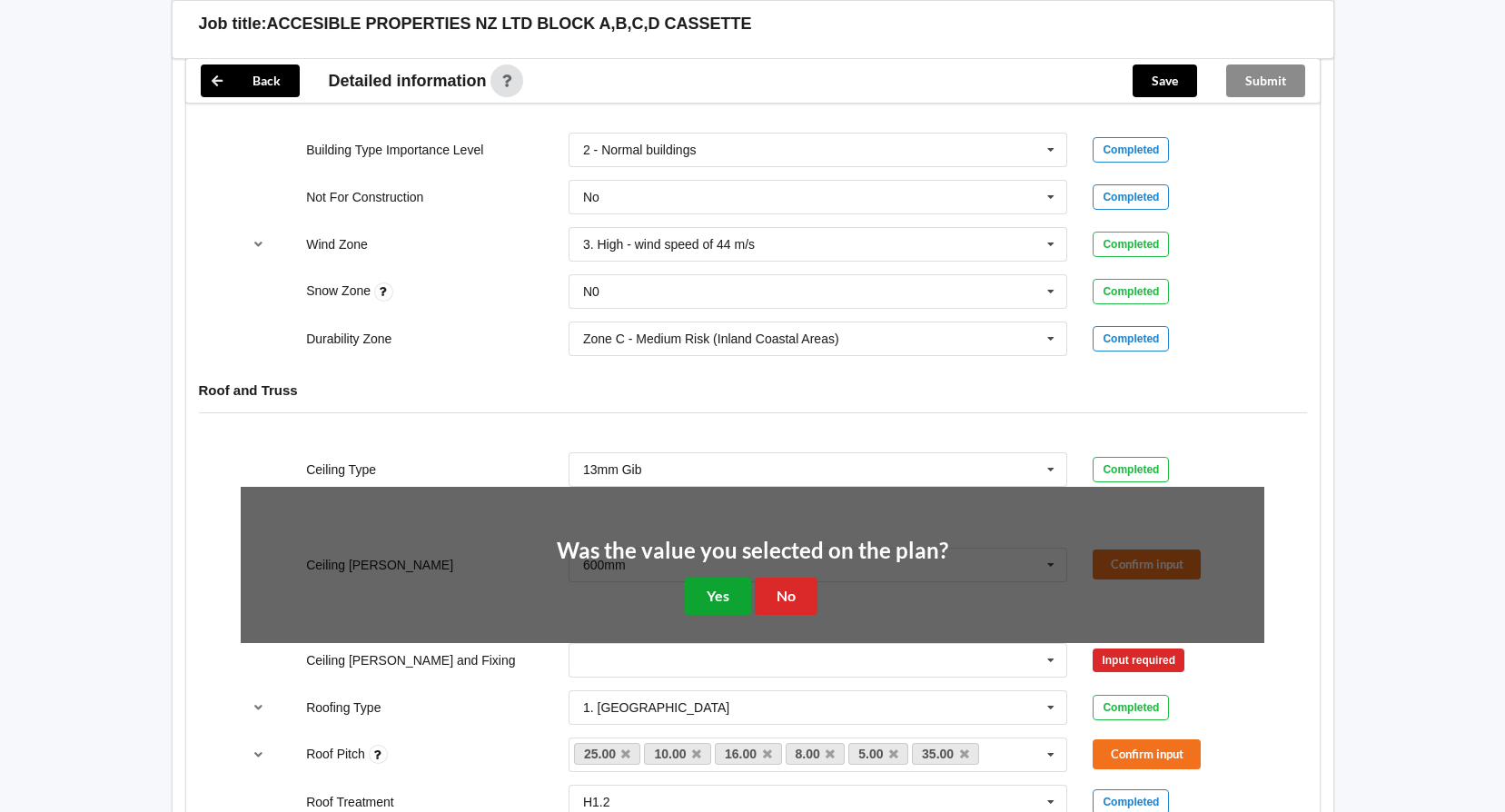
click at [710, 584] on button "Yes" at bounding box center [718, 596] width 66 height 37
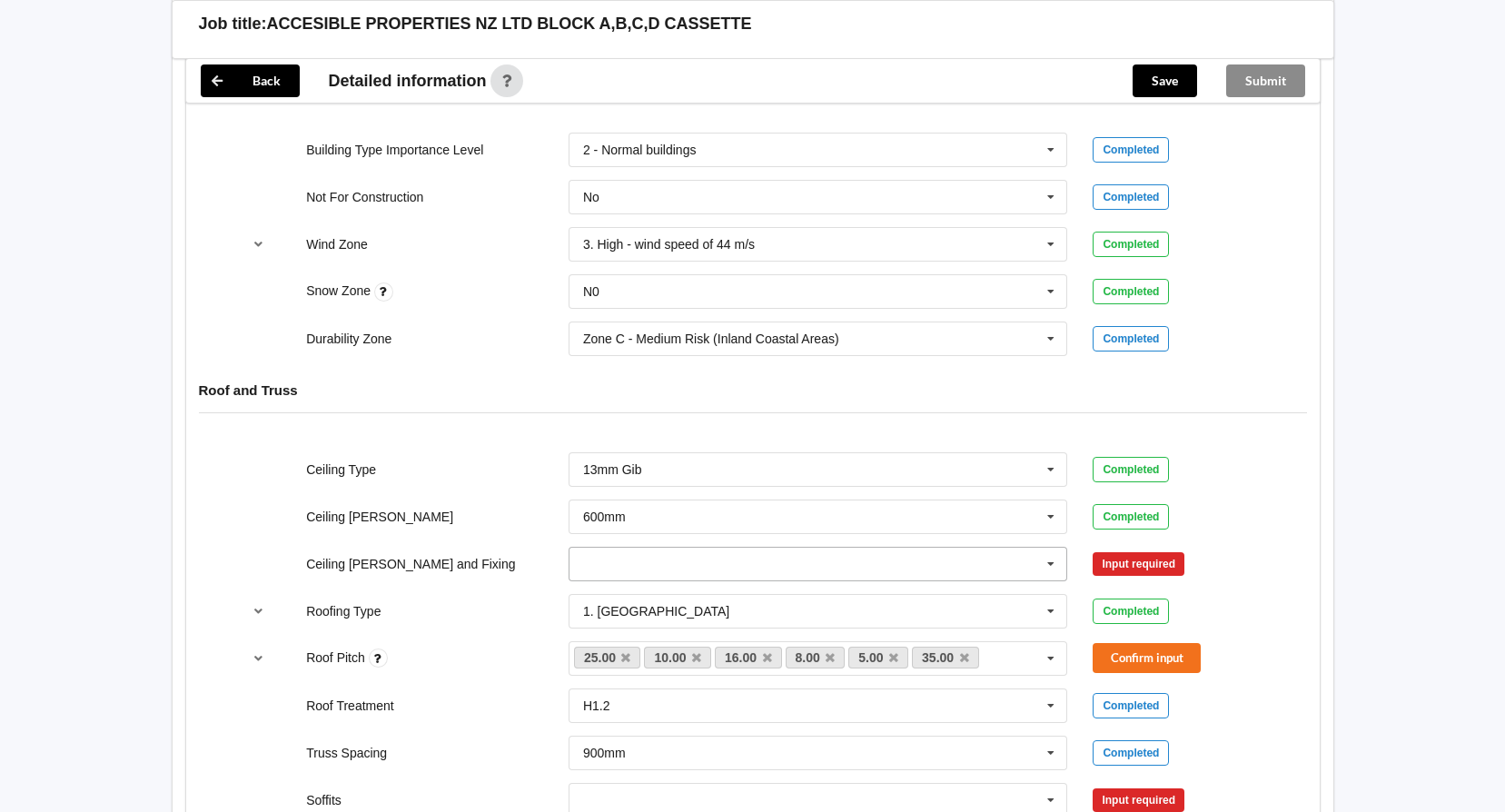
click at [1053, 563] on icon at bounding box center [1051, 564] width 27 height 34
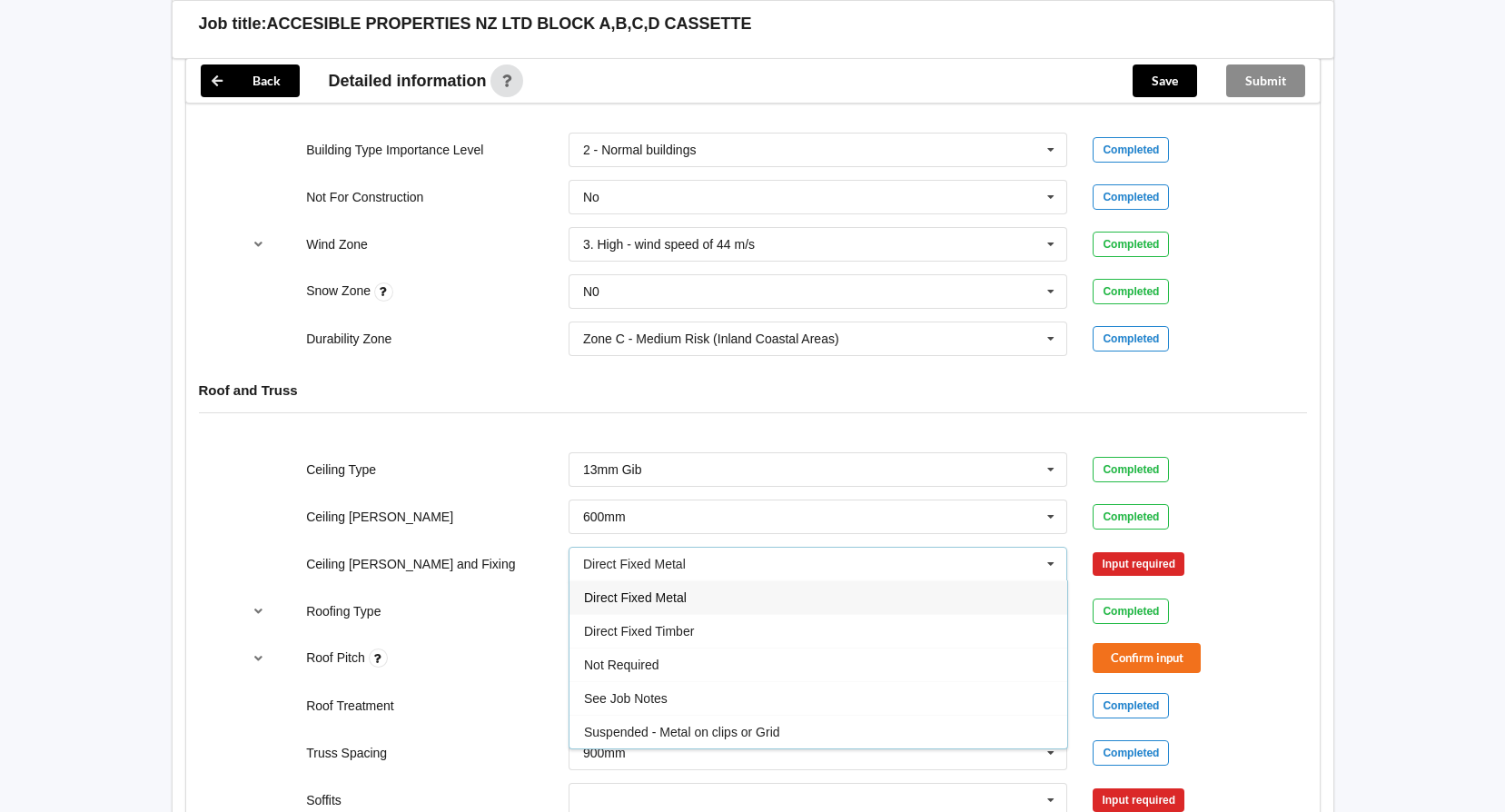
click at [674, 598] on span "Direct Fixed Metal" at bounding box center [635, 597] width 102 height 15
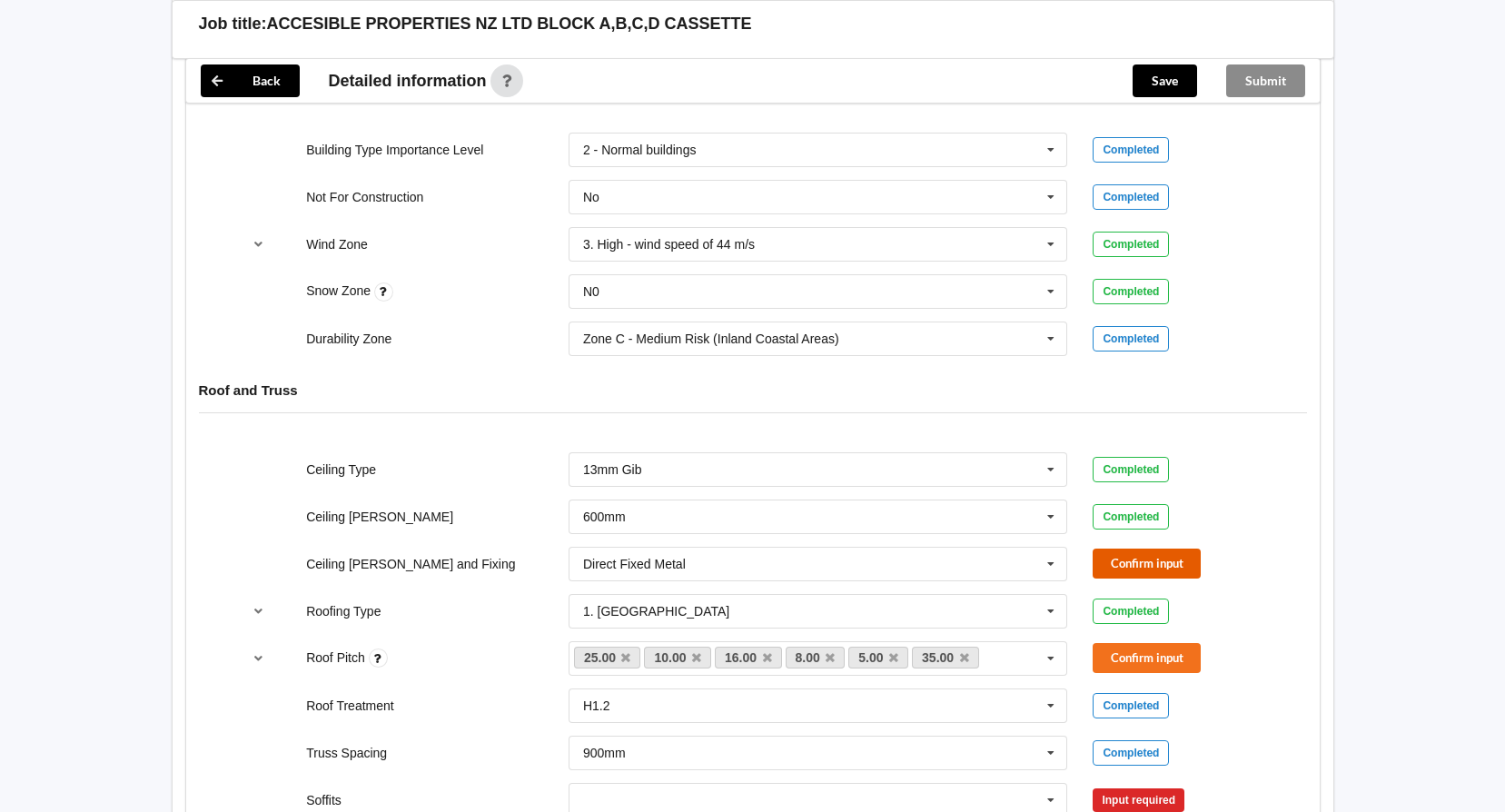
click at [1117, 557] on button "Confirm input" at bounding box center [1147, 563] width 108 height 30
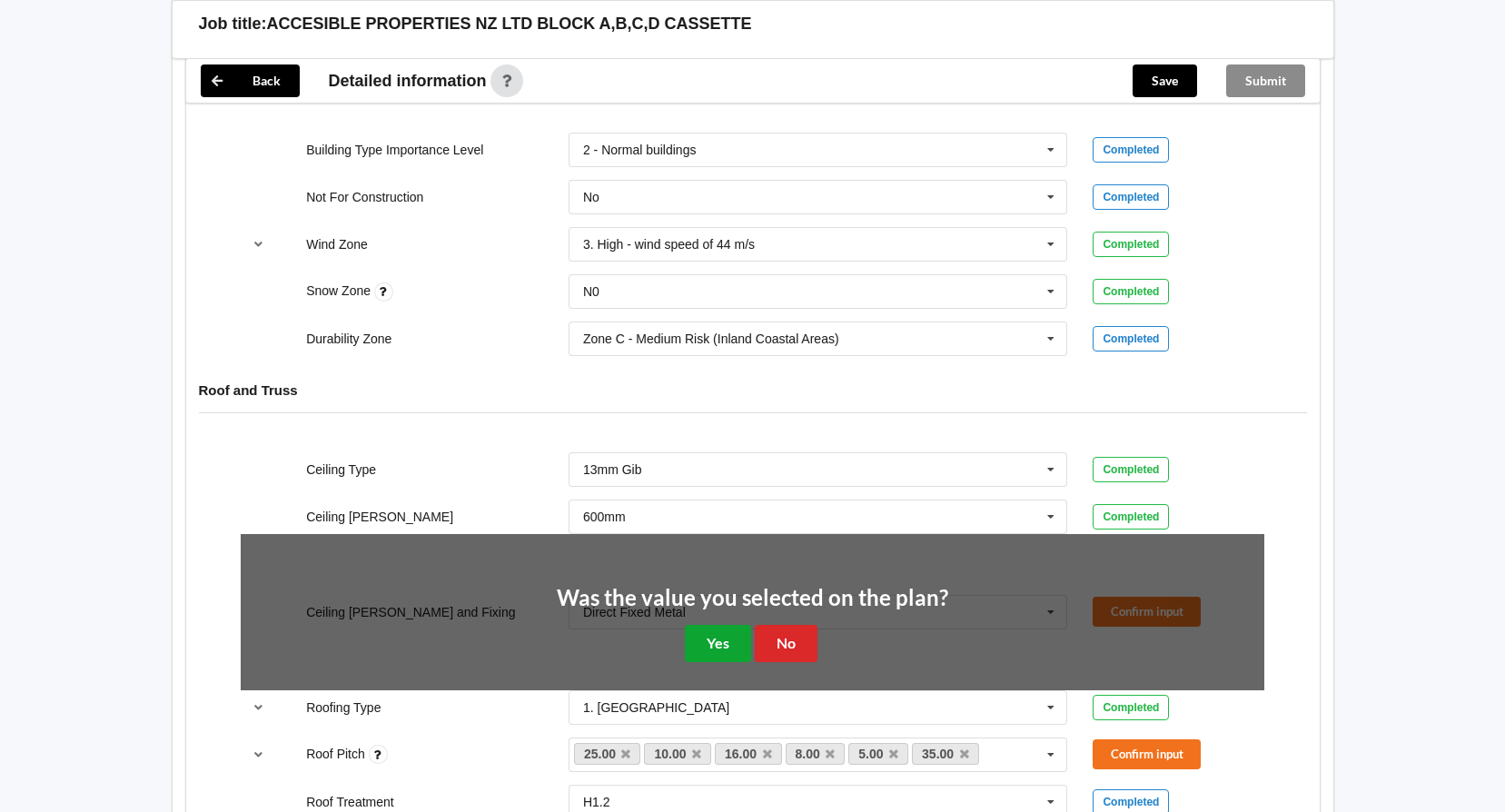
click at [709, 643] on button "Yes" at bounding box center [718, 644] width 66 height 37
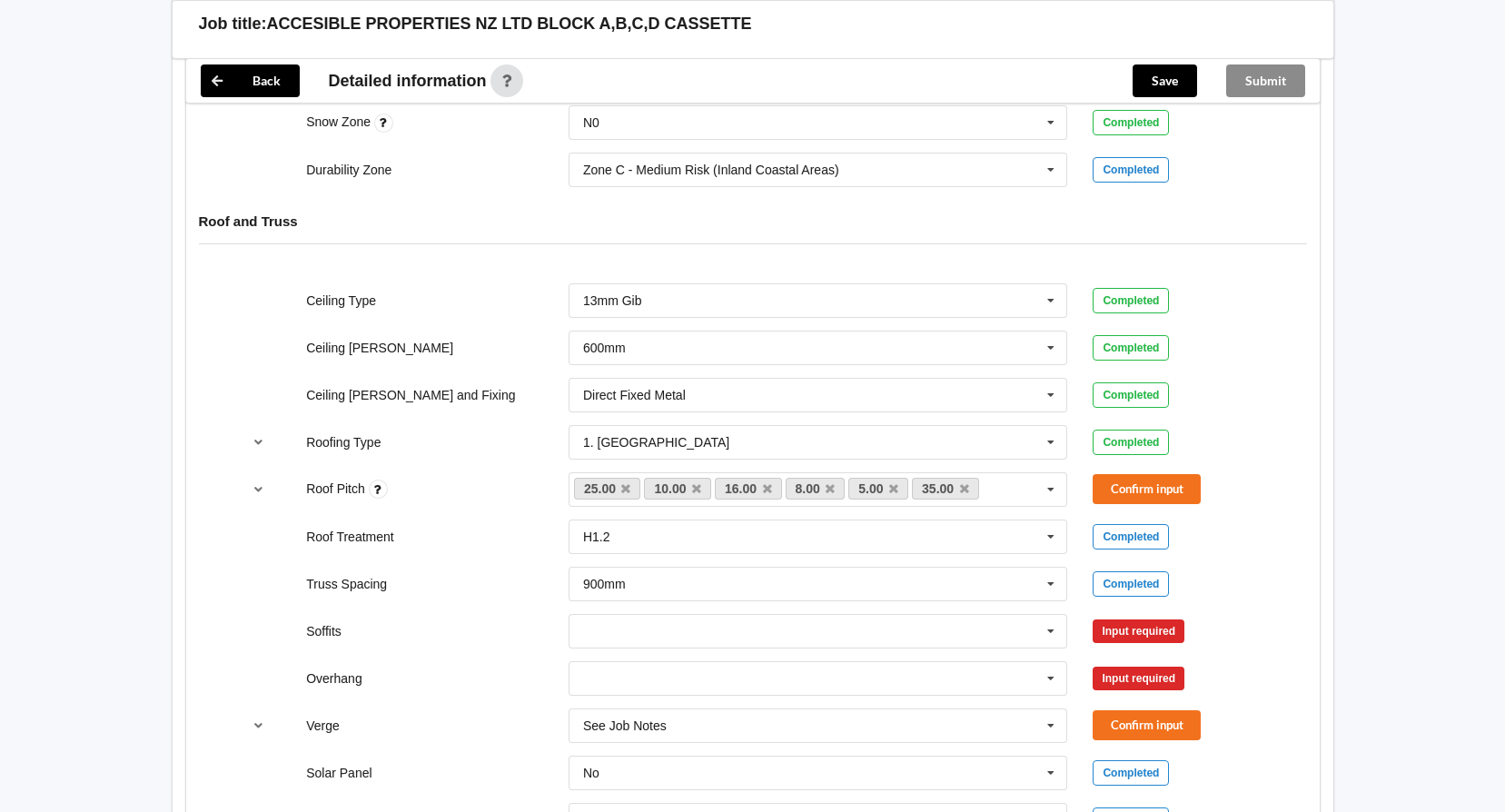
scroll to position [999, 0]
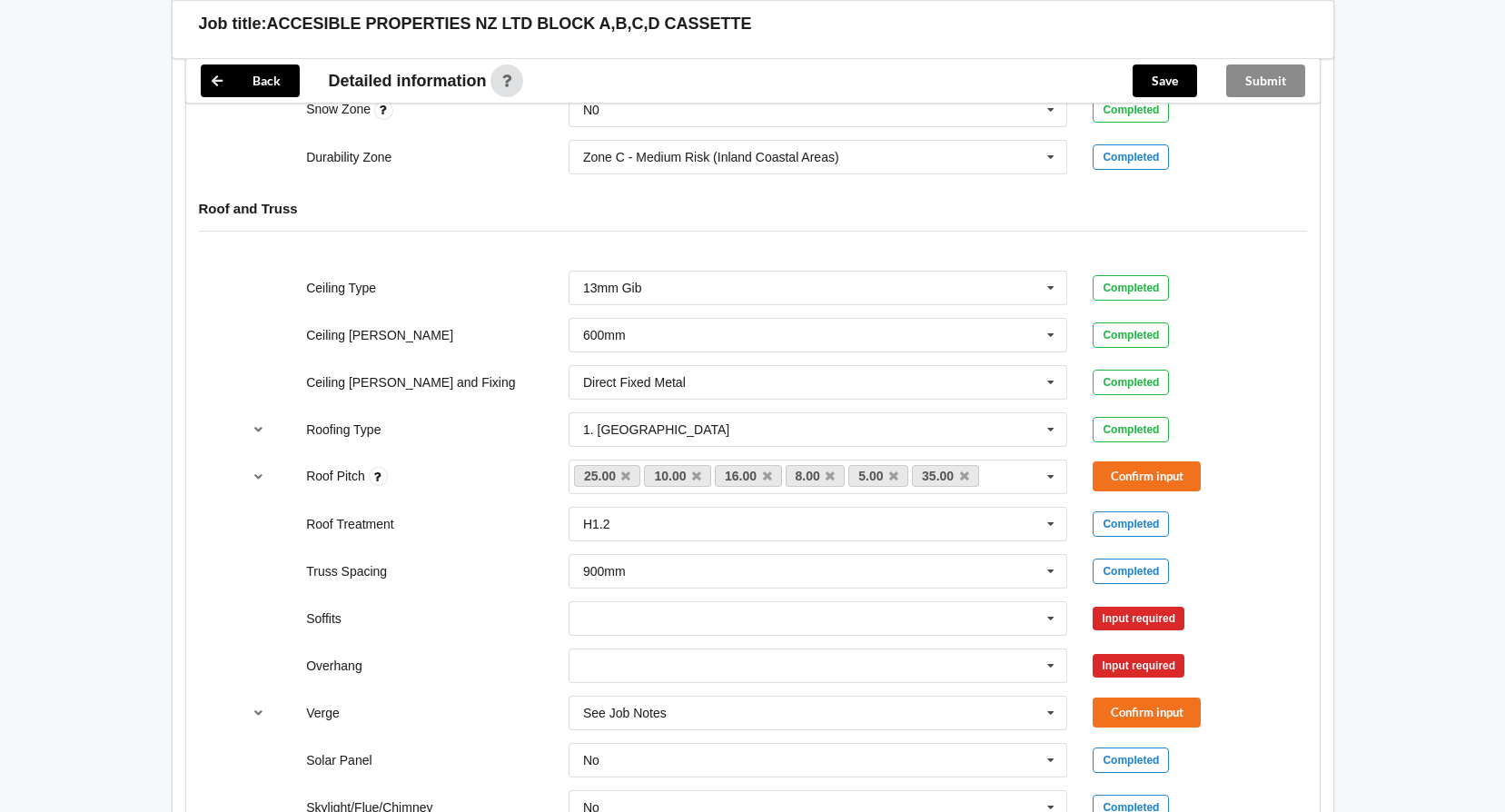
click at [1152, 456] on div "Roof Pitch 25.00 10.00 16.00 8.00 5.00 35.00 None Confirm input" at bounding box center [752, 477] width 1049 height 60
click at [1148, 470] on button "Confirm input" at bounding box center [1147, 476] width 108 height 30
click at [1049, 619] on icon at bounding box center [1051, 618] width 27 height 34
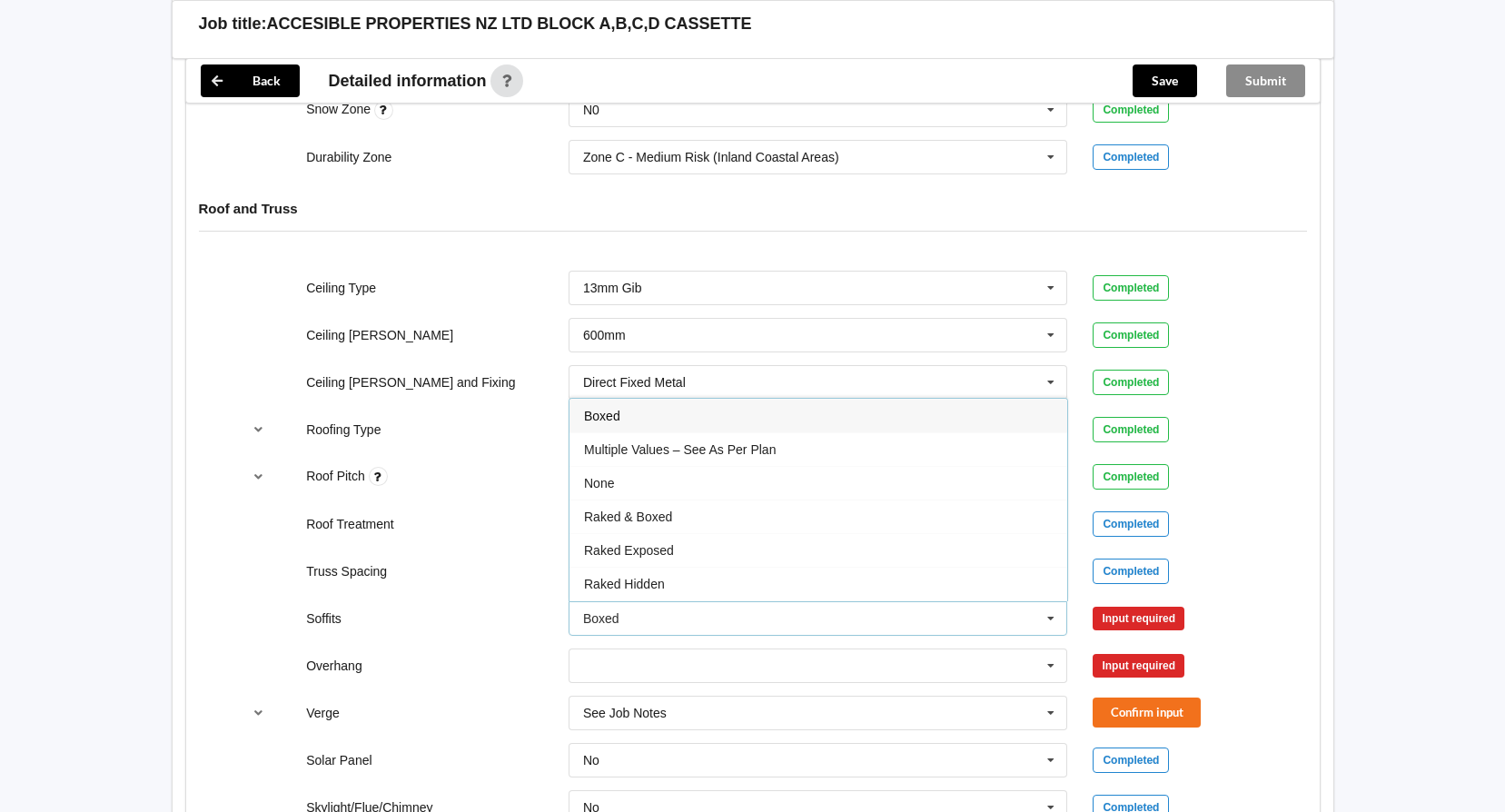
click at [608, 407] on div "Boxed" at bounding box center [818, 415] width 498 height 34
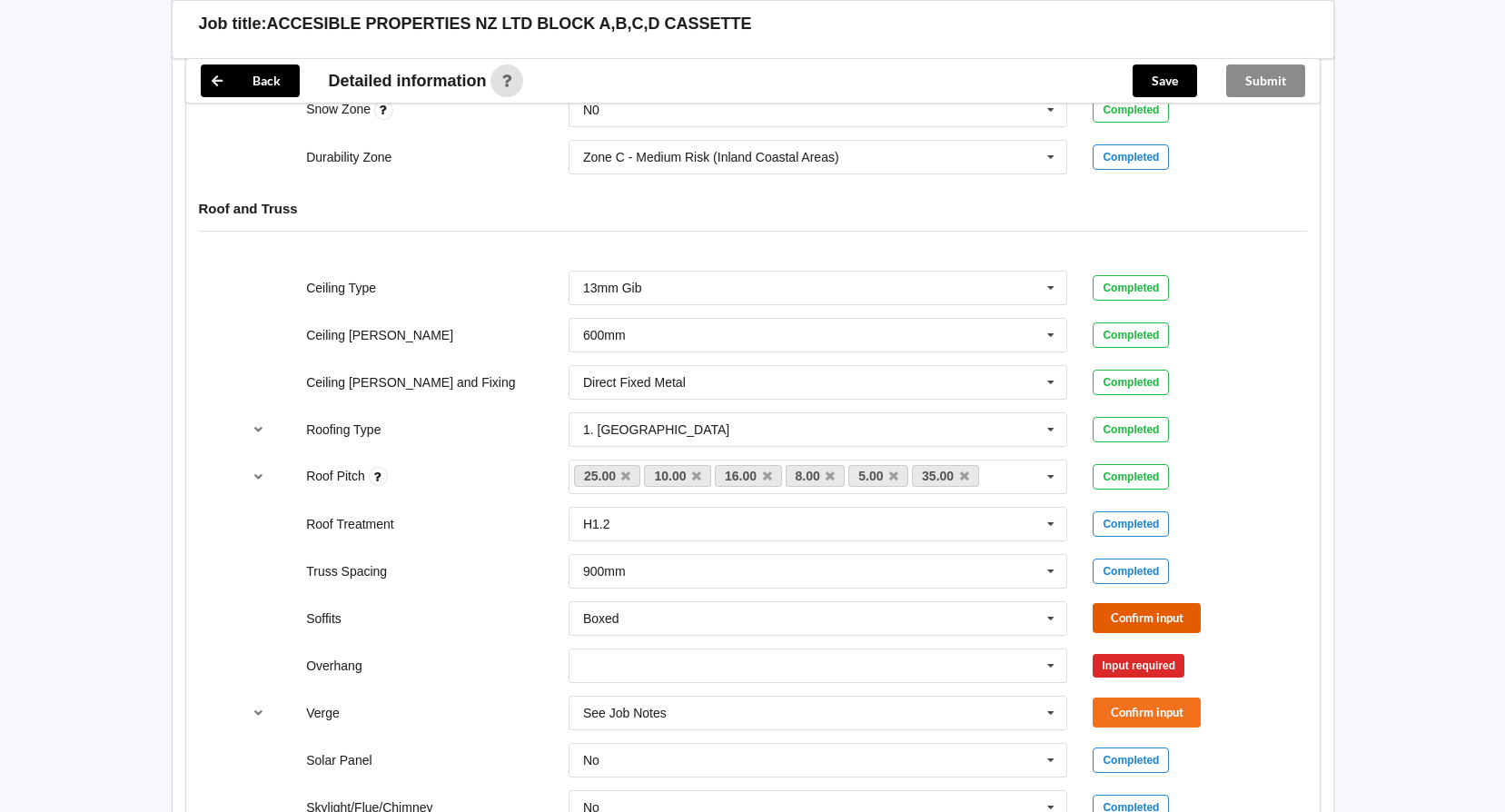
click at [1152, 609] on button "Confirm input" at bounding box center [1147, 617] width 108 height 30
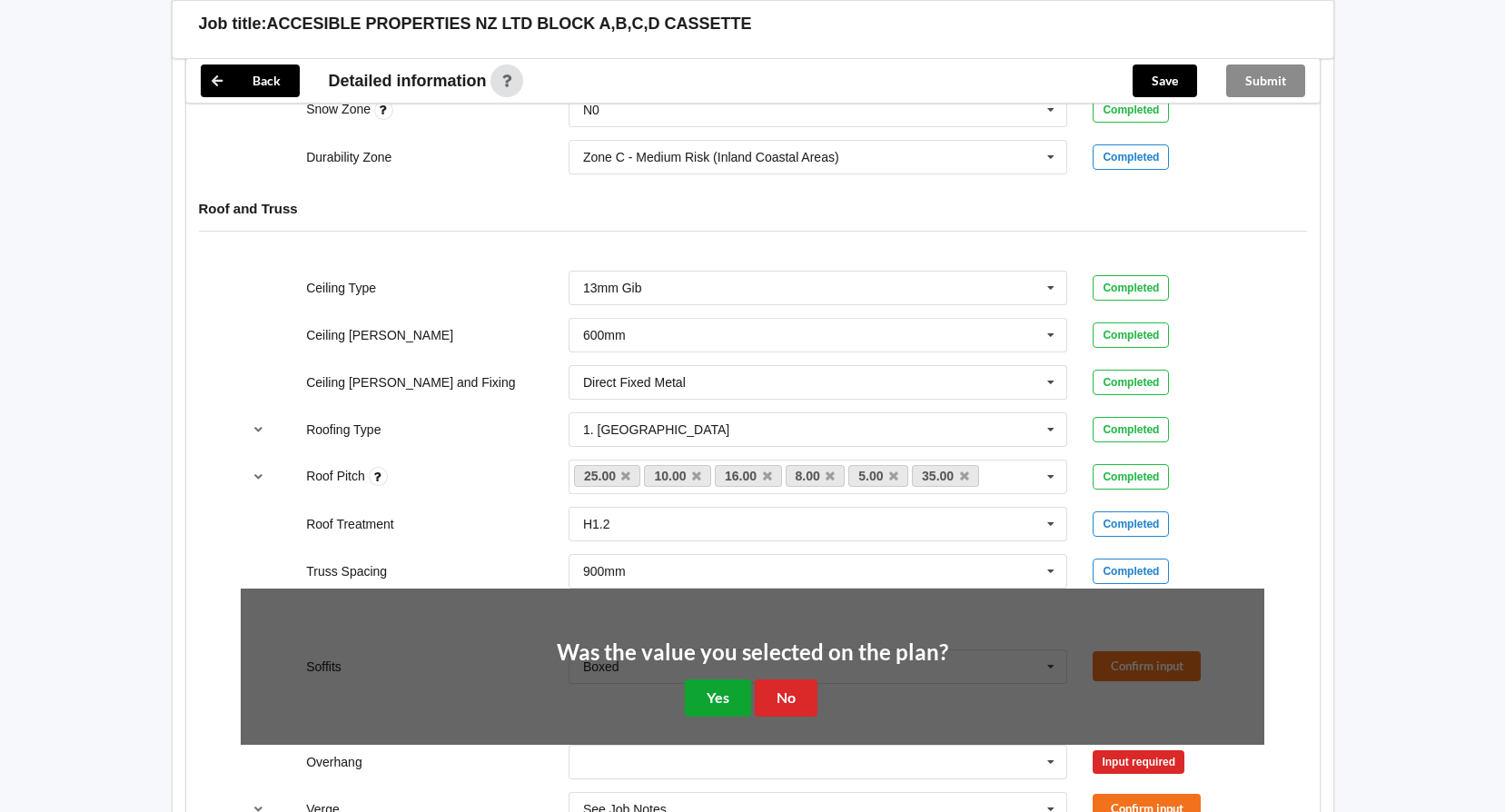
click at [721, 688] on button "Yes" at bounding box center [718, 698] width 66 height 37
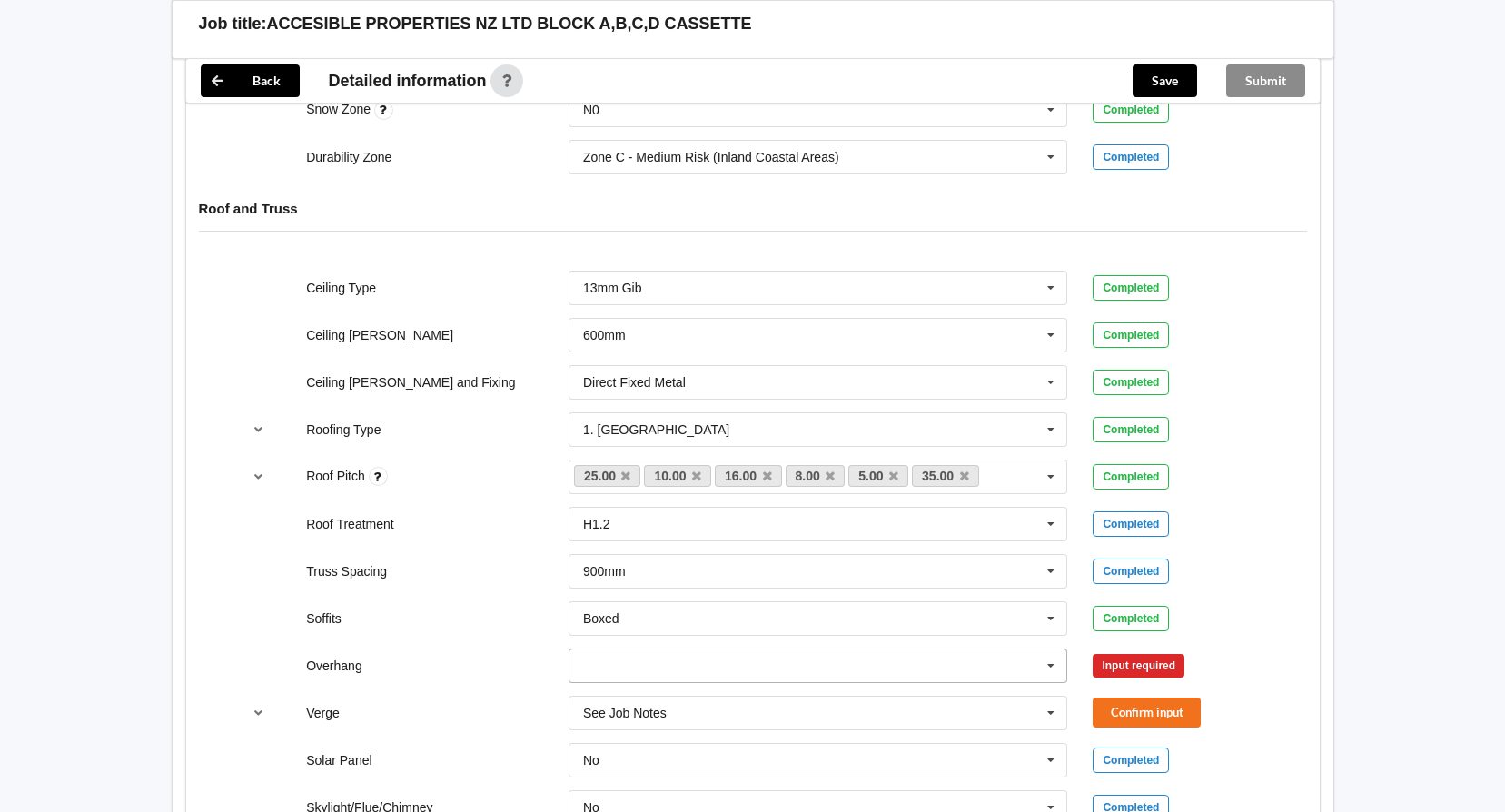
click at [1050, 664] on icon at bounding box center [1051, 666] width 27 height 34
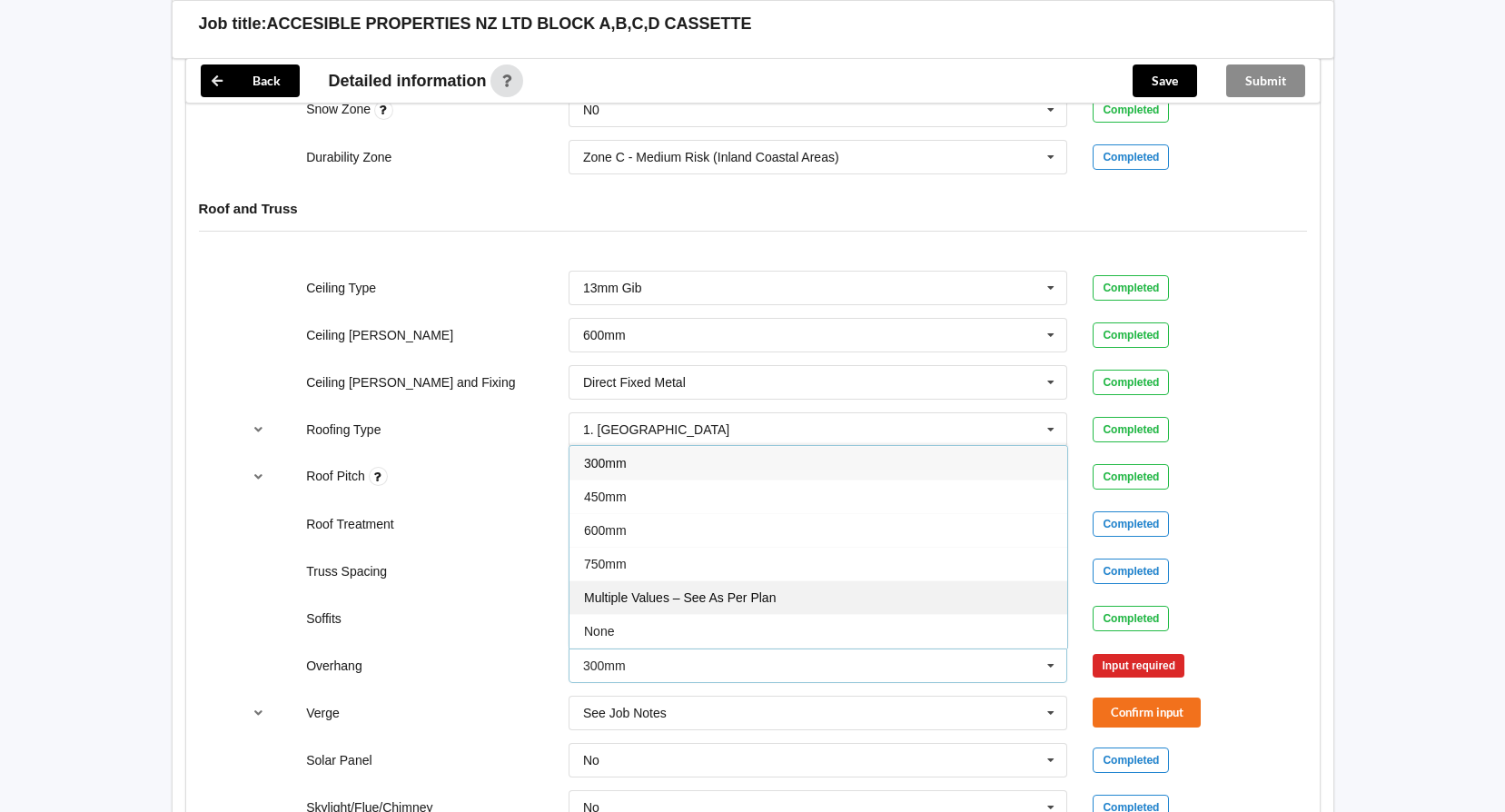
click at [664, 601] on span "Multiple Values – See As Per Plan" at bounding box center [680, 597] width 192 height 15
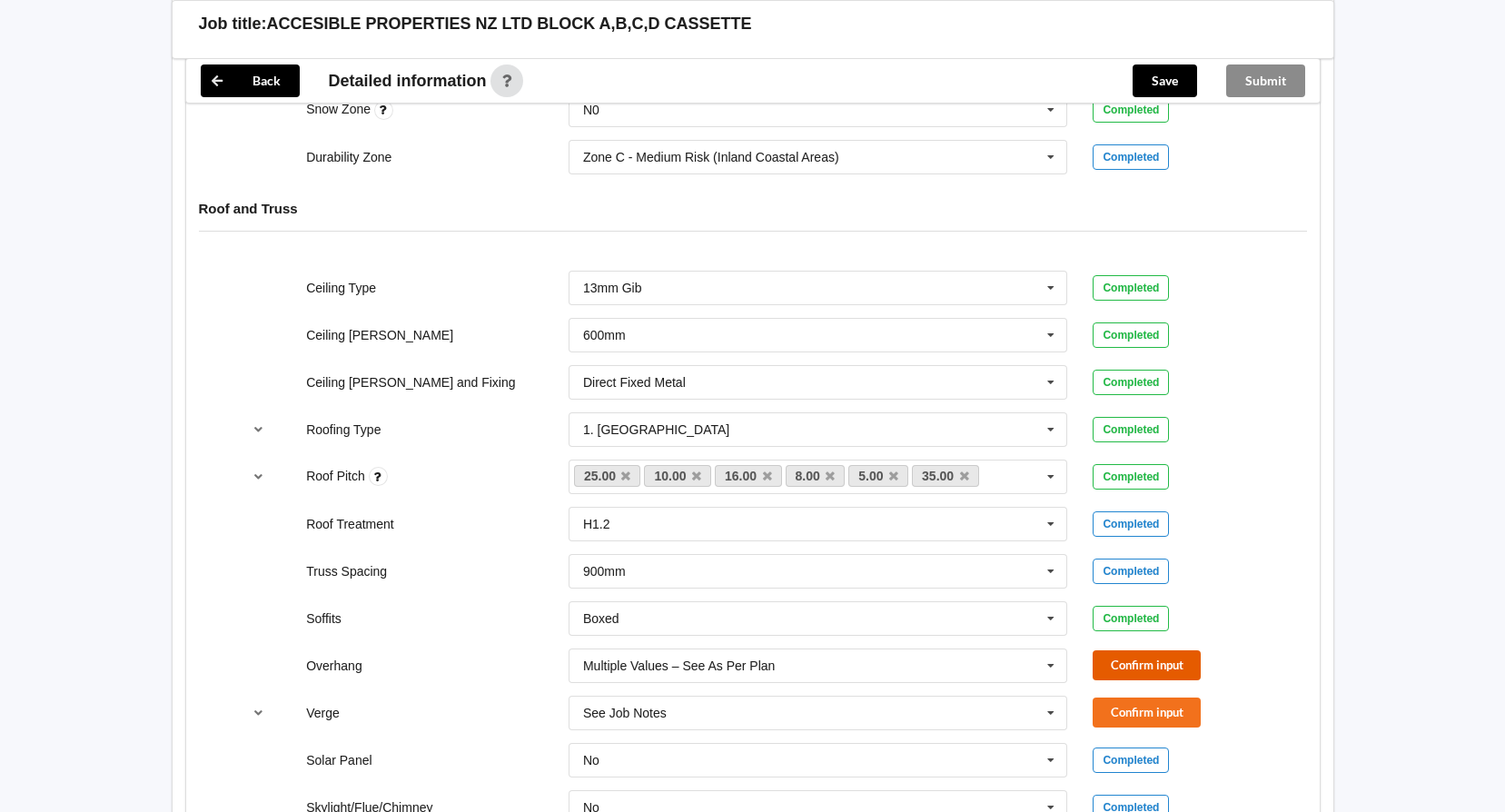
click at [1142, 662] on button "Confirm input" at bounding box center [1147, 665] width 108 height 30
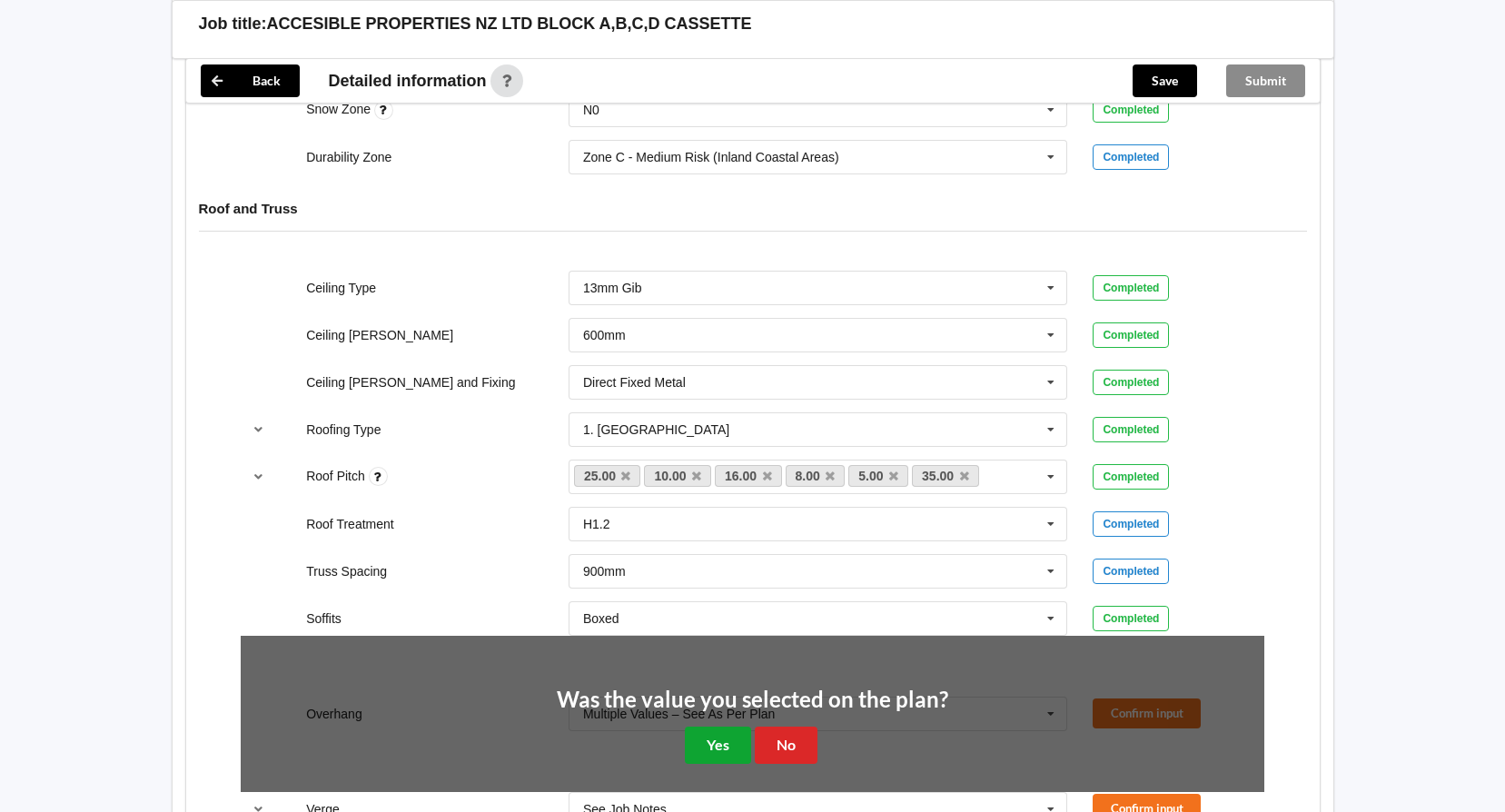
click at [721, 738] on button "Yes" at bounding box center [718, 745] width 66 height 37
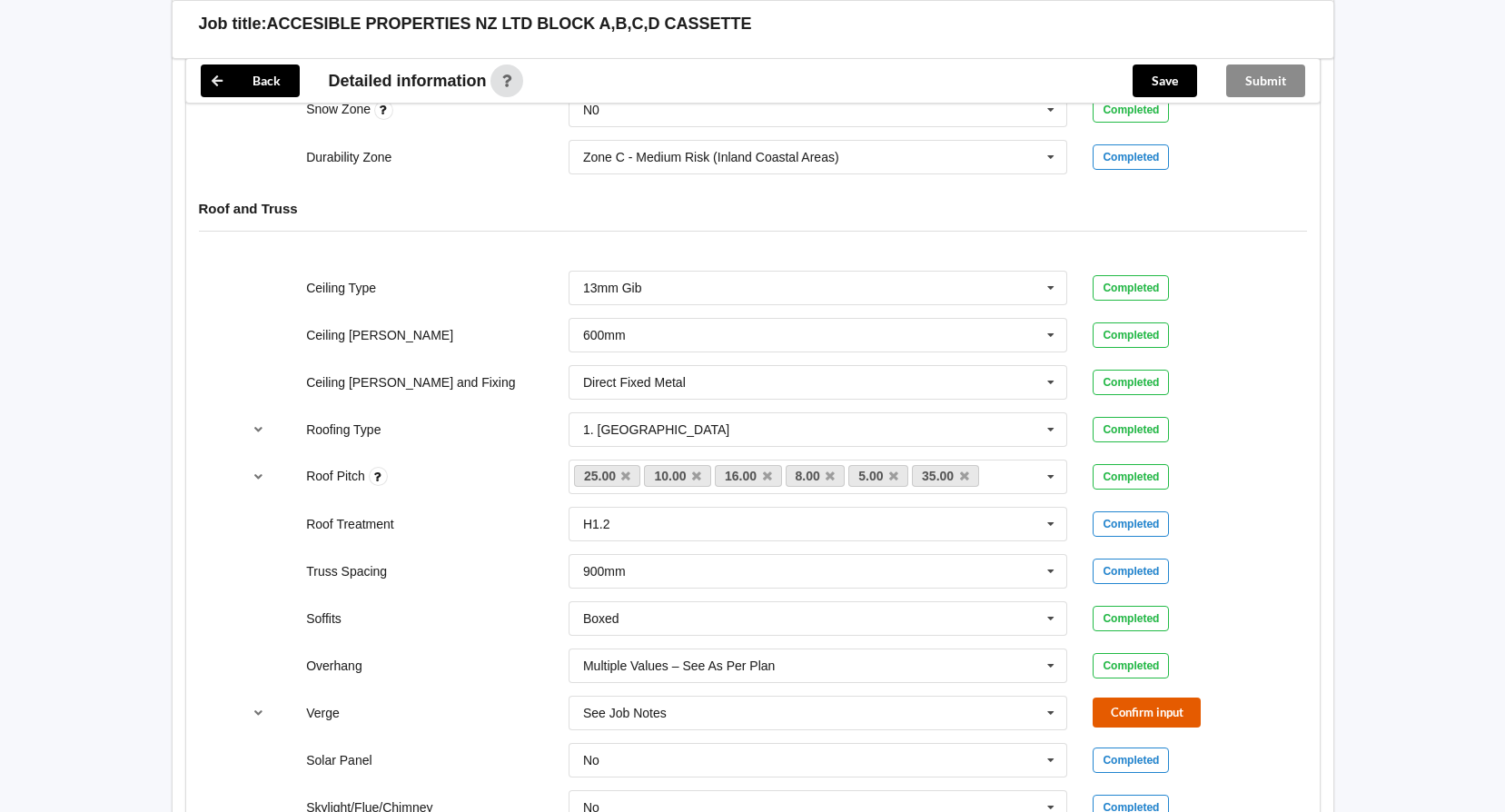
click at [1138, 714] on button "Confirm input" at bounding box center [1147, 712] width 108 height 30
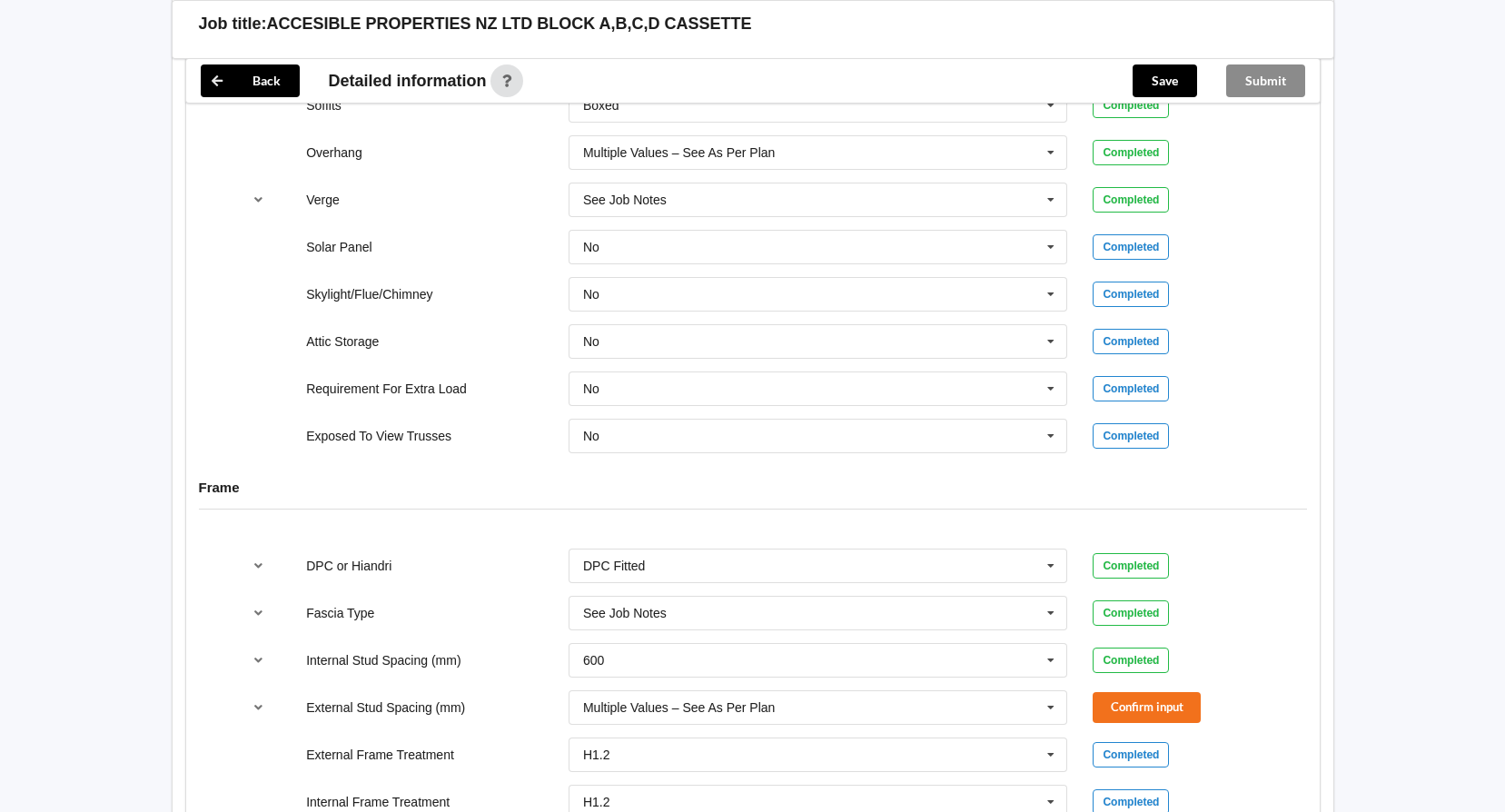
scroll to position [1543, 0]
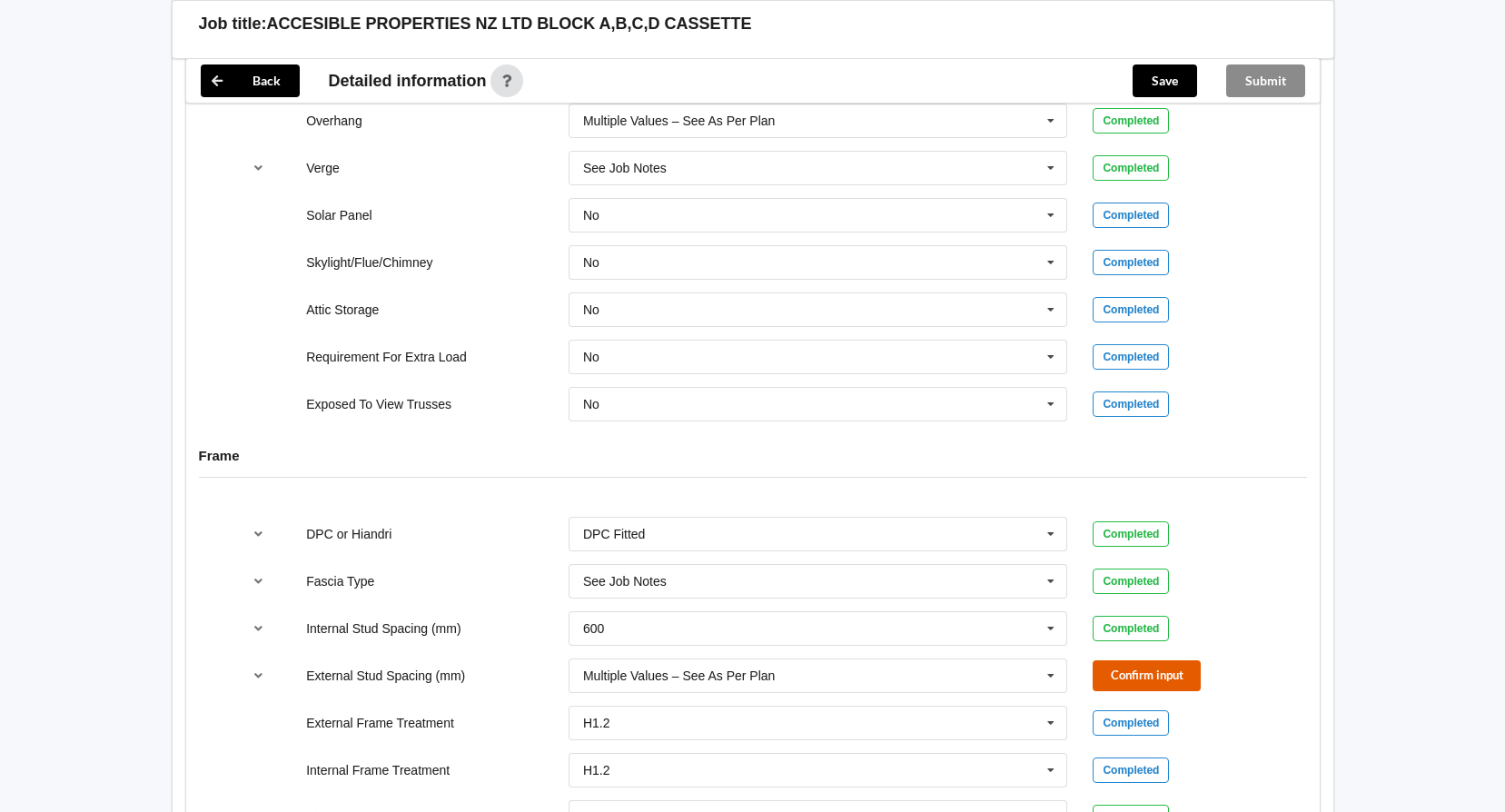
click at [1125, 678] on button "Confirm input" at bounding box center [1147, 675] width 108 height 30
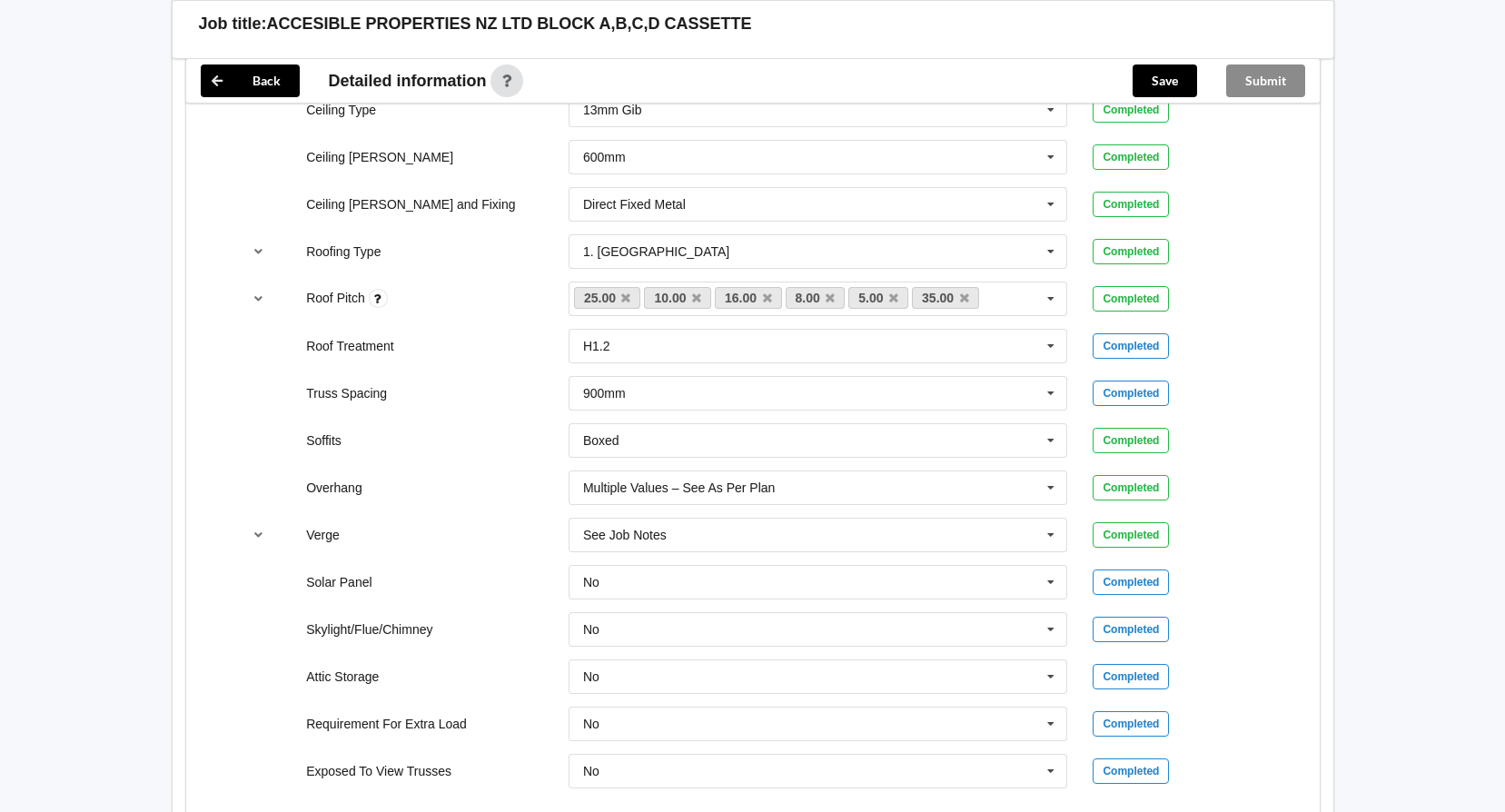
scroll to position [1174, 0]
click at [1173, 78] on button "Save" at bounding box center [1165, 81] width 64 height 33
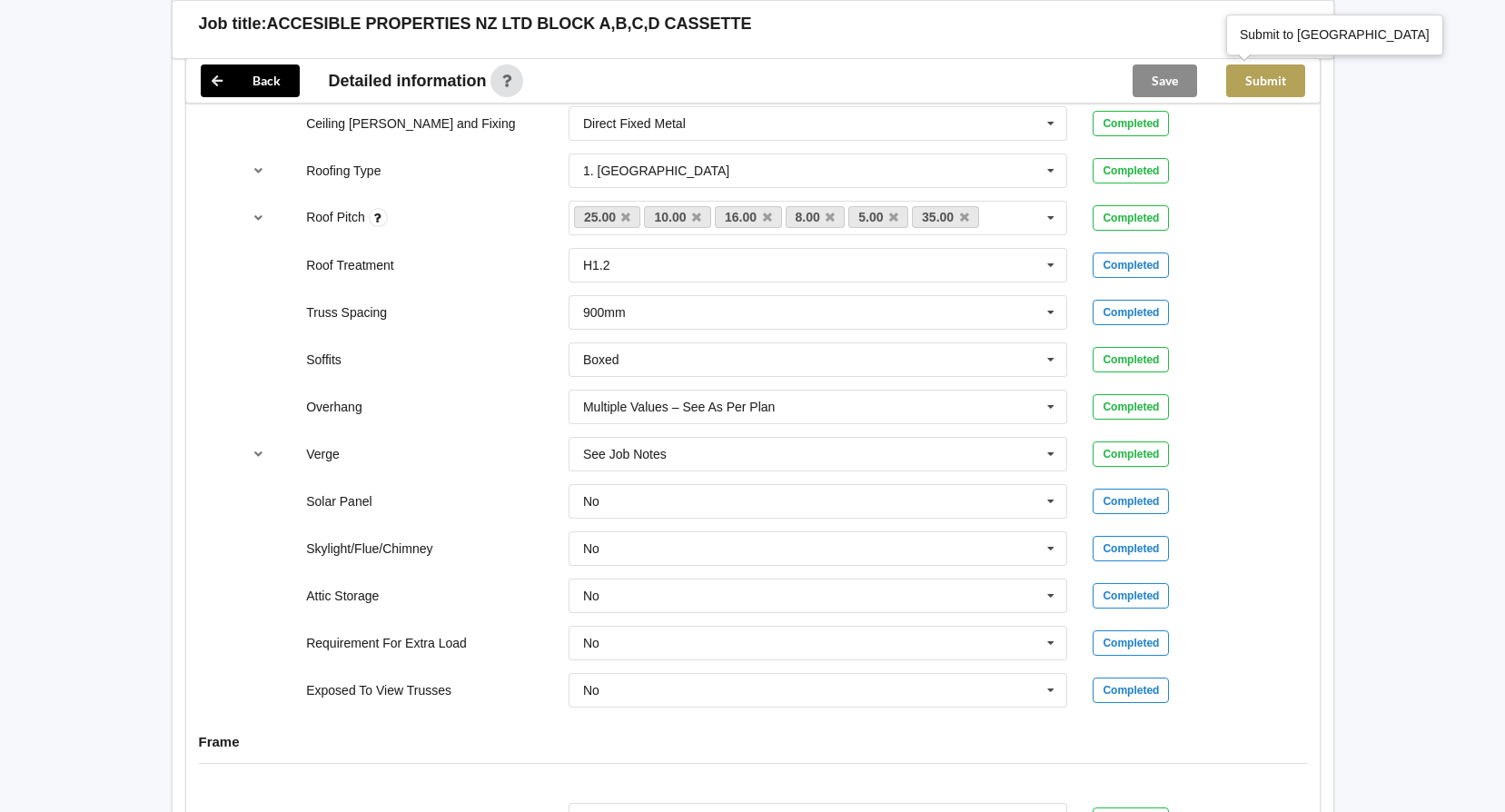
click at [1272, 75] on button "Submit" at bounding box center [1265, 81] width 79 height 33
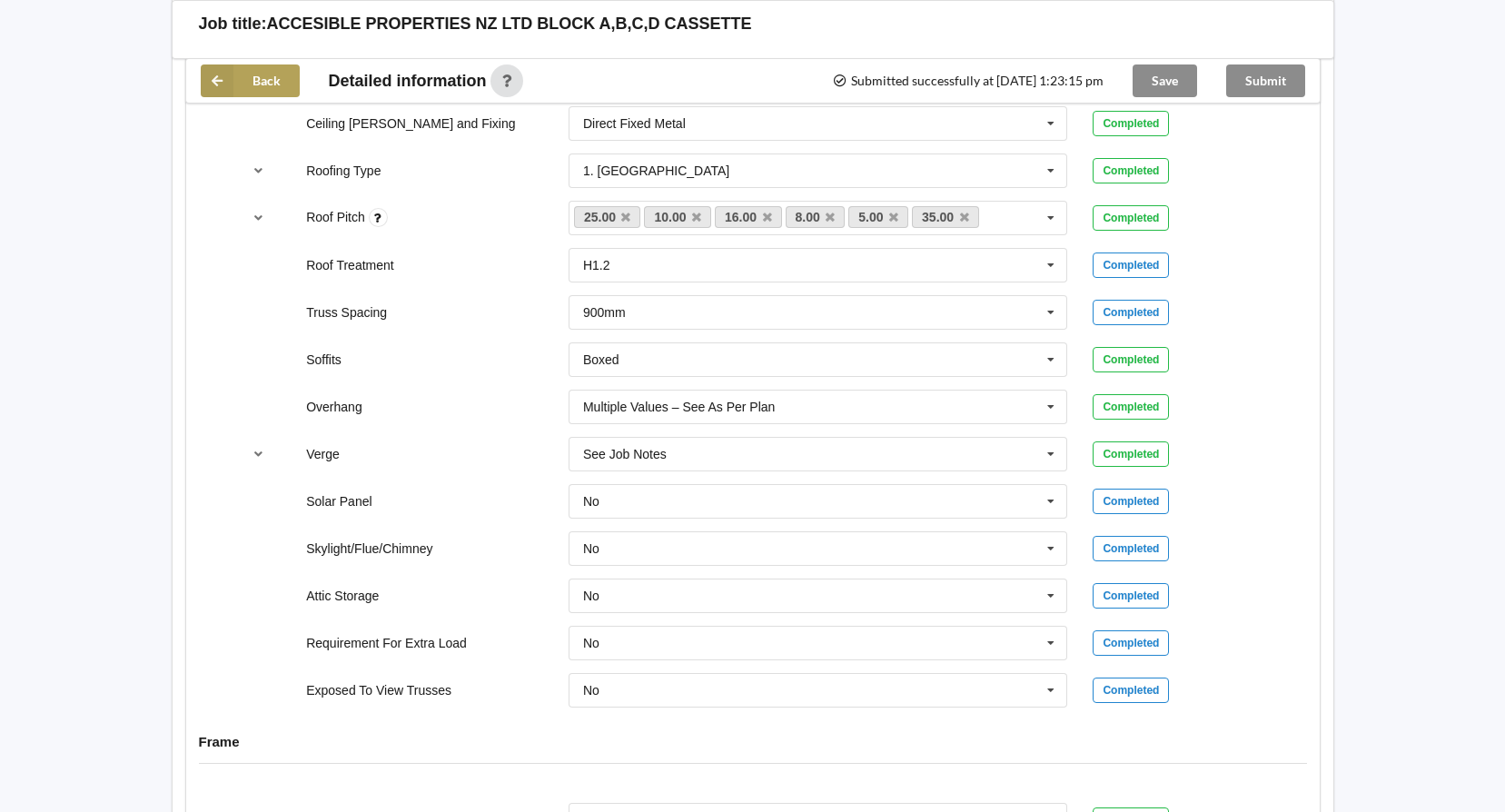
click at [256, 77] on button "Back" at bounding box center [250, 81] width 99 height 33
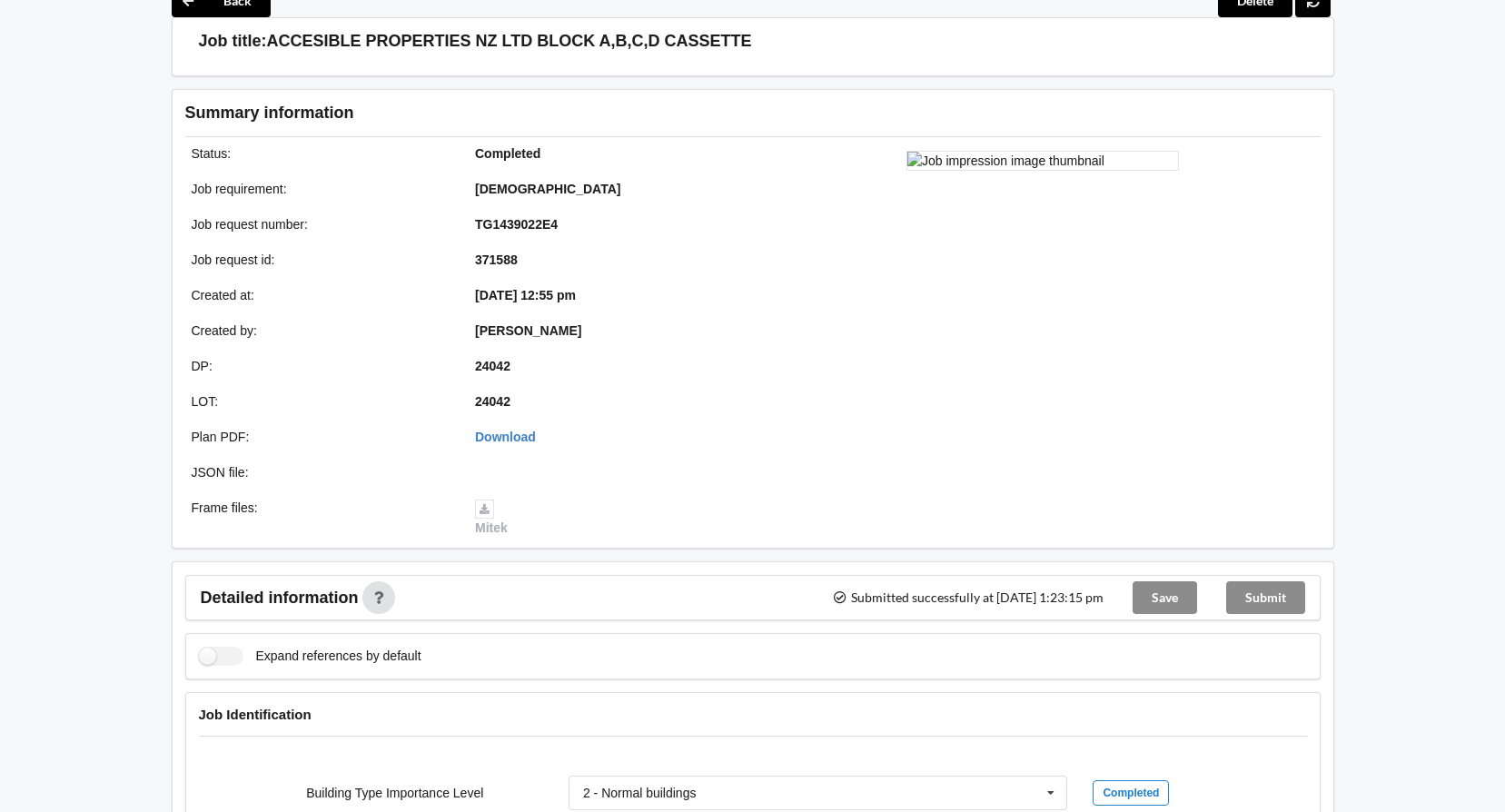
scroll to position [0, 0]
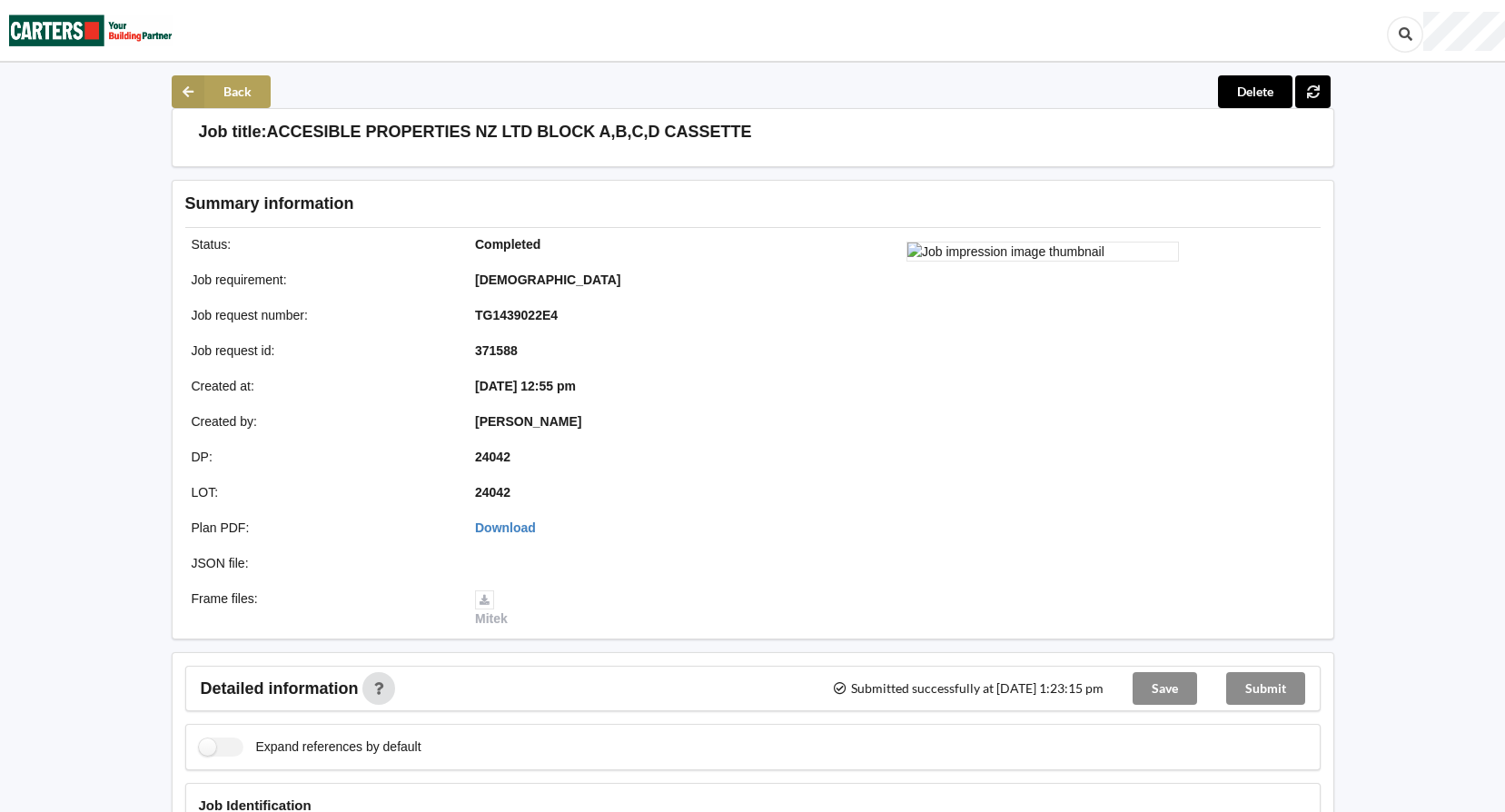
click at [190, 96] on icon at bounding box center [188, 92] width 33 height 33
